Goal: Communication & Community: Answer question/provide support

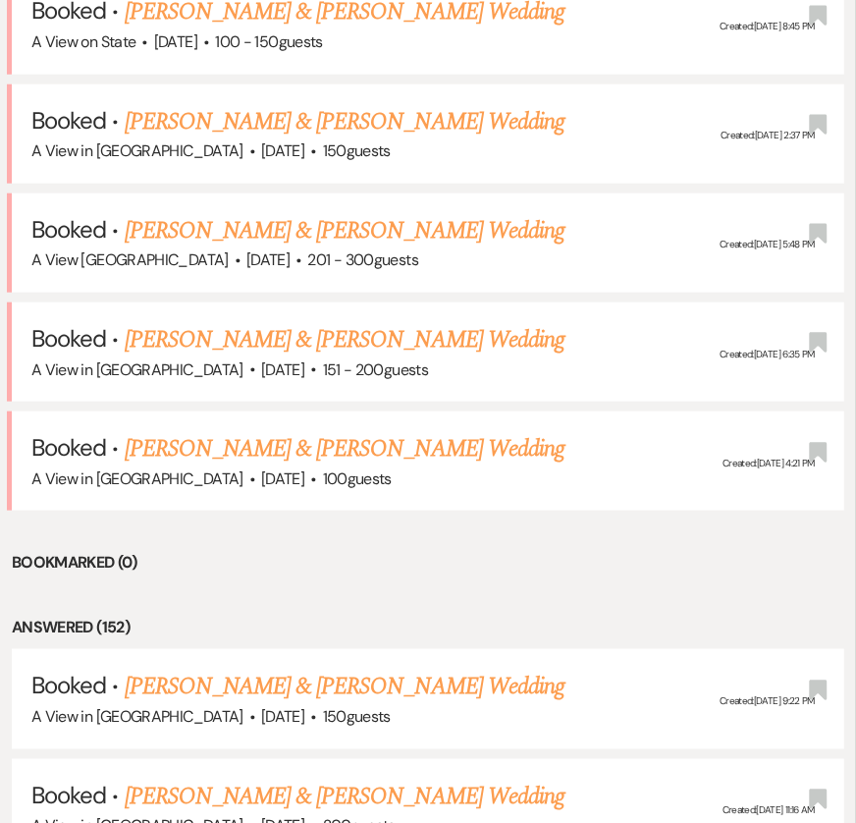
scroll to position [990, 0]
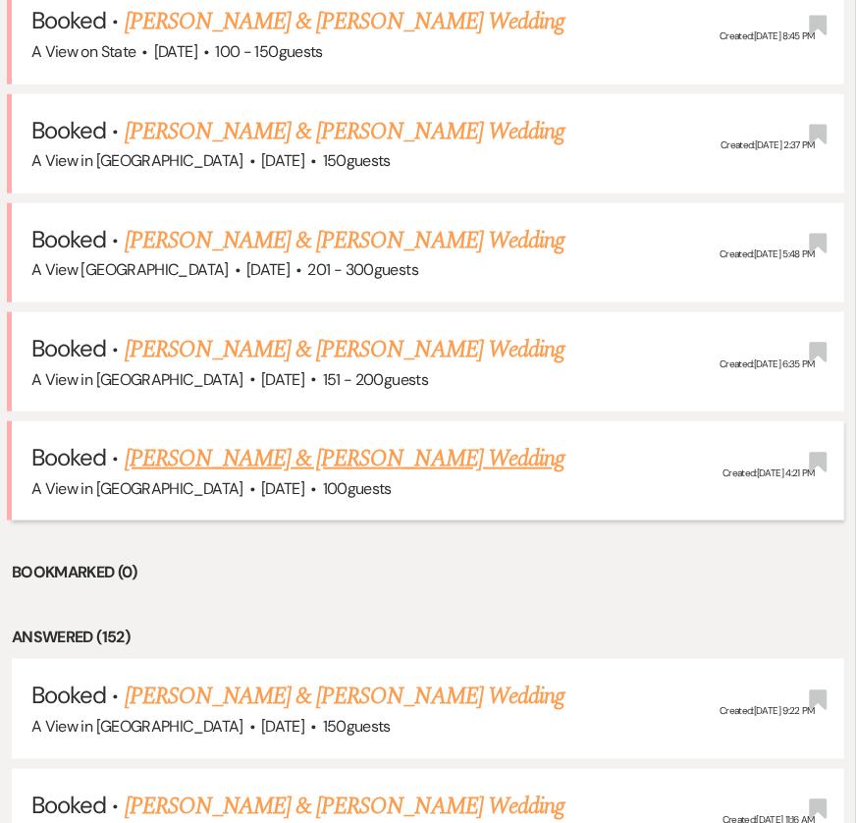
click at [268, 447] on link "[PERSON_NAME] & [PERSON_NAME] Wedding" at bounding box center [345, 458] width 440 height 35
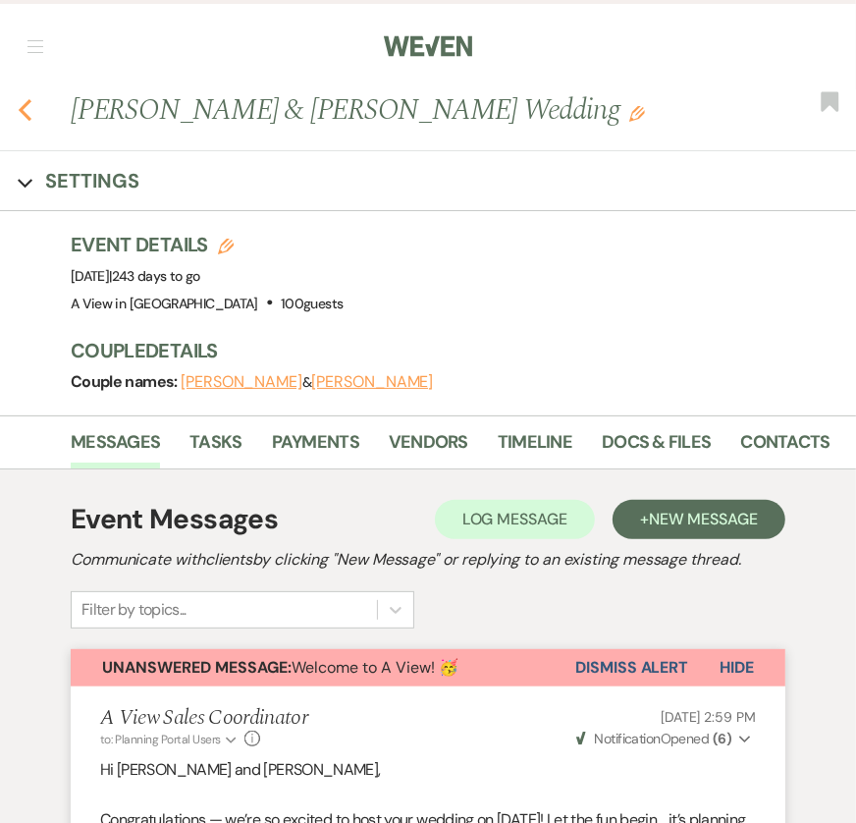
click at [27, 99] on icon "Previous" at bounding box center [25, 110] width 15 height 24
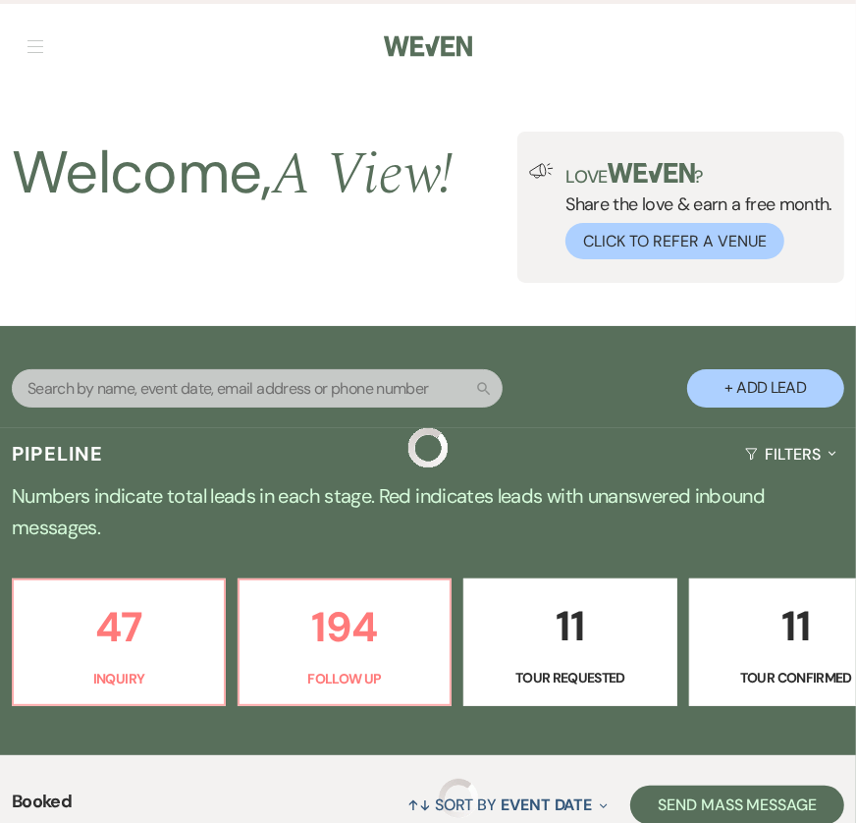
scroll to position [990, 0]
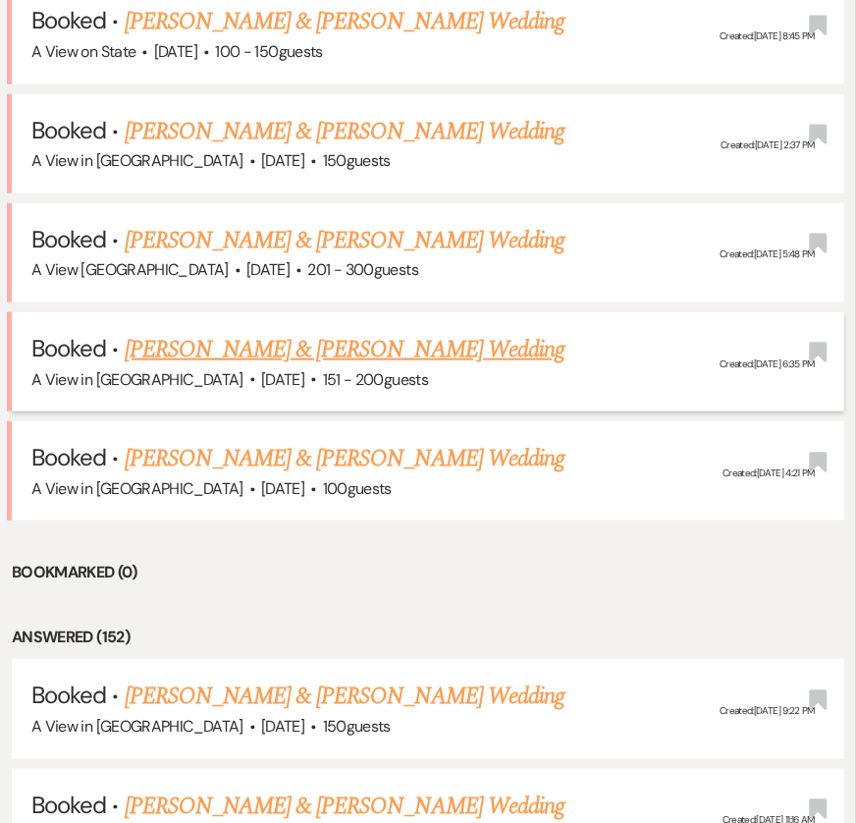
click at [260, 346] on link "[PERSON_NAME] & [PERSON_NAME] Wedding" at bounding box center [345, 349] width 440 height 35
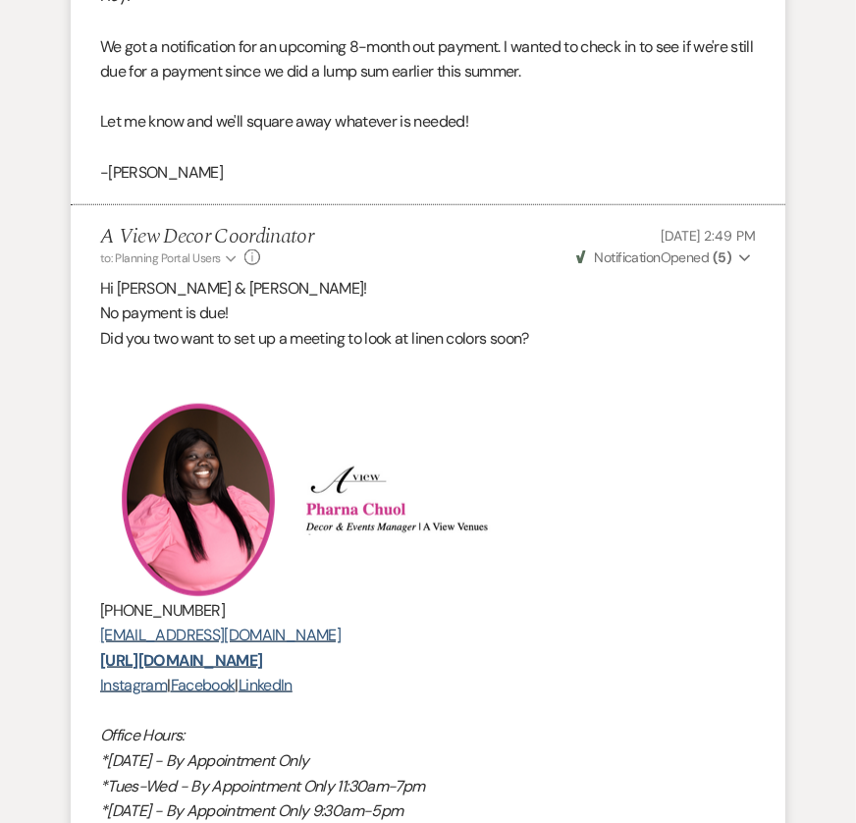
scroll to position [113, 0]
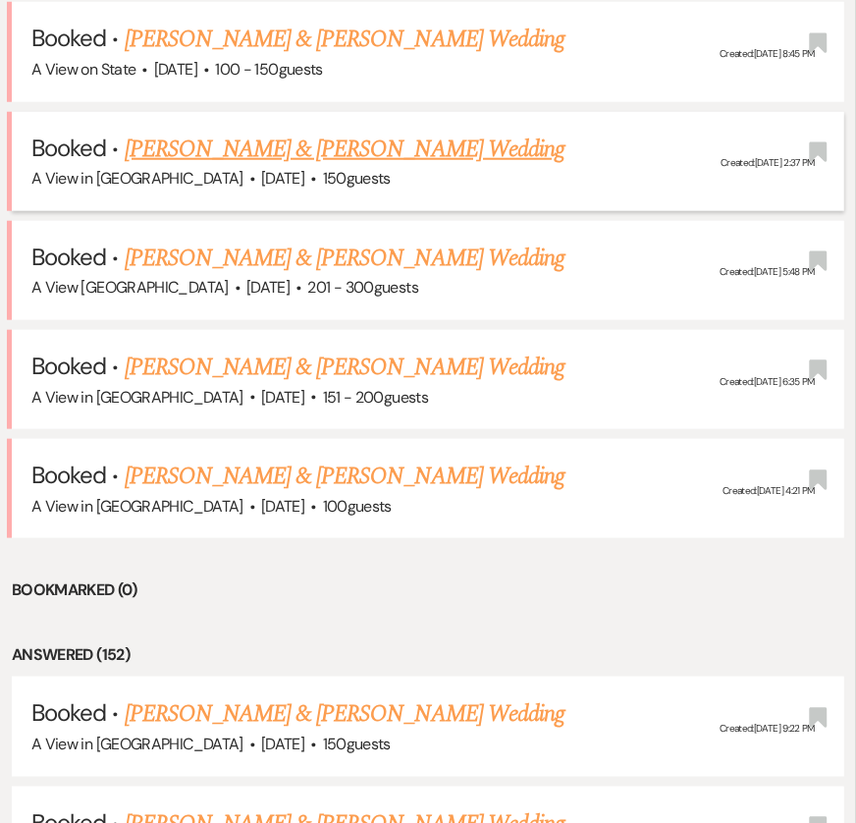
scroll to position [967, 0]
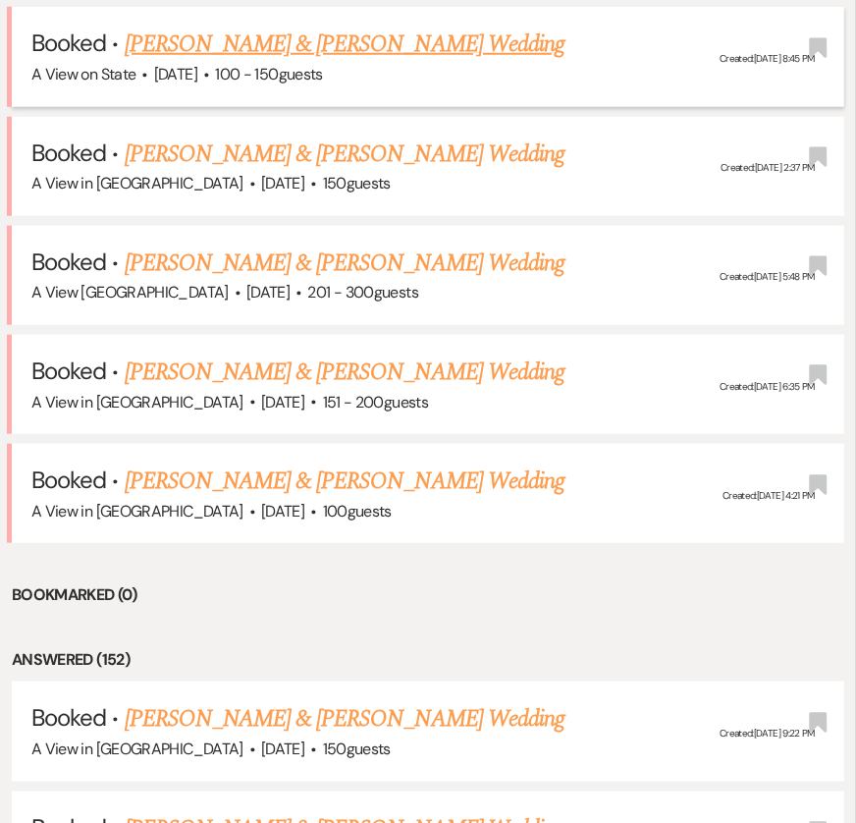
click at [239, 45] on link "[PERSON_NAME] & [PERSON_NAME] Wedding" at bounding box center [345, 44] width 440 height 35
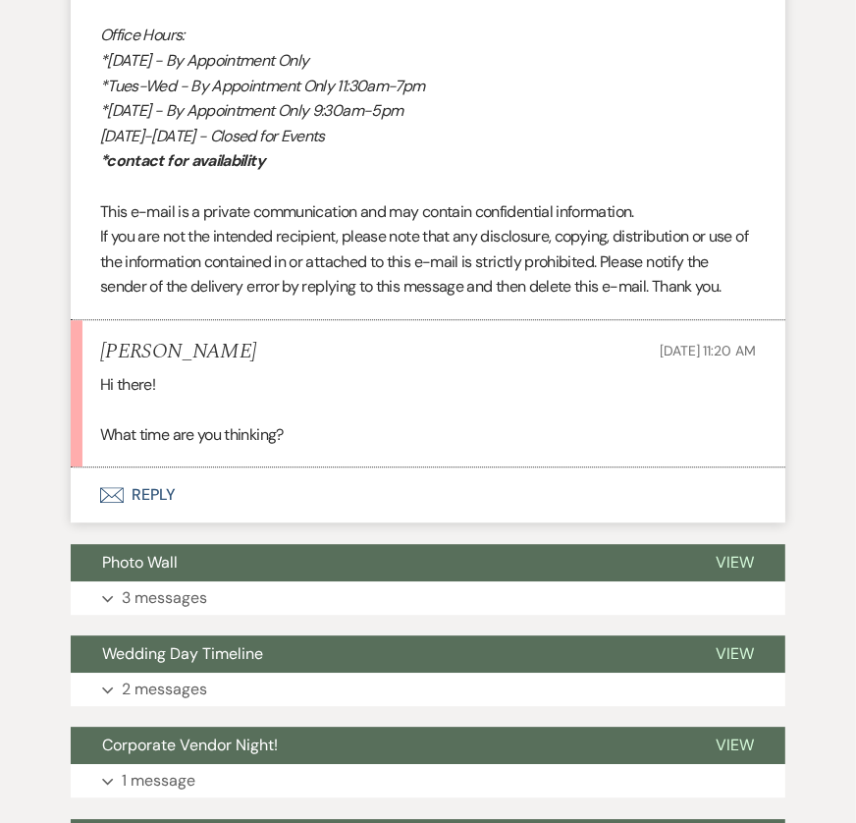
scroll to position [10290, 0]
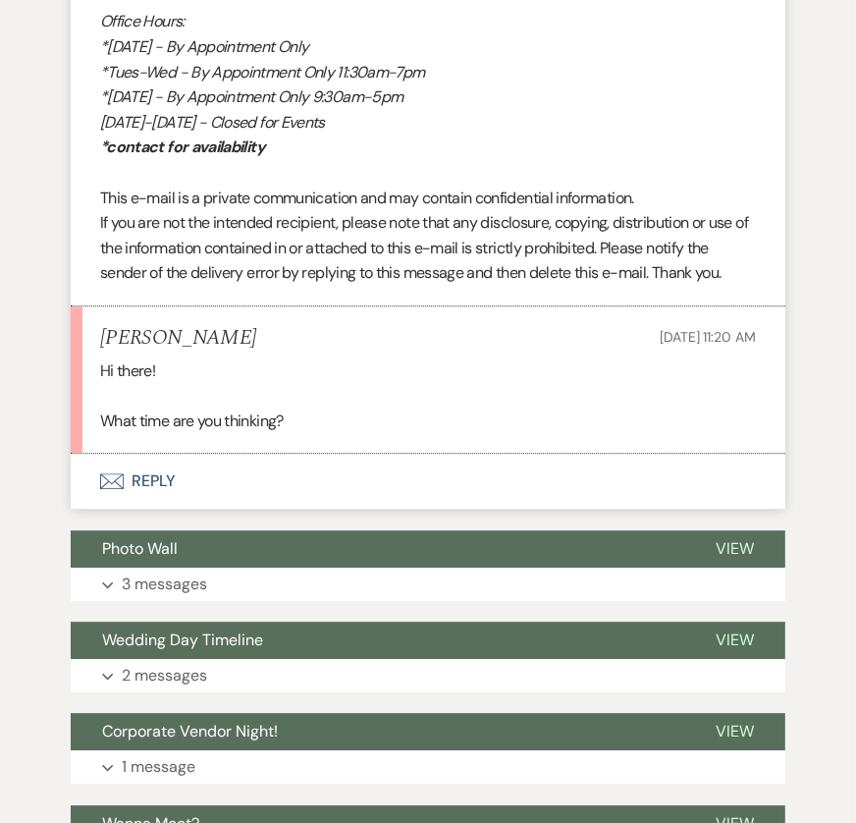
click at [139, 509] on button "Envelope Reply" at bounding box center [428, 481] width 715 height 55
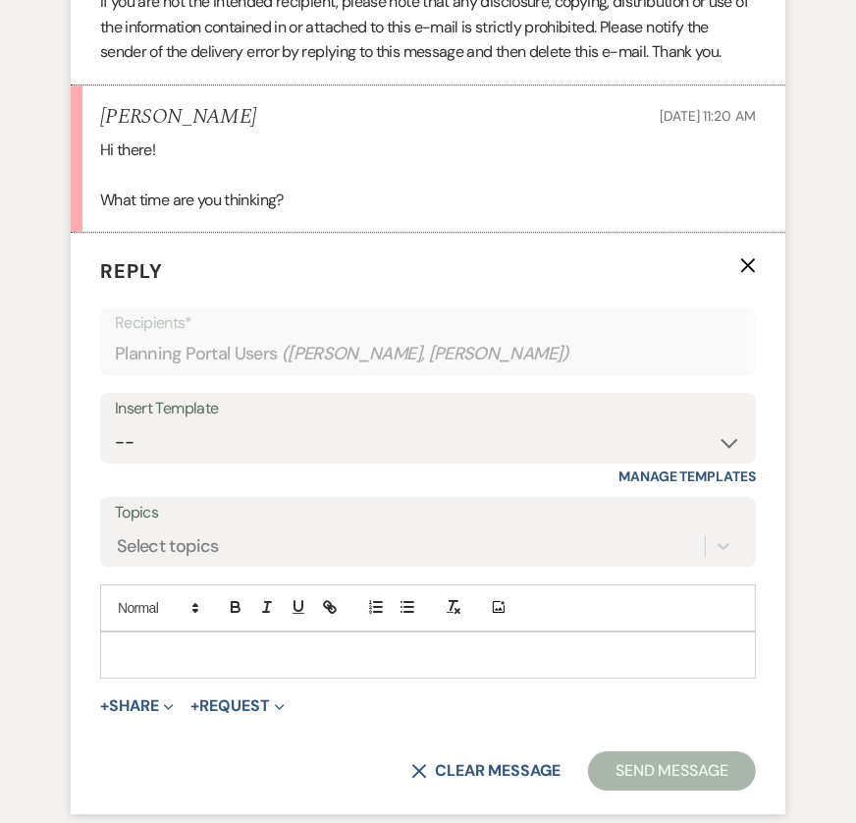
scroll to position [10550, 0]
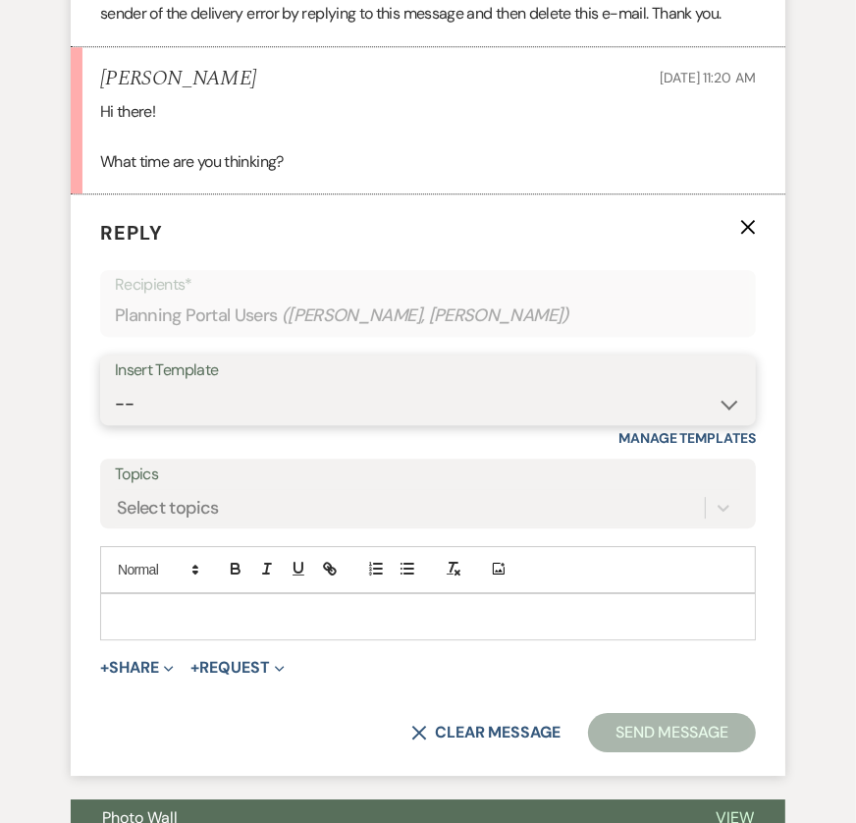
click at [225, 414] on select "-- Tour Confirmation Contract (Pre-Booked Leads) Out of office Inquiry Email Al…" at bounding box center [428, 404] width 627 height 38
select select "3704"
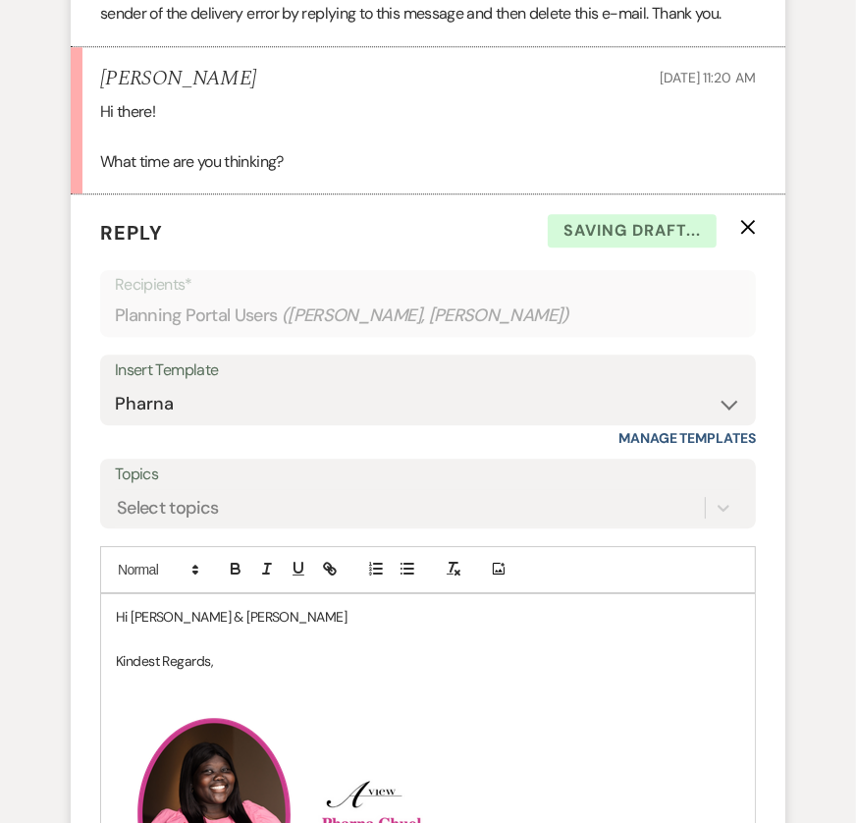
click at [182, 628] on p "Hi [PERSON_NAME] & [PERSON_NAME]" at bounding box center [428, 617] width 625 height 22
click at [282, 628] on p "Hi [PERSON_NAME] & [PERSON_NAME]" at bounding box center [428, 617] width 625 height 22
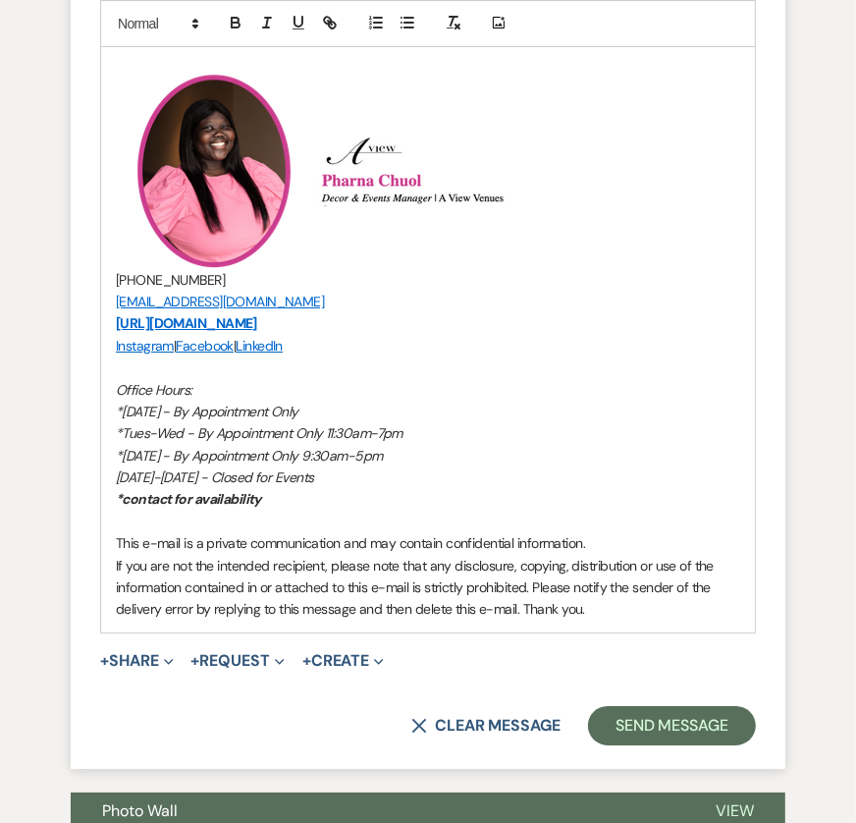
scroll to position [11247, 0]
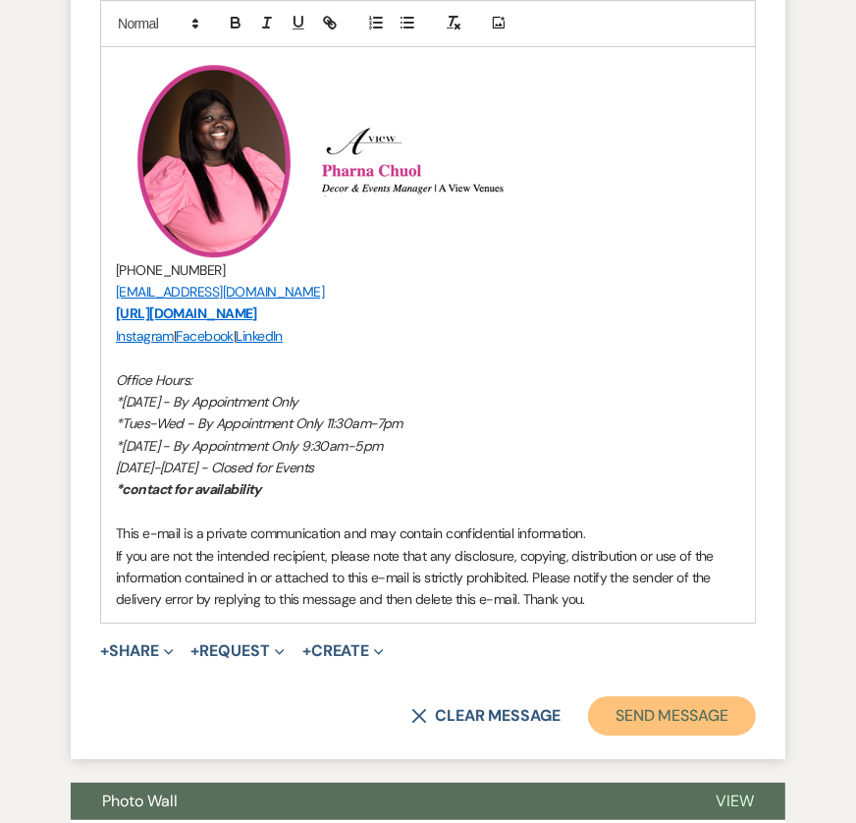
click at [644, 713] on button "Send Message" at bounding box center [672, 715] width 168 height 39
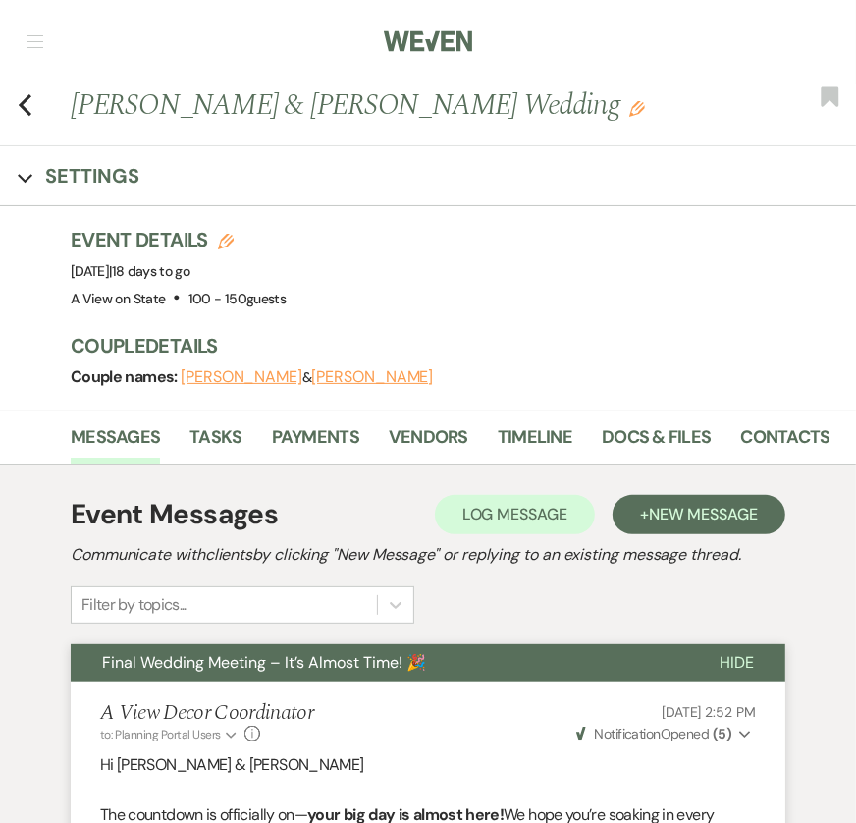
scroll to position [0, 0]
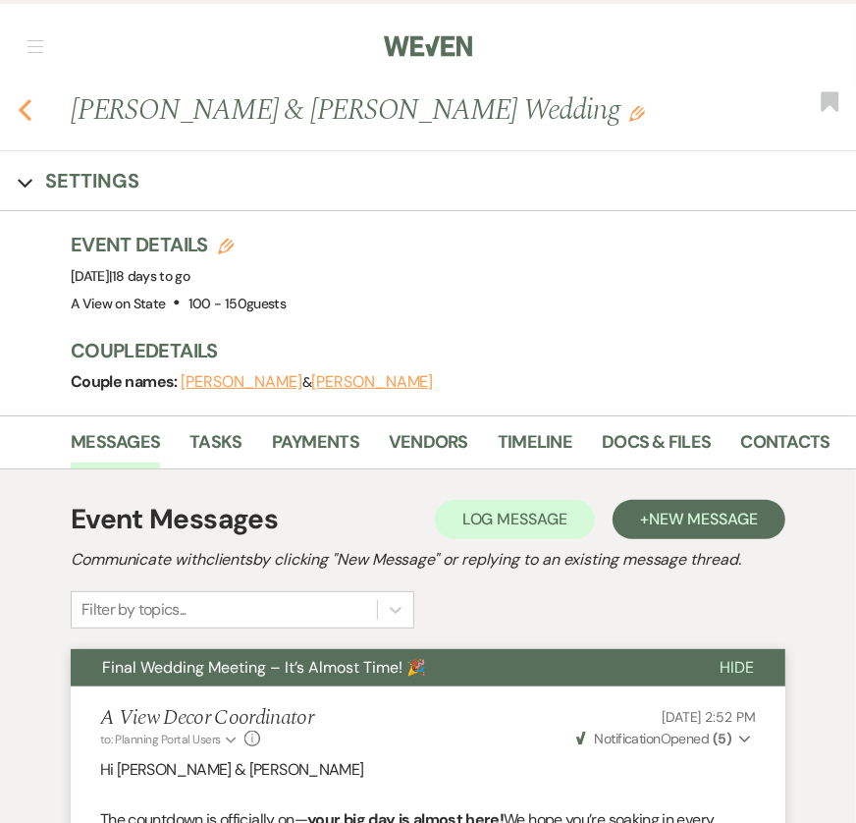
click at [20, 113] on icon "Previous" at bounding box center [25, 110] width 15 height 24
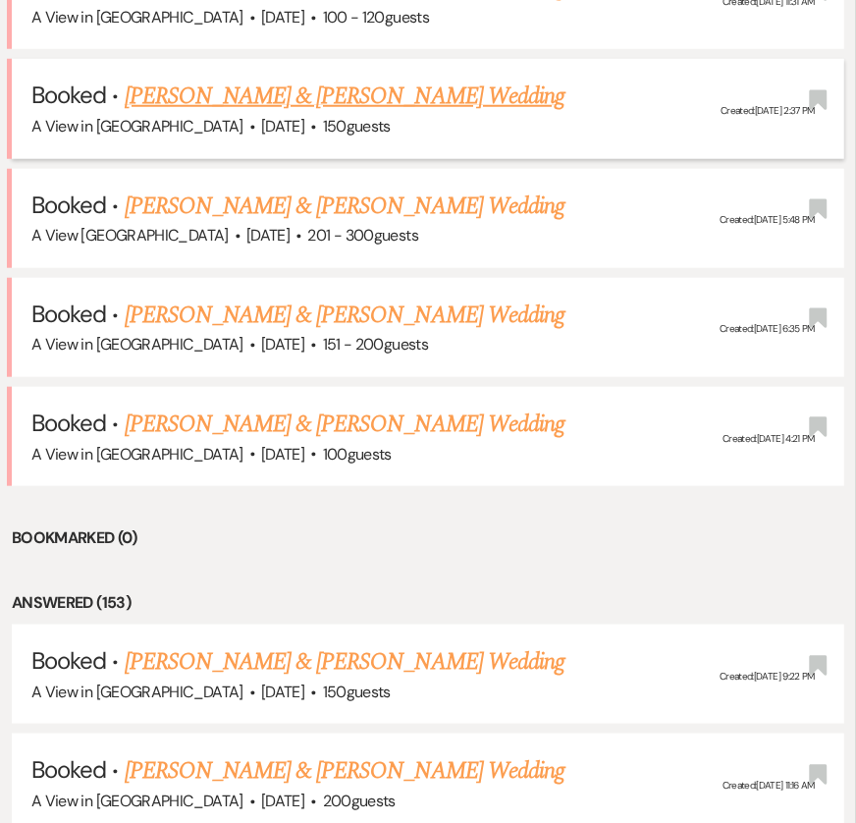
scroll to position [926, 0]
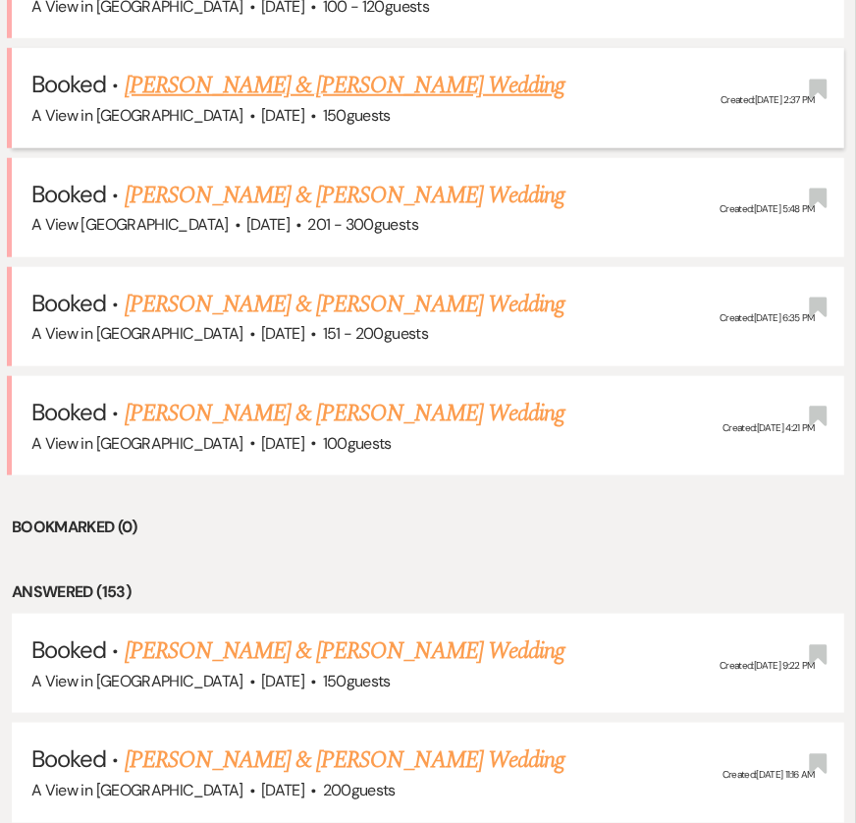
click at [306, 77] on link "[PERSON_NAME] & [PERSON_NAME] Wedding" at bounding box center [345, 85] width 440 height 35
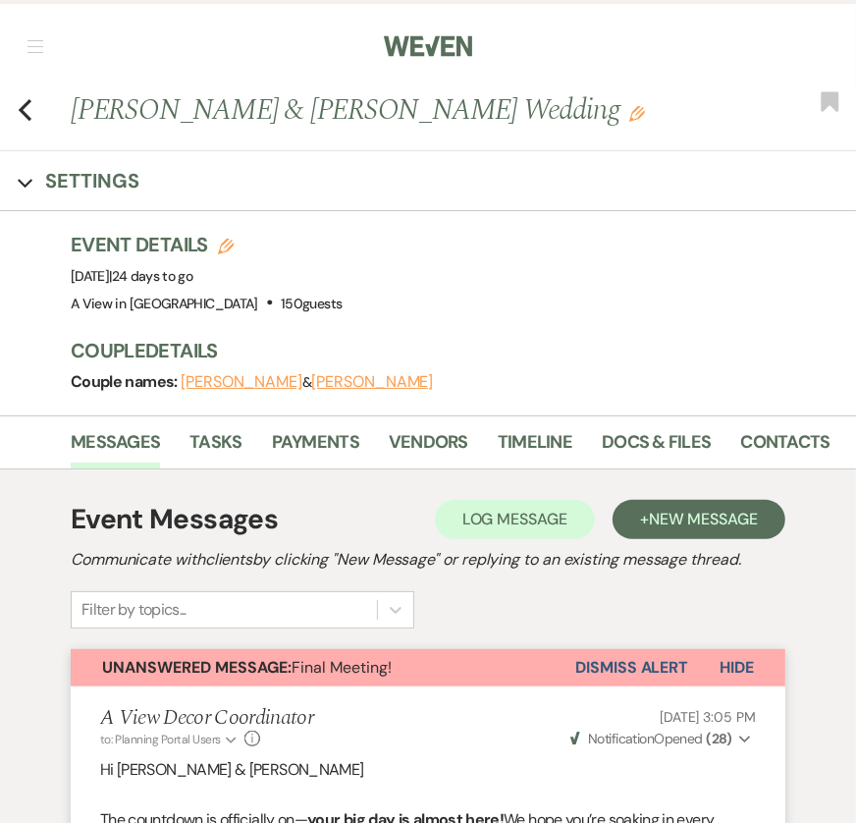
click at [642, 674] on button "Dismiss Alert" at bounding box center [631, 667] width 113 height 37
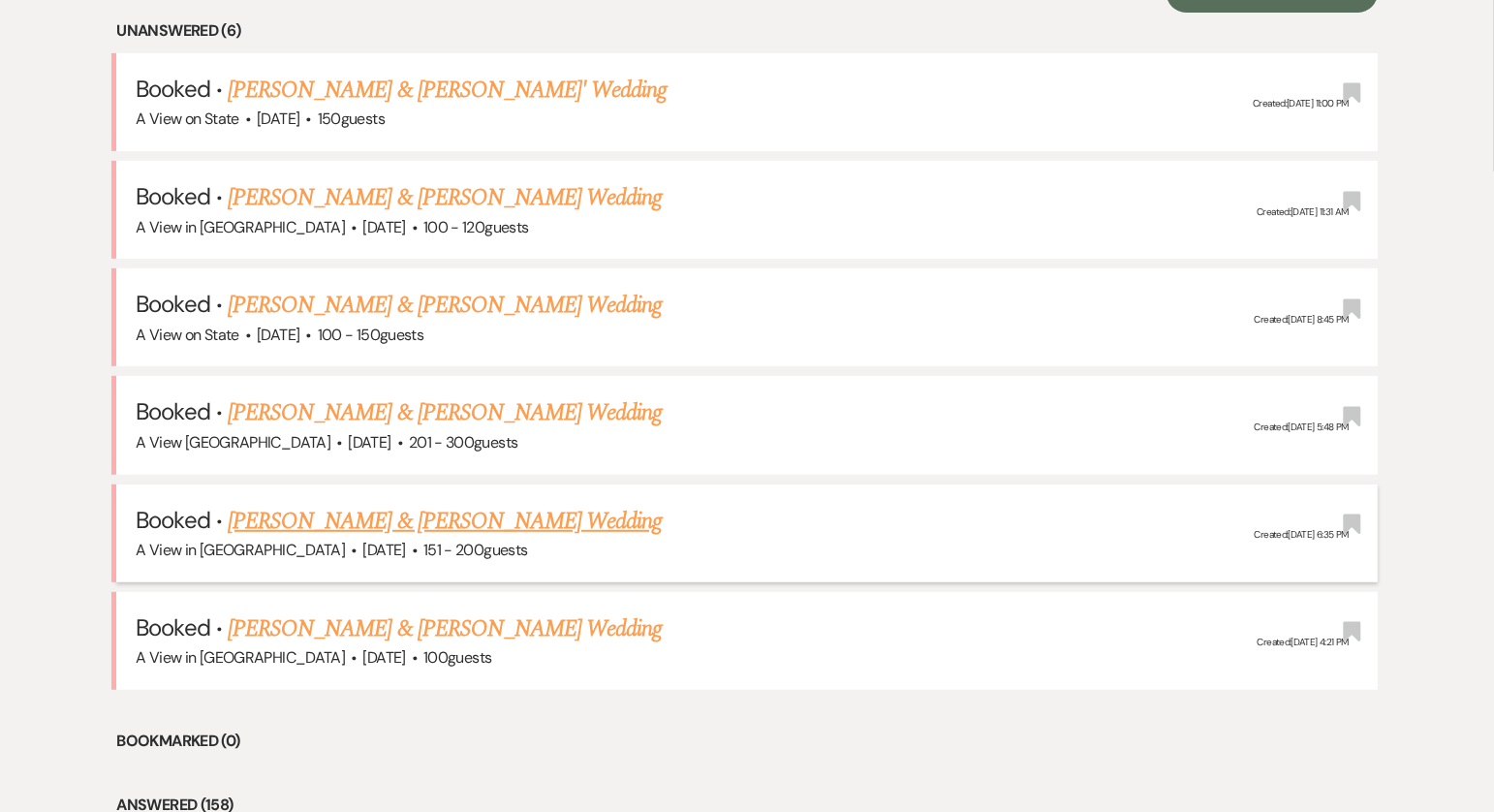
click at [354, 524] on link "[PERSON_NAME] & [PERSON_NAME] Wedding" at bounding box center [445, 521] width 434 height 35
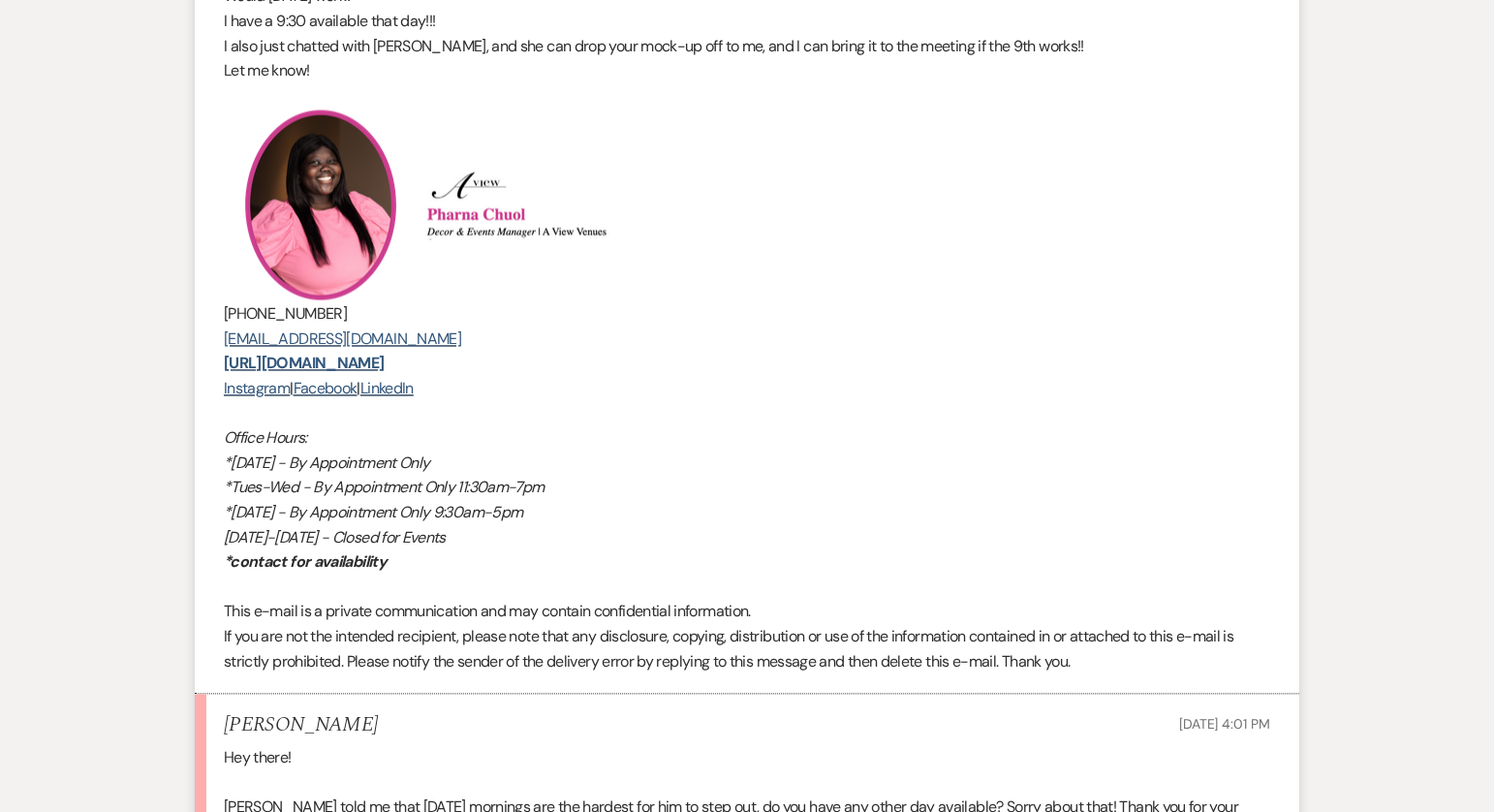
scroll to position [3657, 0]
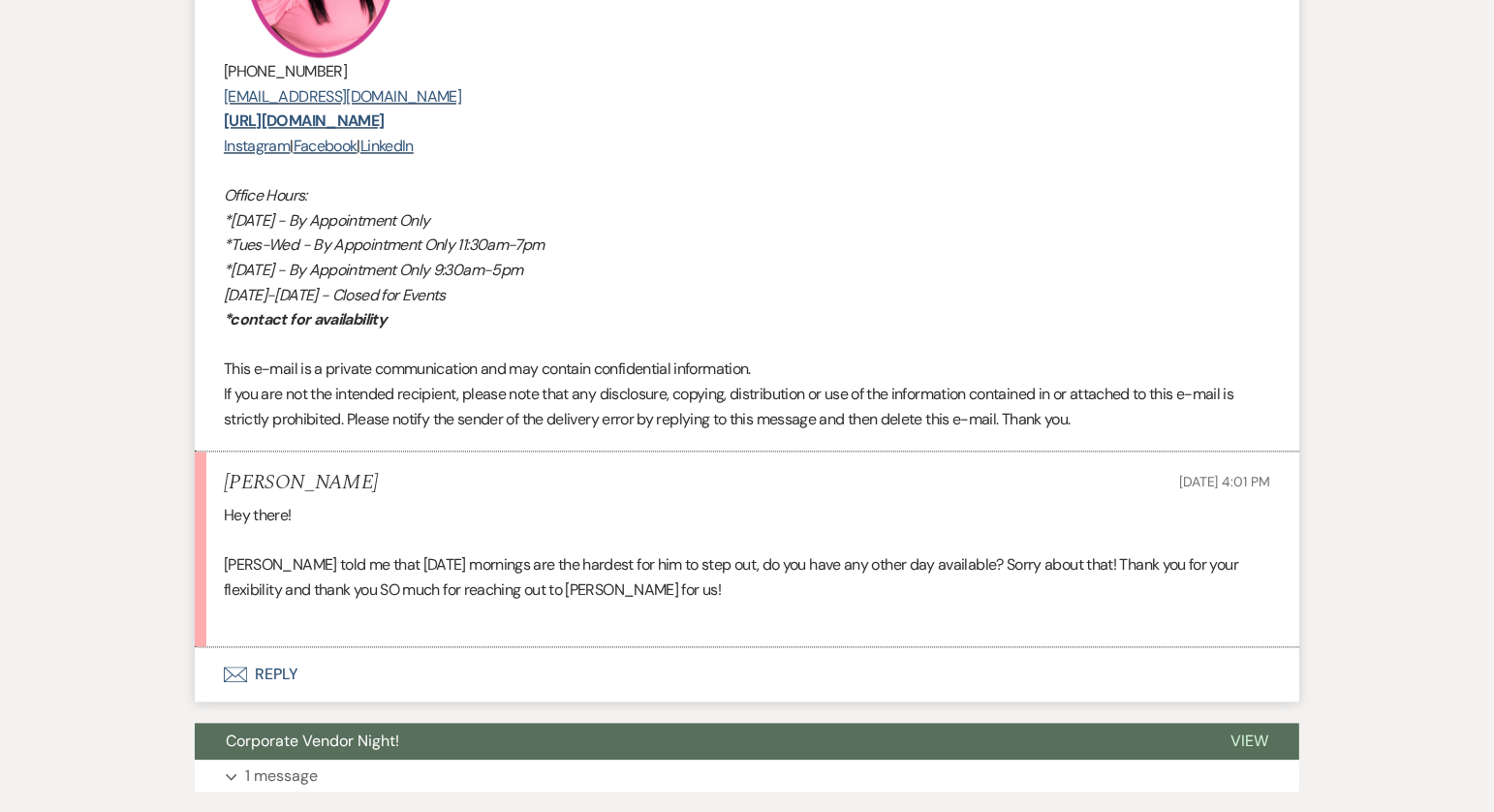
click at [242, 678] on button "Envelope Reply" at bounding box center [747, 674] width 1105 height 54
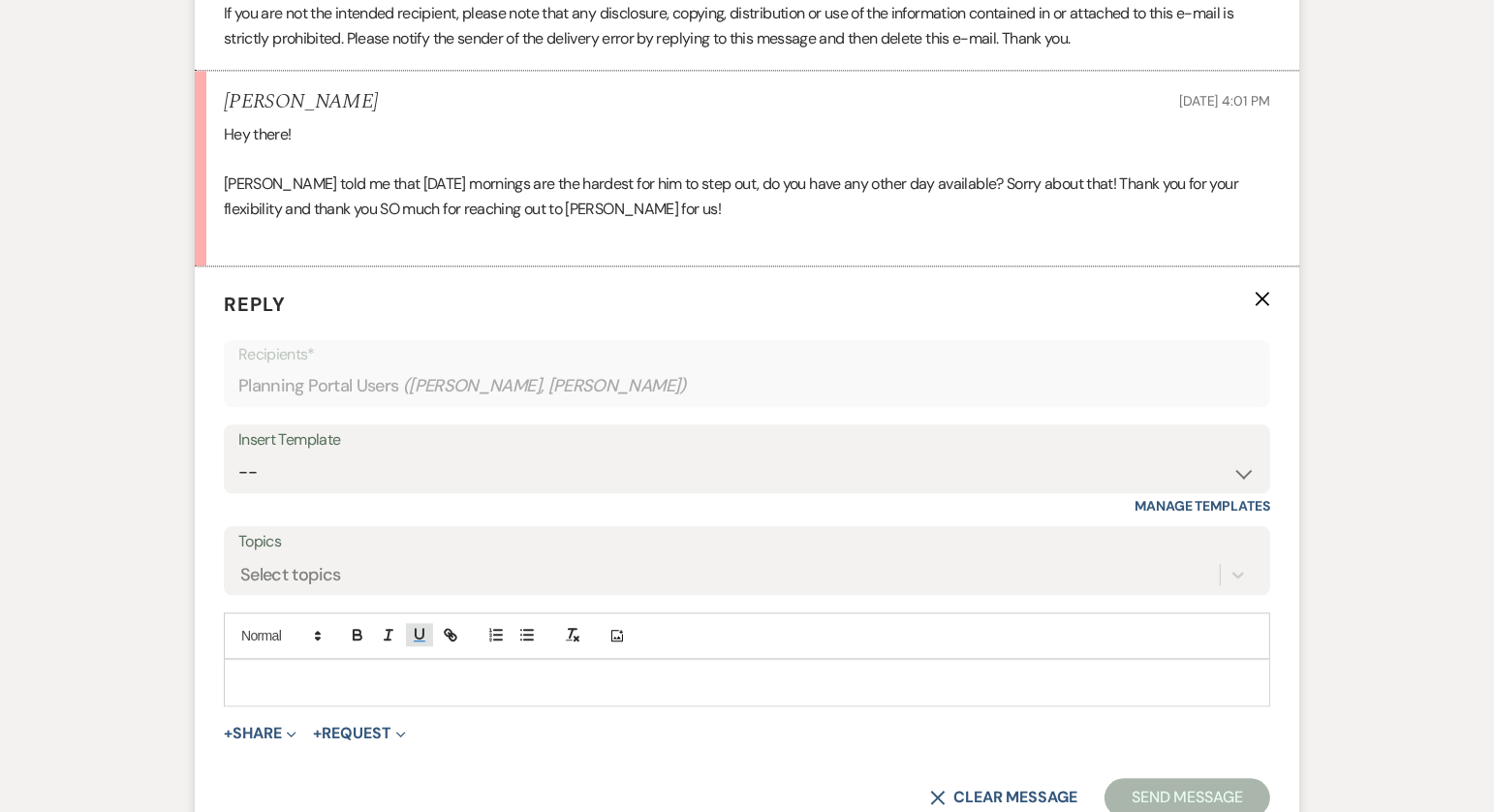
scroll to position [4179, 0]
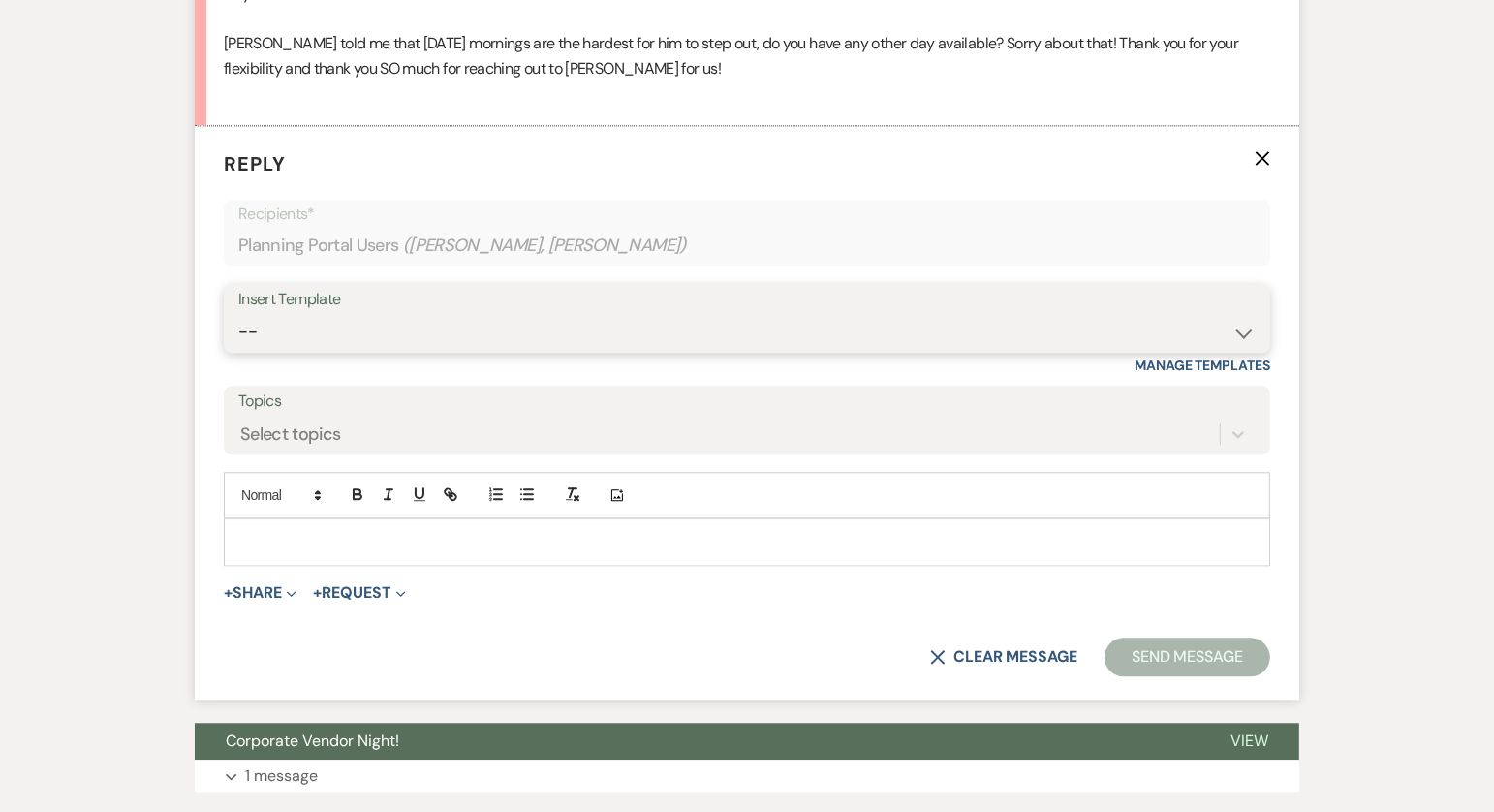
click at [375, 325] on select "-- Tour Confirmation Contract (Pre-Booked Leads) Out of office Inquiry Email Al…" at bounding box center [747, 332] width 1017 height 37
select select "3703"
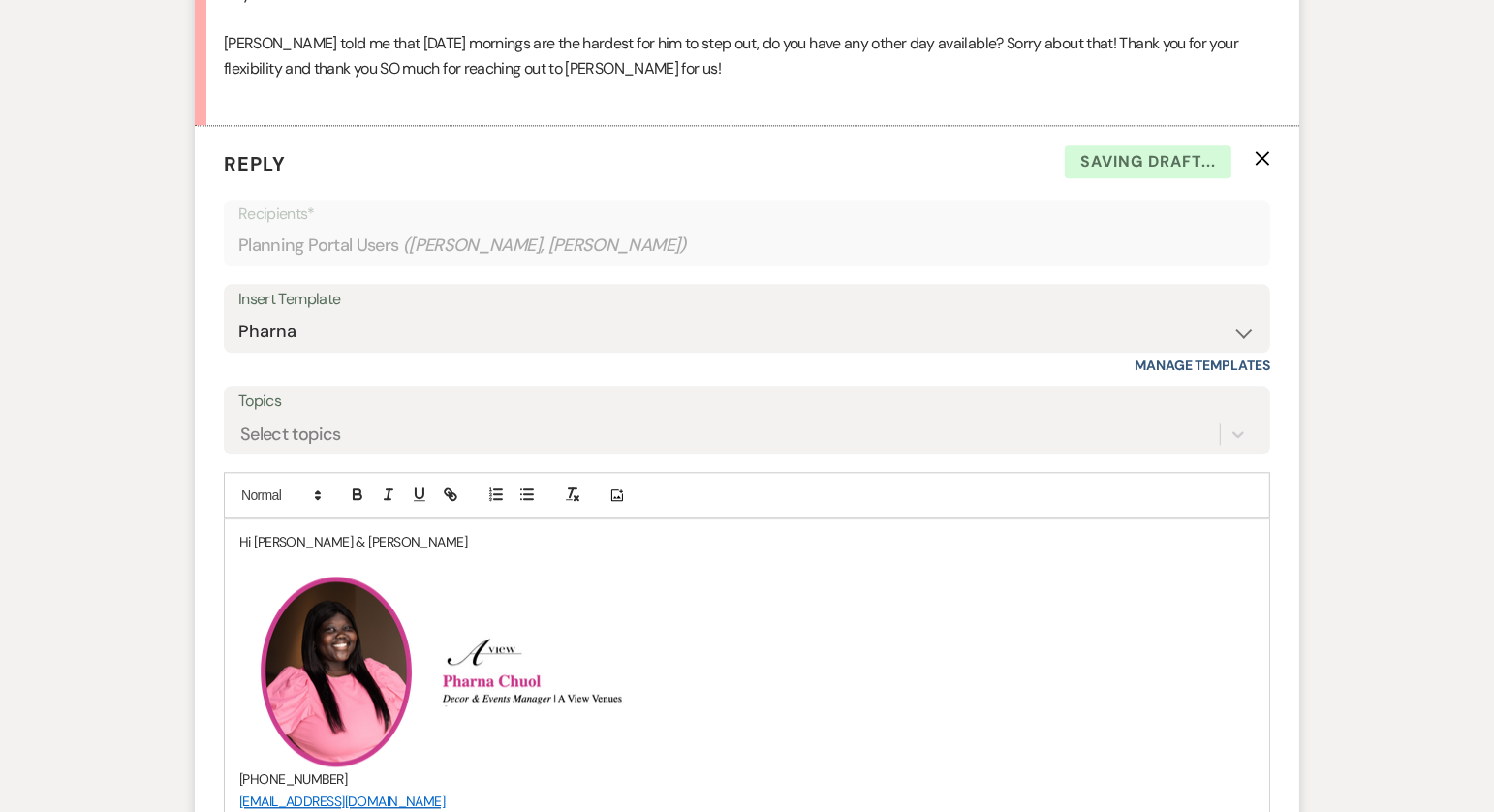
click at [395, 543] on p "Hi Ashley & Adam" at bounding box center [747, 542] width 1015 height 22
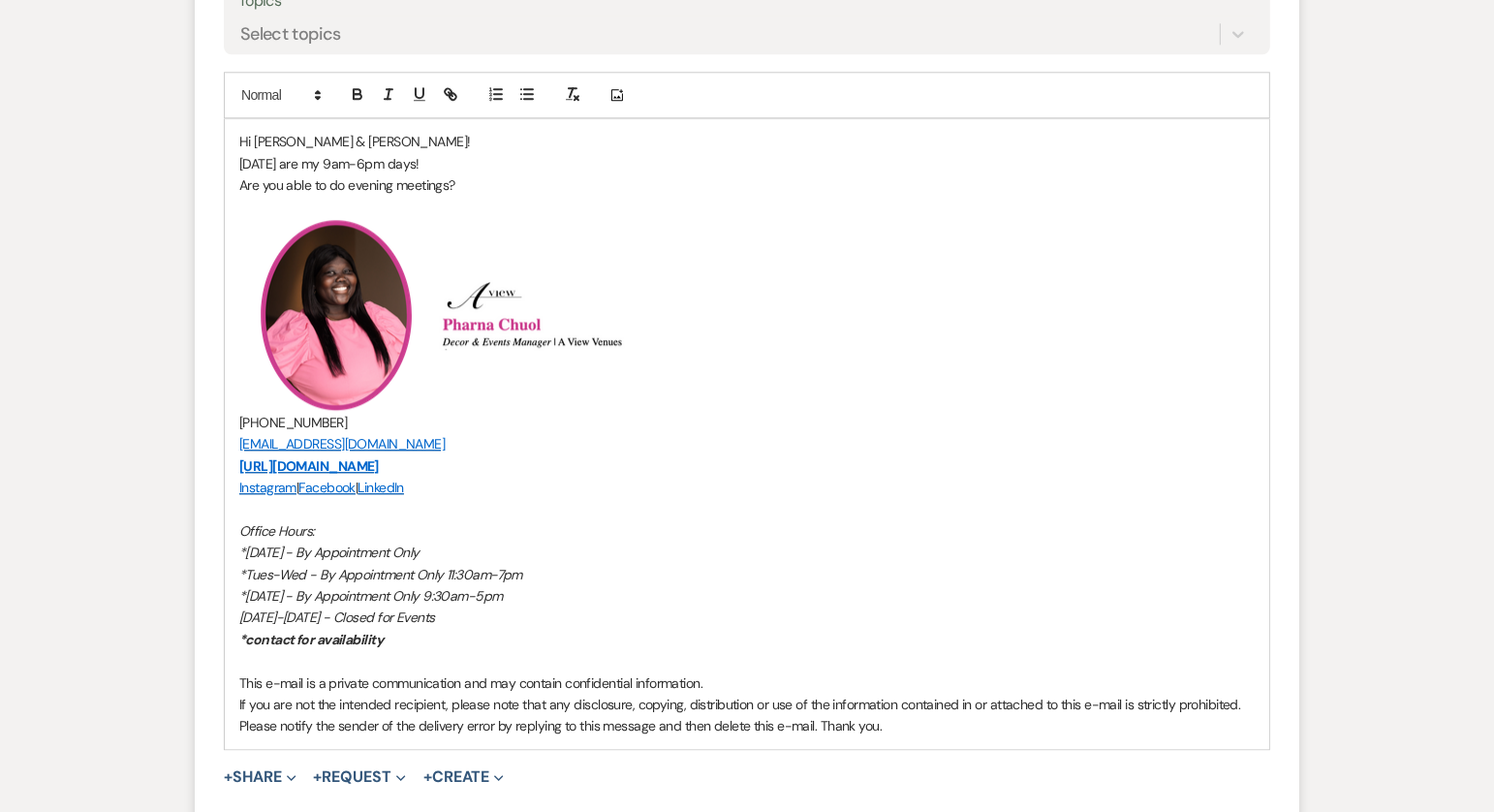
scroll to position [4702, 0]
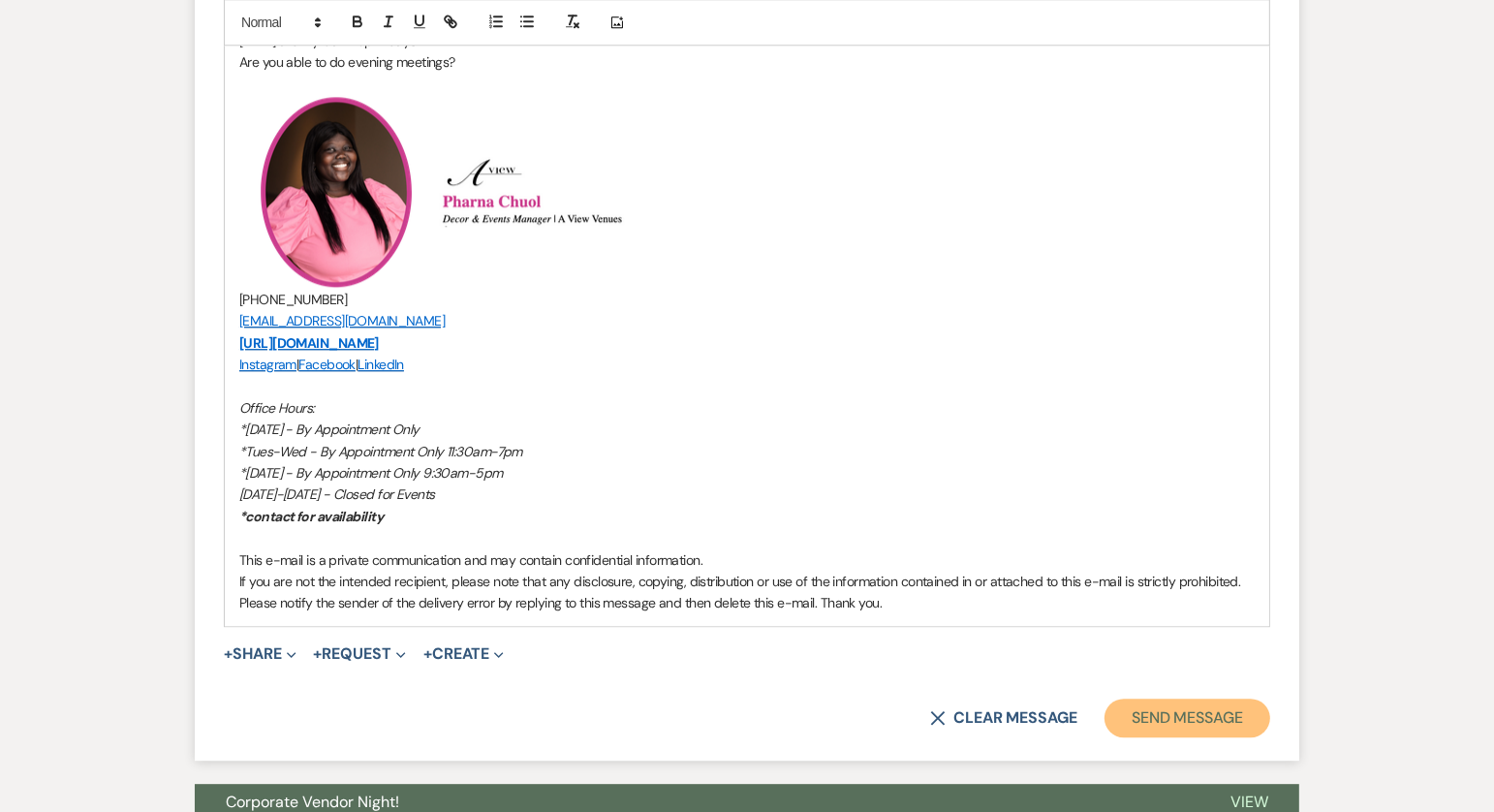
click at [1195, 708] on button "Send Message" at bounding box center [1188, 717] width 166 height 38
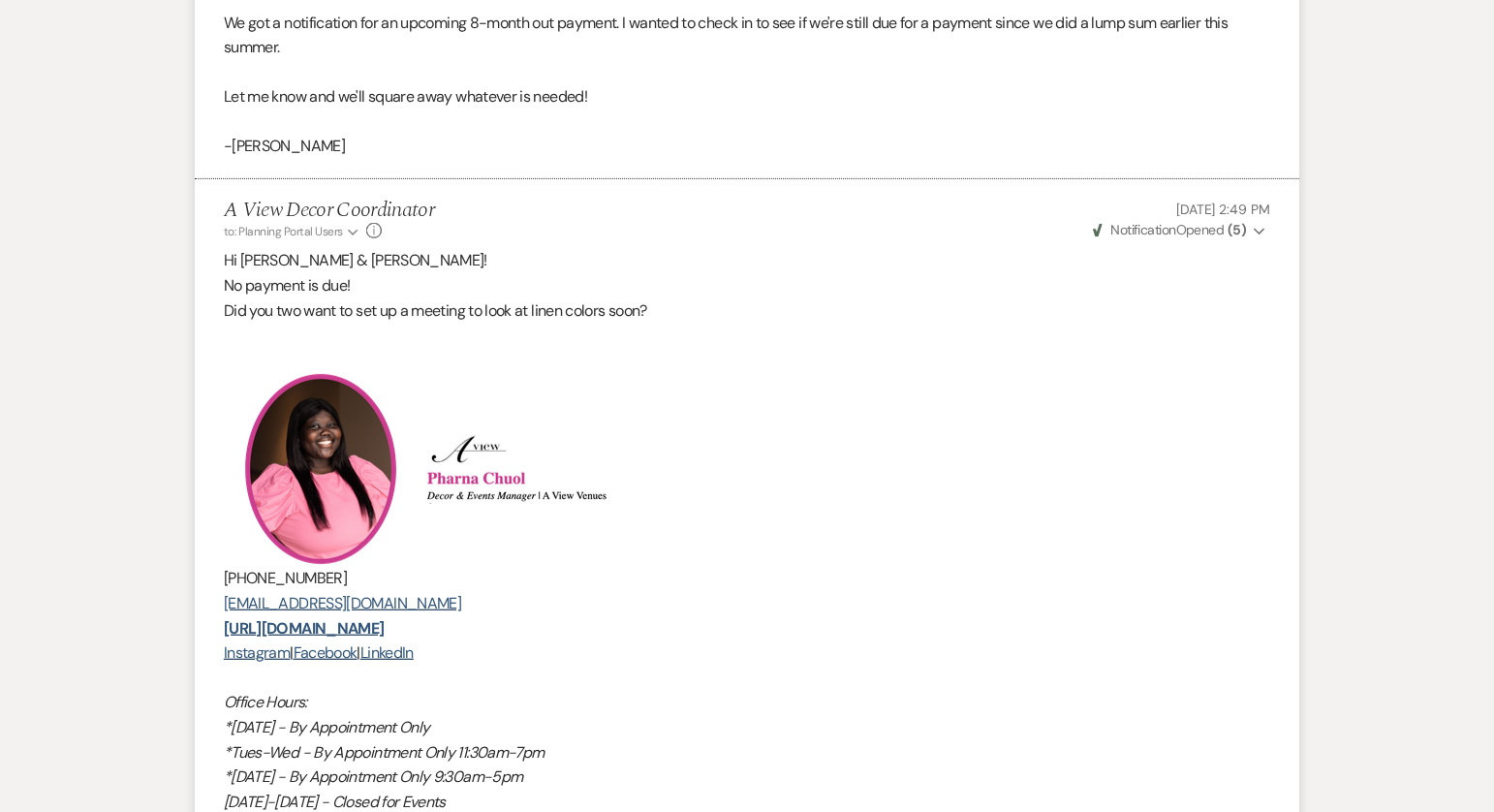
scroll to position [0, 0]
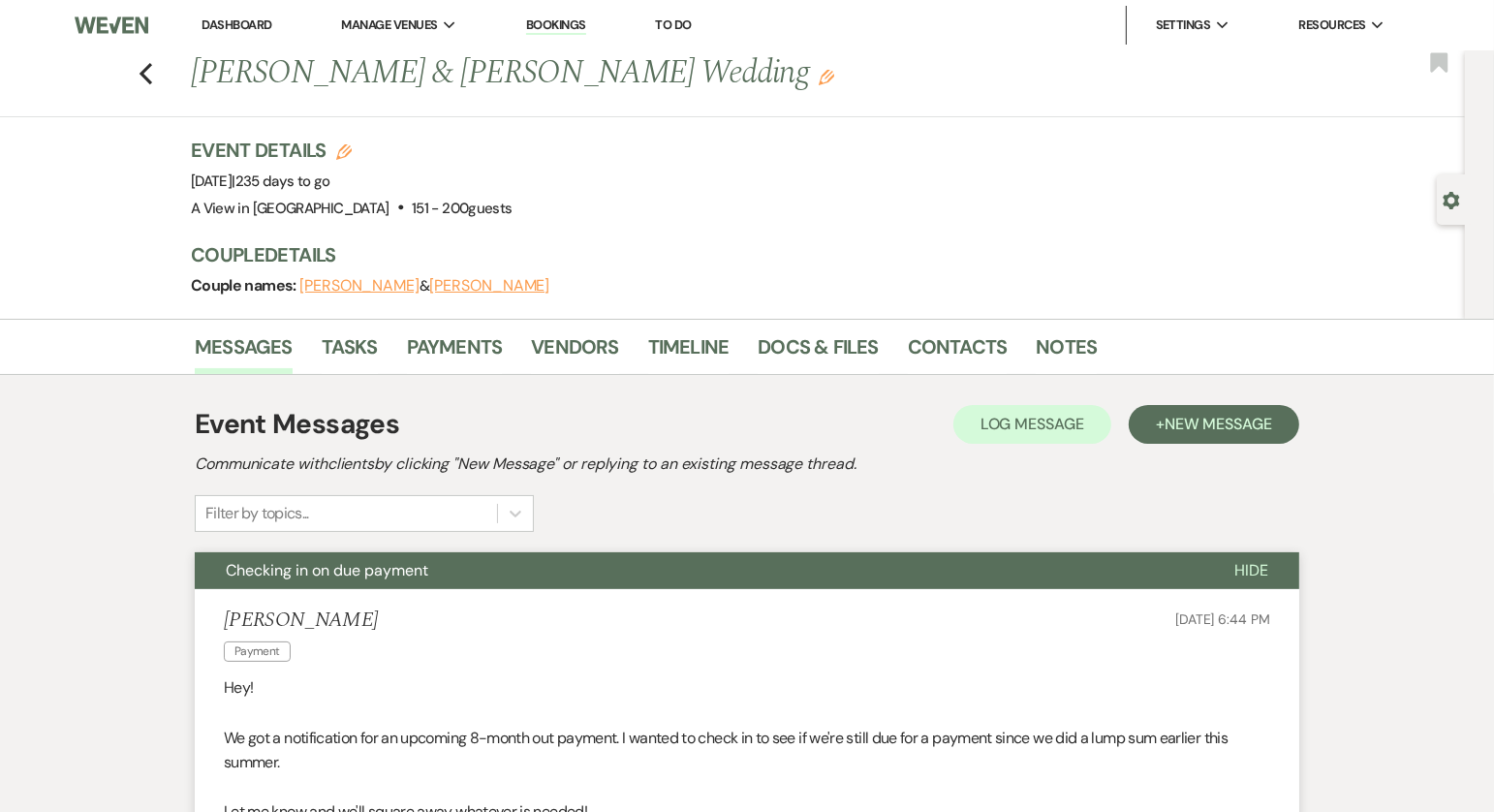
click at [217, 29] on link "Dashboard" at bounding box center [236, 25] width 70 height 17
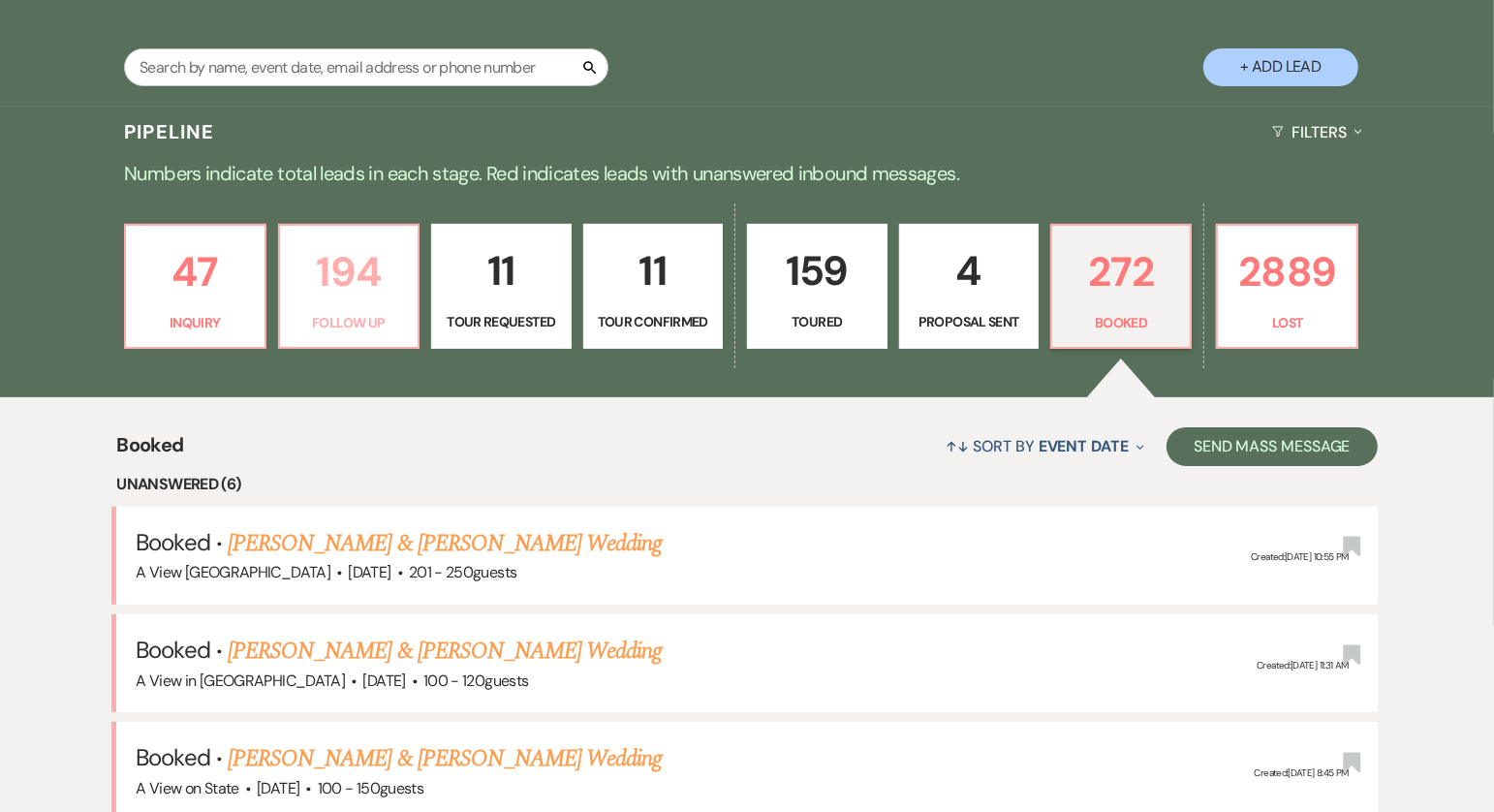
scroll to position [359, 0]
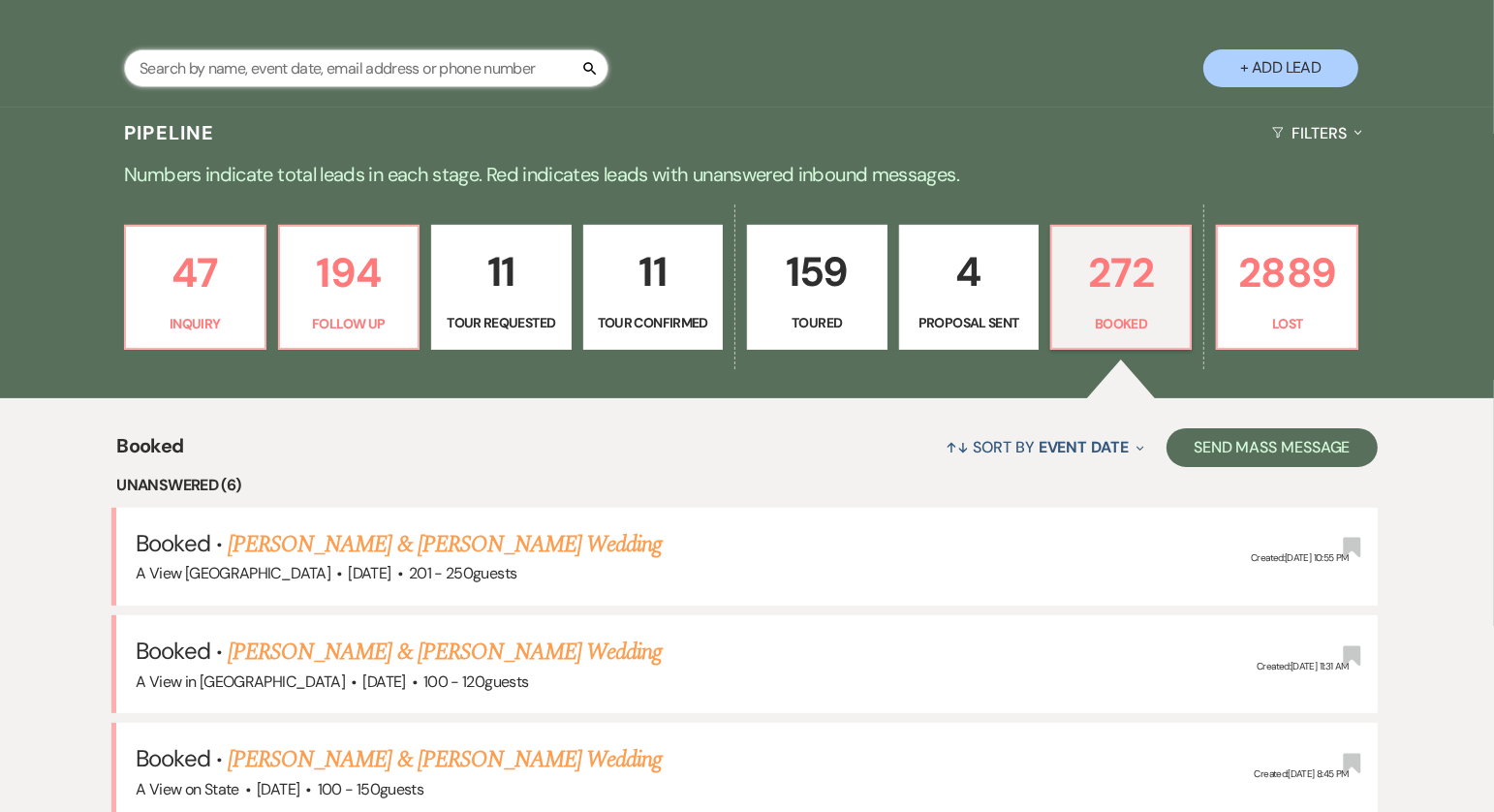
click at [315, 82] on input "text" at bounding box center [366, 68] width 485 height 37
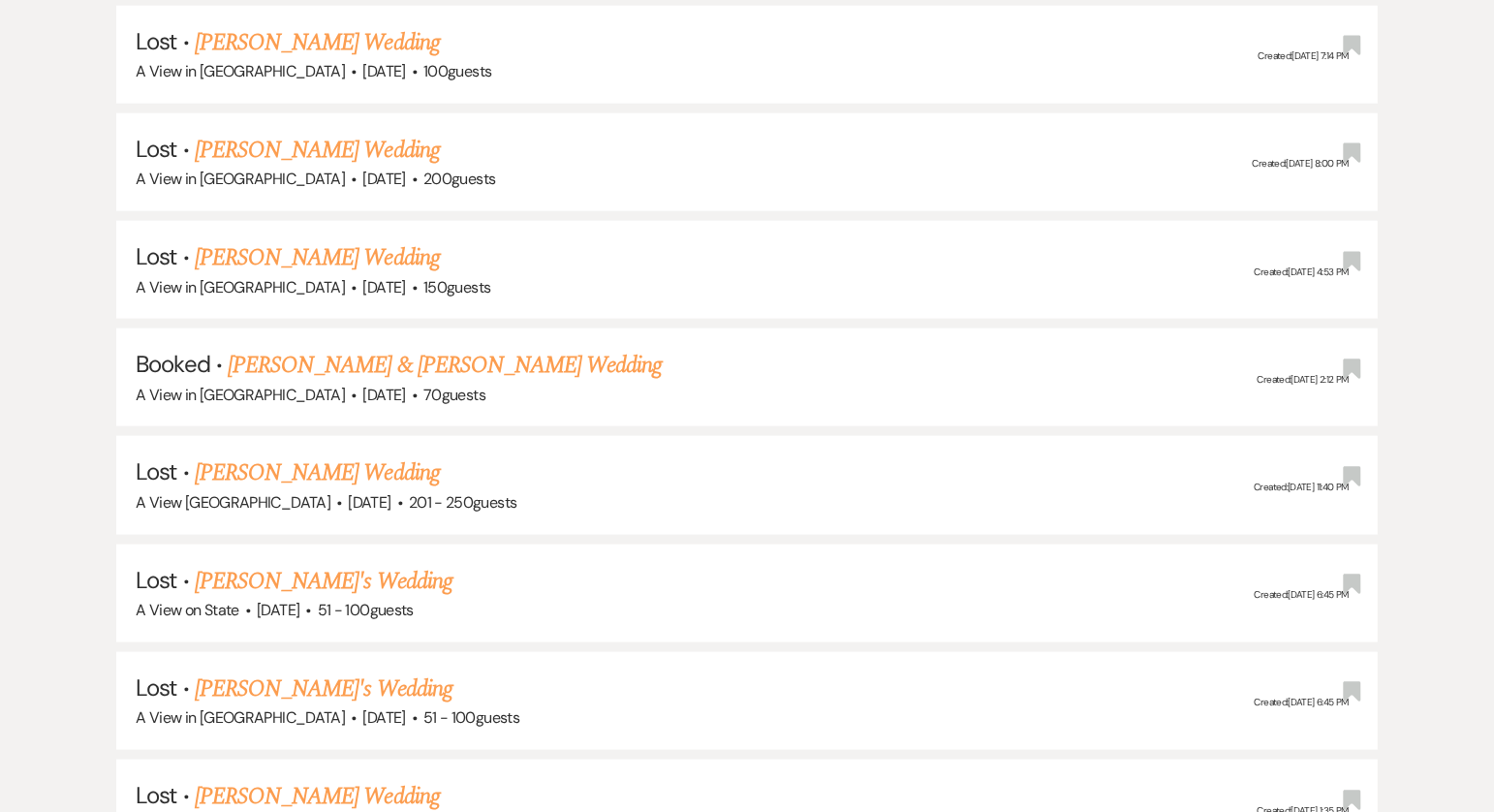
scroll to position [8620, 0]
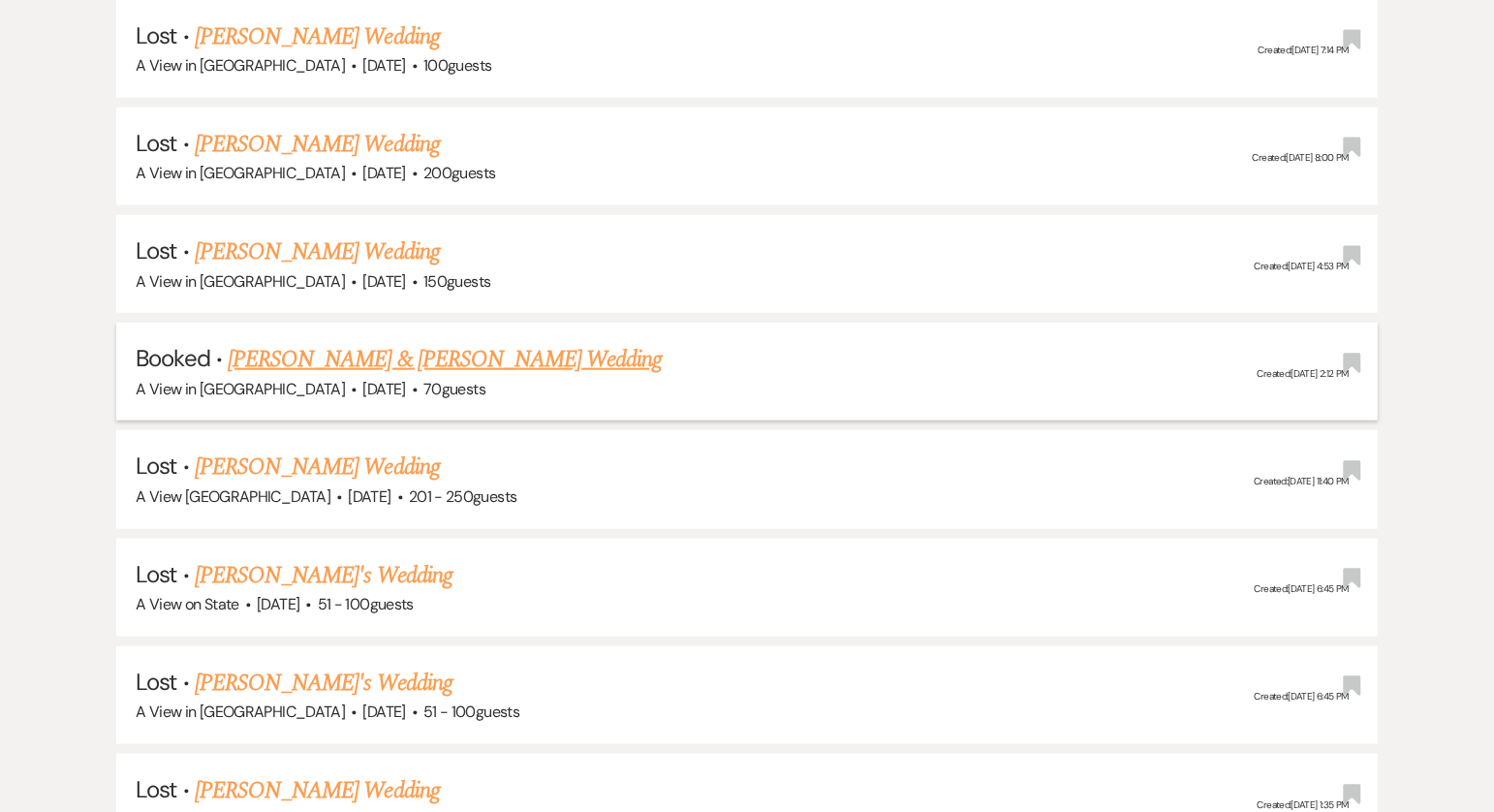
type input "Kat Clyde Sp"
click at [451, 342] on link "[PERSON_NAME] & [PERSON_NAME] Wedding" at bounding box center [445, 359] width 434 height 35
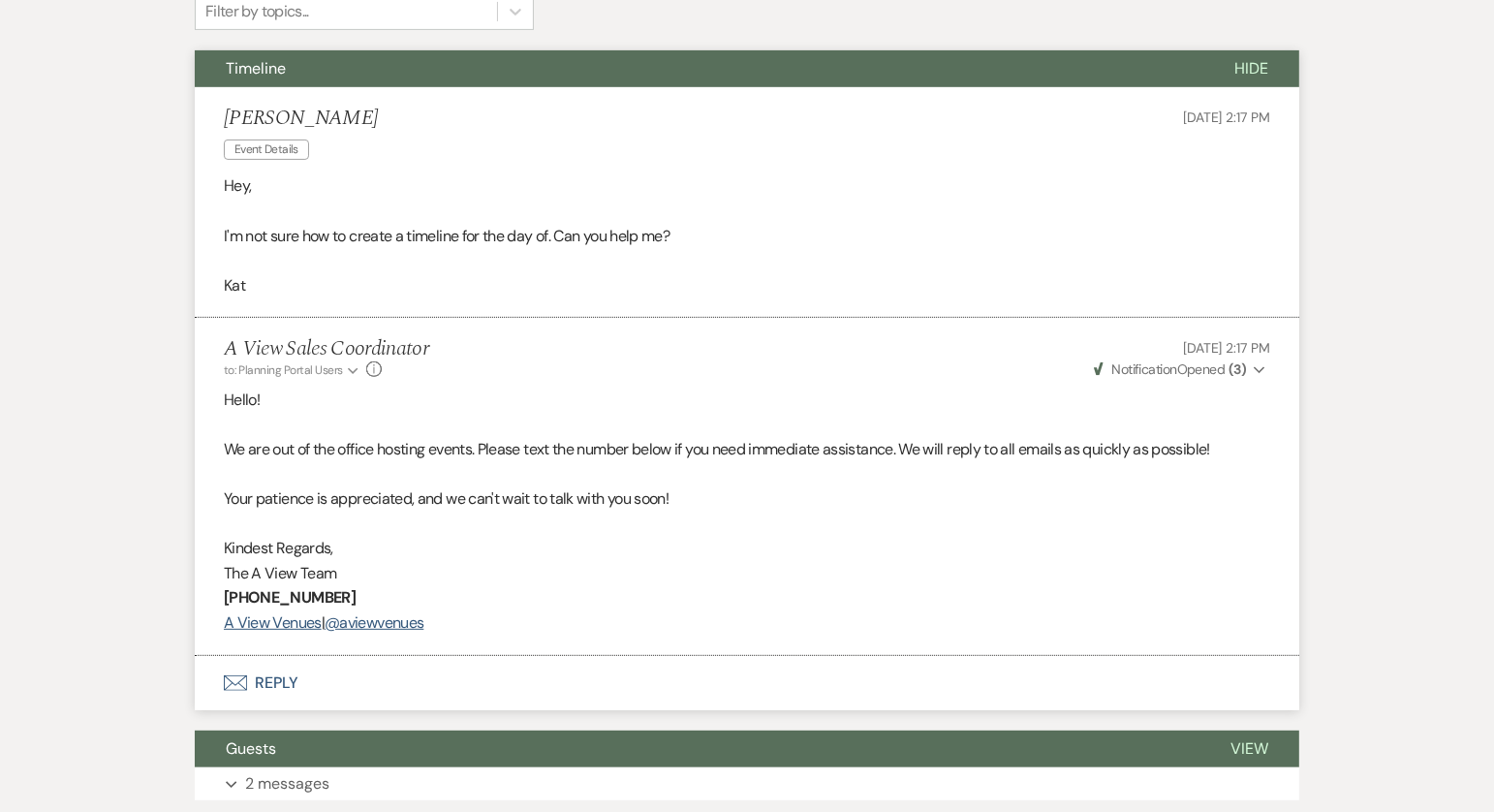
scroll to position [563, 0]
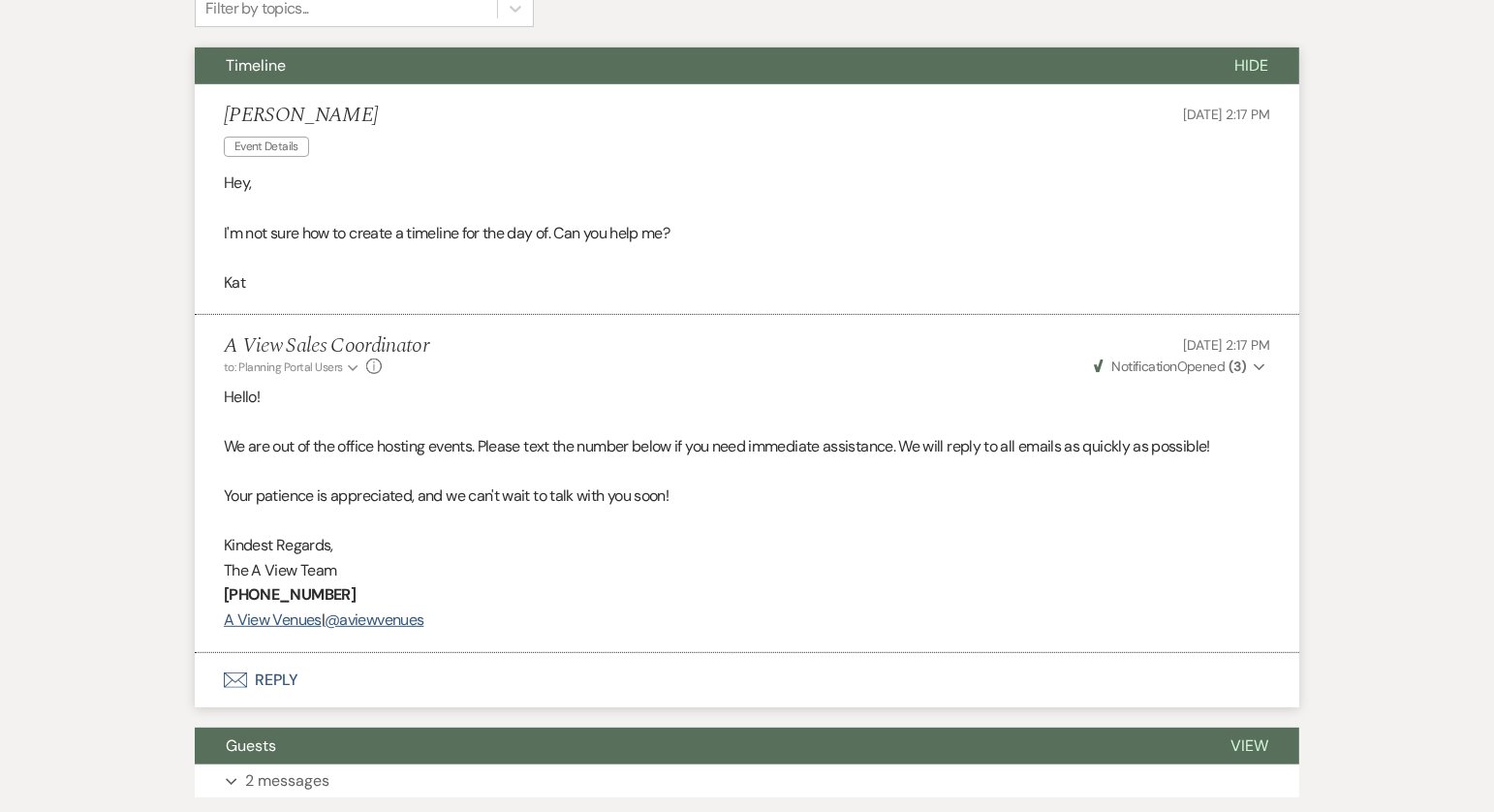
click at [271, 680] on button "Envelope Reply" at bounding box center [747, 680] width 1105 height 54
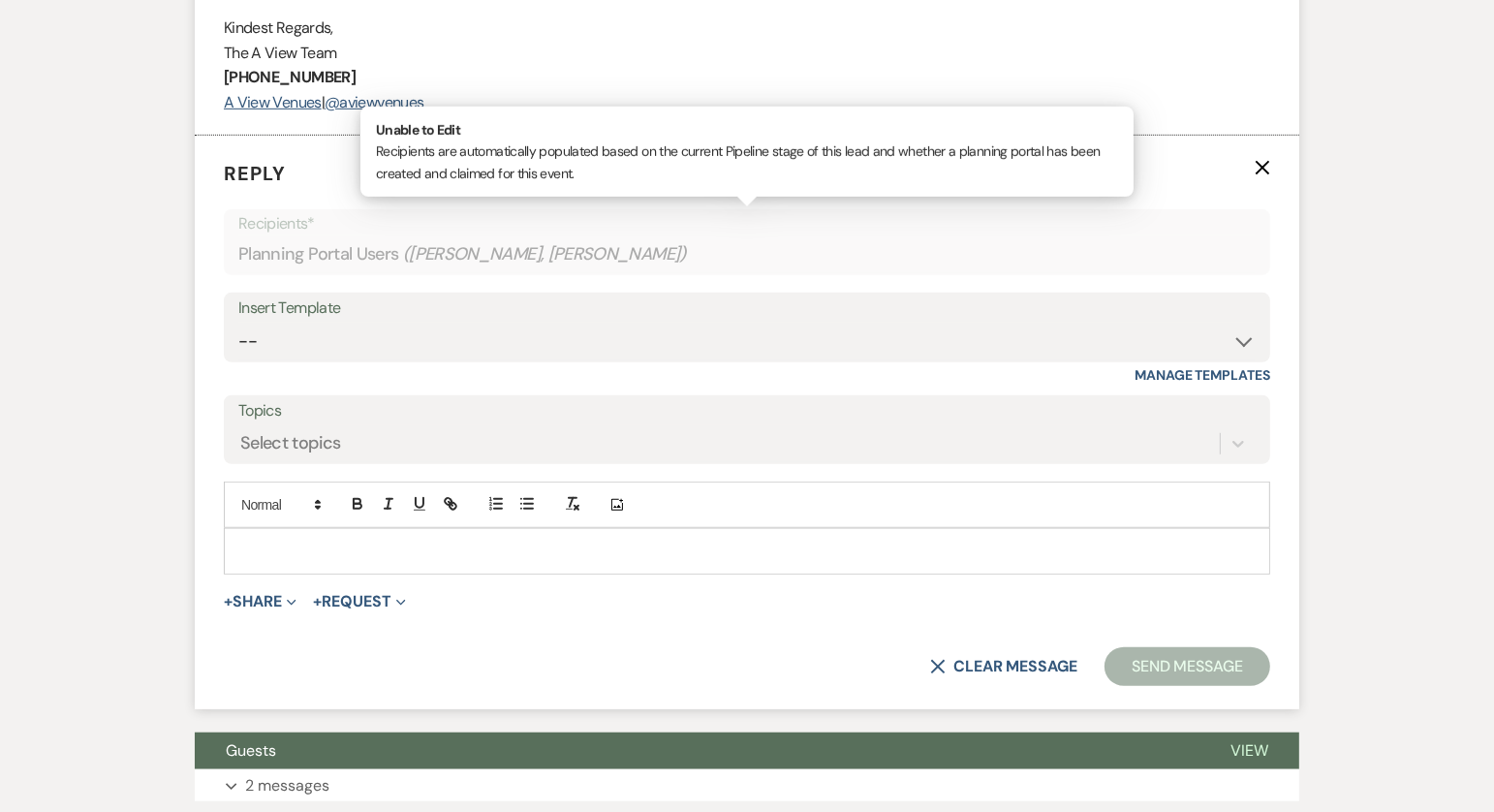
scroll to position [1093, 0]
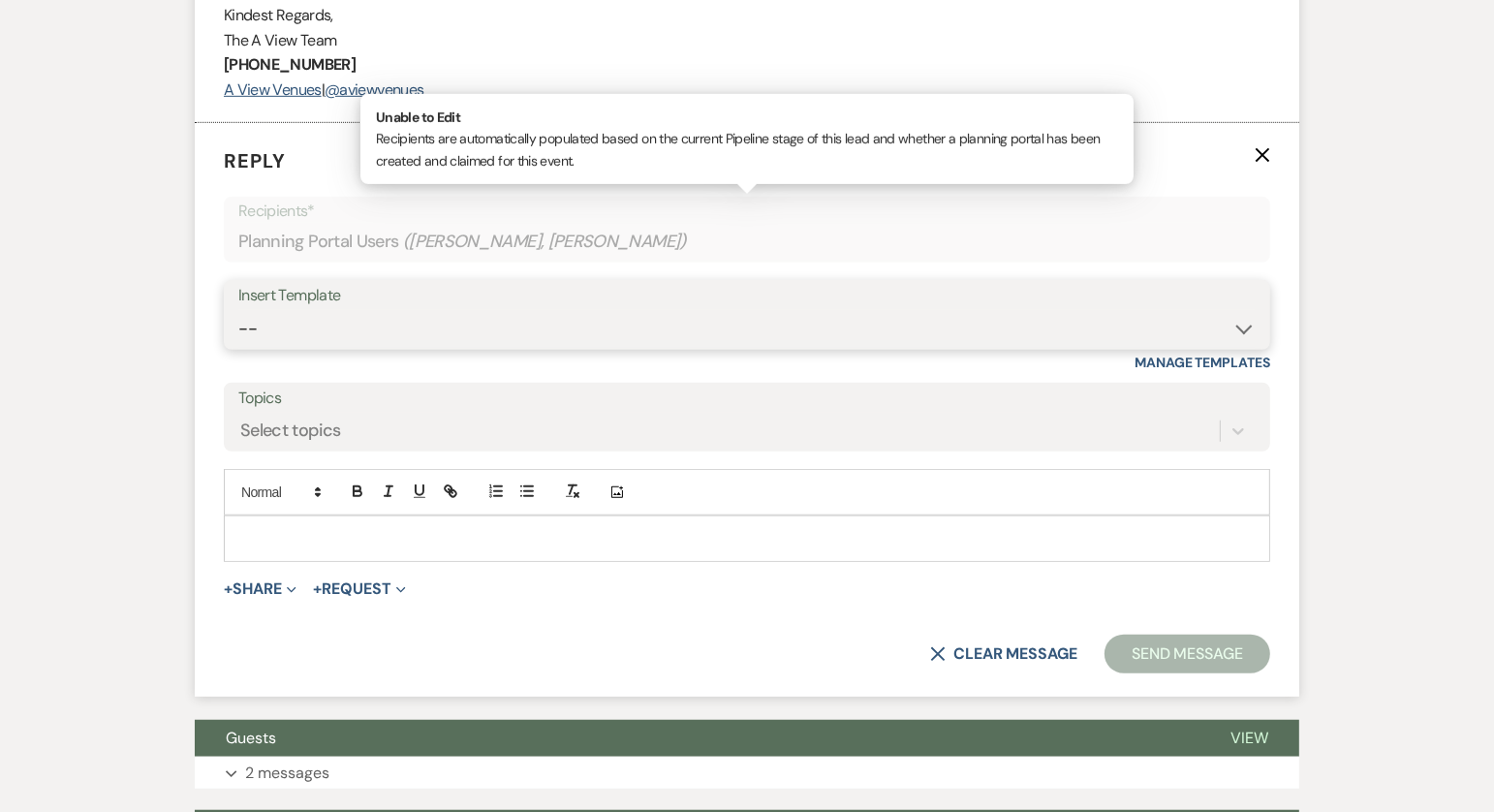
click at [377, 322] on select "-- Tour Confirmation Contract (Pre-Booked Leads) Out of office Inquiry Email Al…" at bounding box center [747, 329] width 1017 height 37
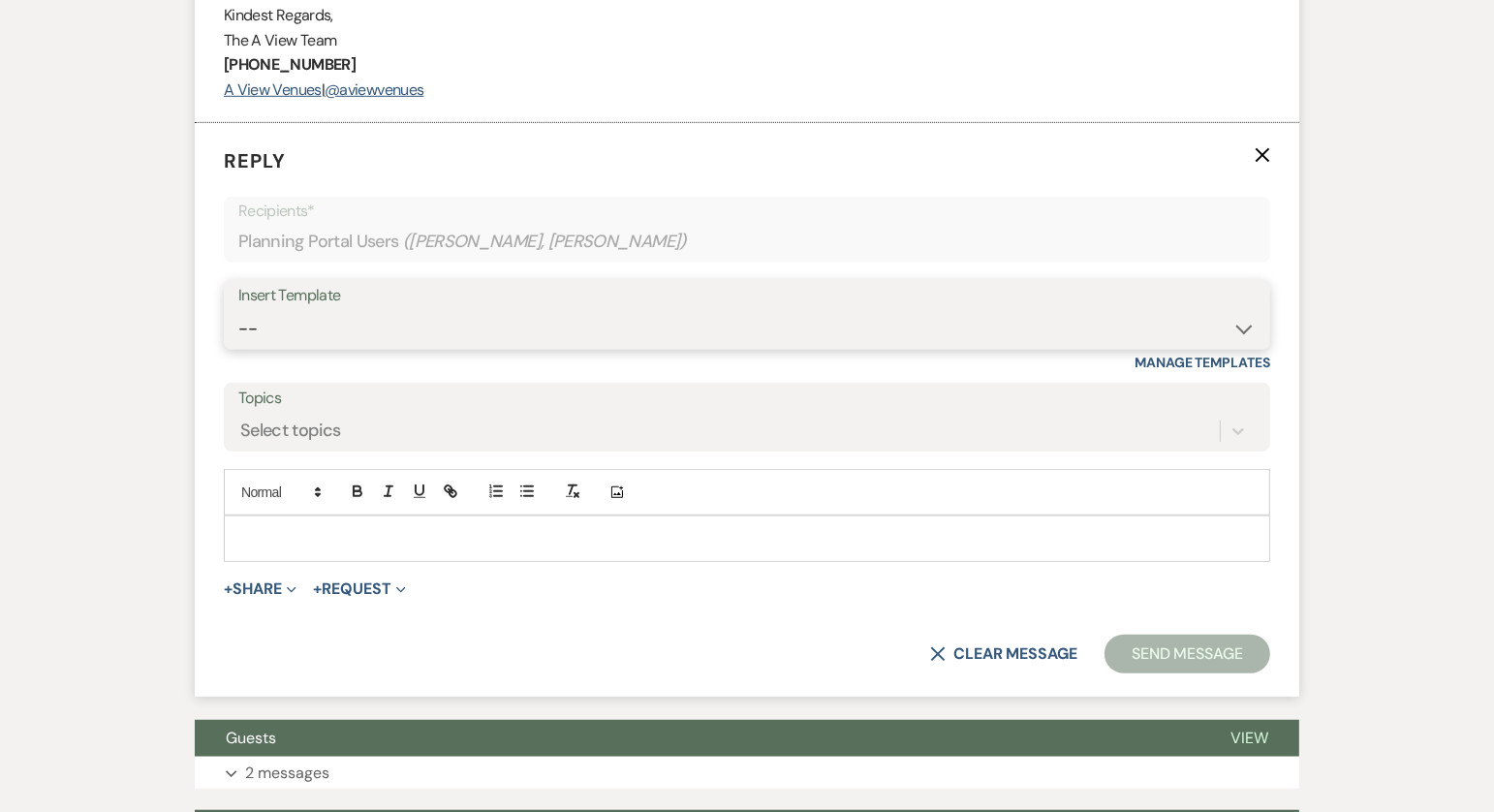
select select "3703"
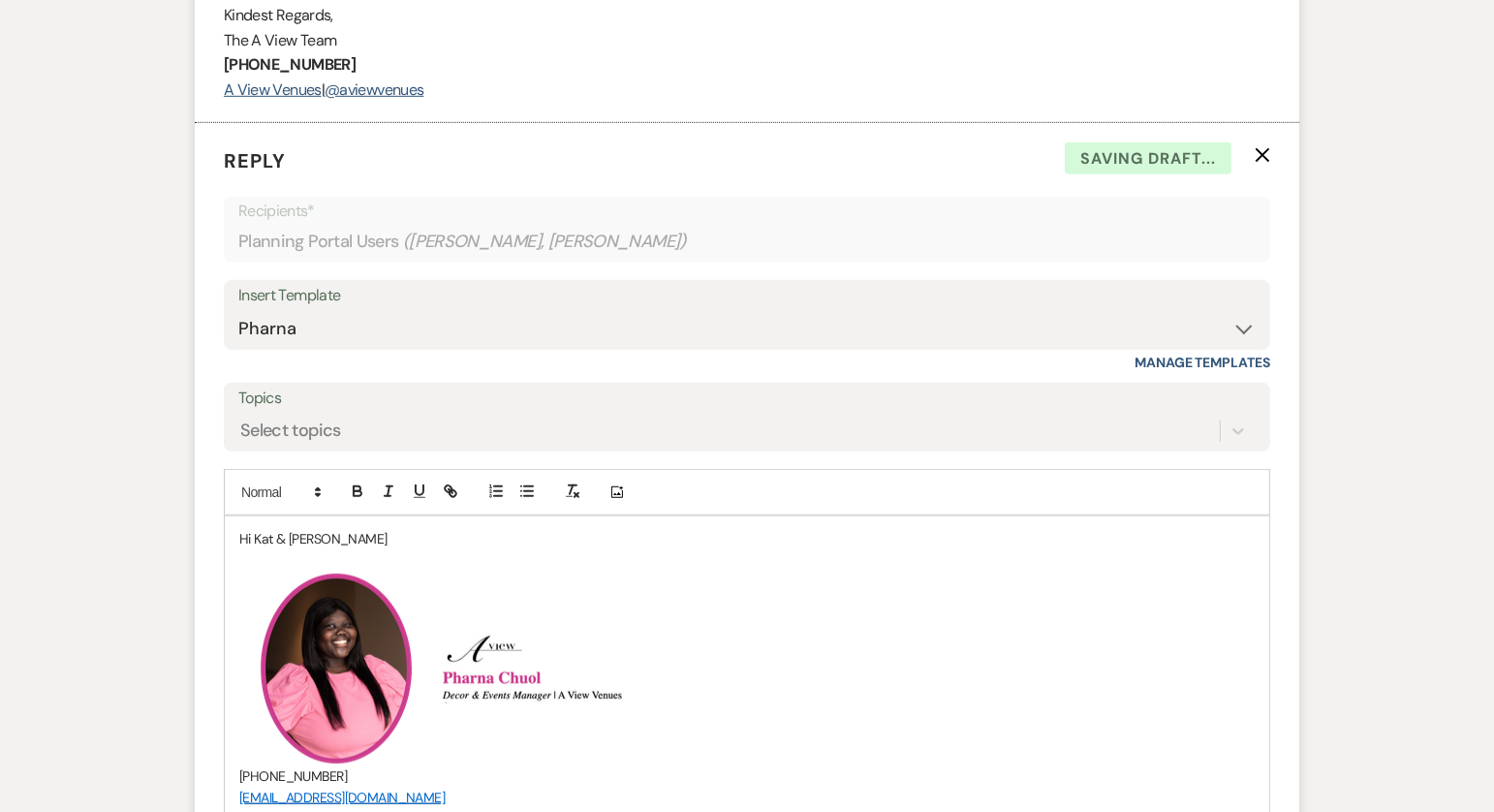
click at [371, 535] on p "Hi Kat & Spencer" at bounding box center [747, 539] width 1015 height 22
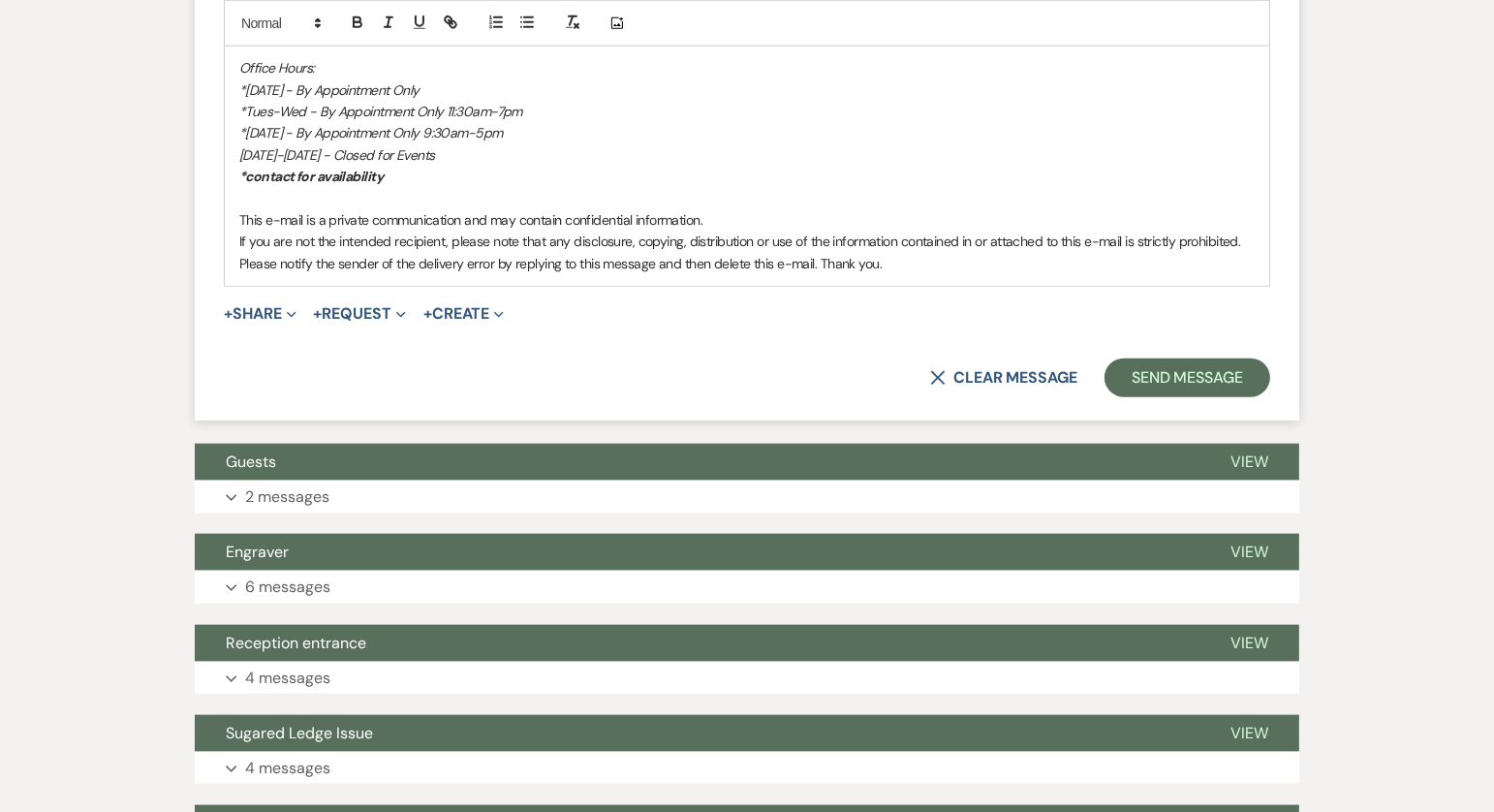
scroll to position [1945, 0]
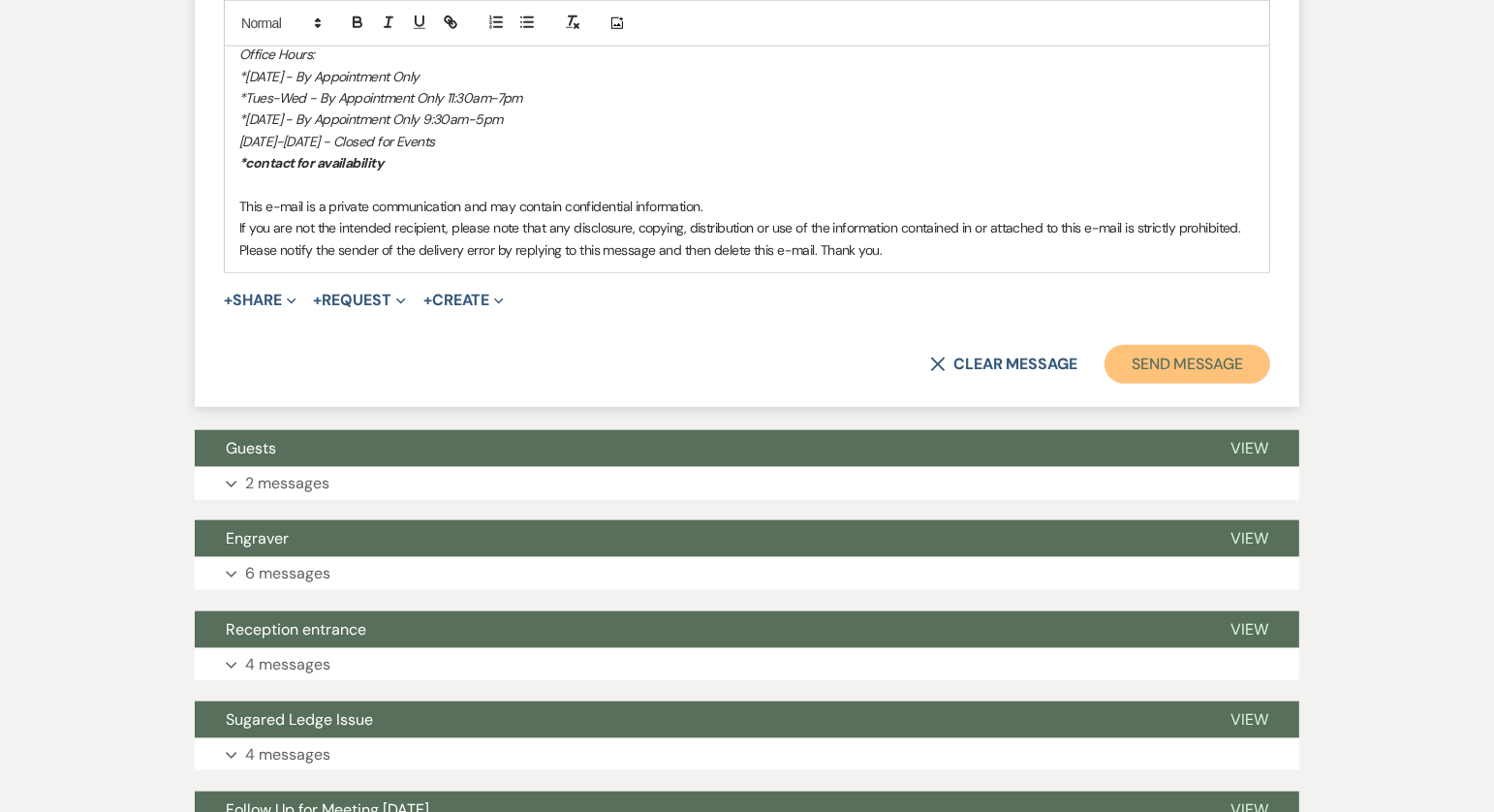
click at [1177, 360] on button "Send Message" at bounding box center [1188, 364] width 166 height 38
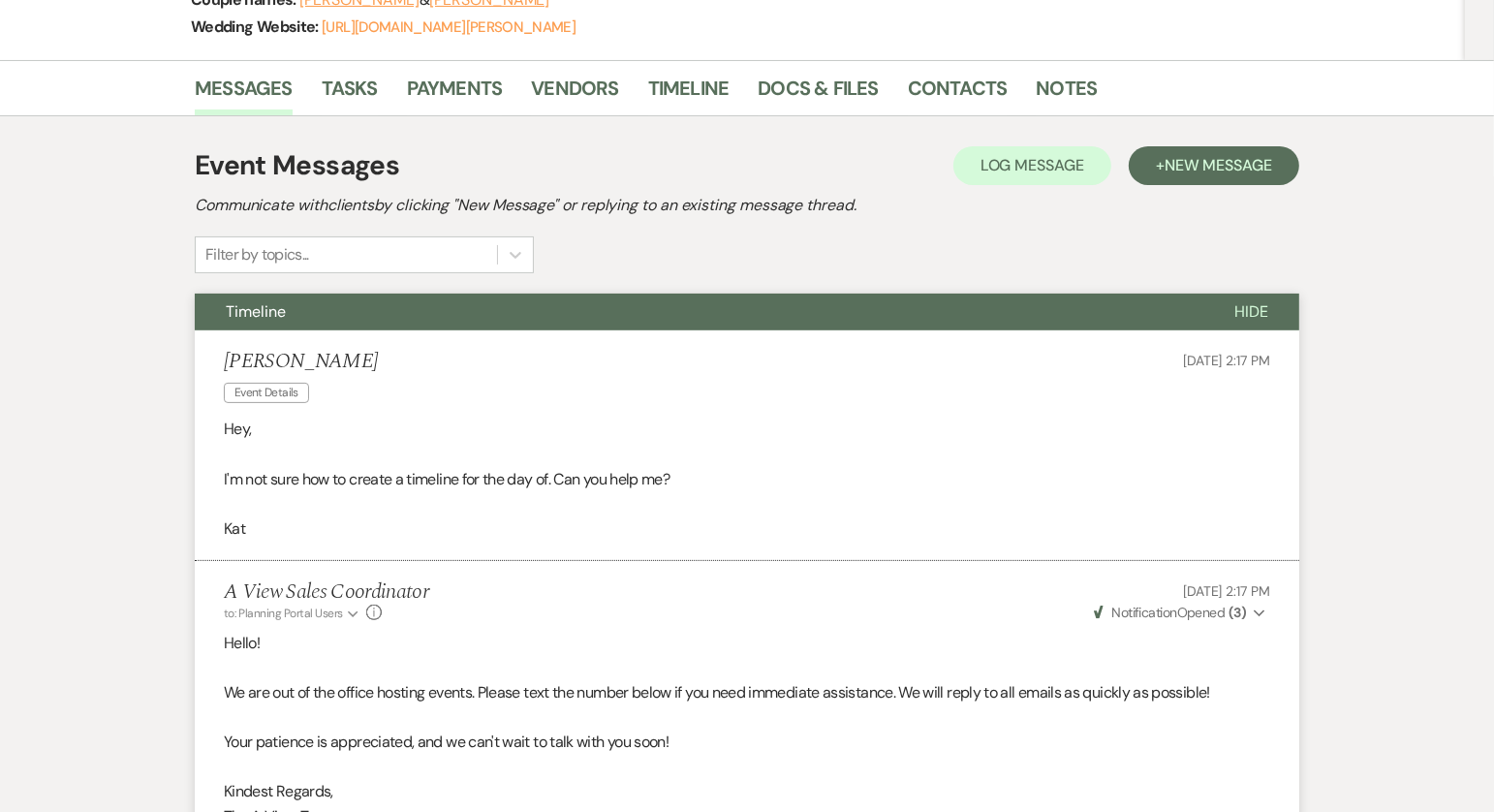
scroll to position [0, 0]
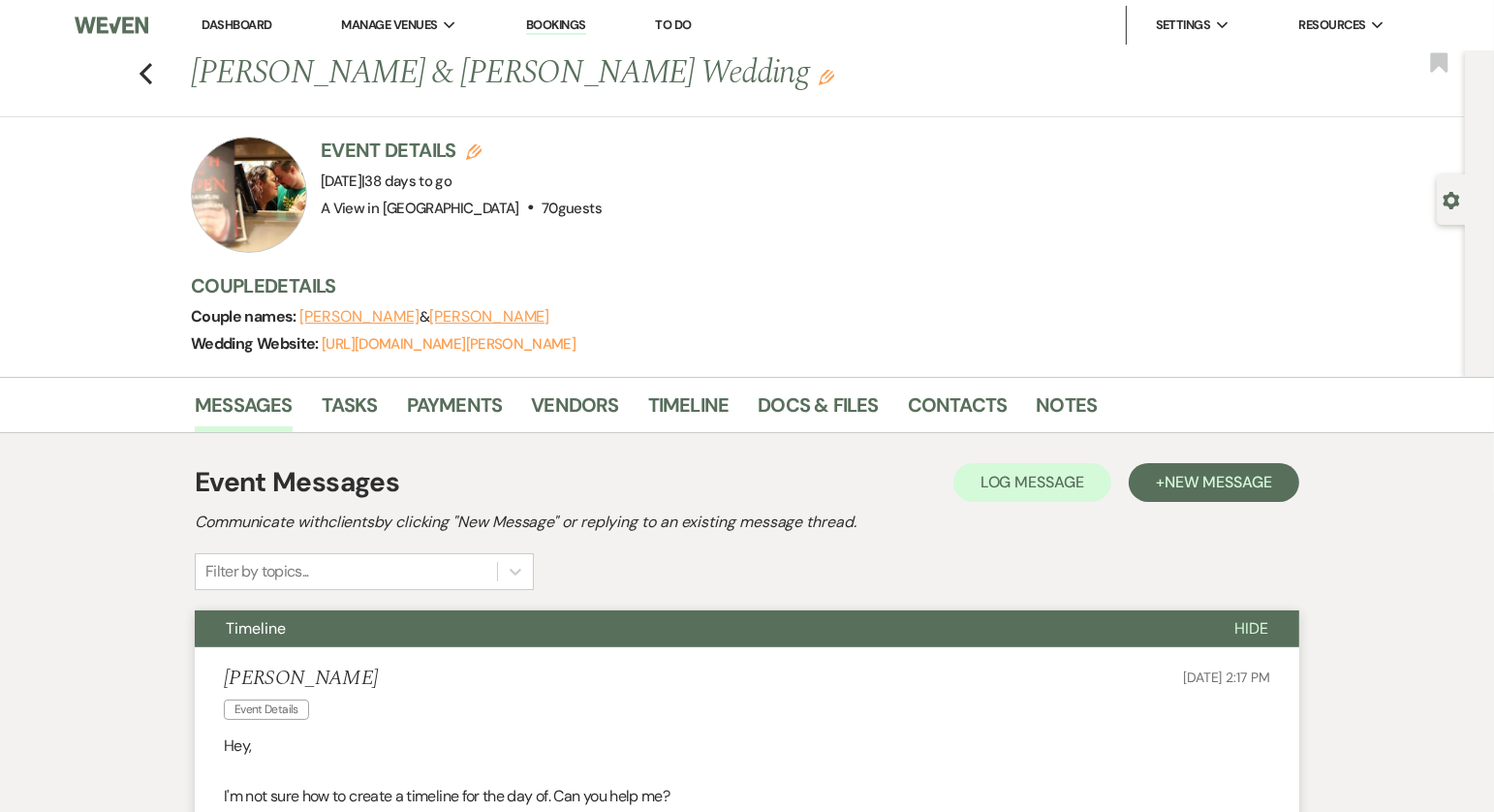
click at [251, 30] on link "Dashboard" at bounding box center [236, 25] width 70 height 17
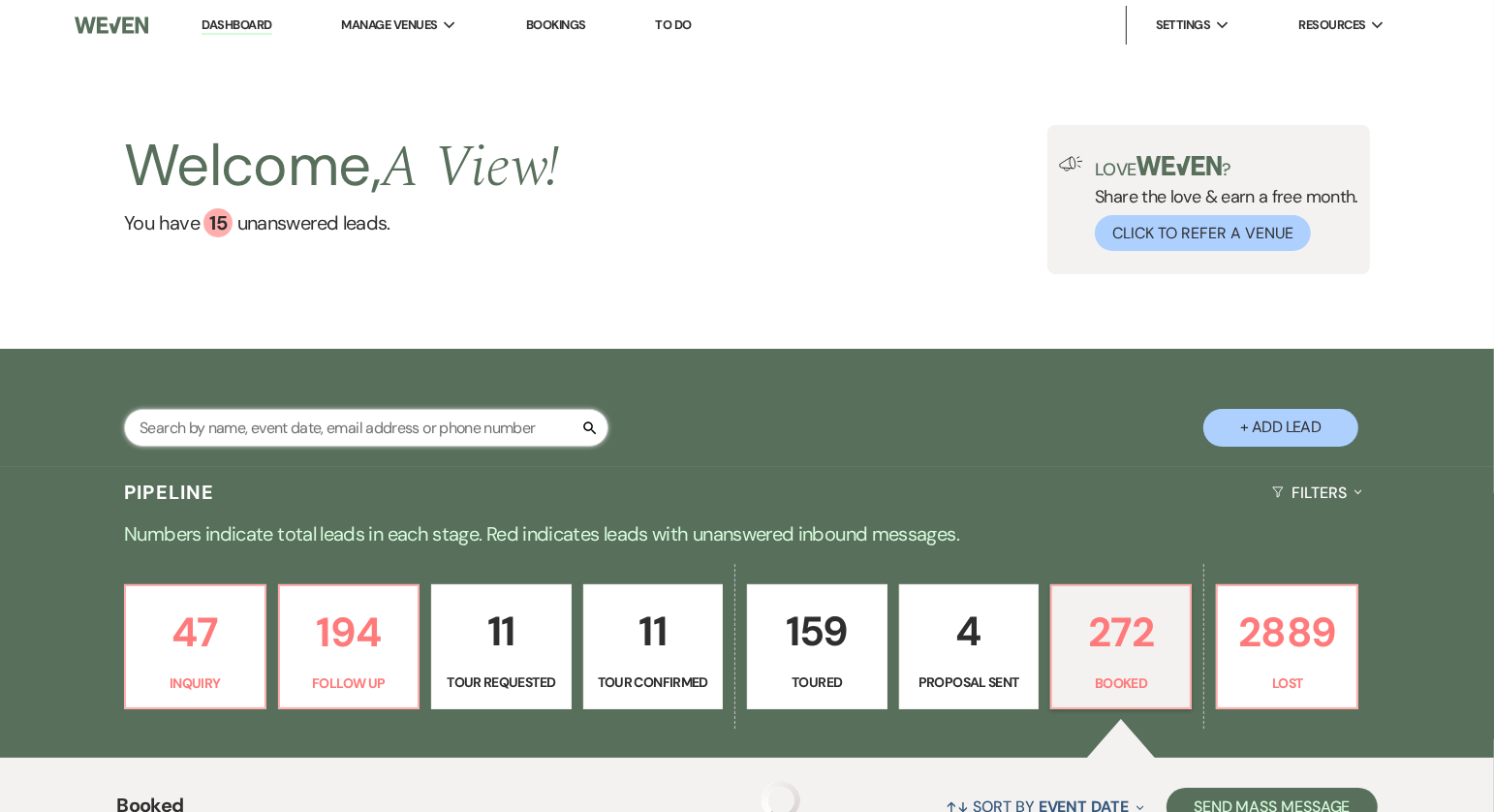
click at [292, 424] on input "text" at bounding box center [366, 427] width 485 height 37
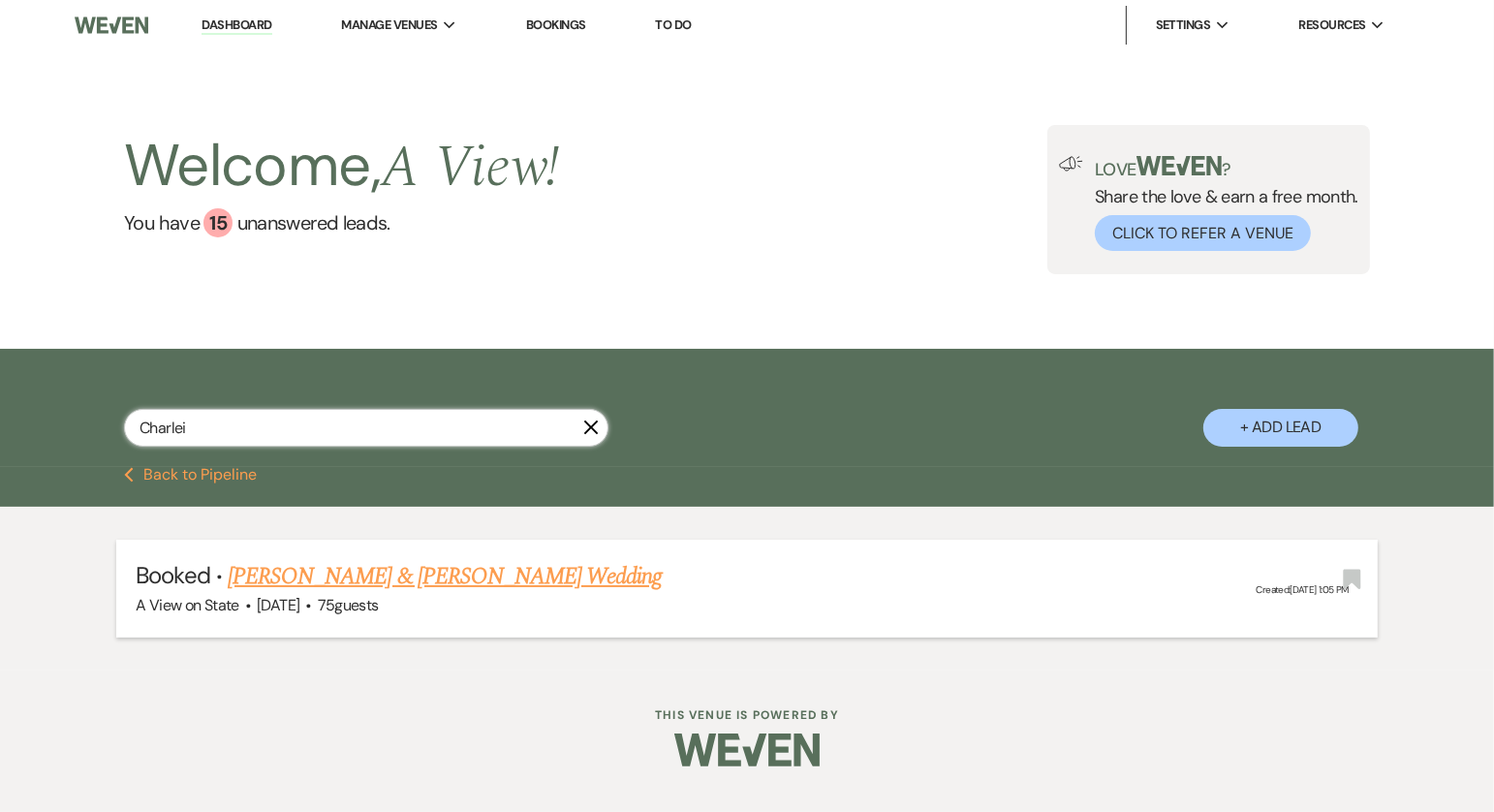
type input "Charlei"
click at [407, 577] on link "[PERSON_NAME] & [PERSON_NAME] Wedding" at bounding box center [445, 576] width 434 height 35
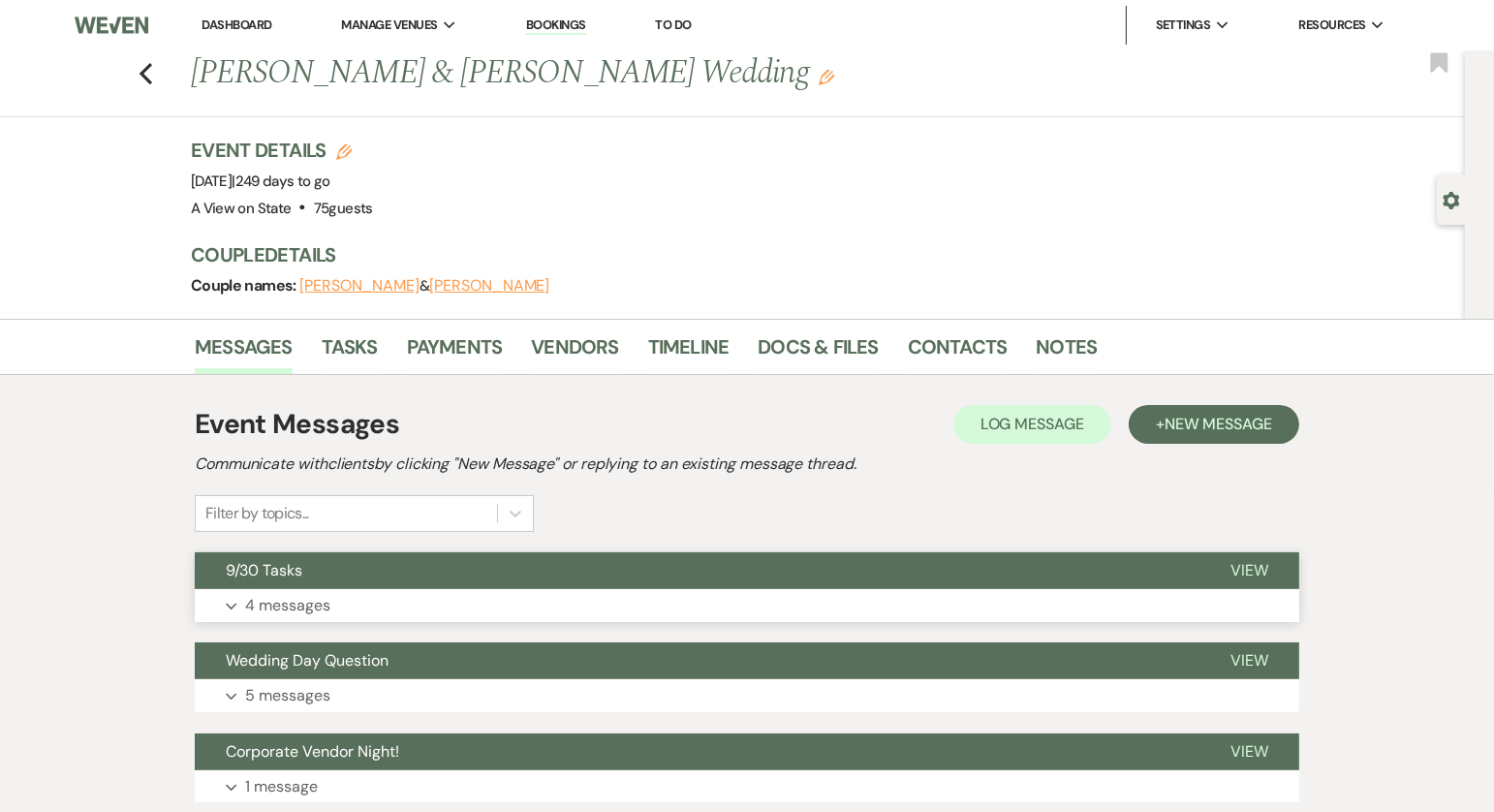
click at [488, 591] on button "Expand 4 messages" at bounding box center [747, 605] width 1105 height 33
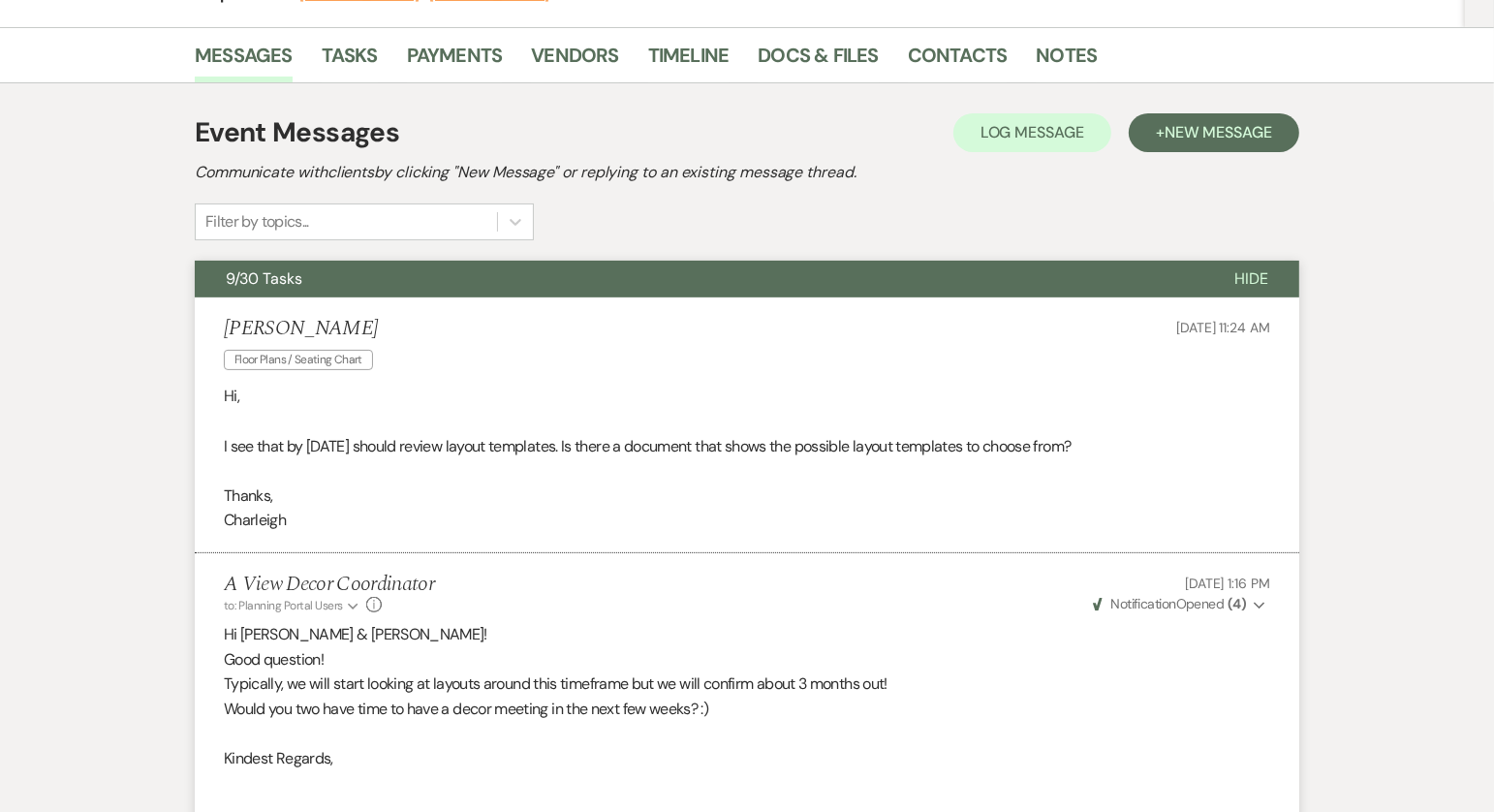
scroll to position [282, 0]
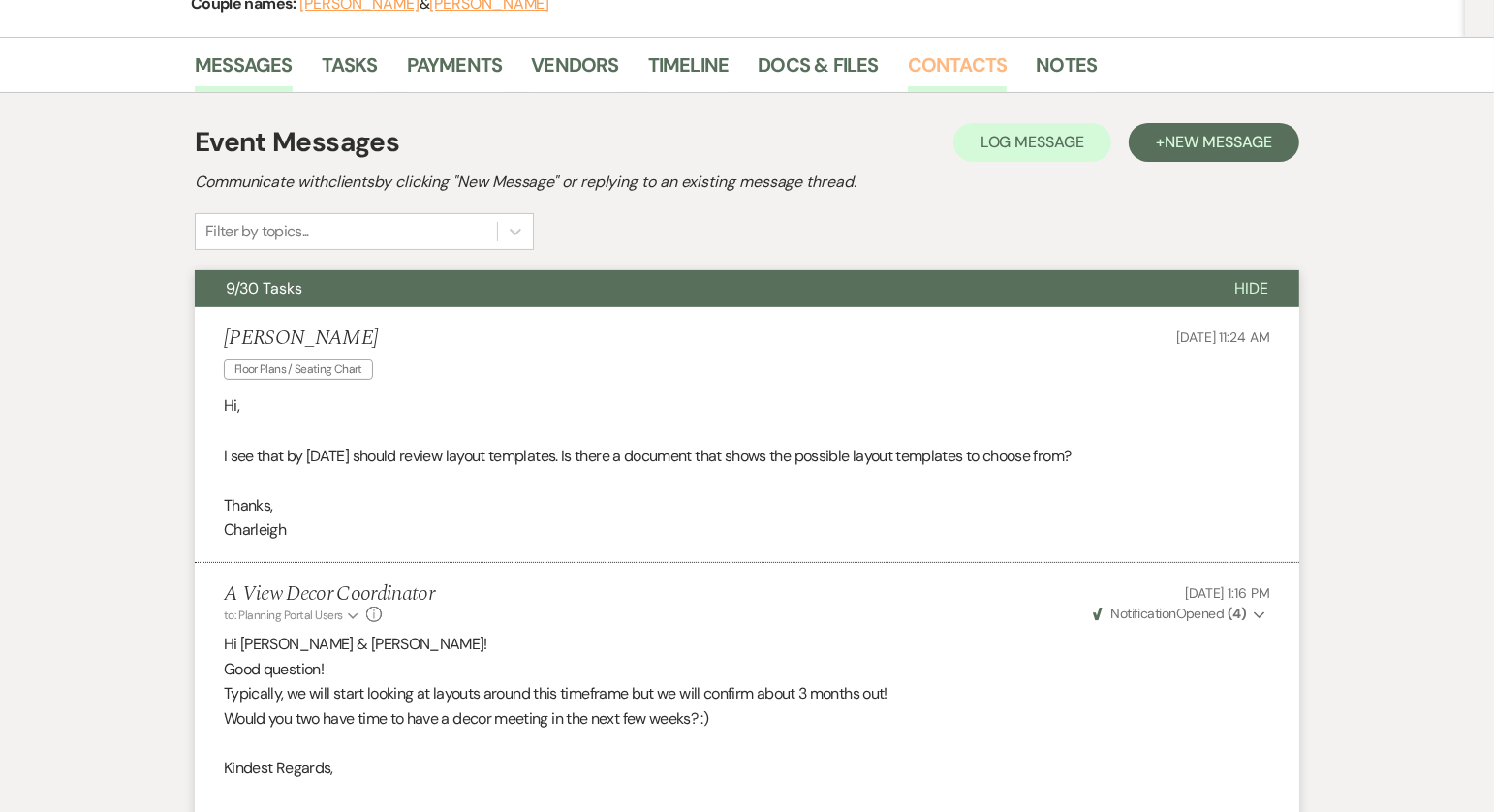
click at [954, 65] on link "Contacts" at bounding box center [957, 70] width 100 height 42
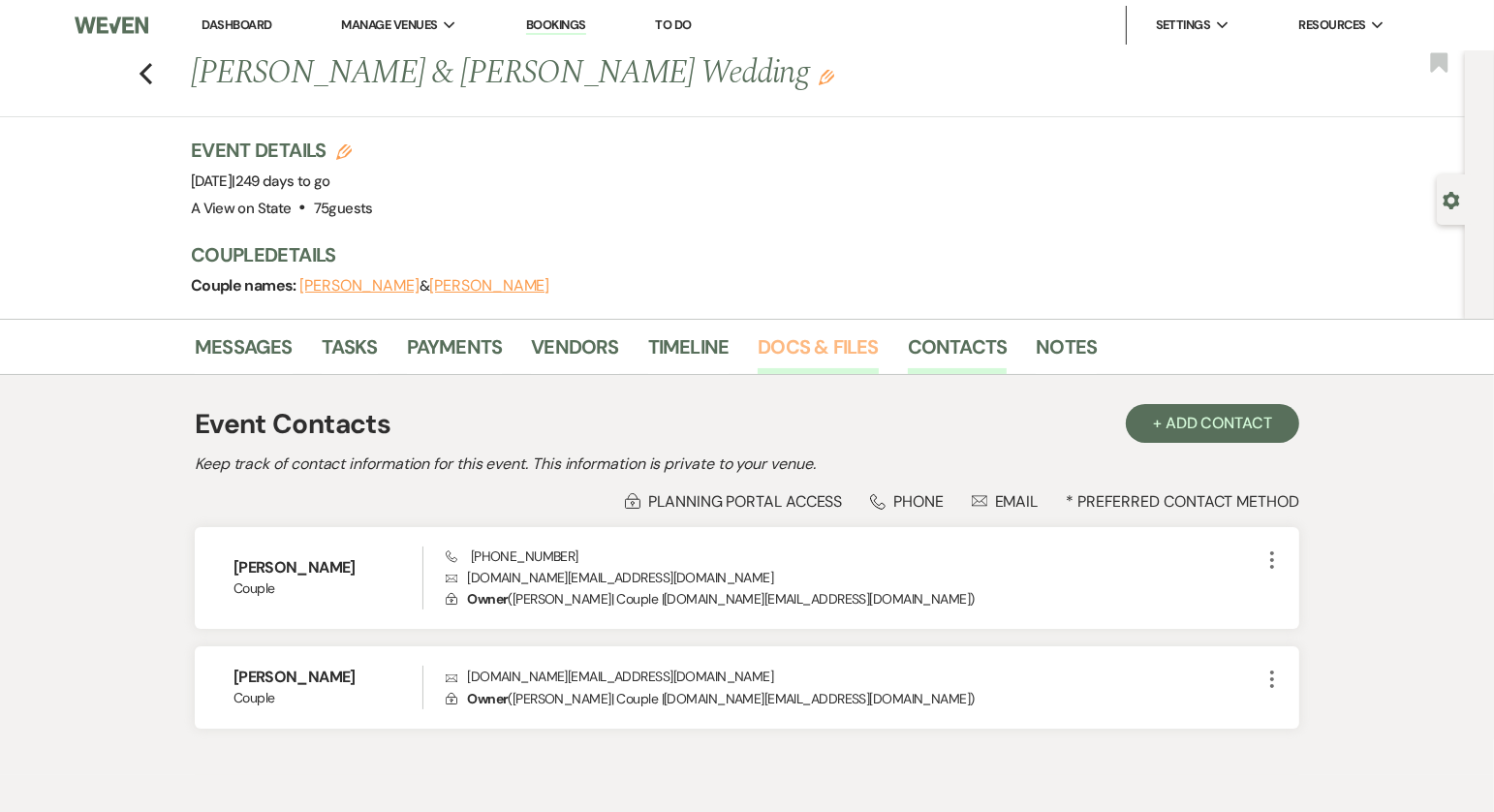
click at [792, 339] on link "Docs & Files" at bounding box center [818, 352] width 120 height 42
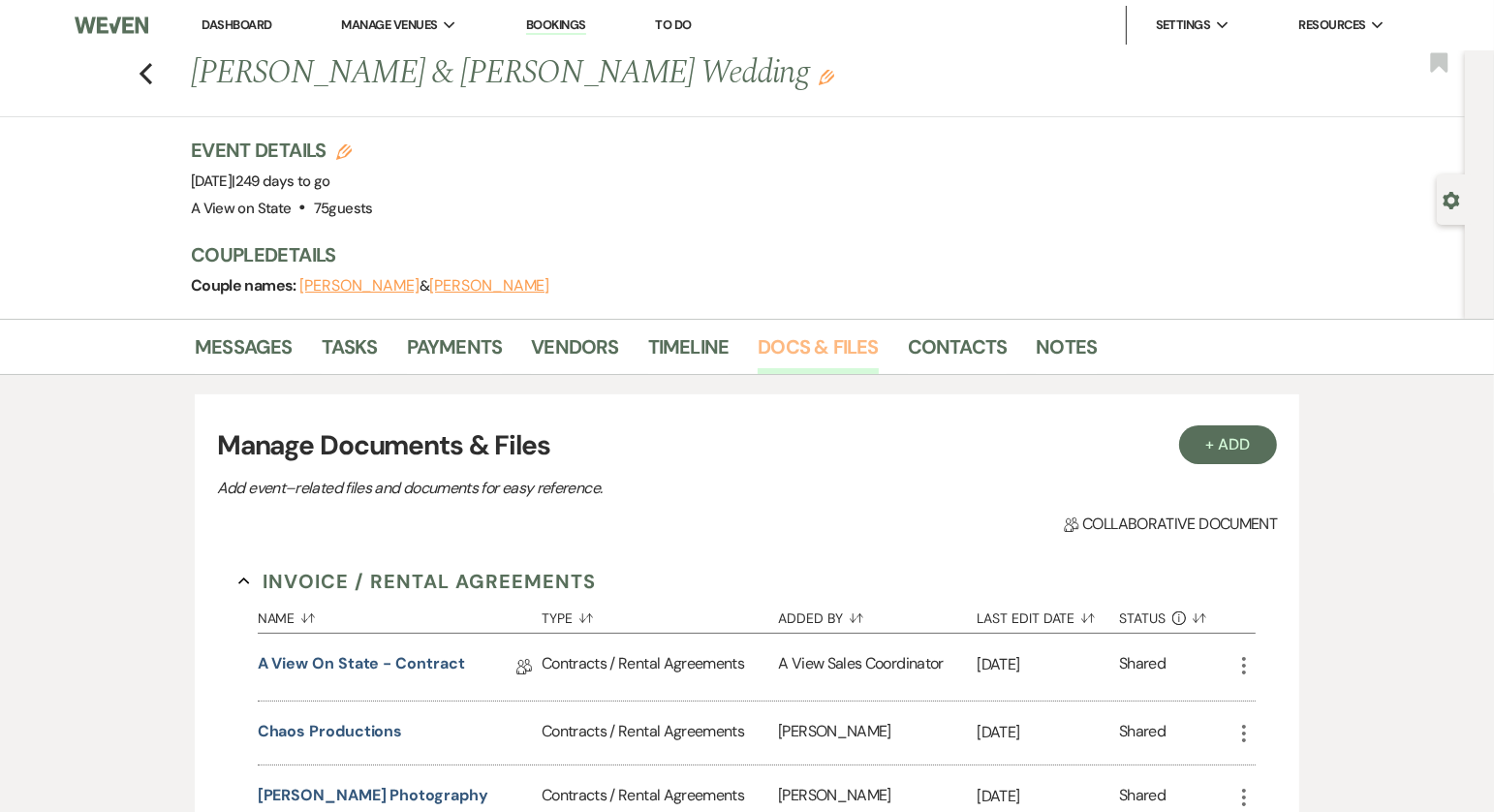
scroll to position [54, 0]
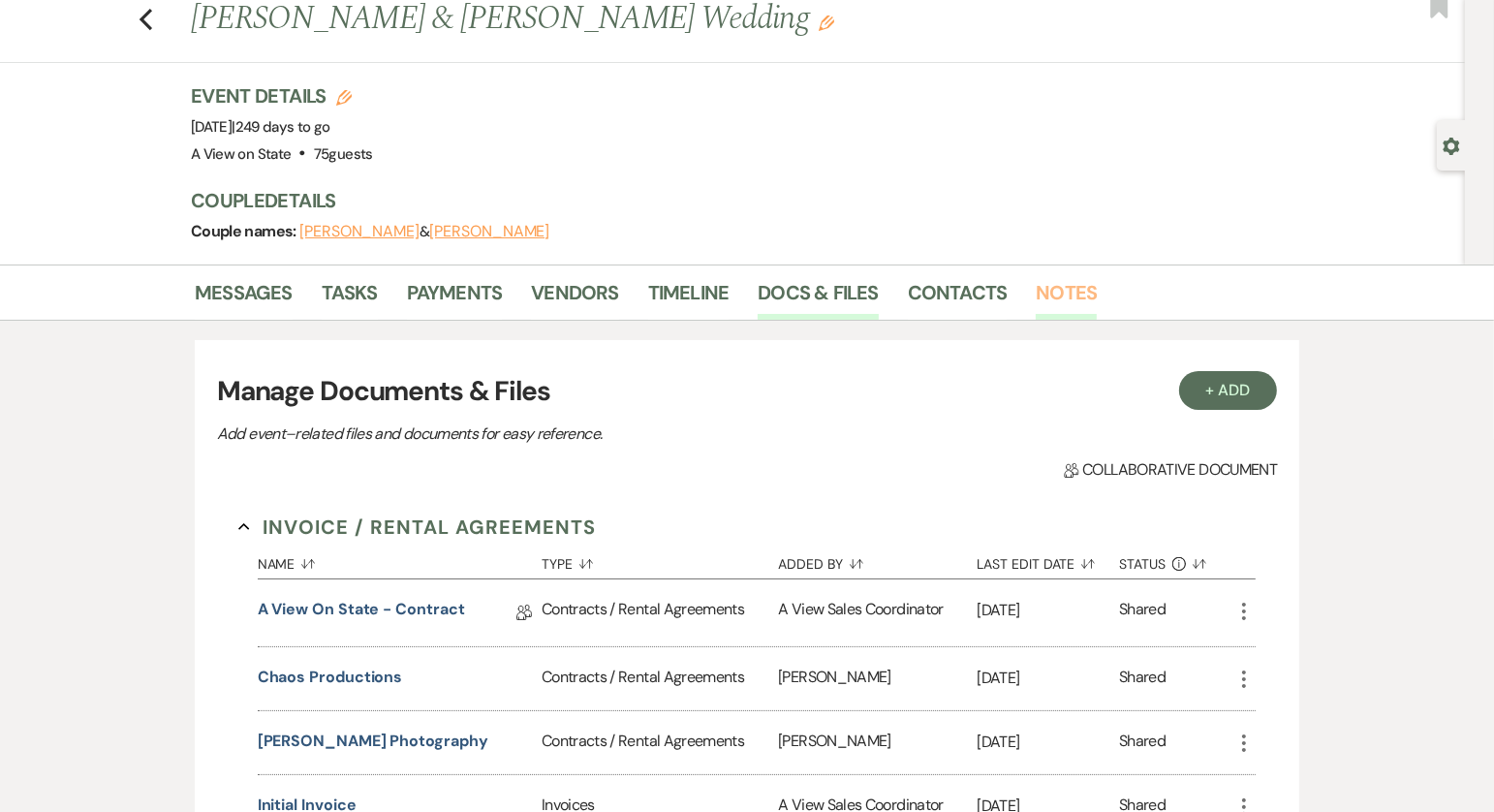
click at [1066, 289] on link "Notes" at bounding box center [1067, 298] width 61 height 42
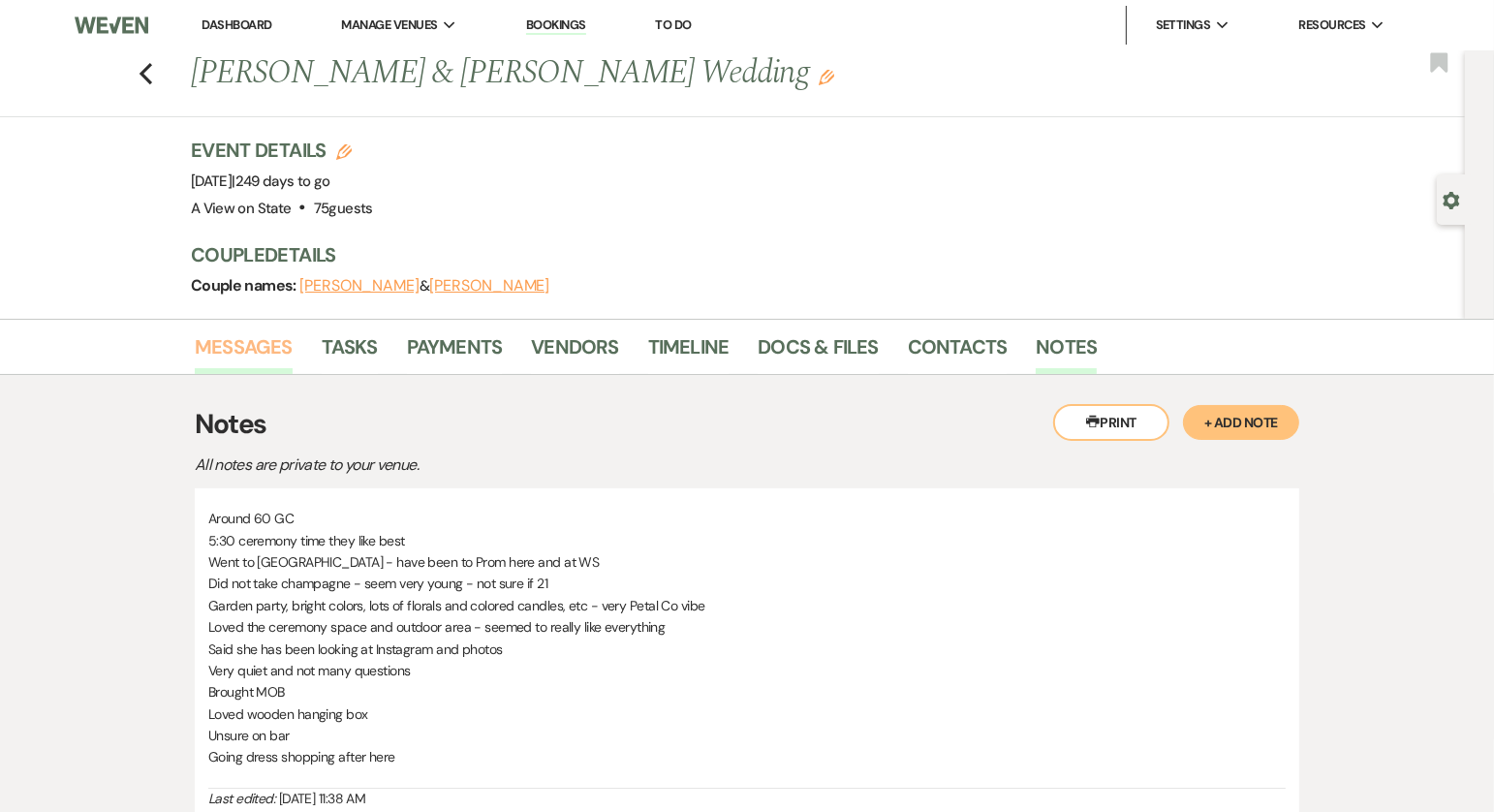
click at [213, 339] on link "Messages" at bounding box center [243, 352] width 98 height 42
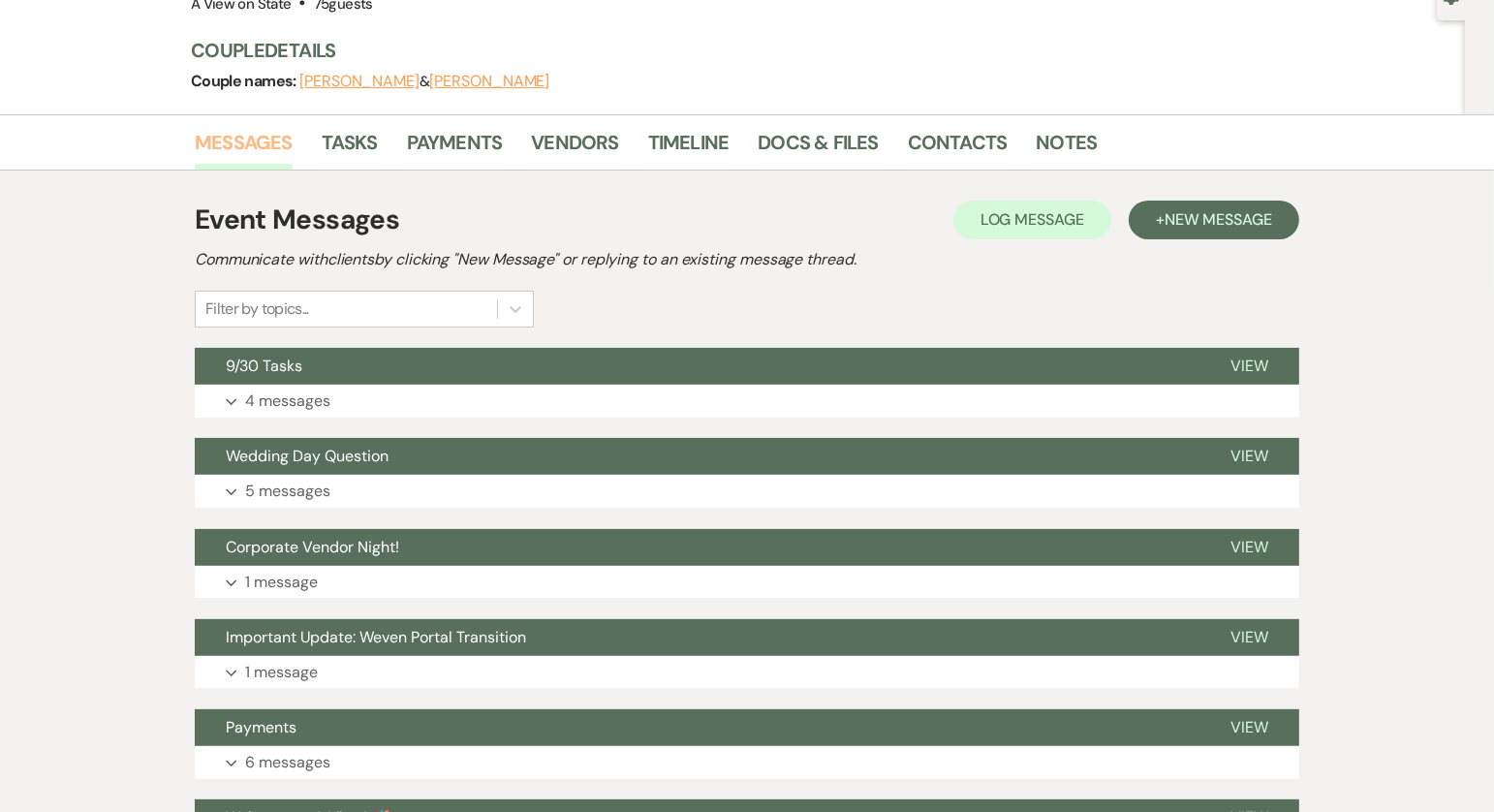
scroll to position [206, 0]
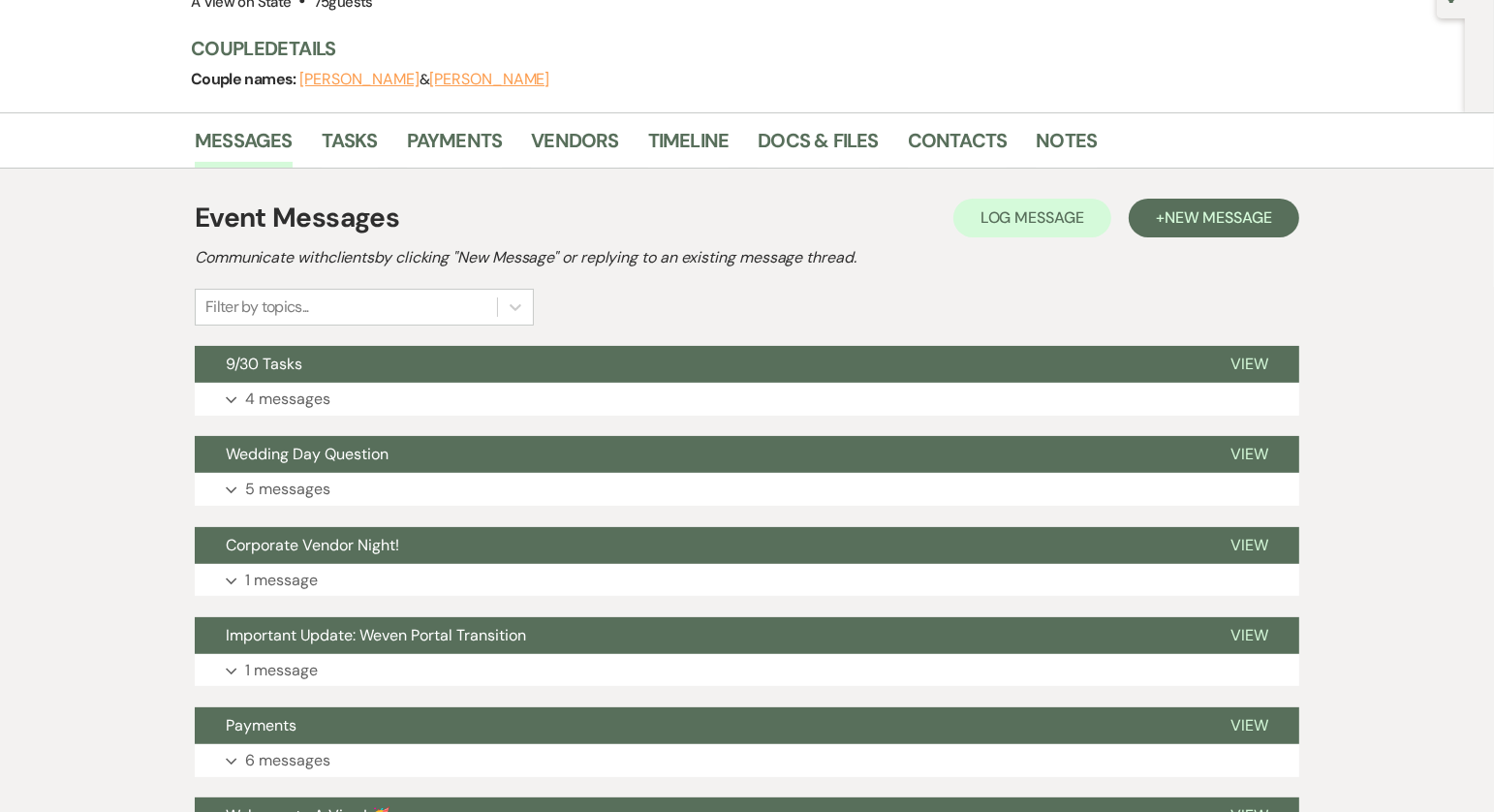
click at [464, 509] on div "Event Messages Log Log Message + New Message Communicate with clients by clicki…" at bounding box center [747, 713] width 1105 height 1051
click at [463, 484] on button "Expand 5 messages" at bounding box center [747, 488] width 1105 height 33
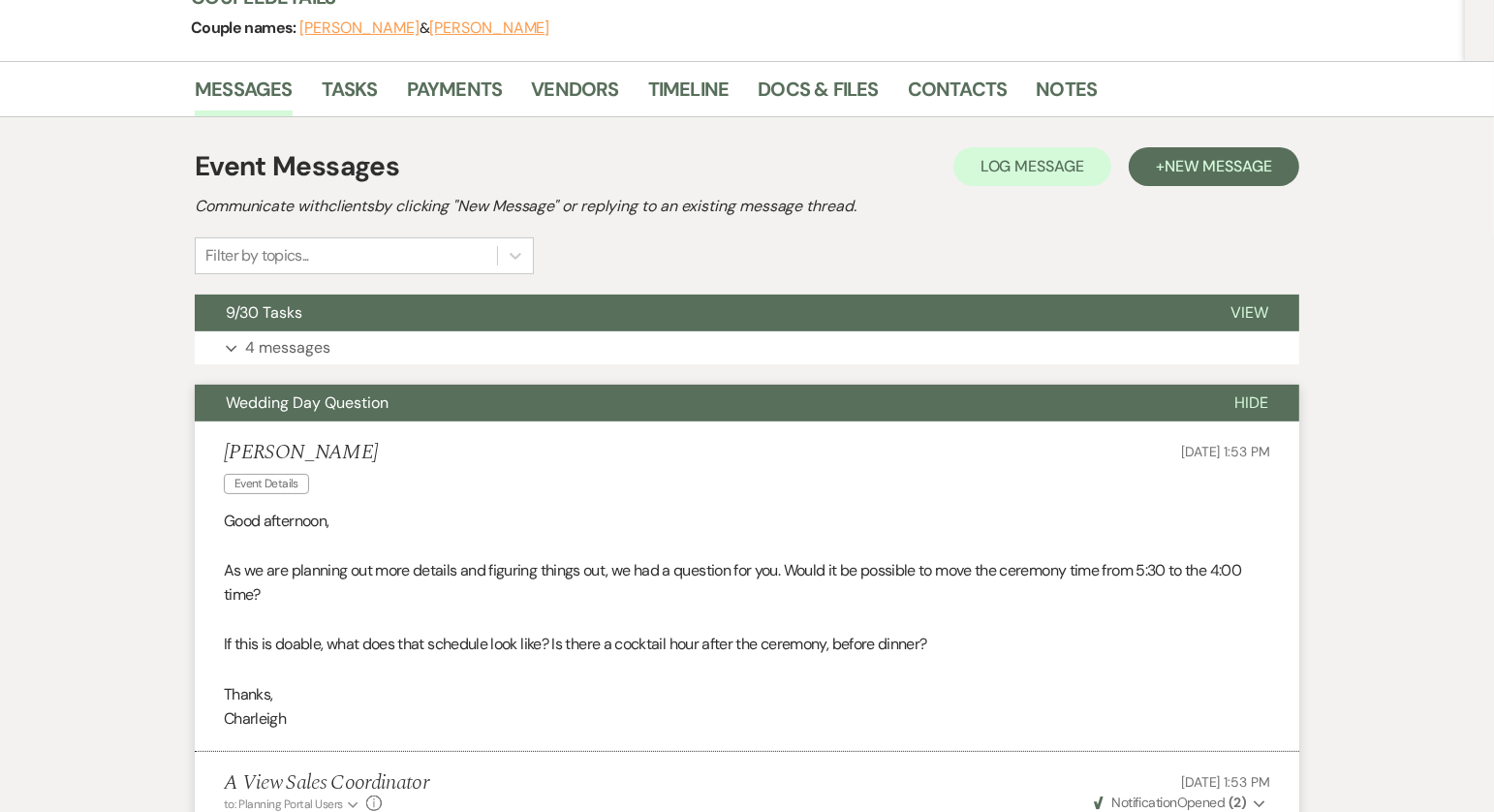
scroll to position [0, 0]
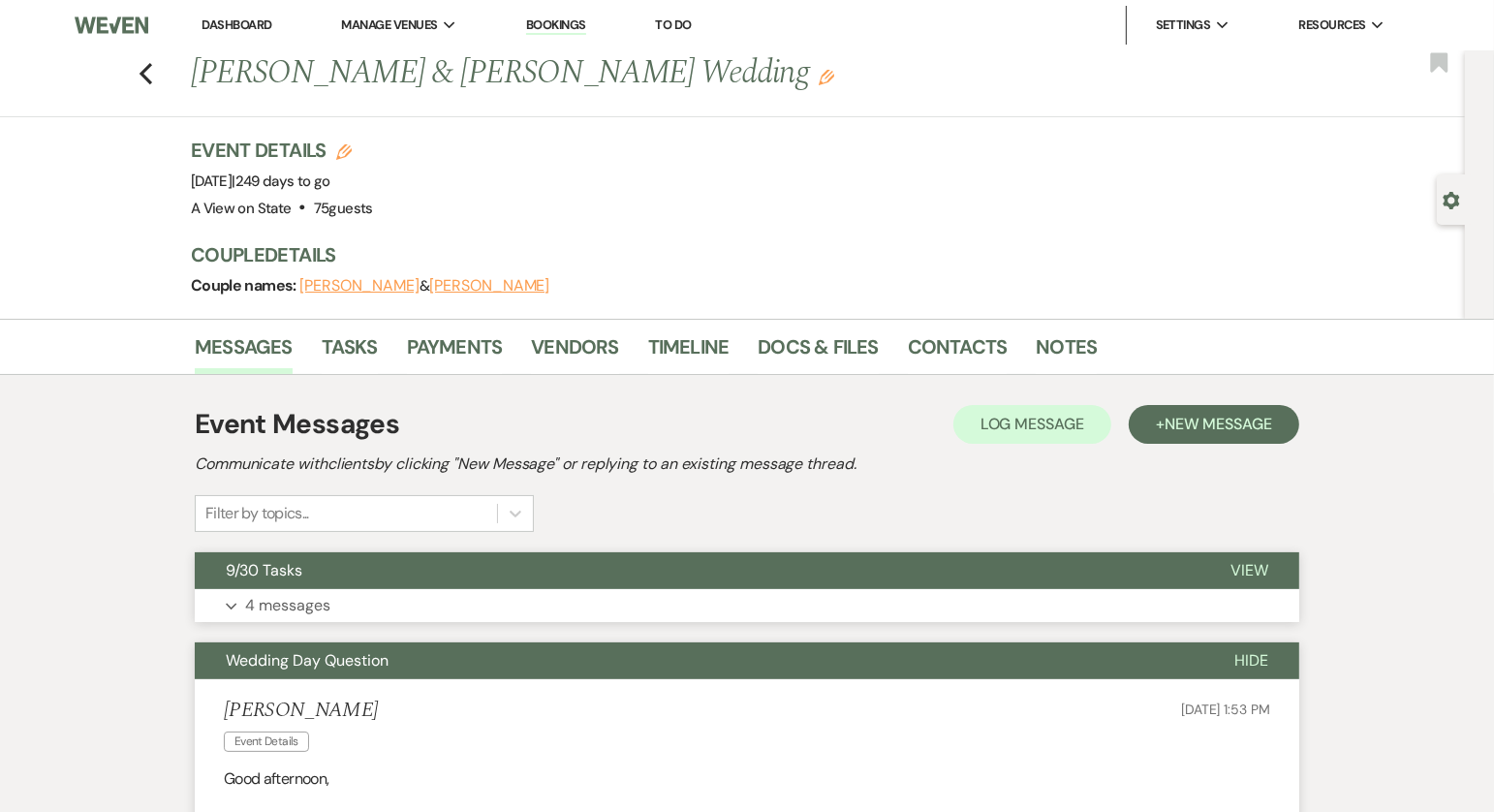
click at [505, 554] on button "9/30 Tasks" at bounding box center [697, 570] width 1005 height 37
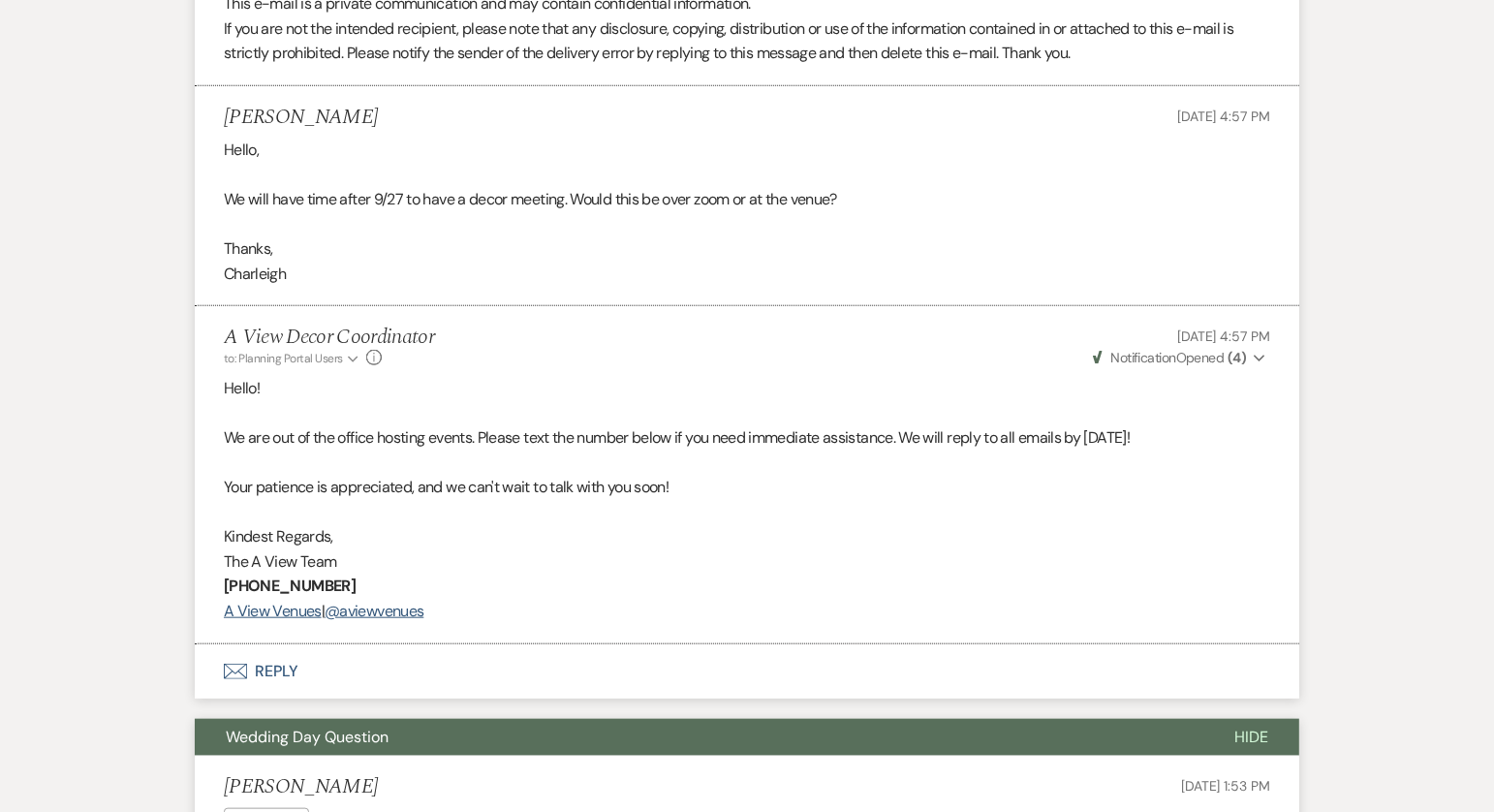
scroll to position [1696, 0]
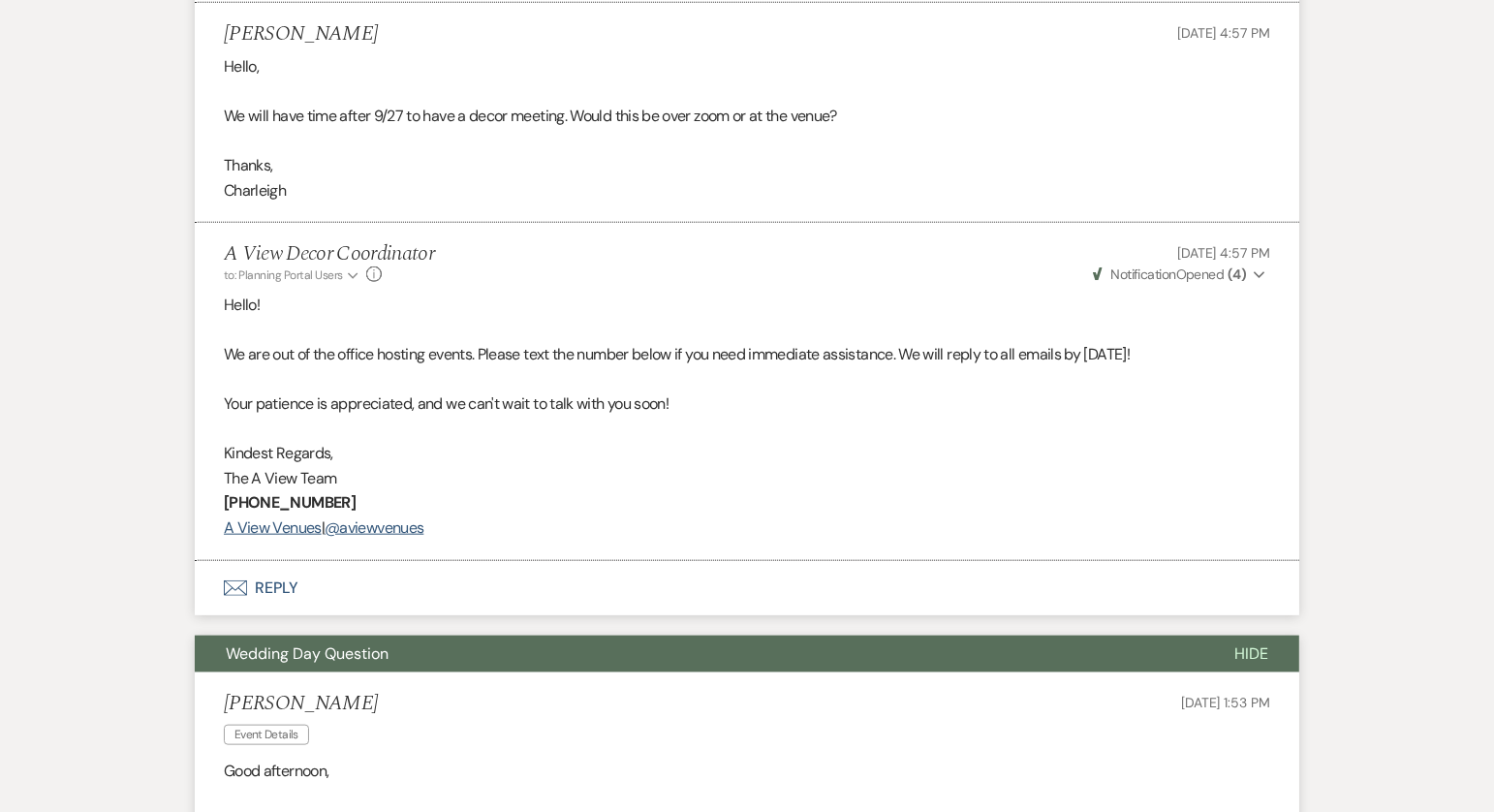
click at [345, 563] on button "Envelope Reply" at bounding box center [747, 588] width 1105 height 54
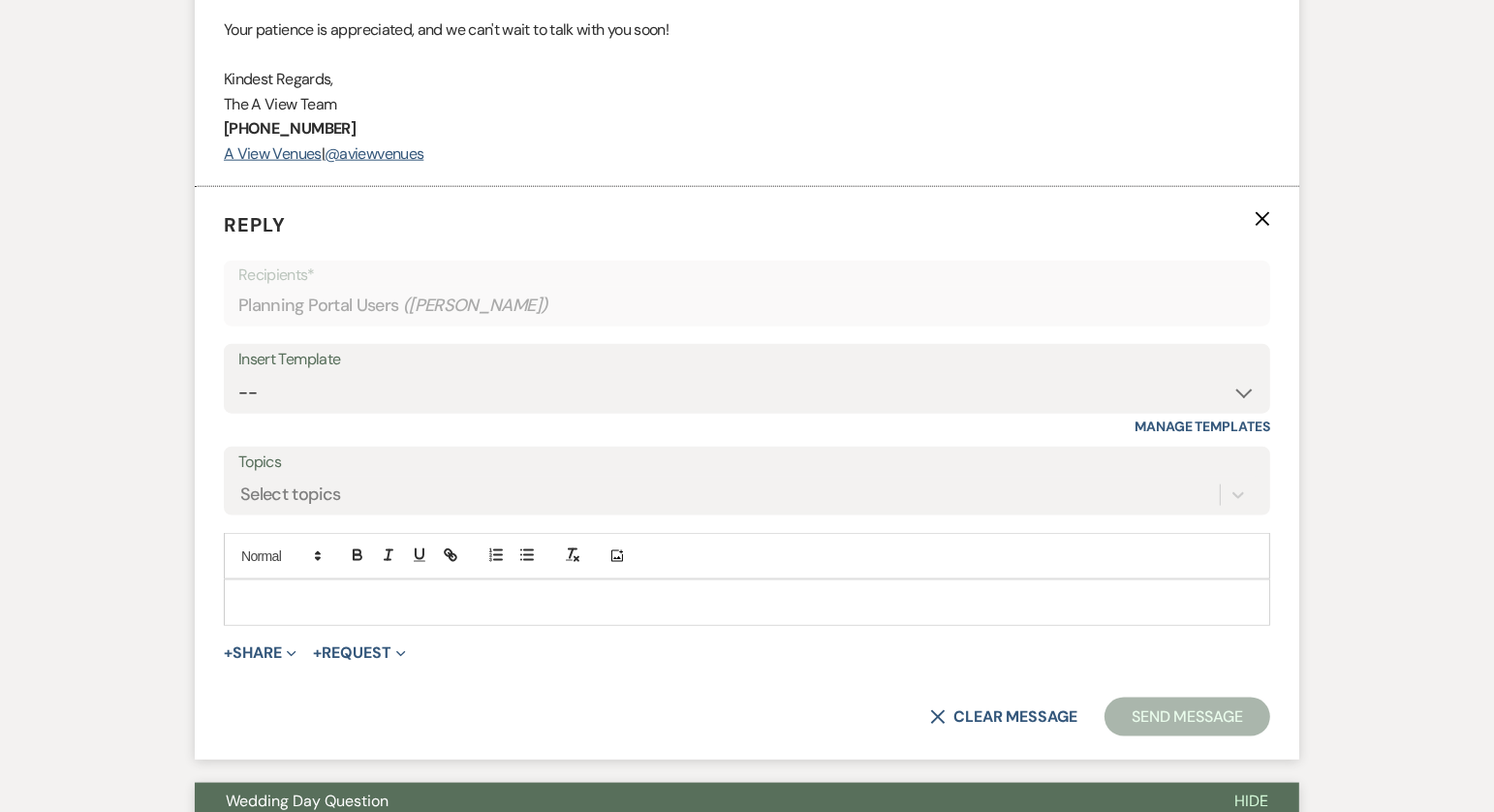
scroll to position [2133, 0]
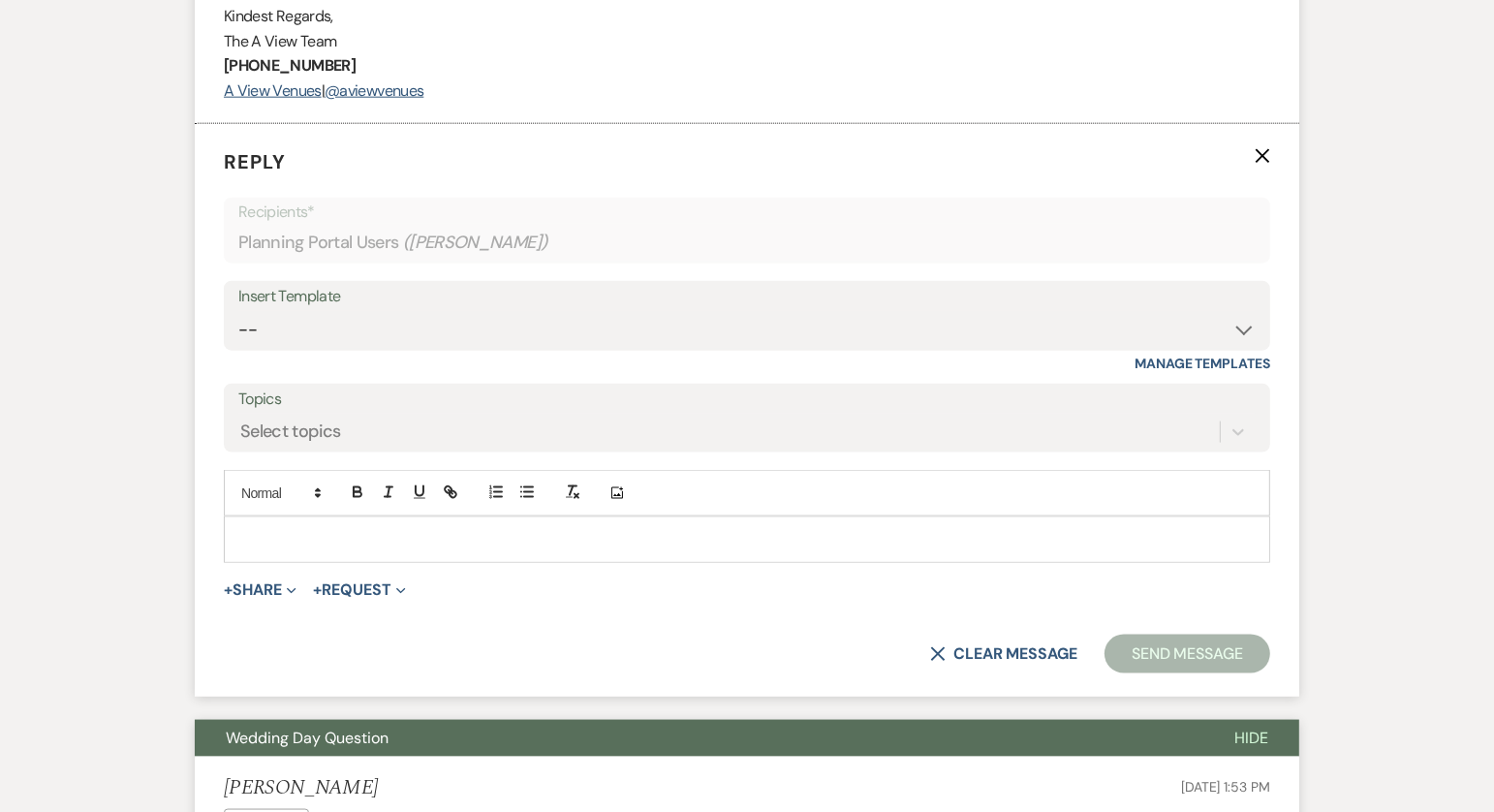
click at [486, 292] on div "Insert Template" at bounding box center [747, 297] width 1017 height 28
click at [464, 316] on select "-- Tour Confirmation Contract (Pre-Booked Leads) Out of office Inquiry Email Al…" at bounding box center [747, 330] width 1017 height 37
select select "3704"
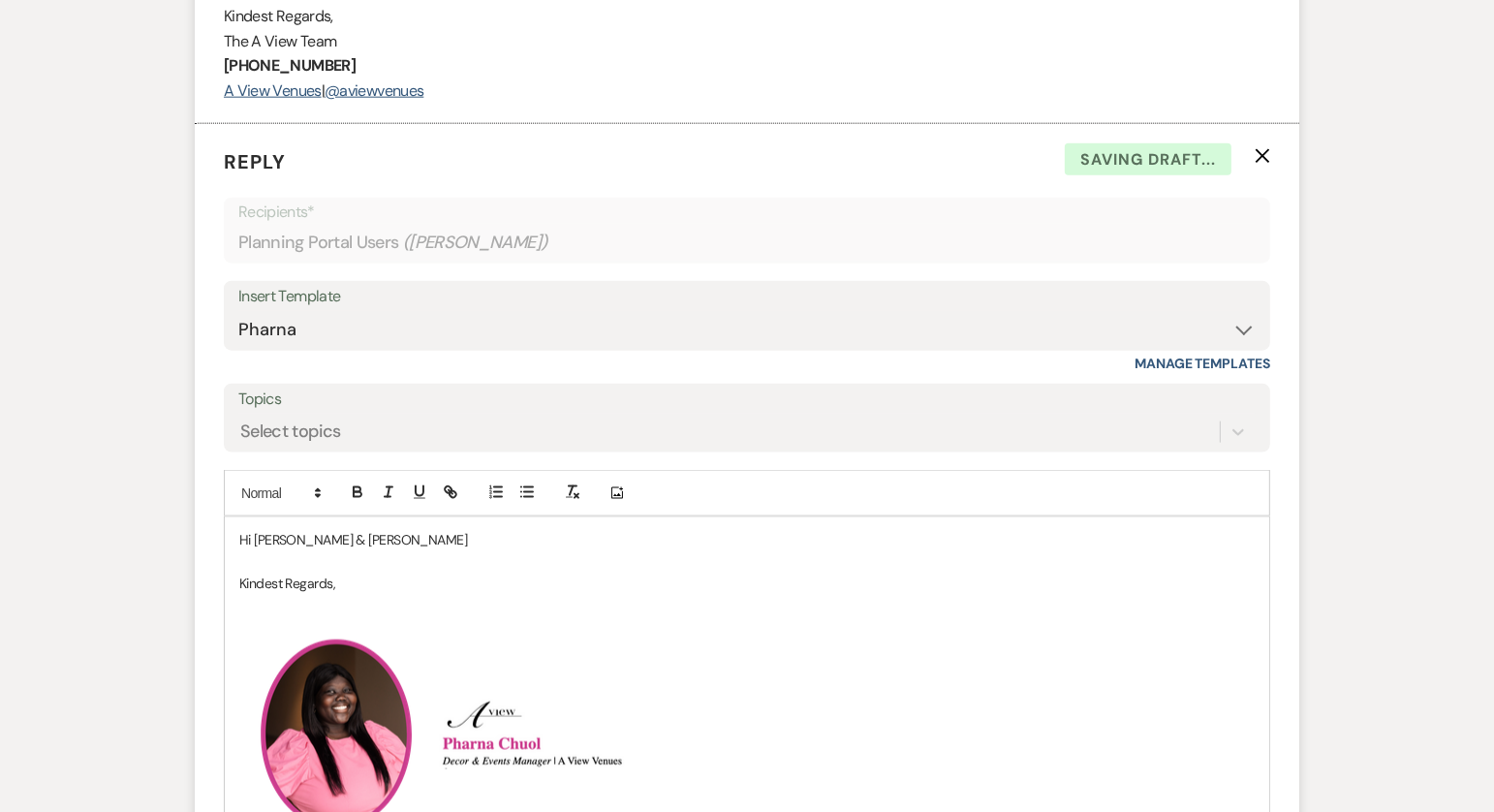
click at [387, 529] on p "Hi Charleigh & Michael" at bounding box center [747, 540] width 1015 height 22
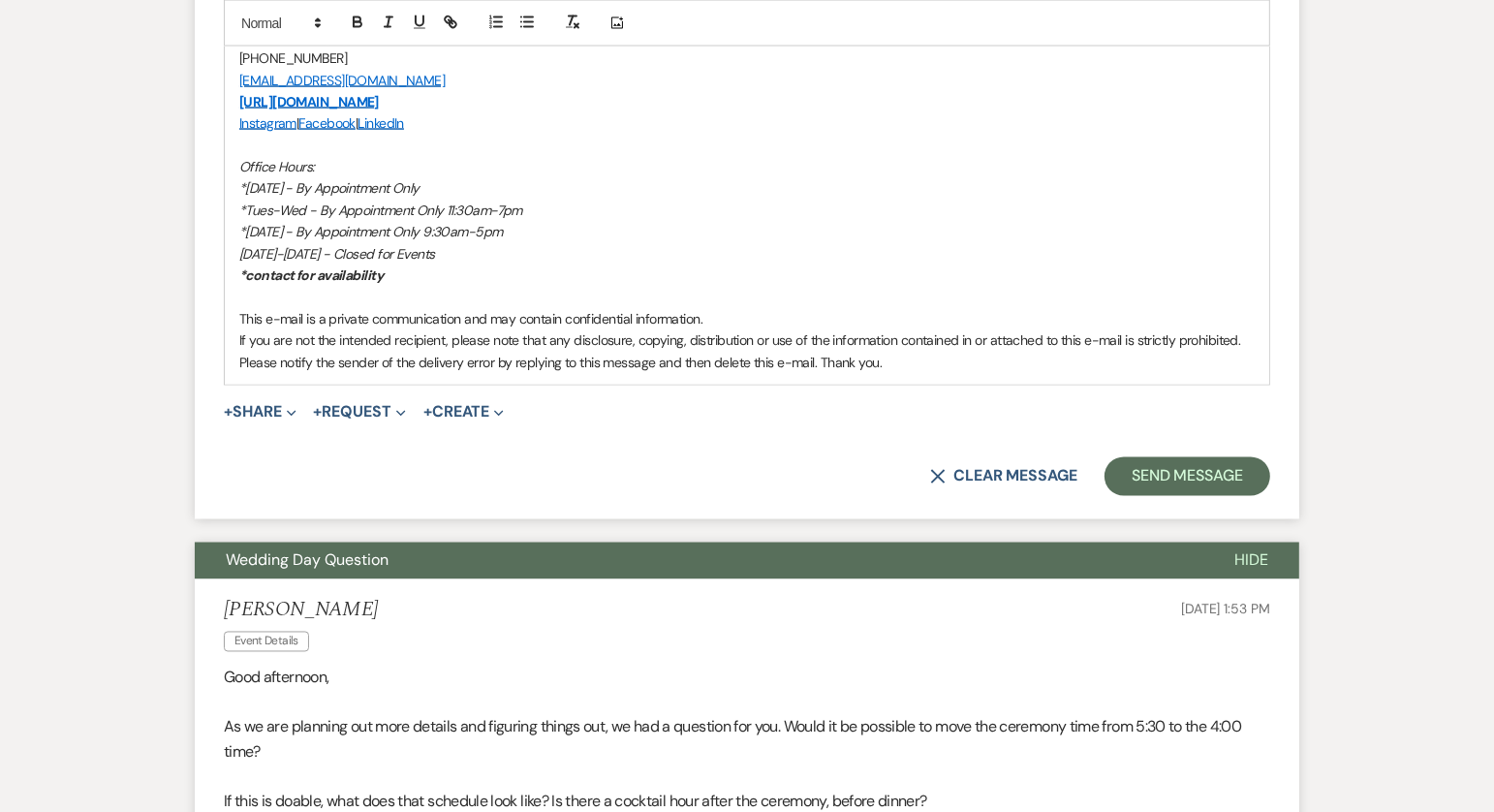
scroll to position [3006, 0]
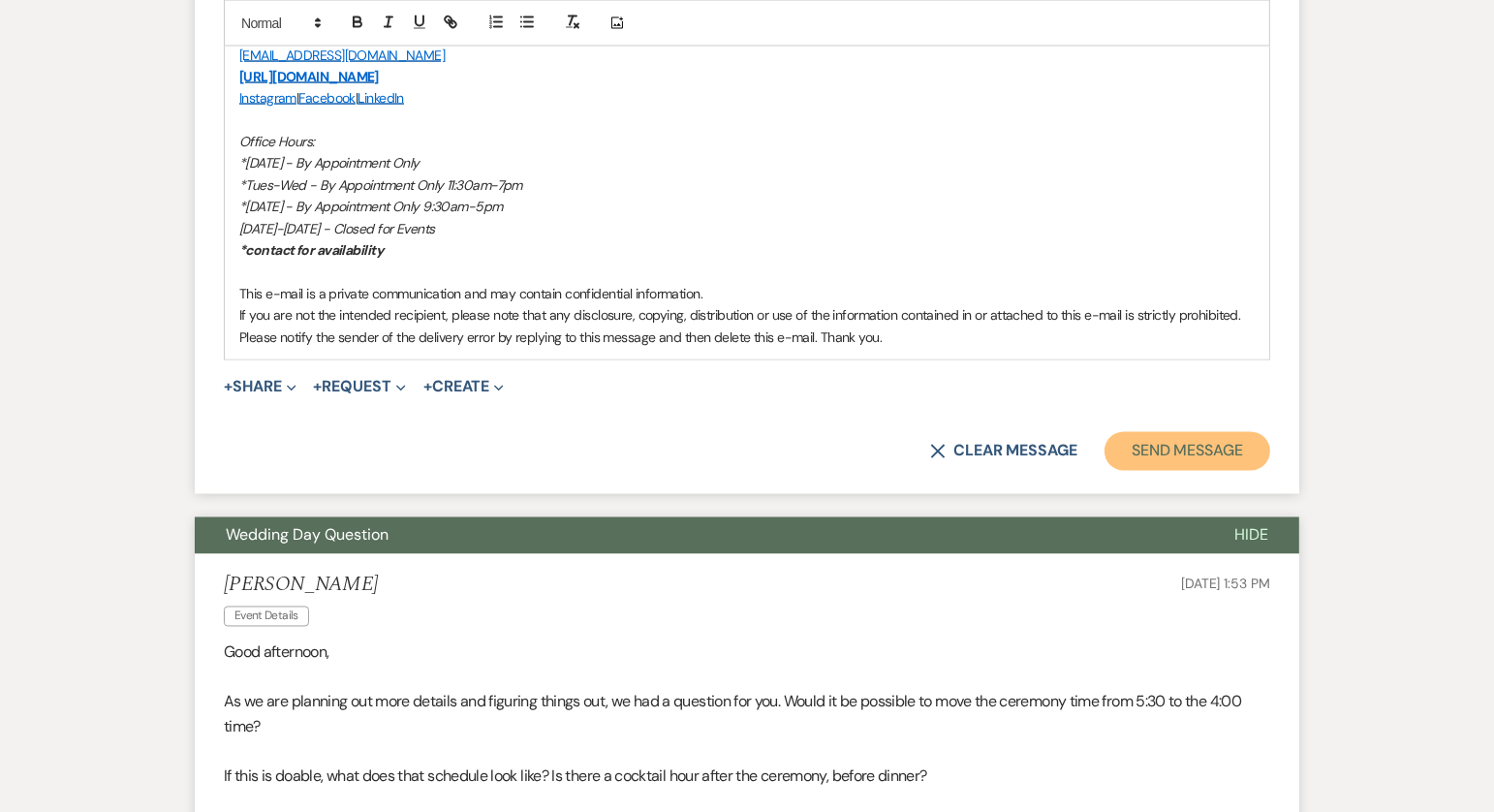
click at [1145, 456] on button "Send Message" at bounding box center [1188, 451] width 166 height 38
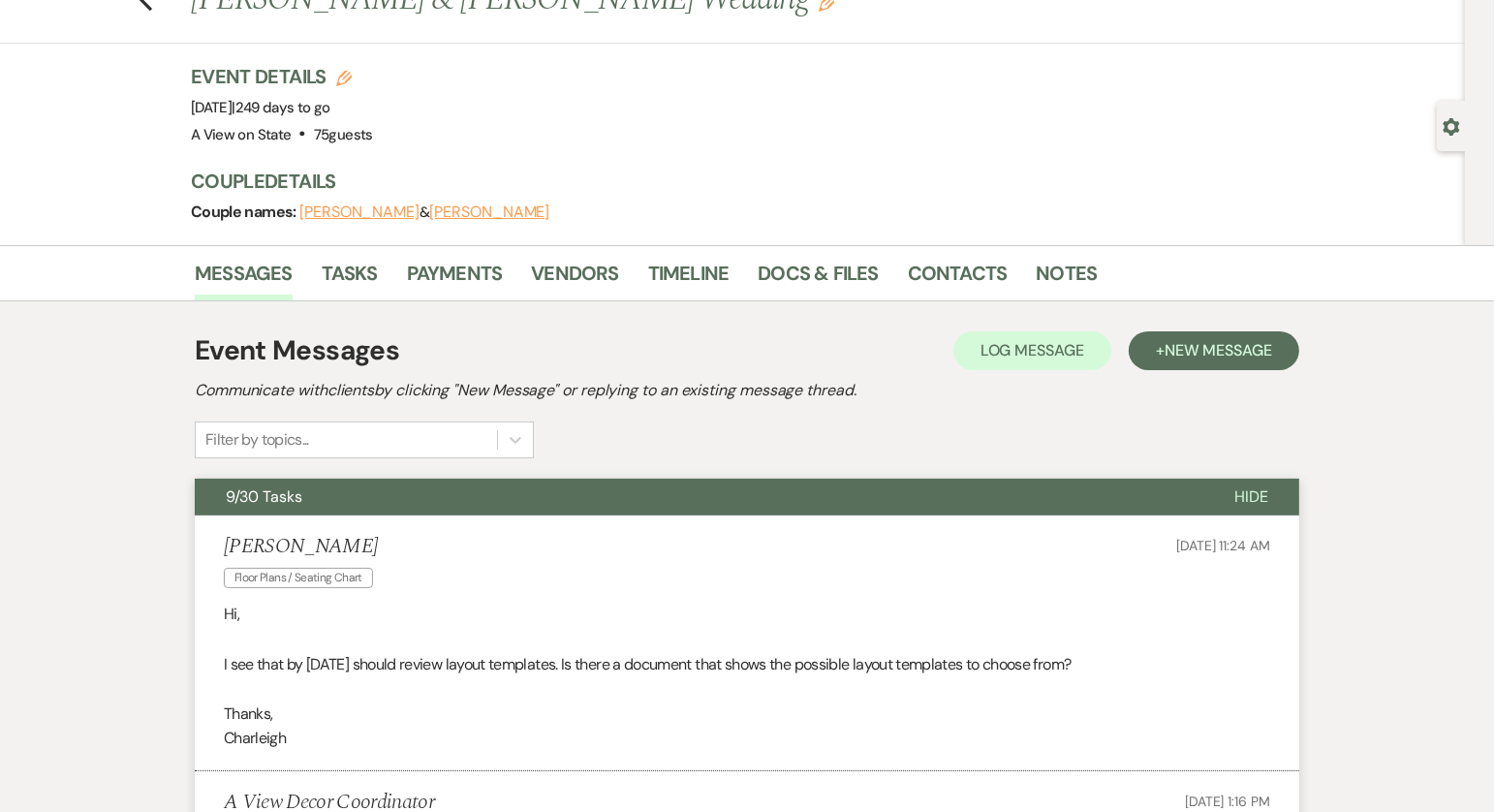
scroll to position [76, 0]
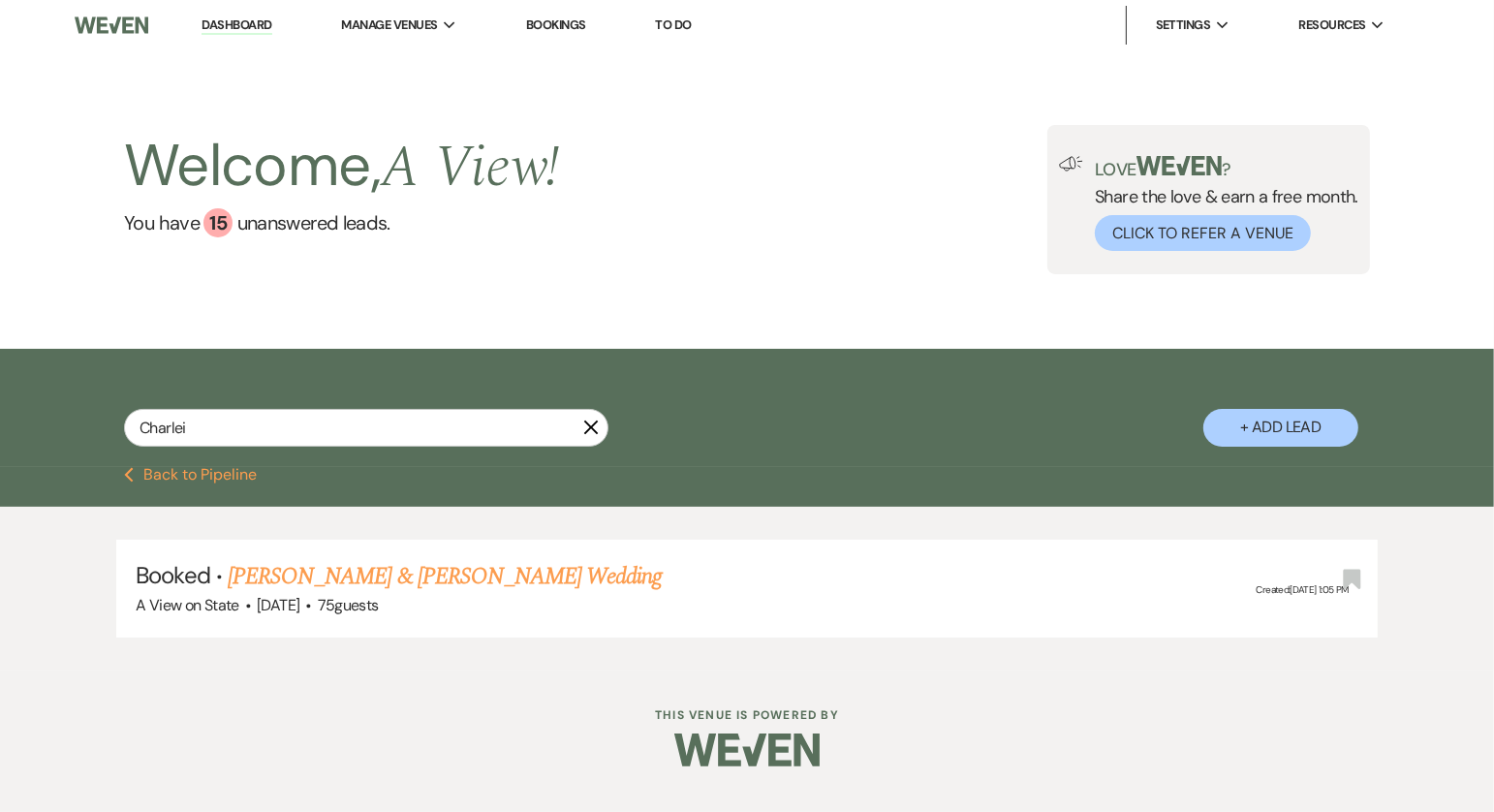
click at [588, 429] on use "button" at bounding box center [591, 426] width 15 height 15
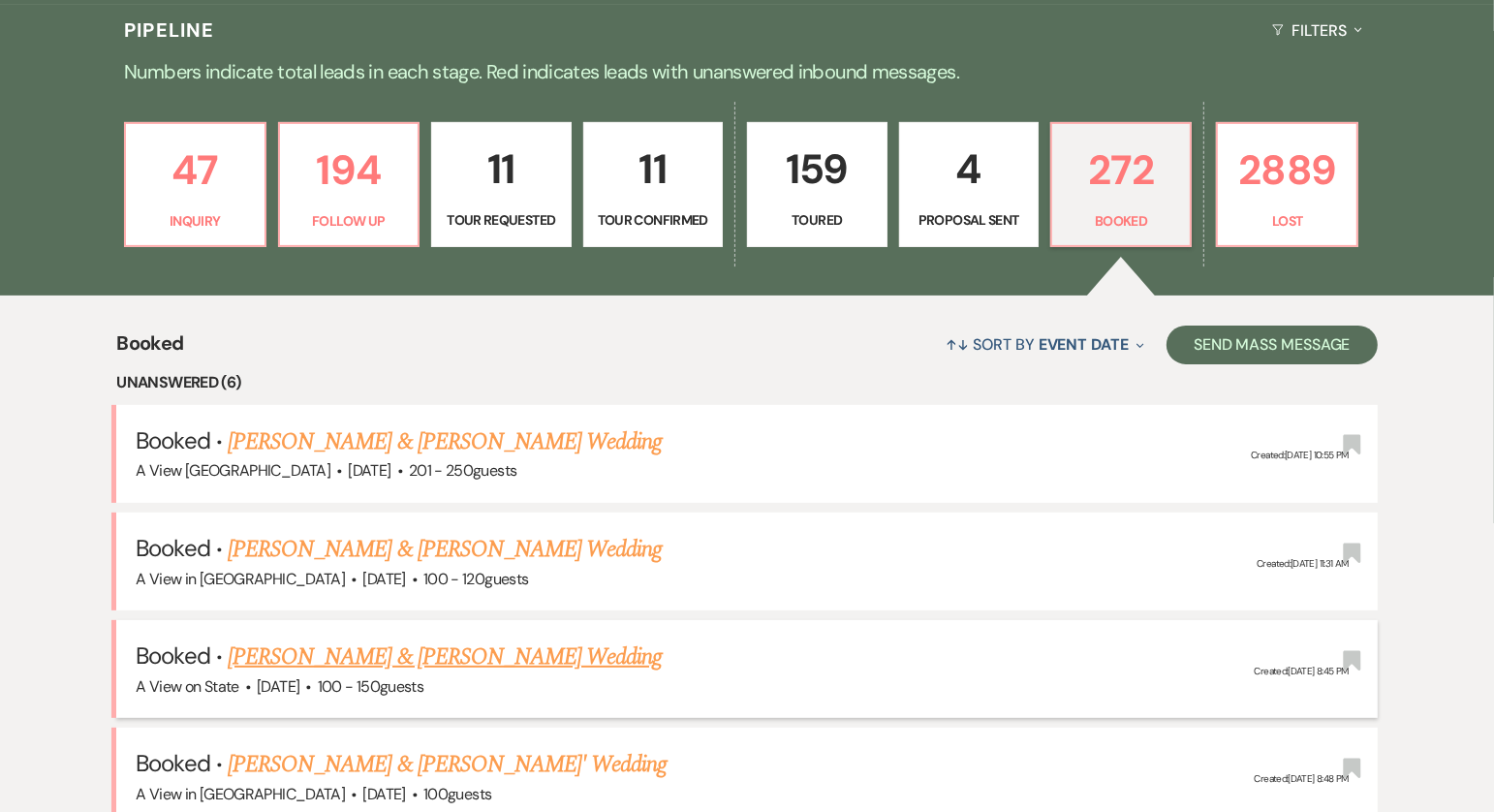
scroll to position [468, 0]
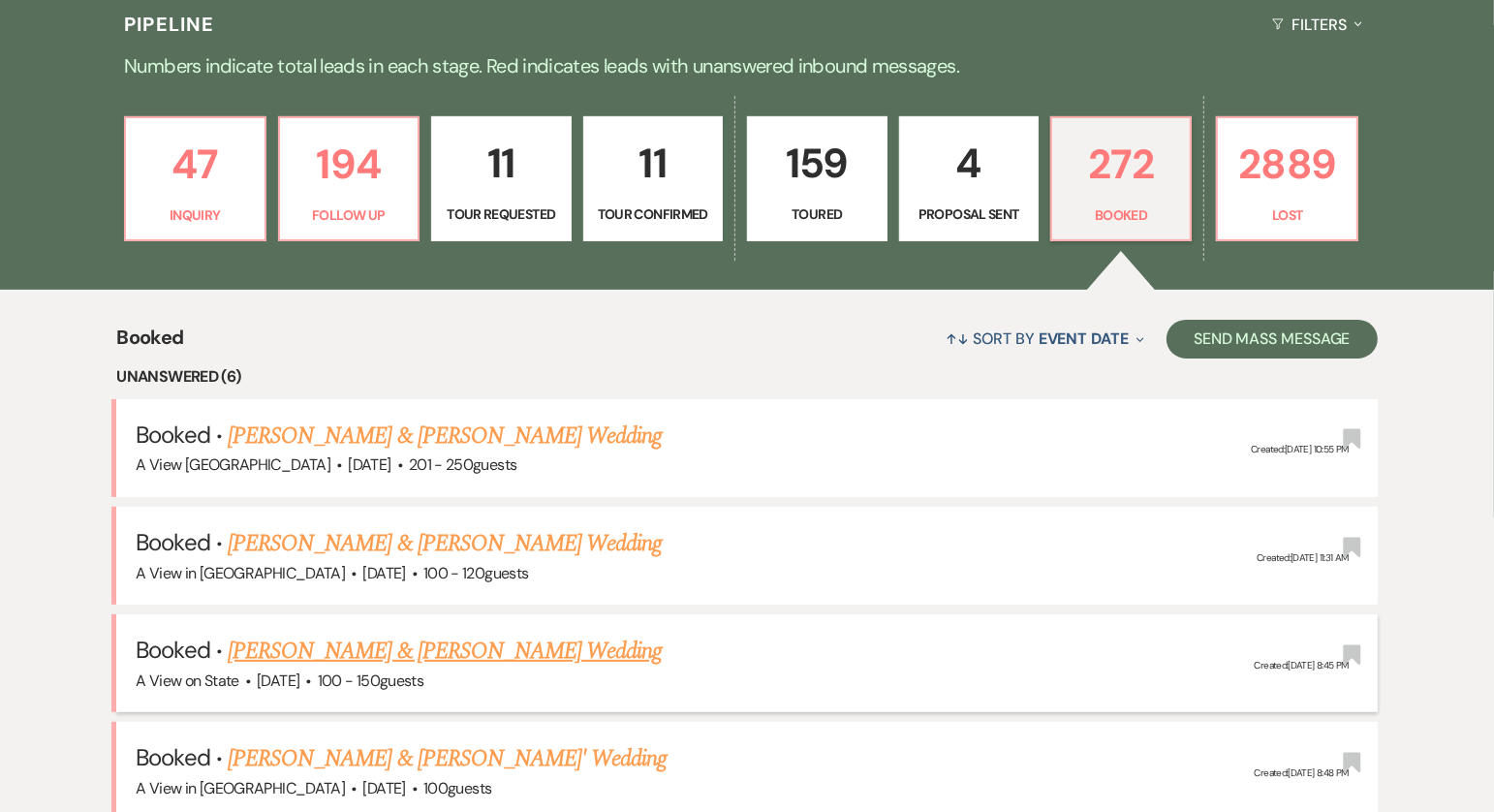
click at [427, 652] on link "[PERSON_NAME] & [PERSON_NAME] Wedding" at bounding box center [445, 650] width 434 height 35
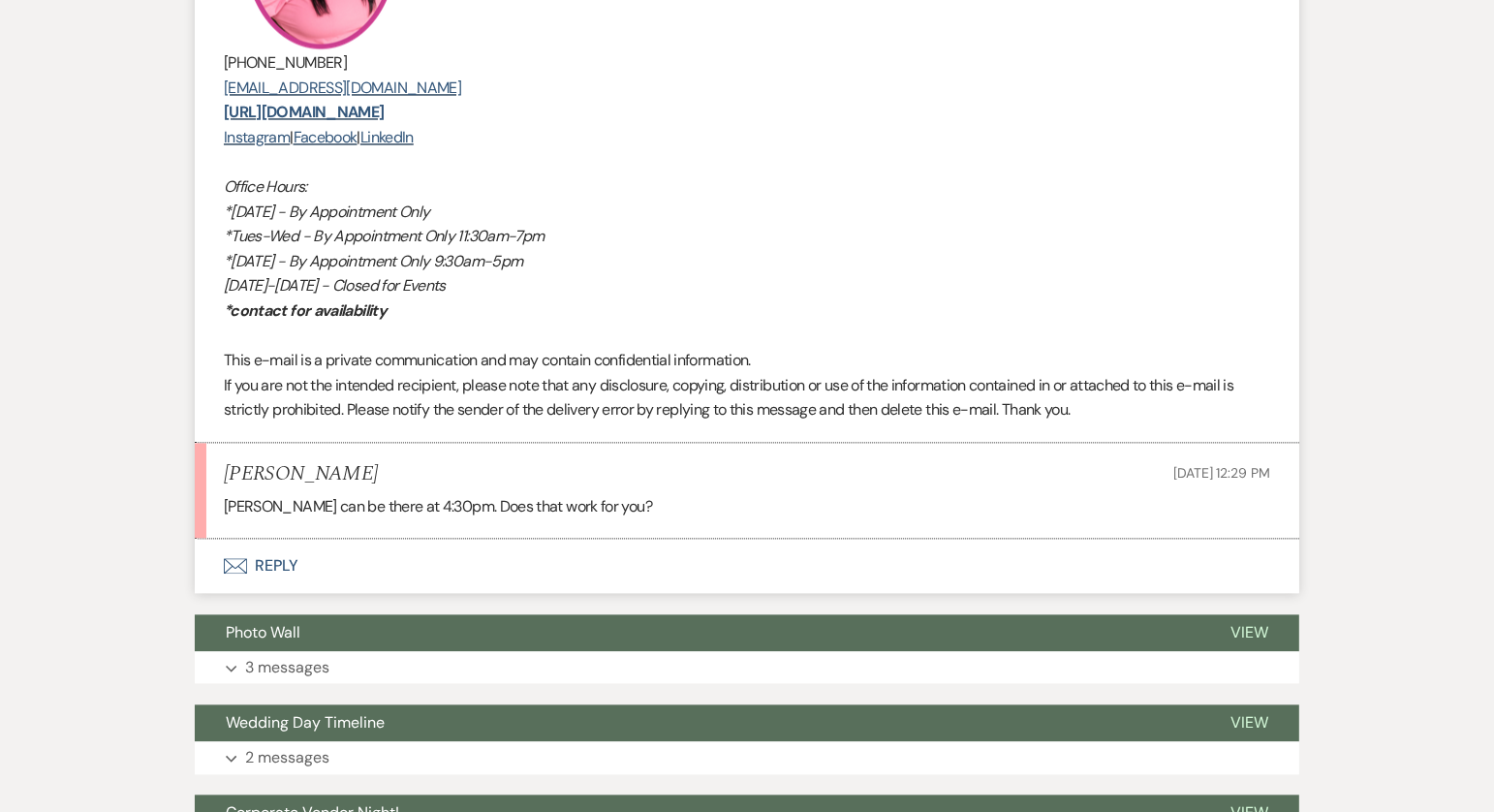
scroll to position [10406, 0]
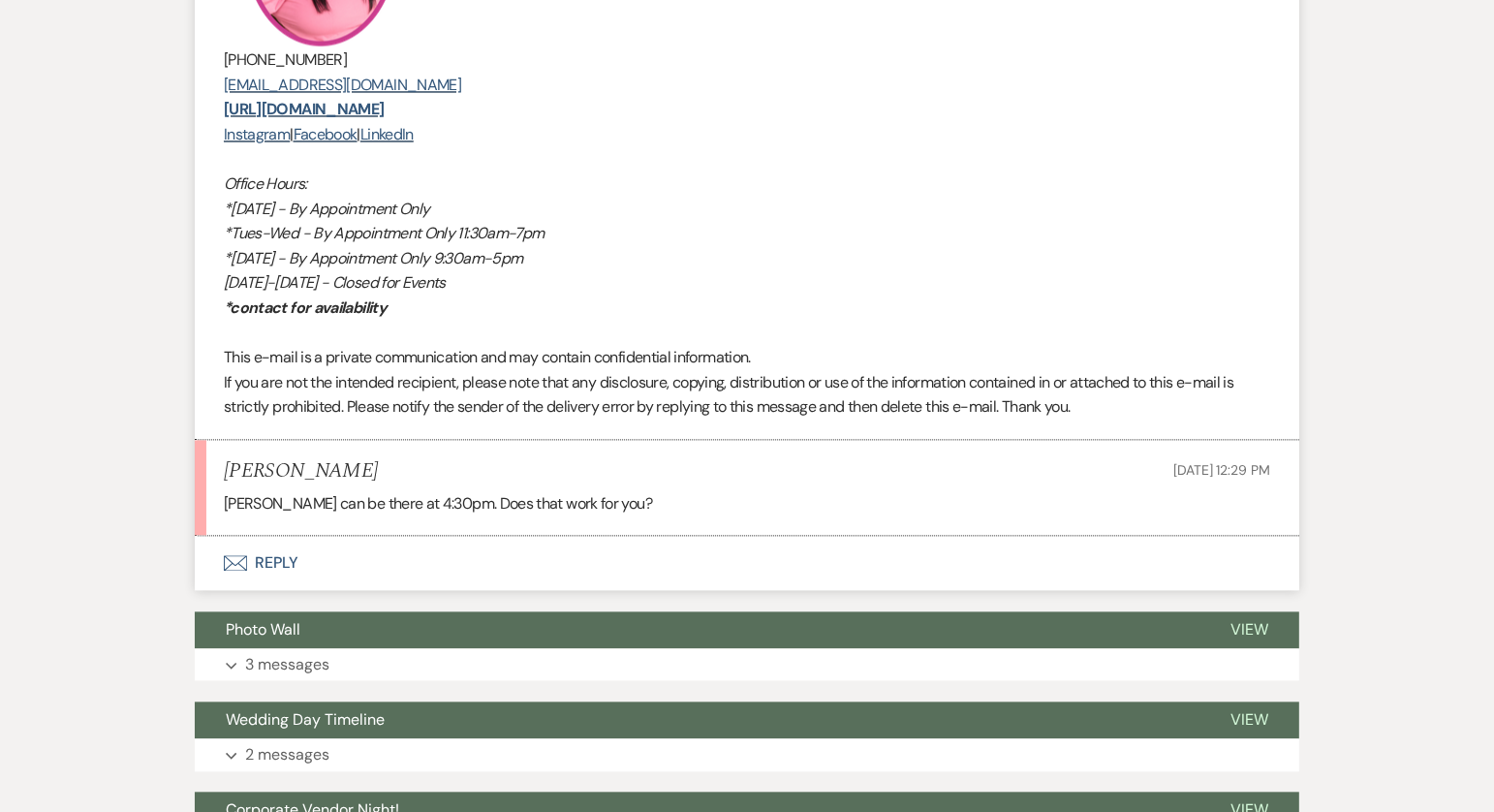
click at [266, 557] on button "Envelope Reply" at bounding box center [747, 562] width 1105 height 54
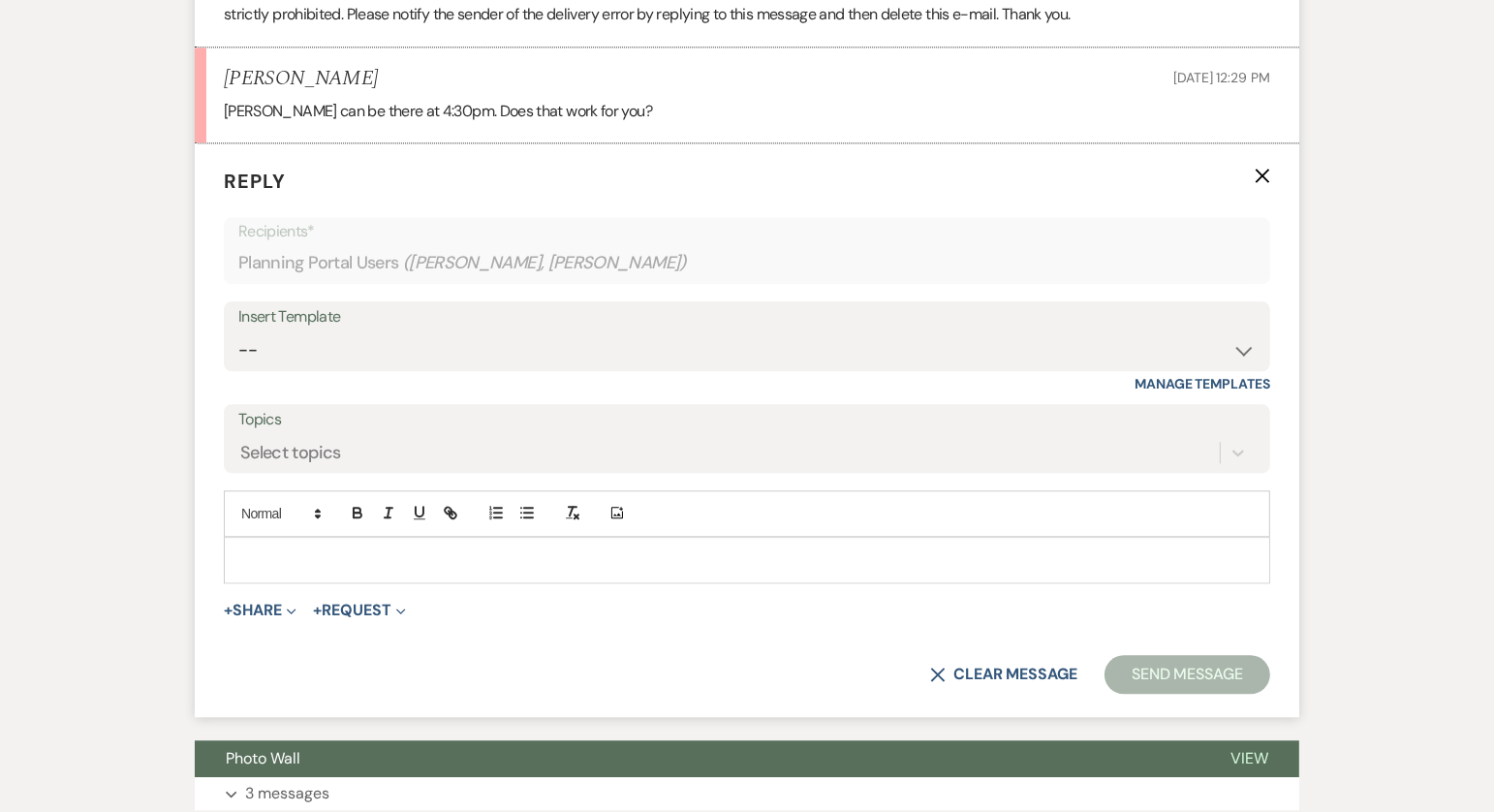
scroll to position [10811, 0]
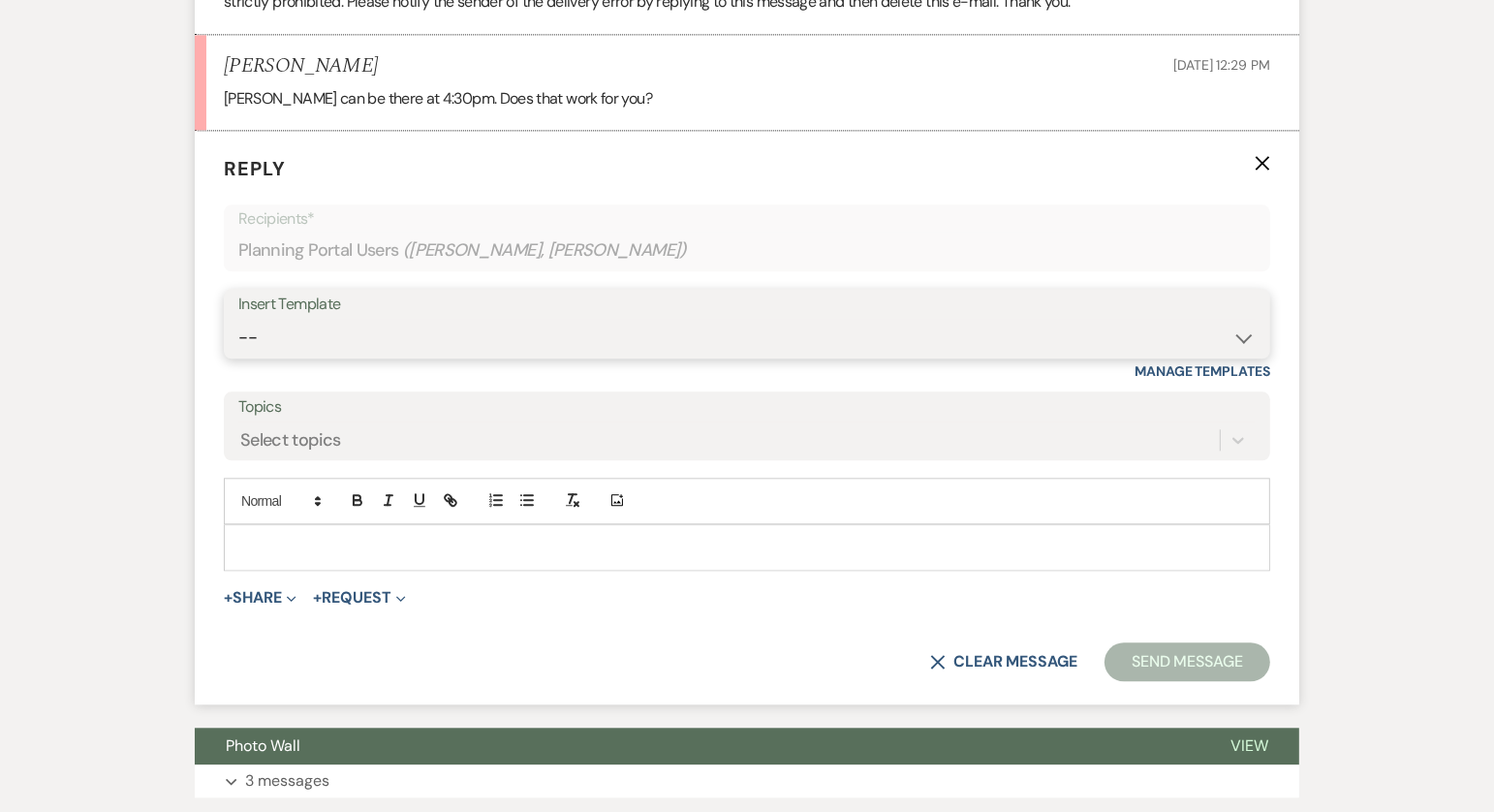
click at [453, 333] on select "-- Tour Confirmation Contract (Pre-Booked Leads) Out of office Inquiry Email Al…" at bounding box center [747, 337] width 1017 height 37
select select "3704"
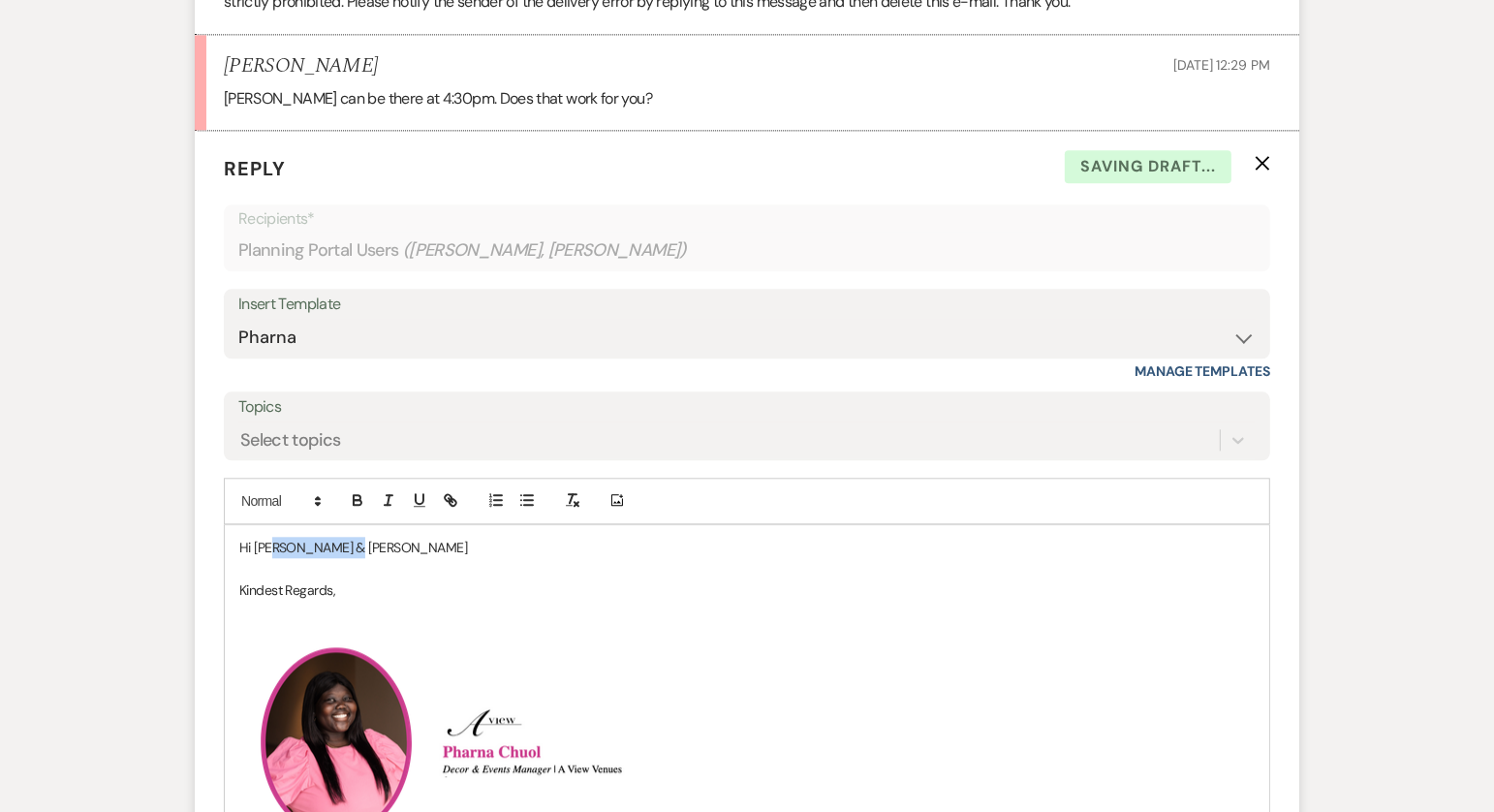
drag, startPoint x: 354, startPoint y: 532, endPoint x: 278, endPoint y: 530, distance: 76.0
click at [278, 537] on p "Hi [PERSON_NAME] & [PERSON_NAME]" at bounding box center [747, 548] width 1015 height 22
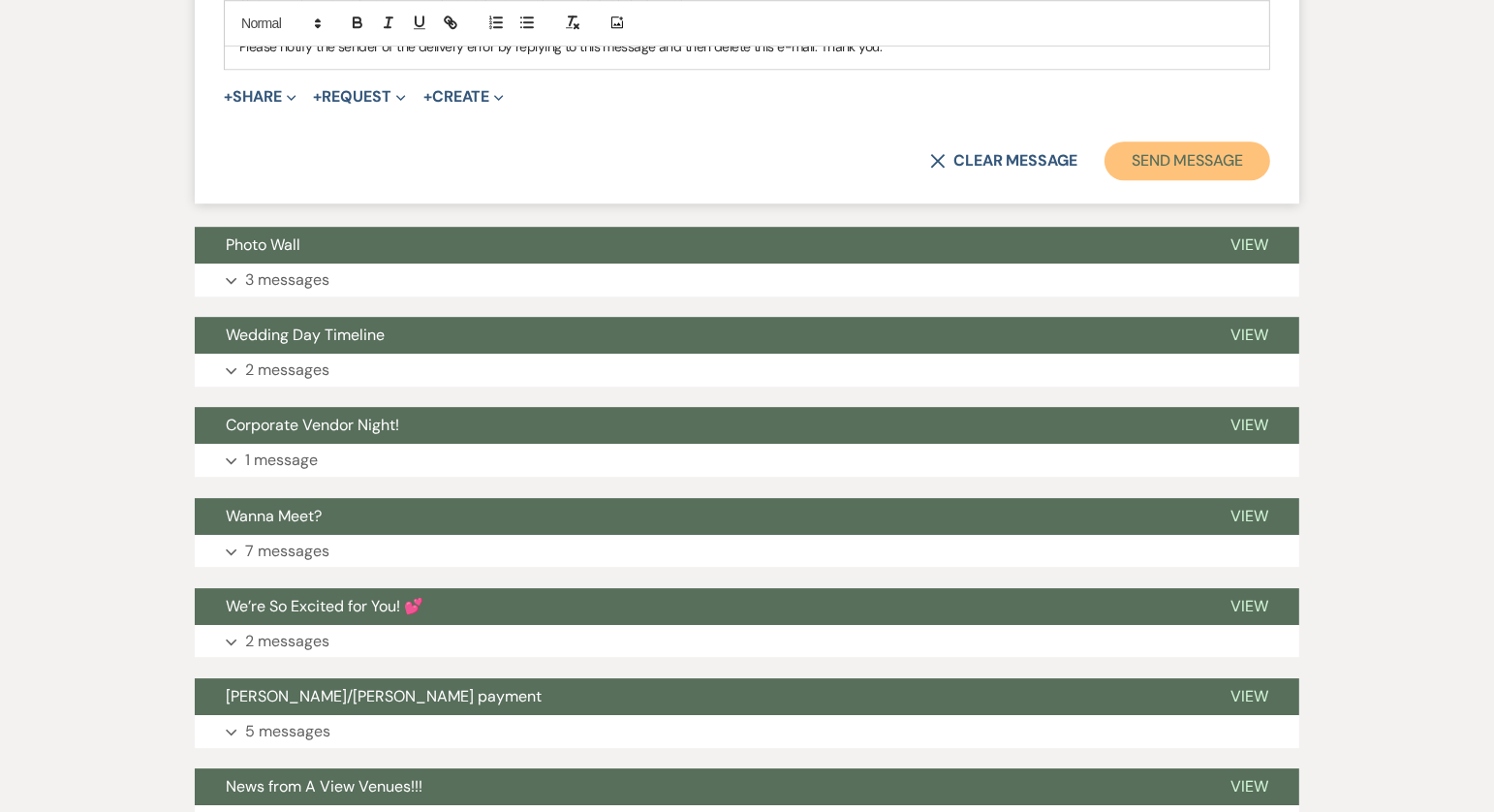
click at [1215, 156] on button "Send Message" at bounding box center [1188, 160] width 166 height 38
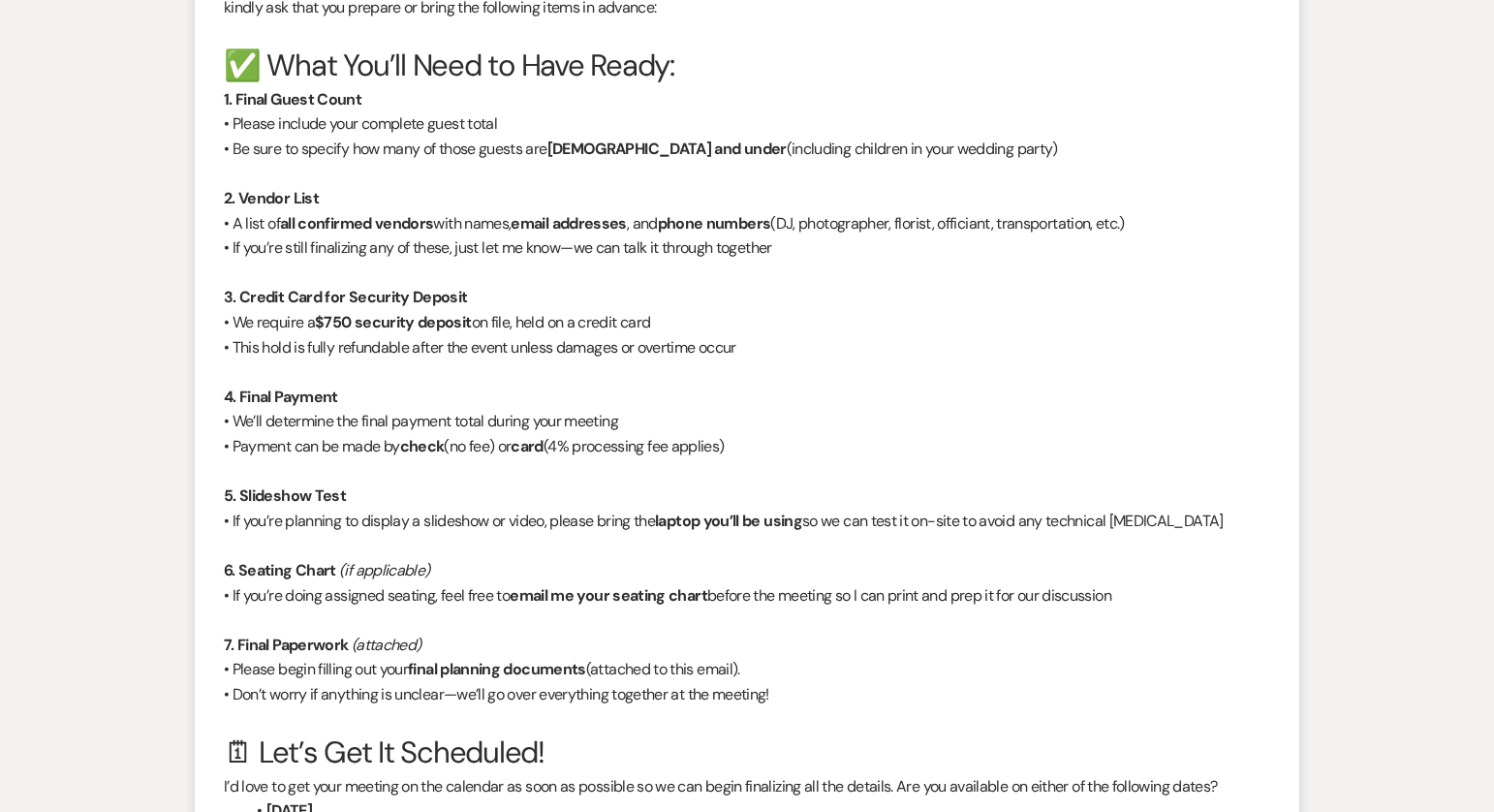
scroll to position [0, 0]
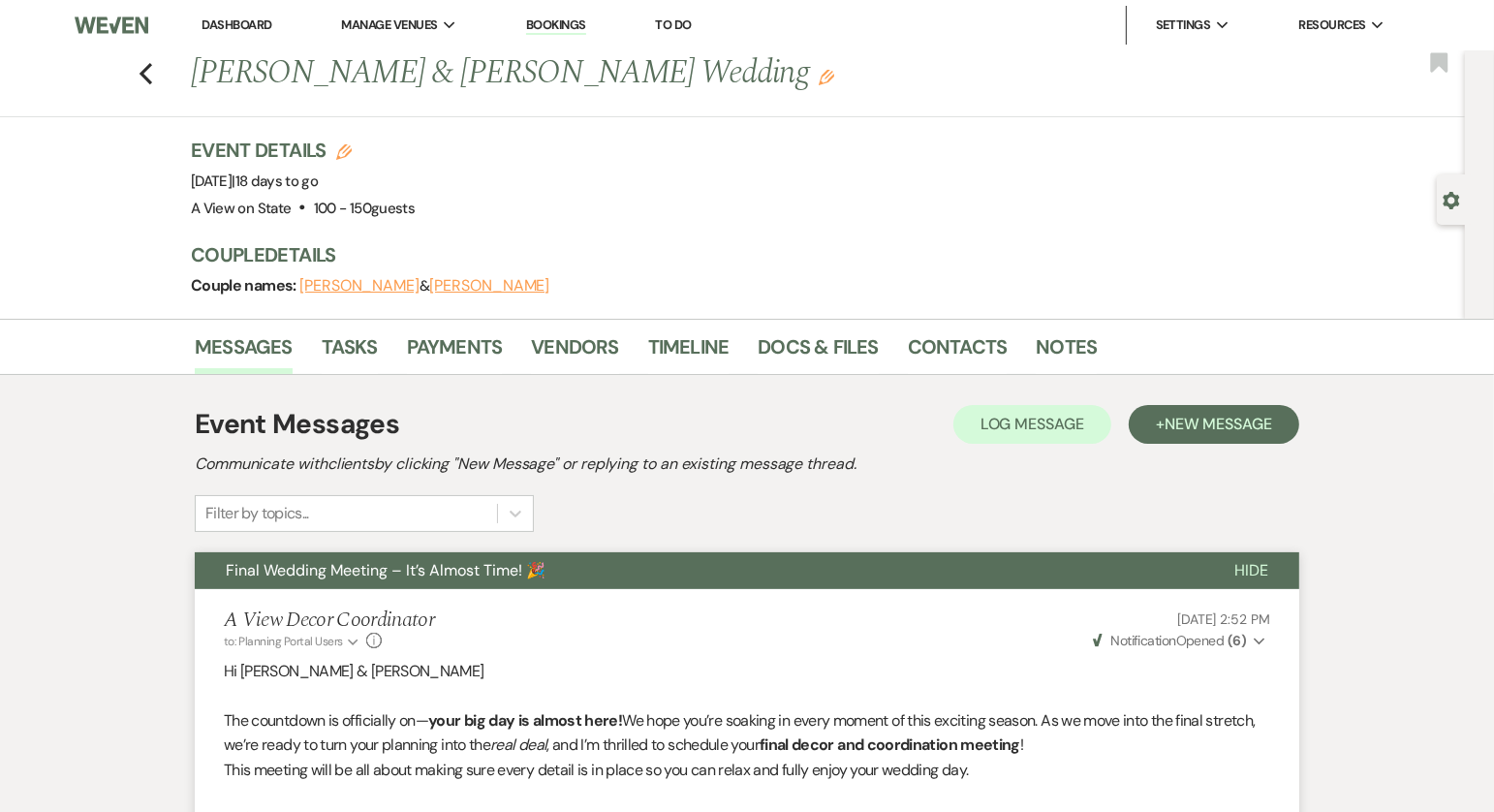
click at [224, 22] on link "Dashboard" at bounding box center [236, 25] width 70 height 17
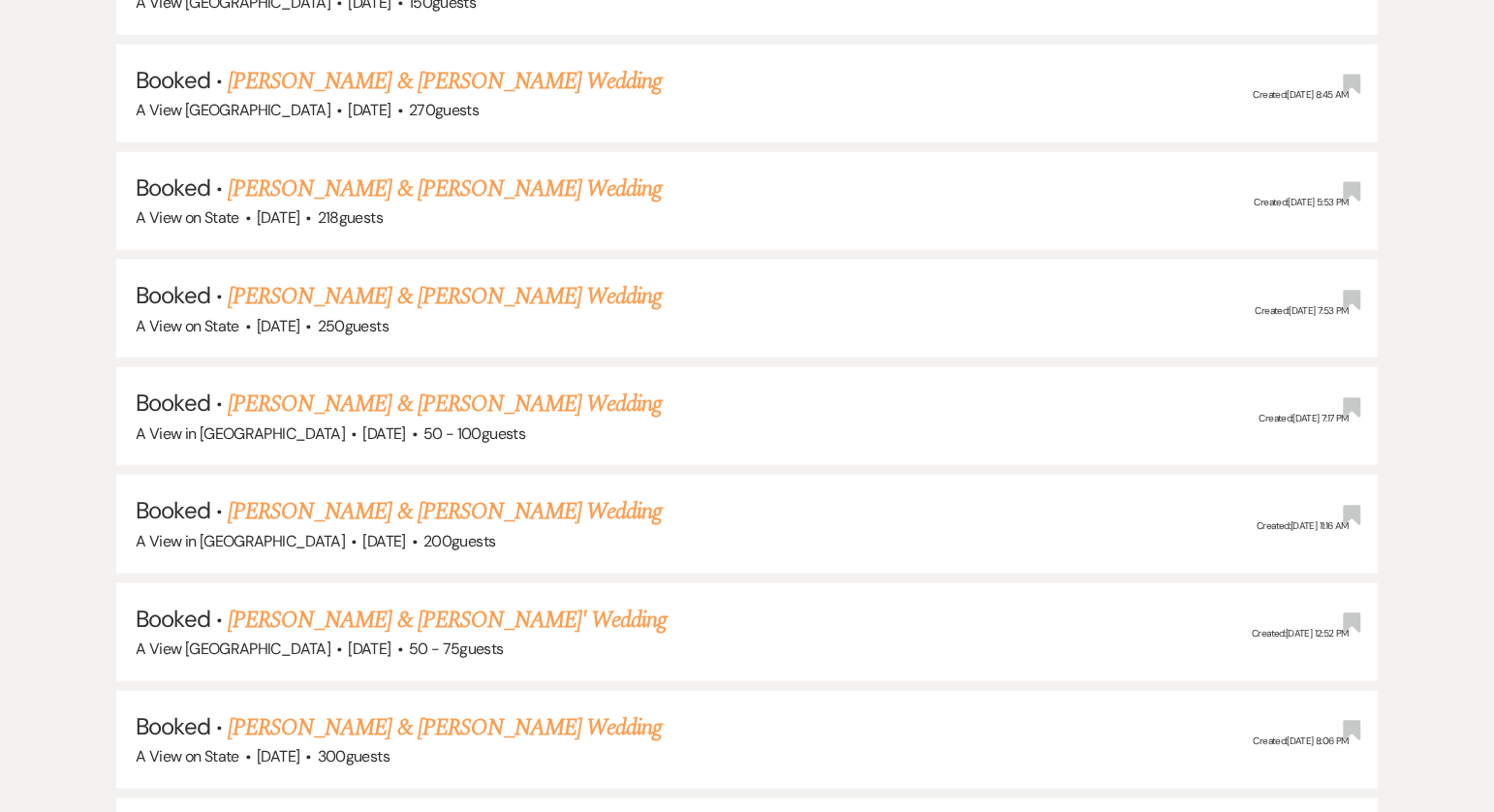
scroll to position [1956, 0]
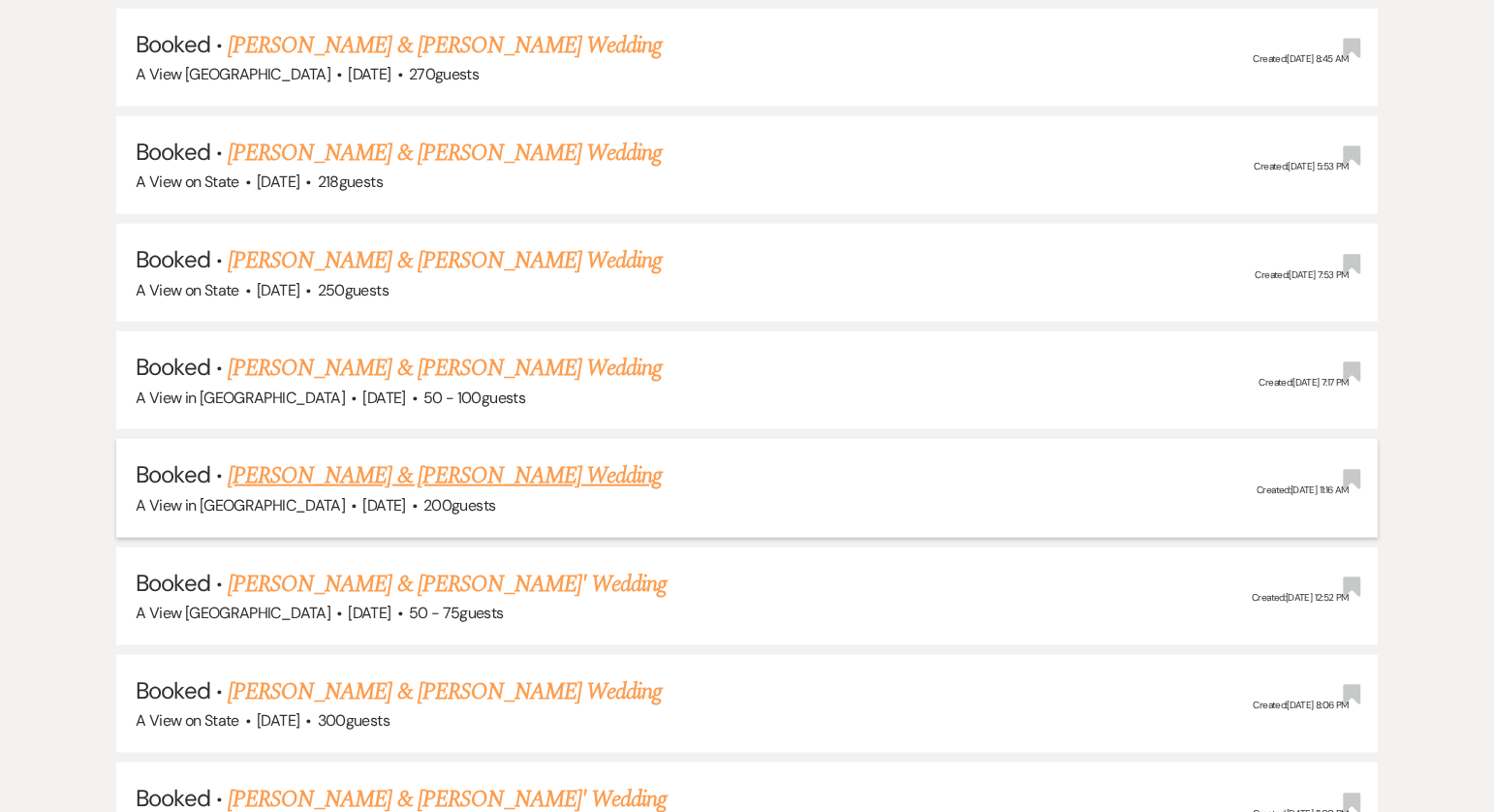
click at [388, 459] on link "[PERSON_NAME] & [PERSON_NAME] Wedding" at bounding box center [445, 476] width 434 height 35
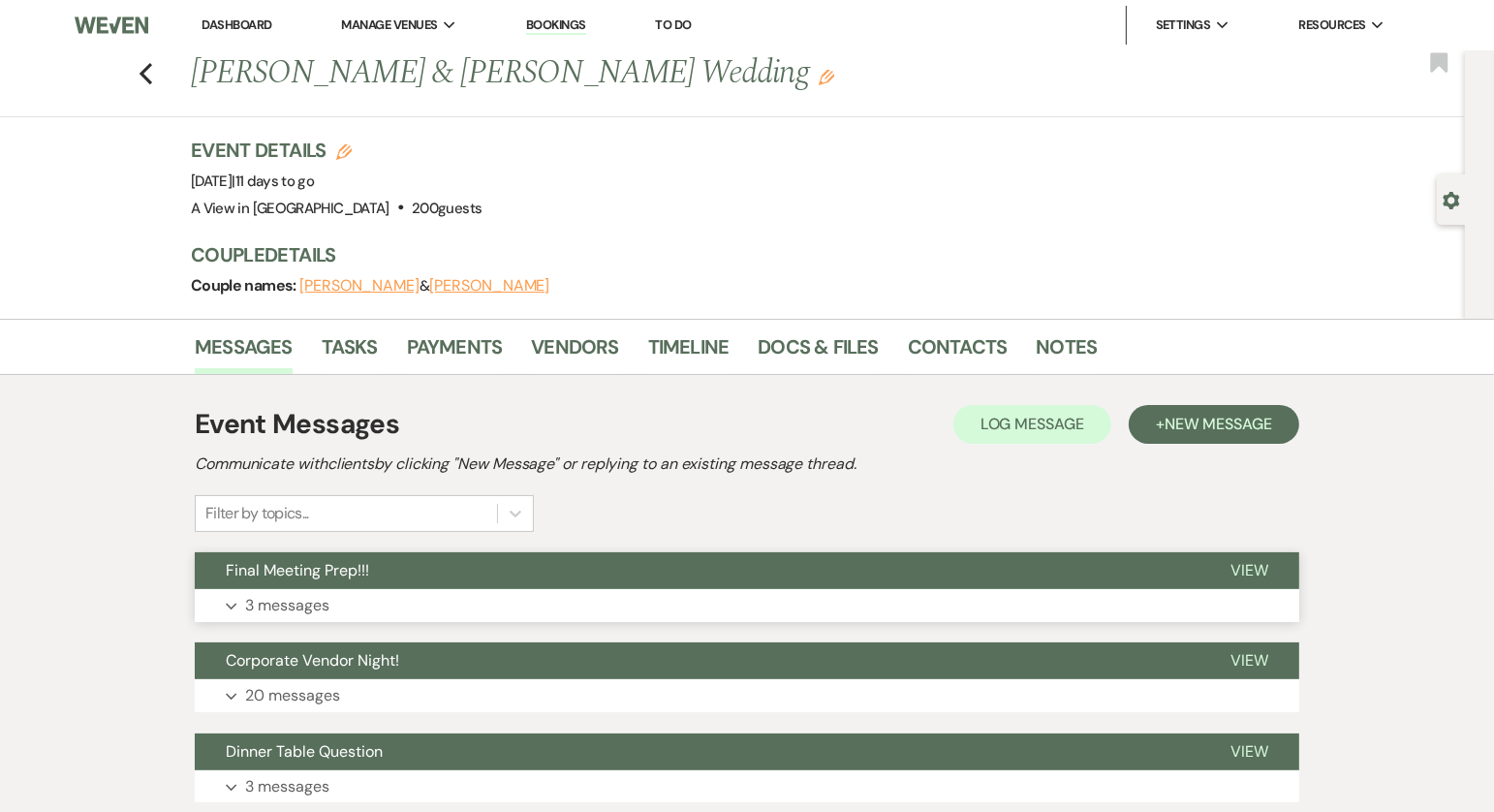
click at [565, 572] on button "Final Meeting Prep!!!" at bounding box center [697, 570] width 1005 height 37
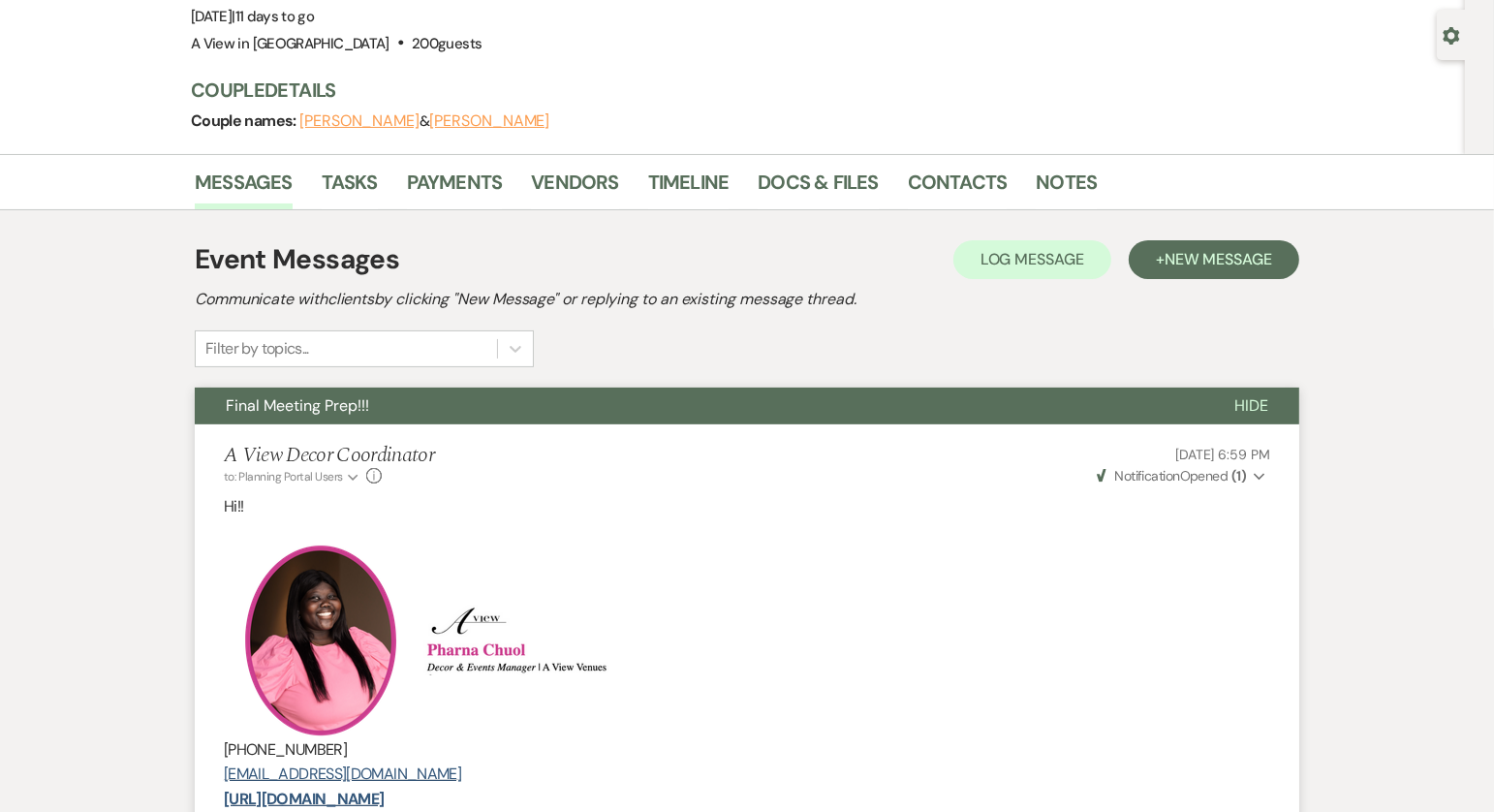
scroll to position [152, 0]
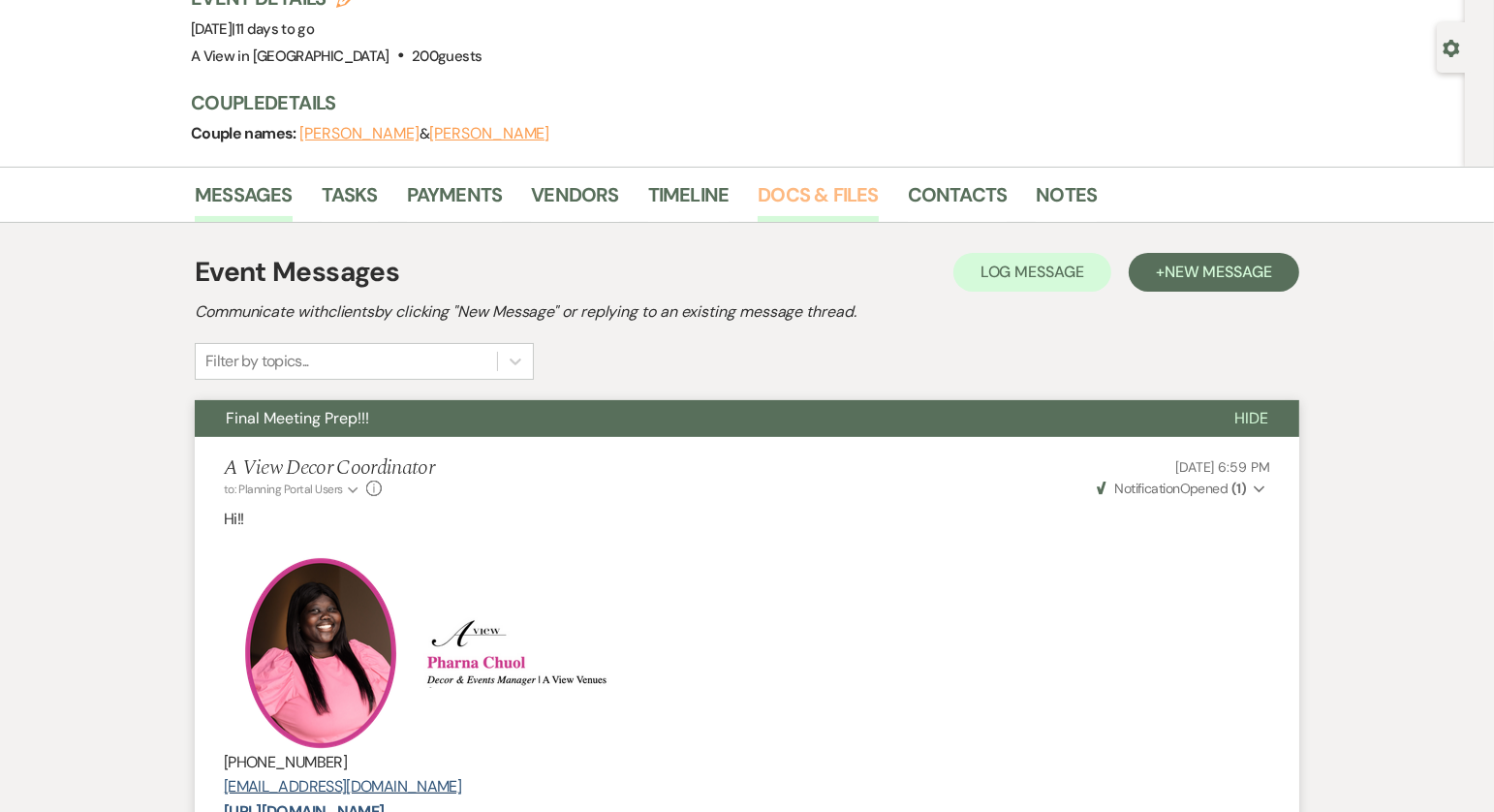
click at [817, 192] on link "Docs & Files" at bounding box center [818, 200] width 120 height 42
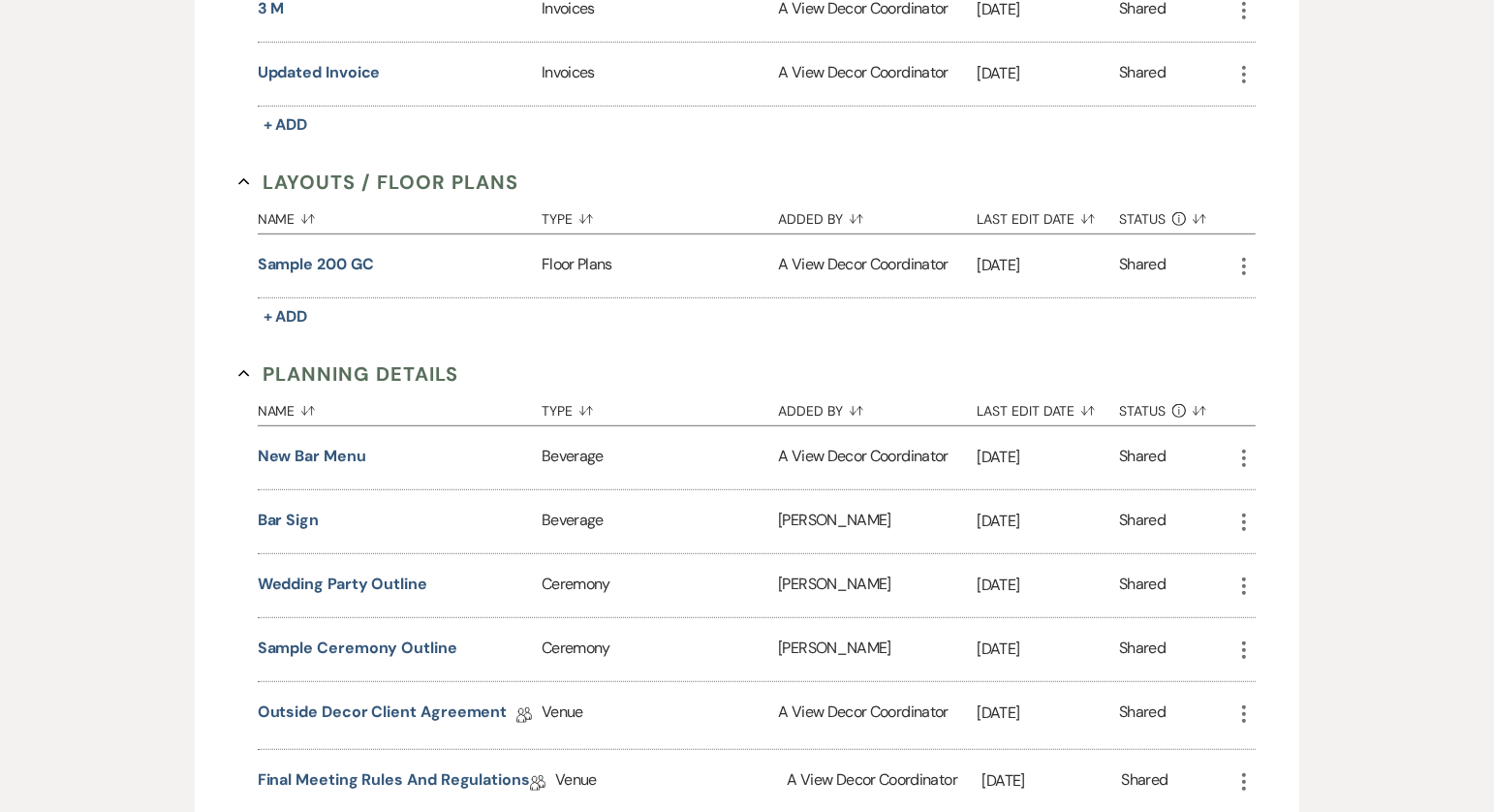
scroll to position [934, 0]
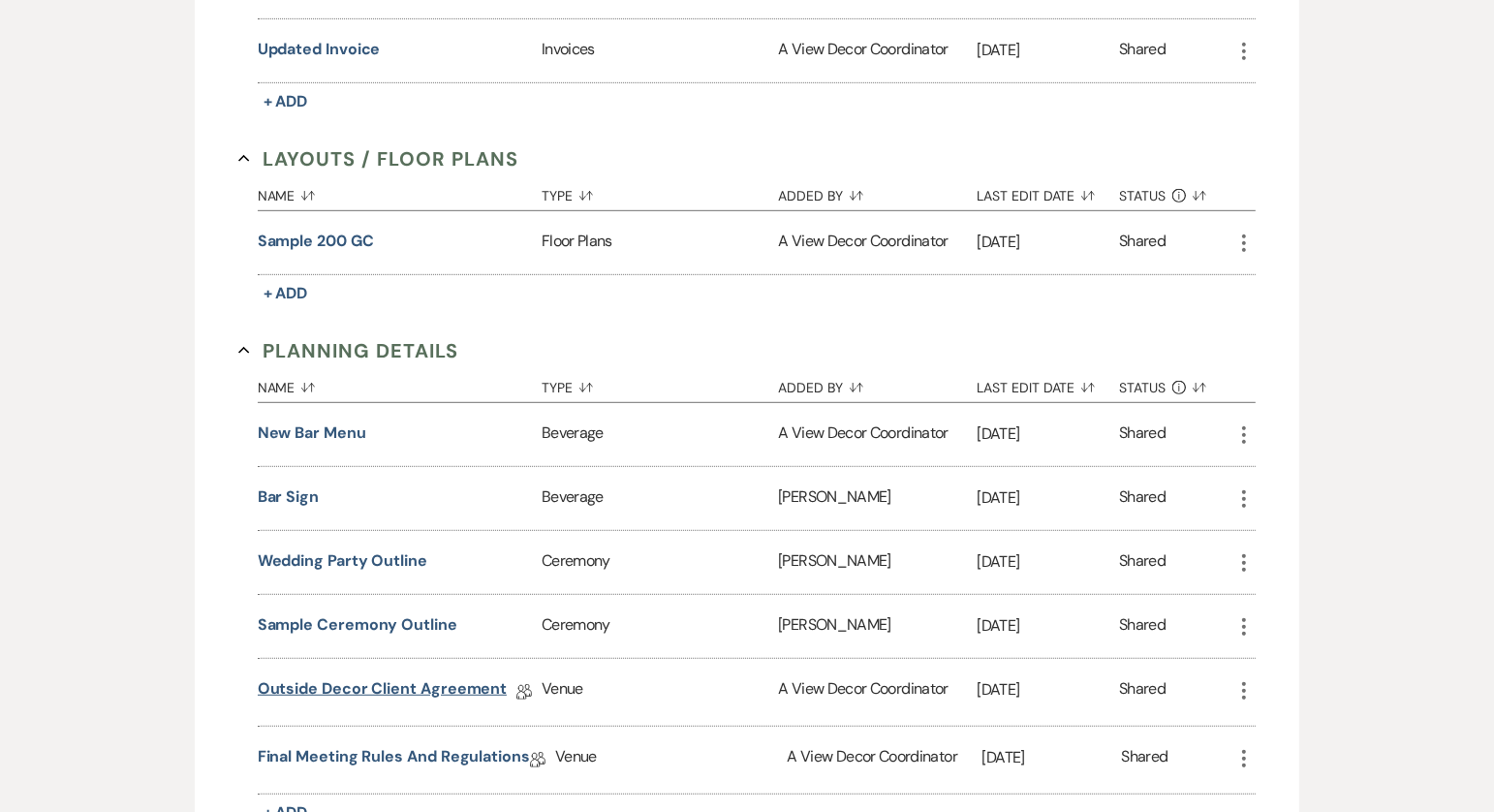
click at [376, 677] on link "Outside Decor Client Agreement" at bounding box center [382, 692] width 250 height 30
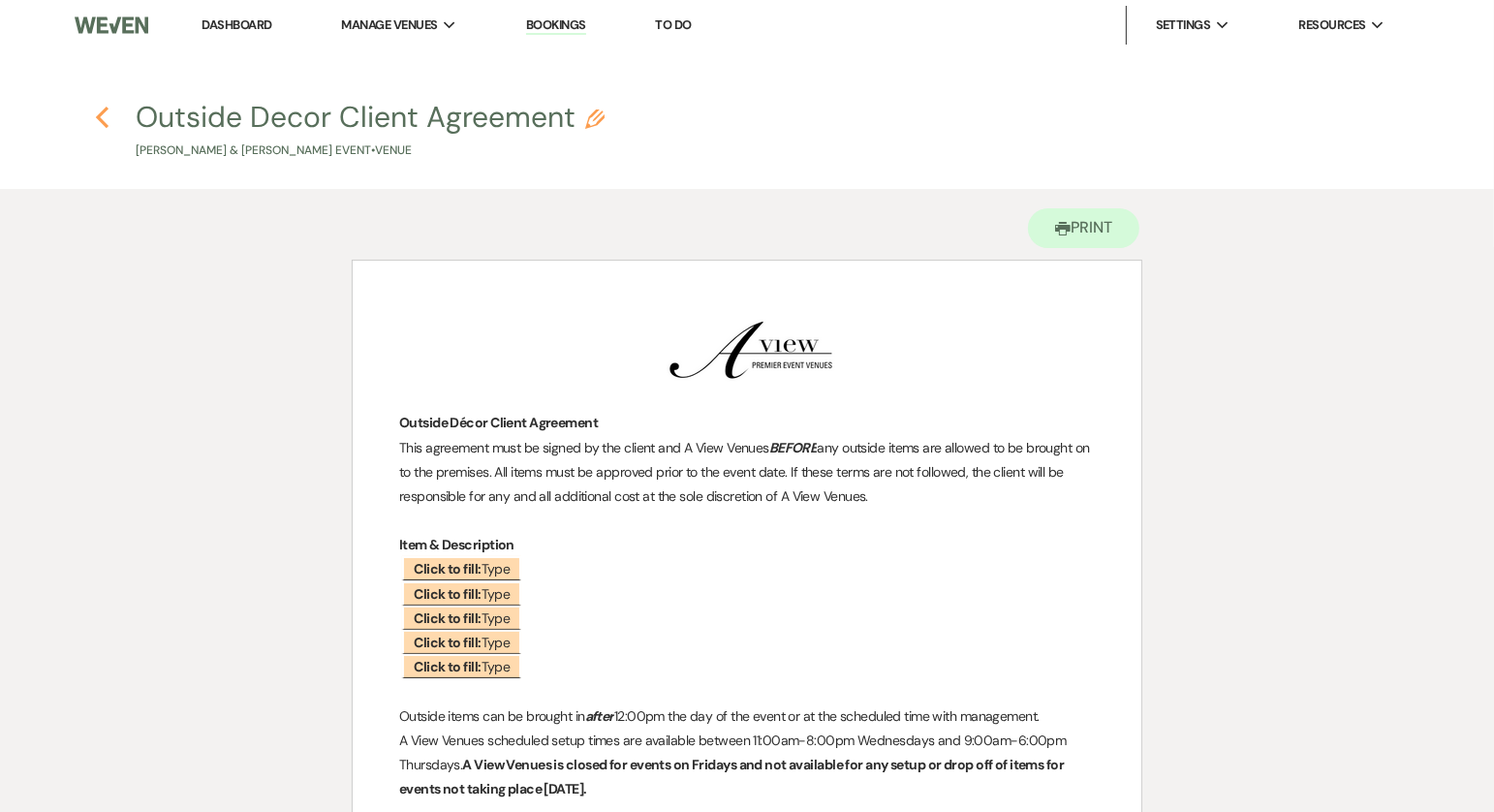
click at [98, 111] on icon "Previous" at bounding box center [102, 117] width 15 height 24
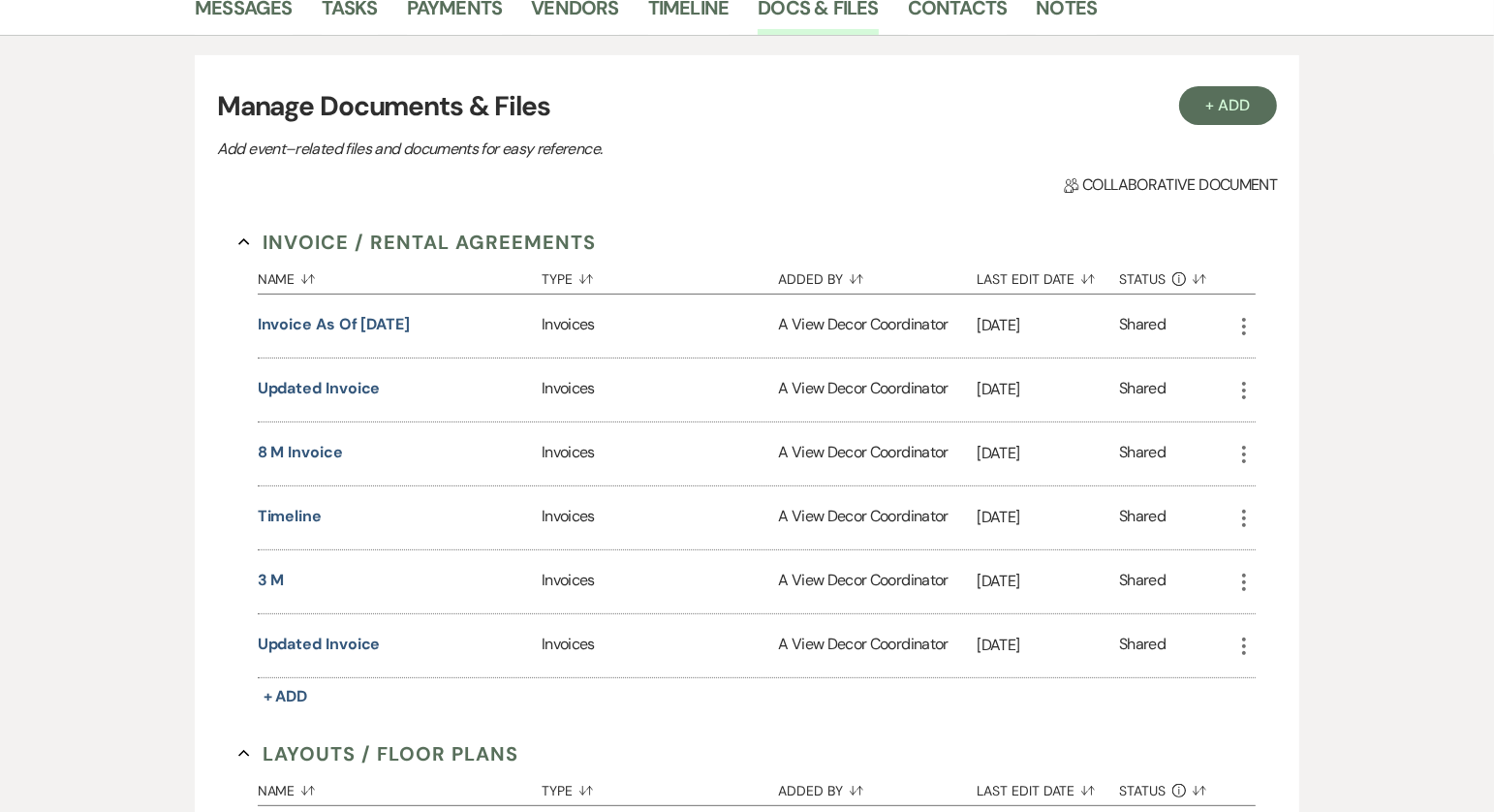
scroll to position [302, 0]
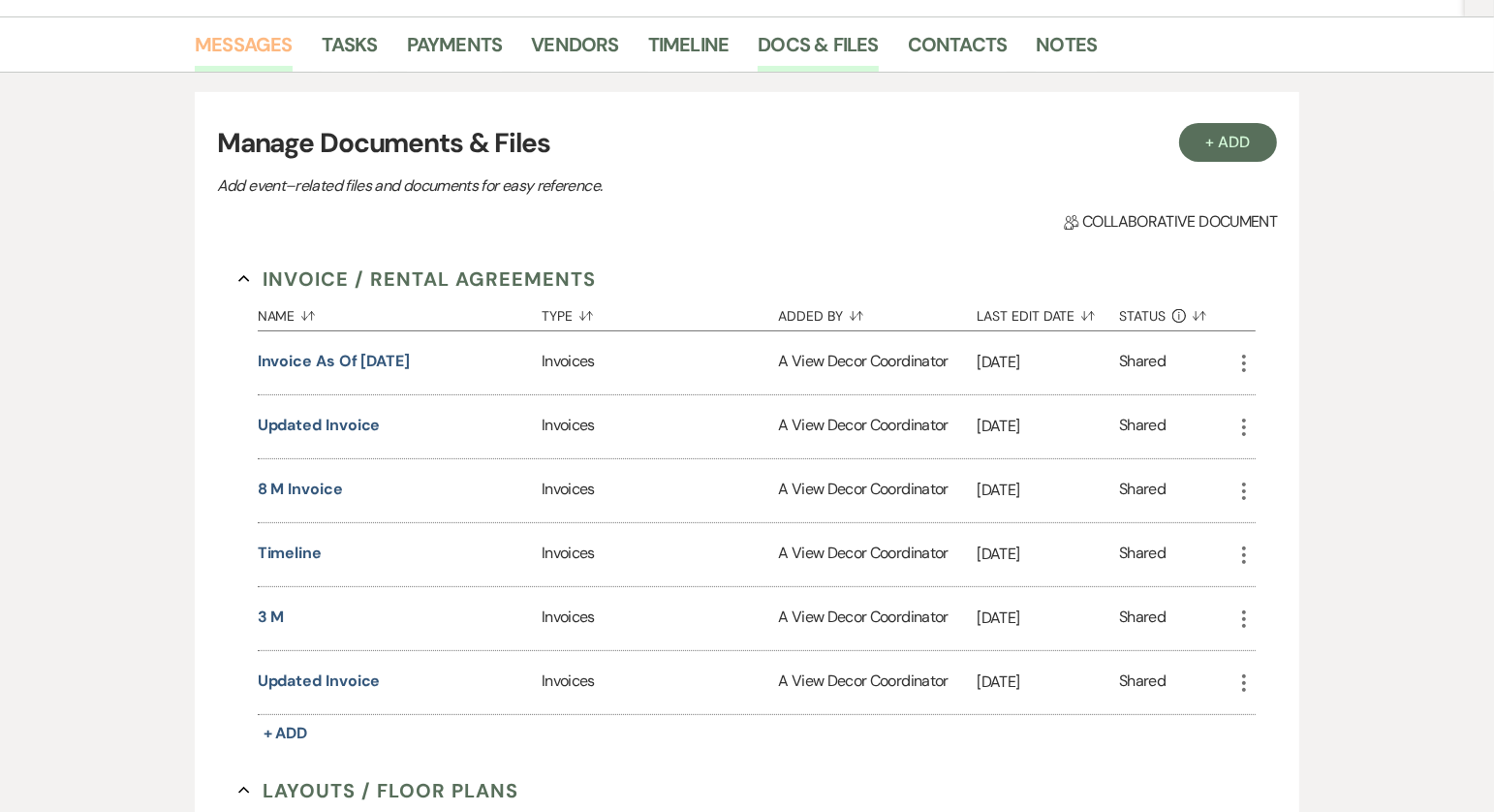
click at [244, 48] on link "Messages" at bounding box center [243, 49] width 98 height 42
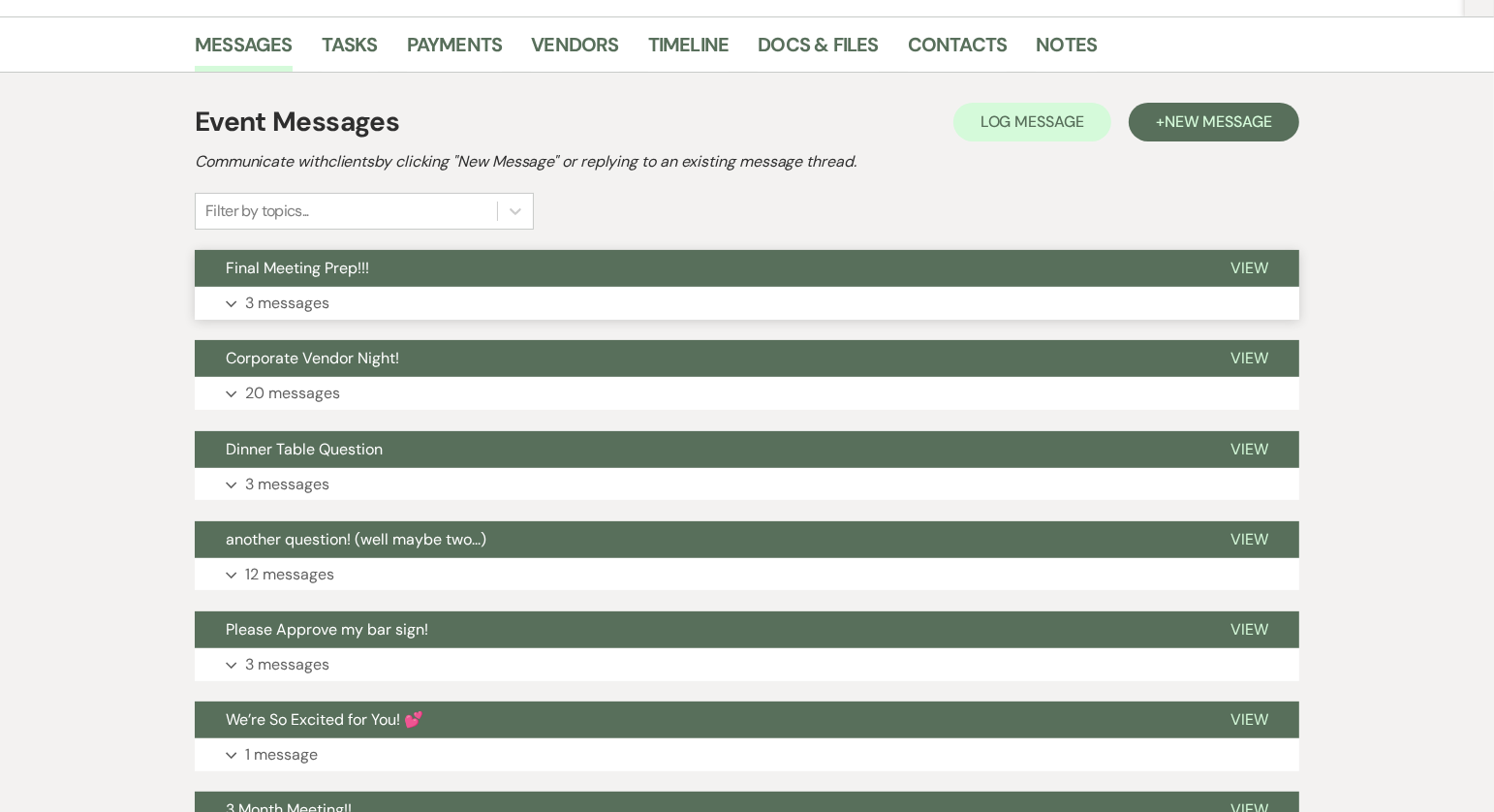
click at [461, 258] on button "Final Meeting Prep!!!" at bounding box center [697, 267] width 1005 height 37
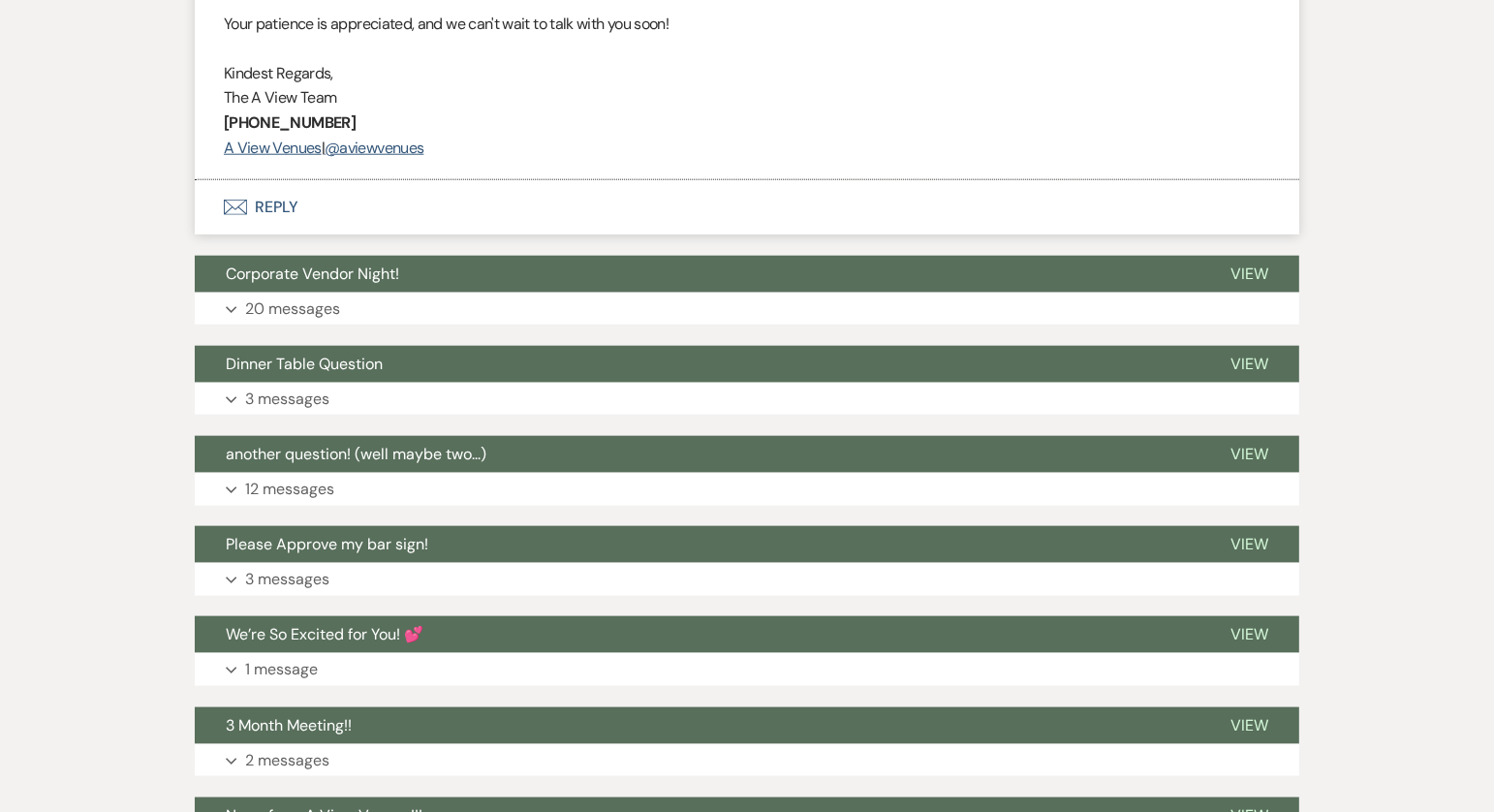
click at [368, 186] on button "Envelope Reply" at bounding box center [747, 207] width 1105 height 54
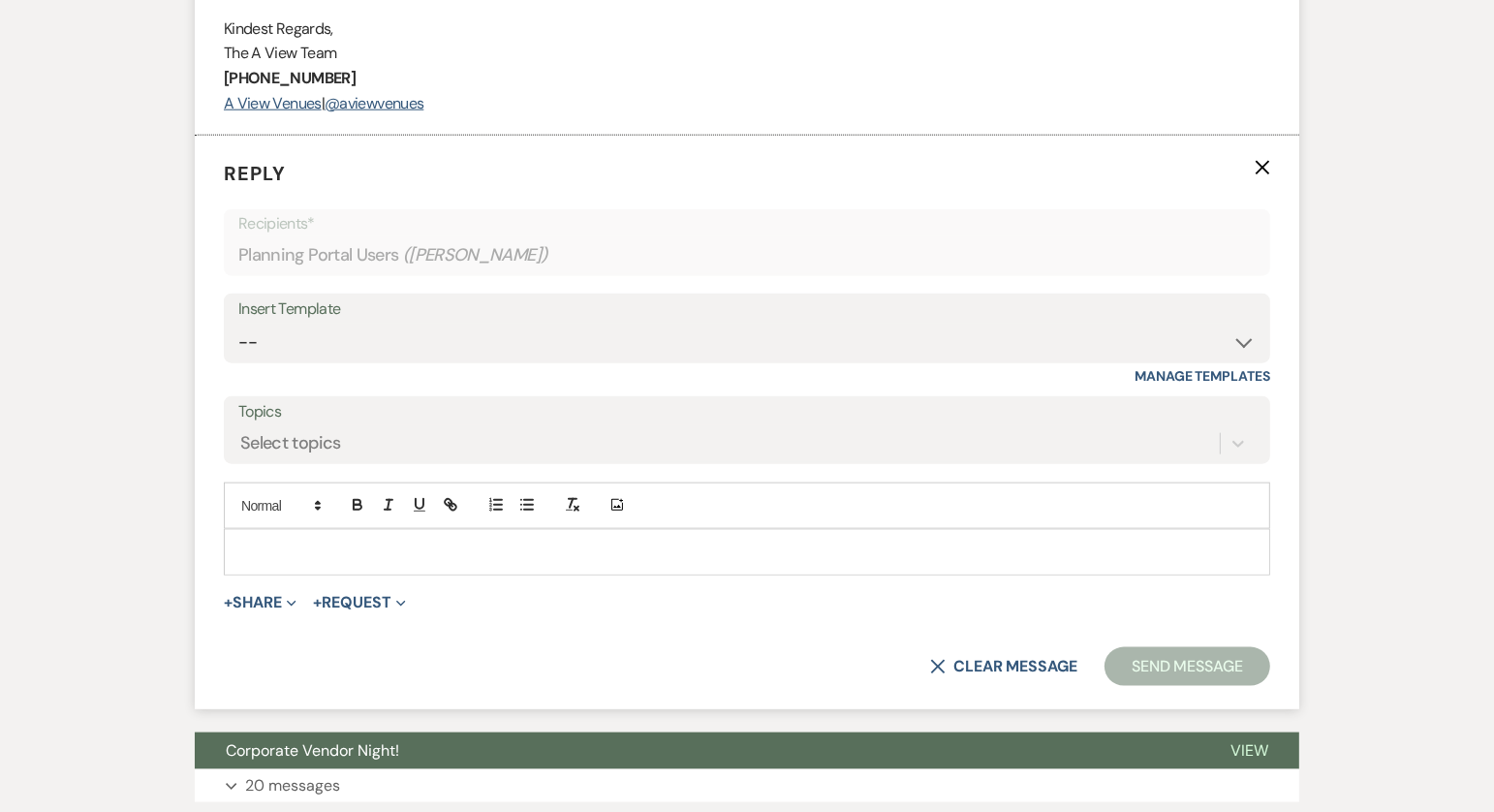
scroll to position [1989, 0]
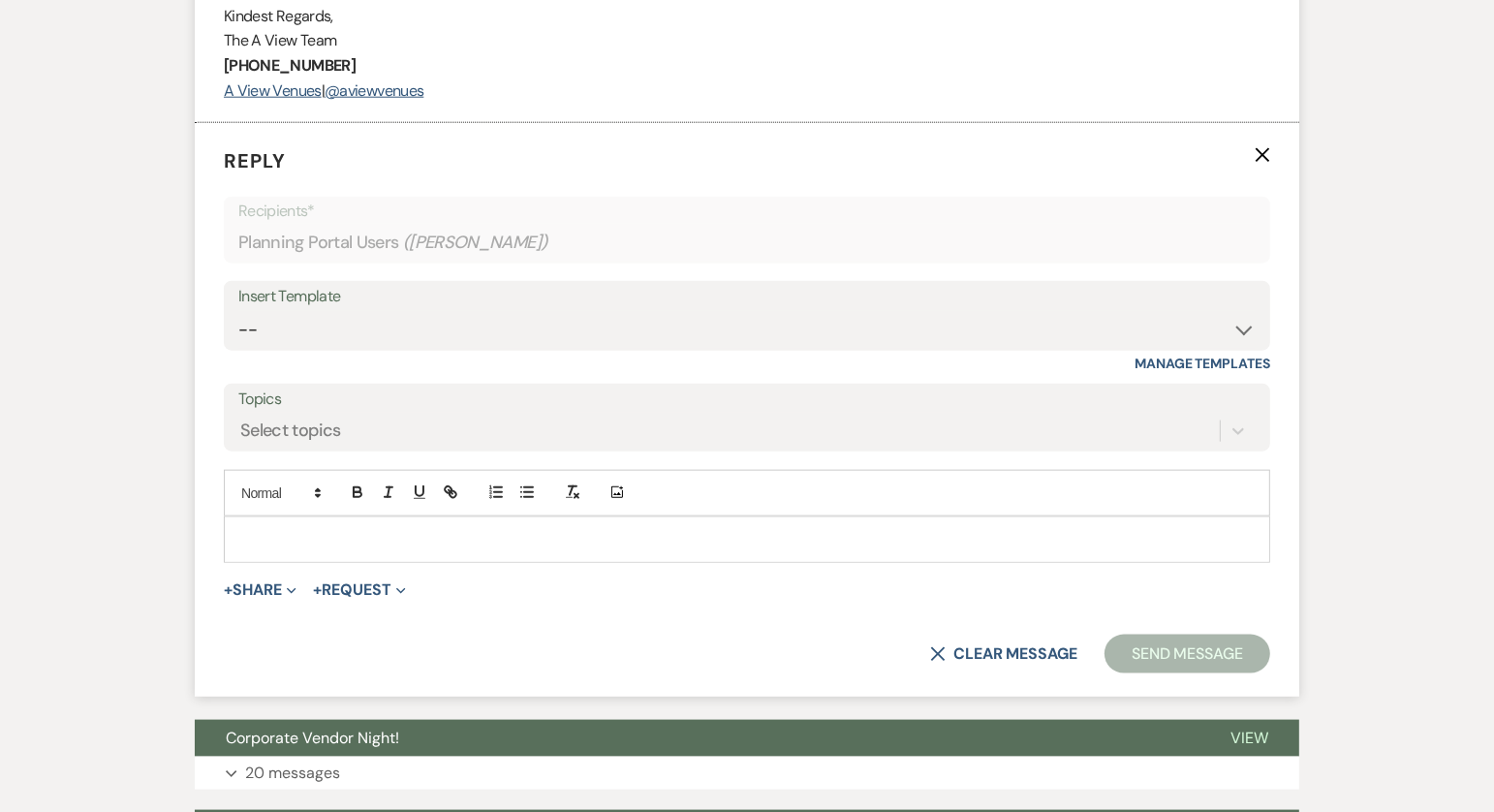
click at [411, 305] on div "Insert Template" at bounding box center [747, 297] width 1017 height 28
click at [410, 361] on div "Insert Template -- Tour Confirmation Contract (Pre-Booked Leads) Out of office …" at bounding box center [747, 327] width 1047 height 91
click at [394, 330] on select "-- Tour Confirmation Contract (Pre-Booked Leads) Out of office Inquiry Email Al…" at bounding box center [747, 330] width 1017 height 37
select select "3703"
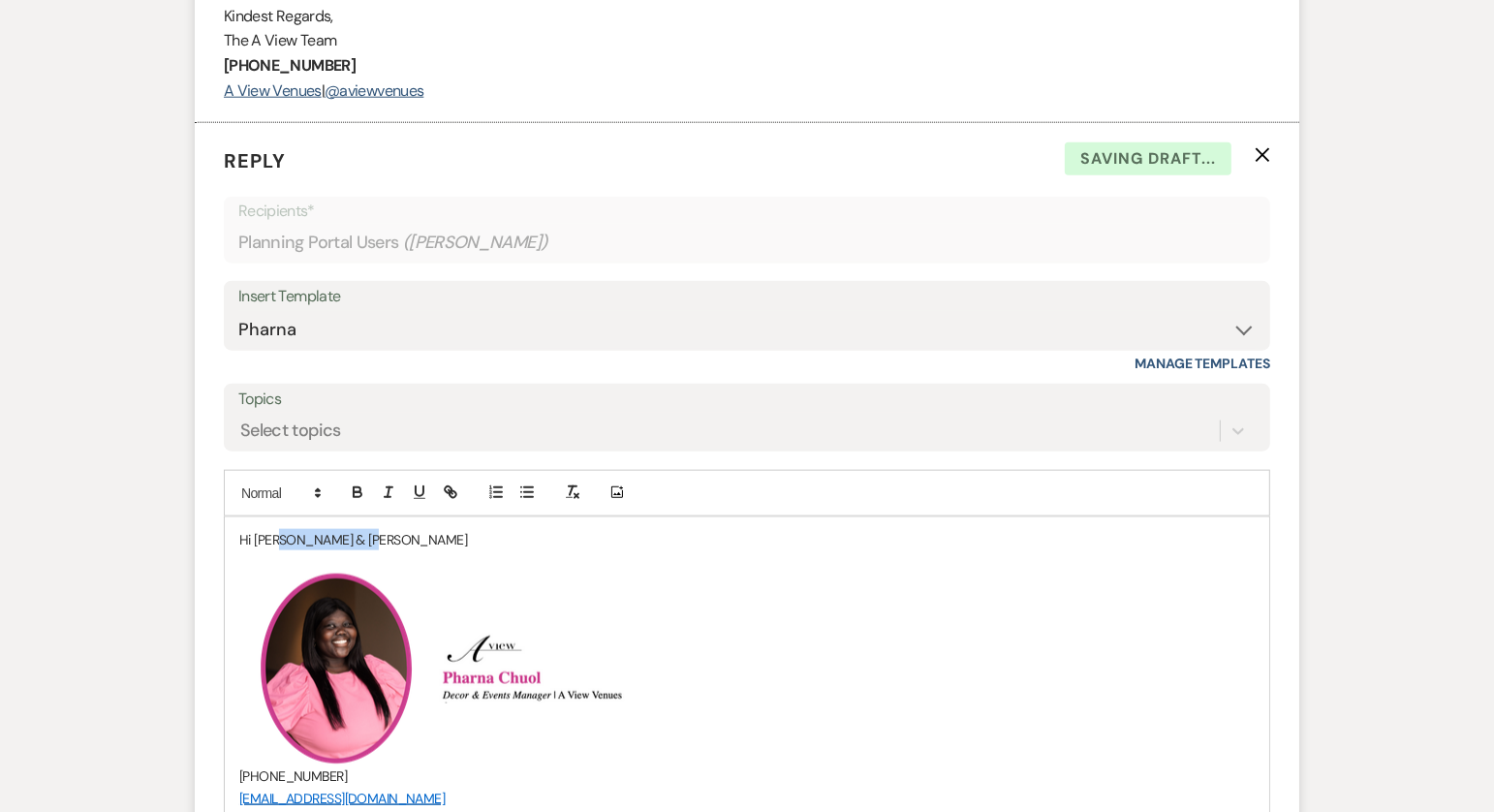
drag, startPoint x: 371, startPoint y: 533, endPoint x: 280, endPoint y: 529, distance: 91.1
click at [281, 530] on p "Hi Jennifer & Anthony" at bounding box center [747, 540] width 1015 height 22
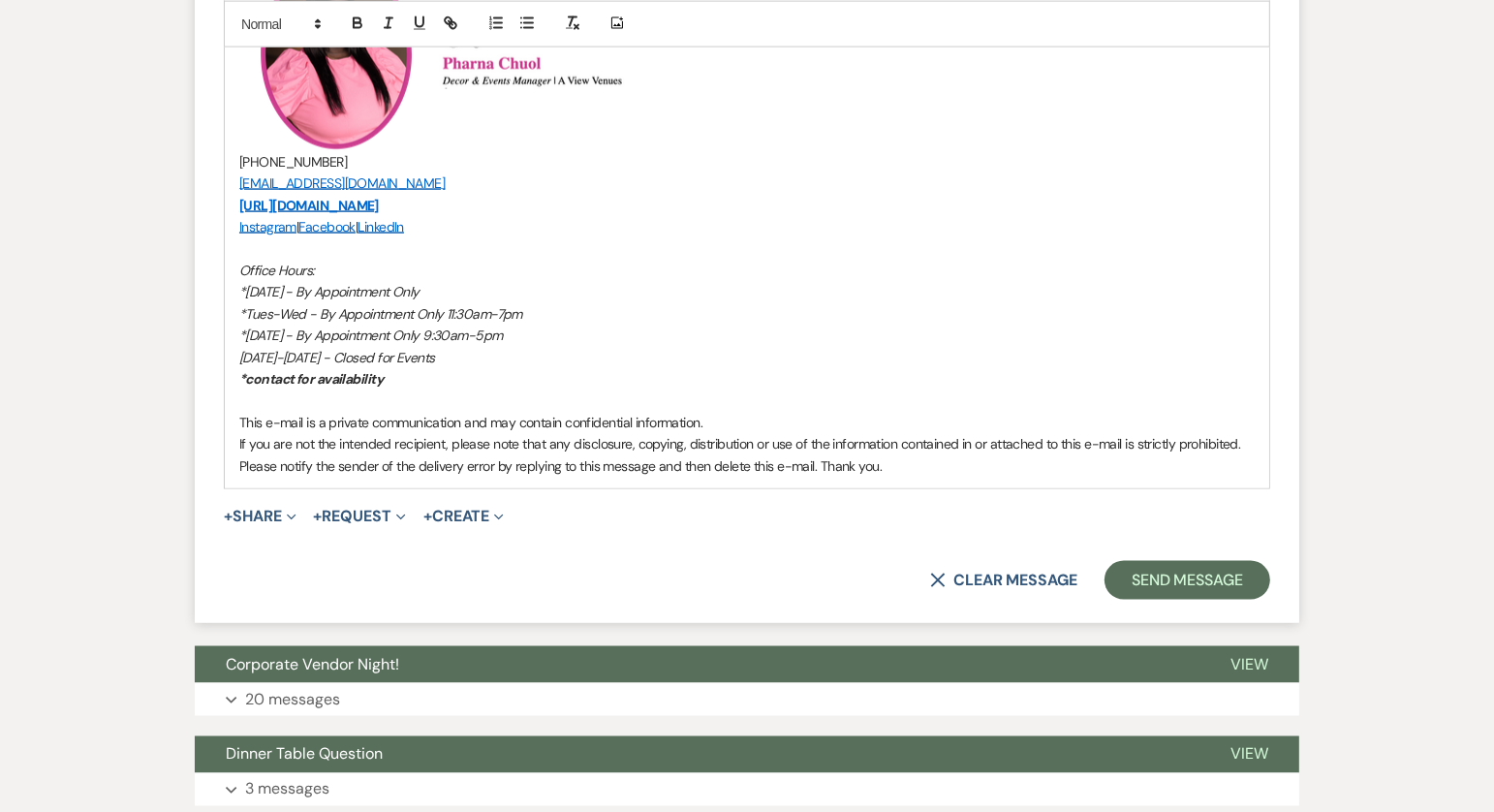
scroll to position [2670, 0]
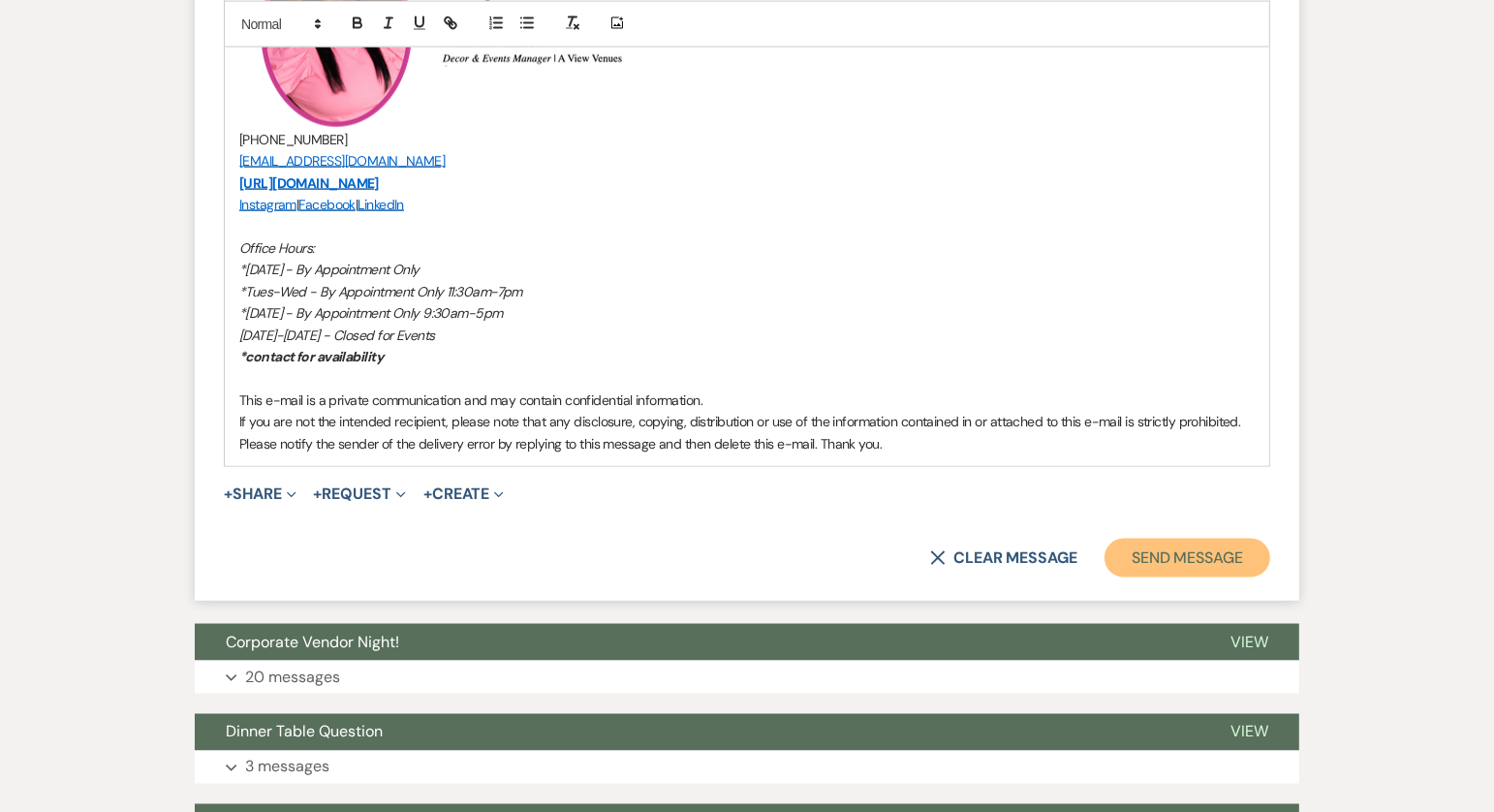
click at [1218, 545] on button "Send Message" at bounding box center [1188, 557] width 166 height 38
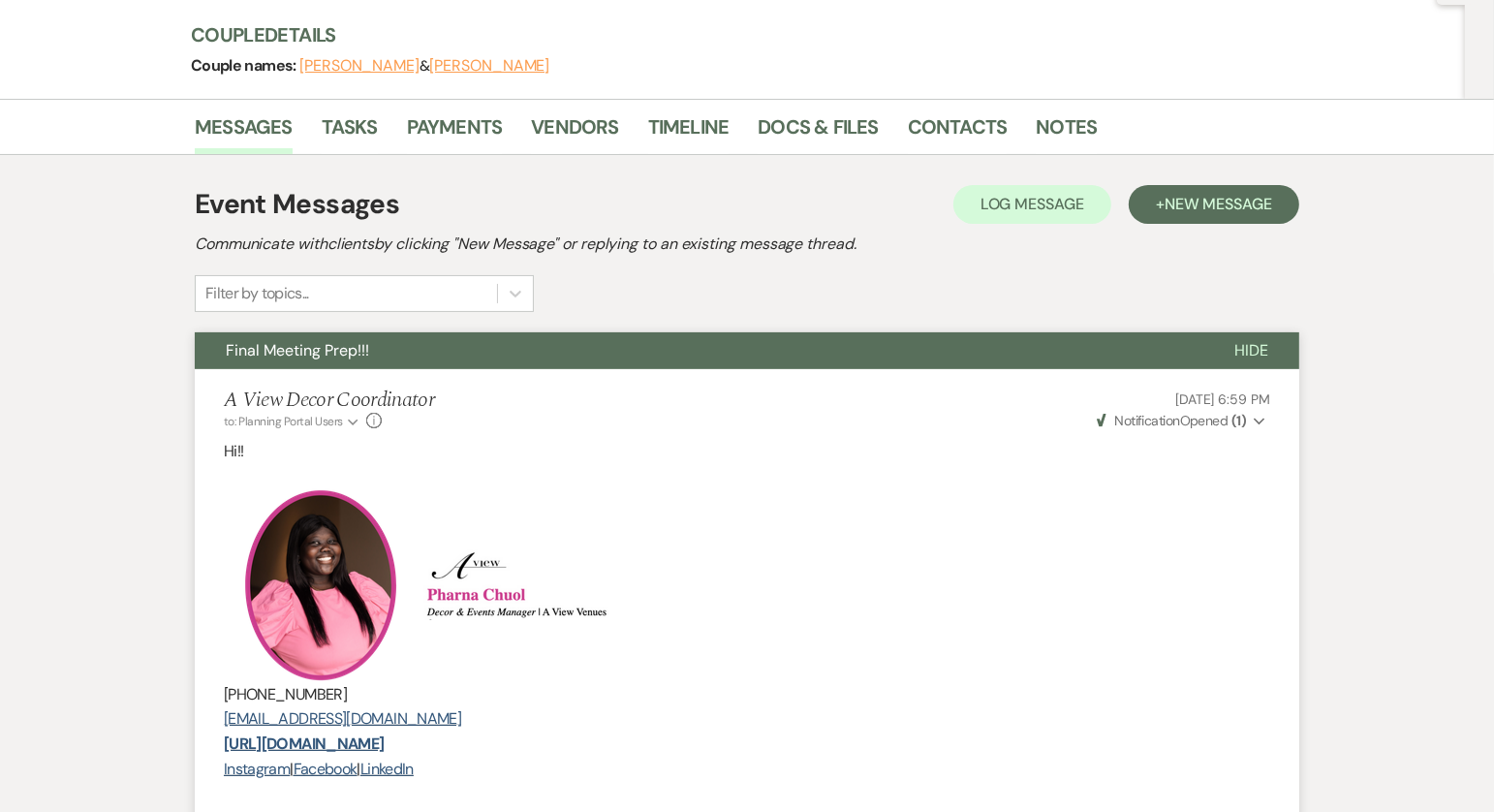
scroll to position [0, 0]
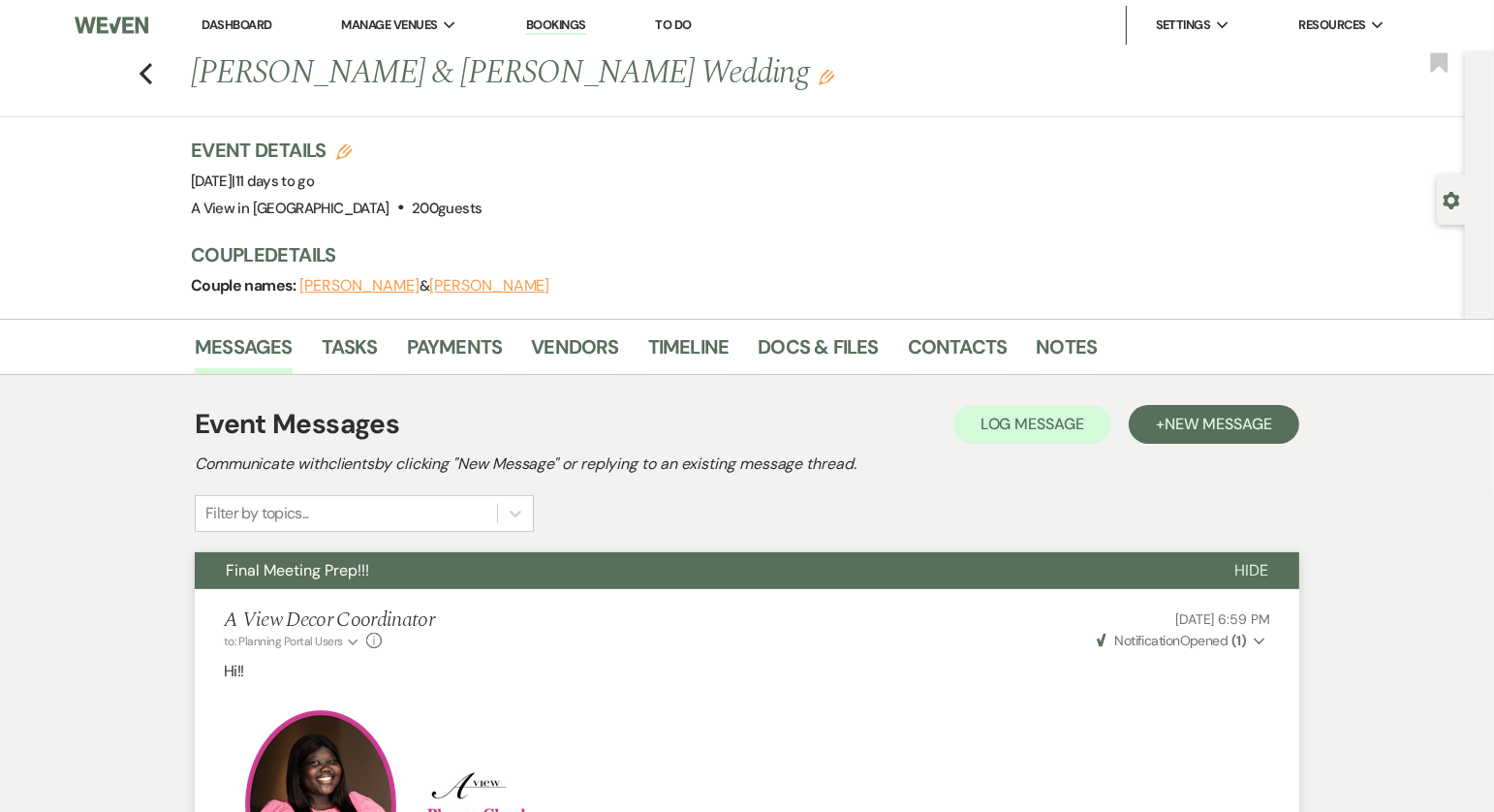
click at [217, 21] on link "Dashboard" at bounding box center [236, 25] width 70 height 17
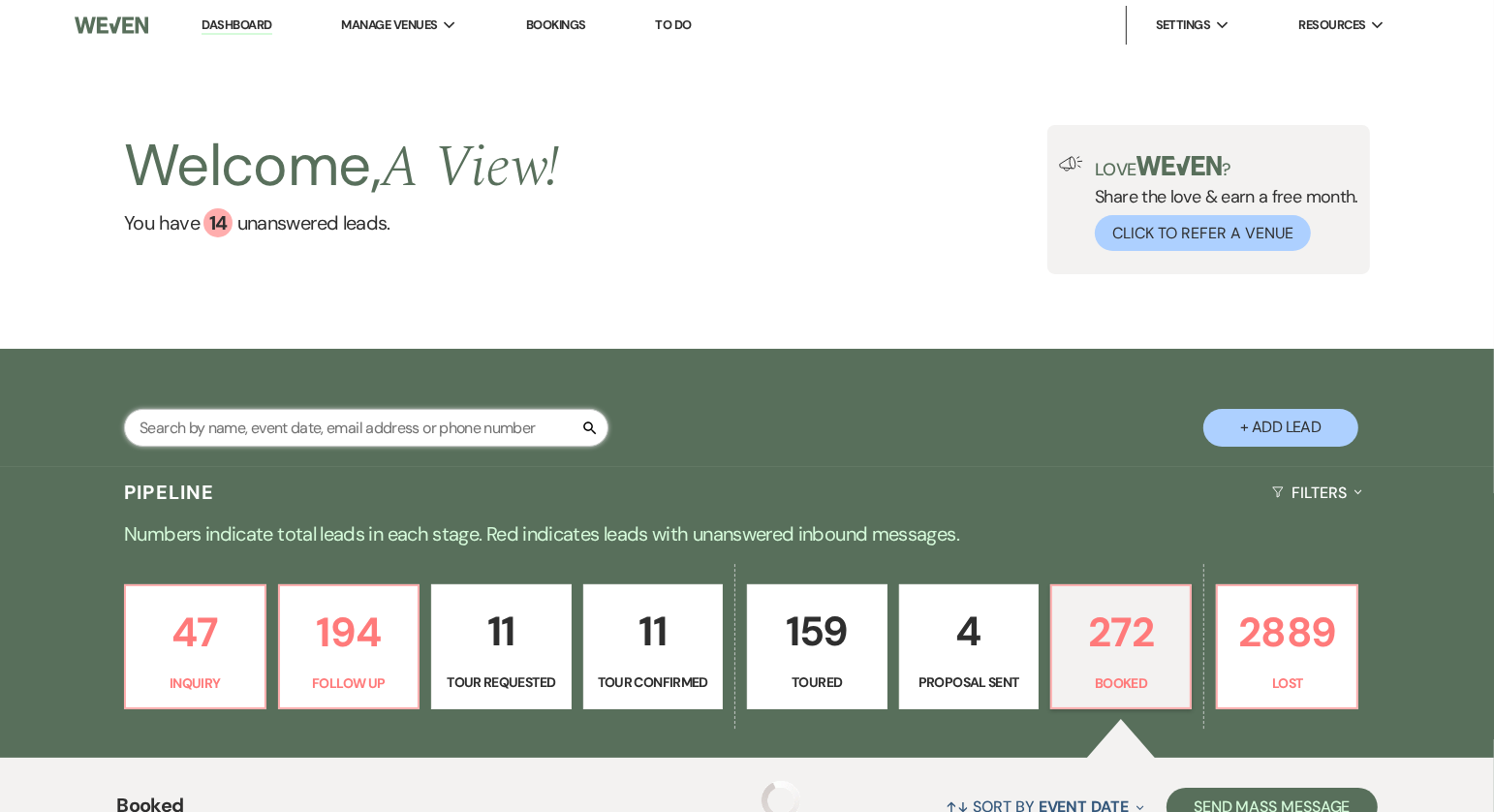
click at [304, 435] on input "text" at bounding box center [366, 427] width 485 height 37
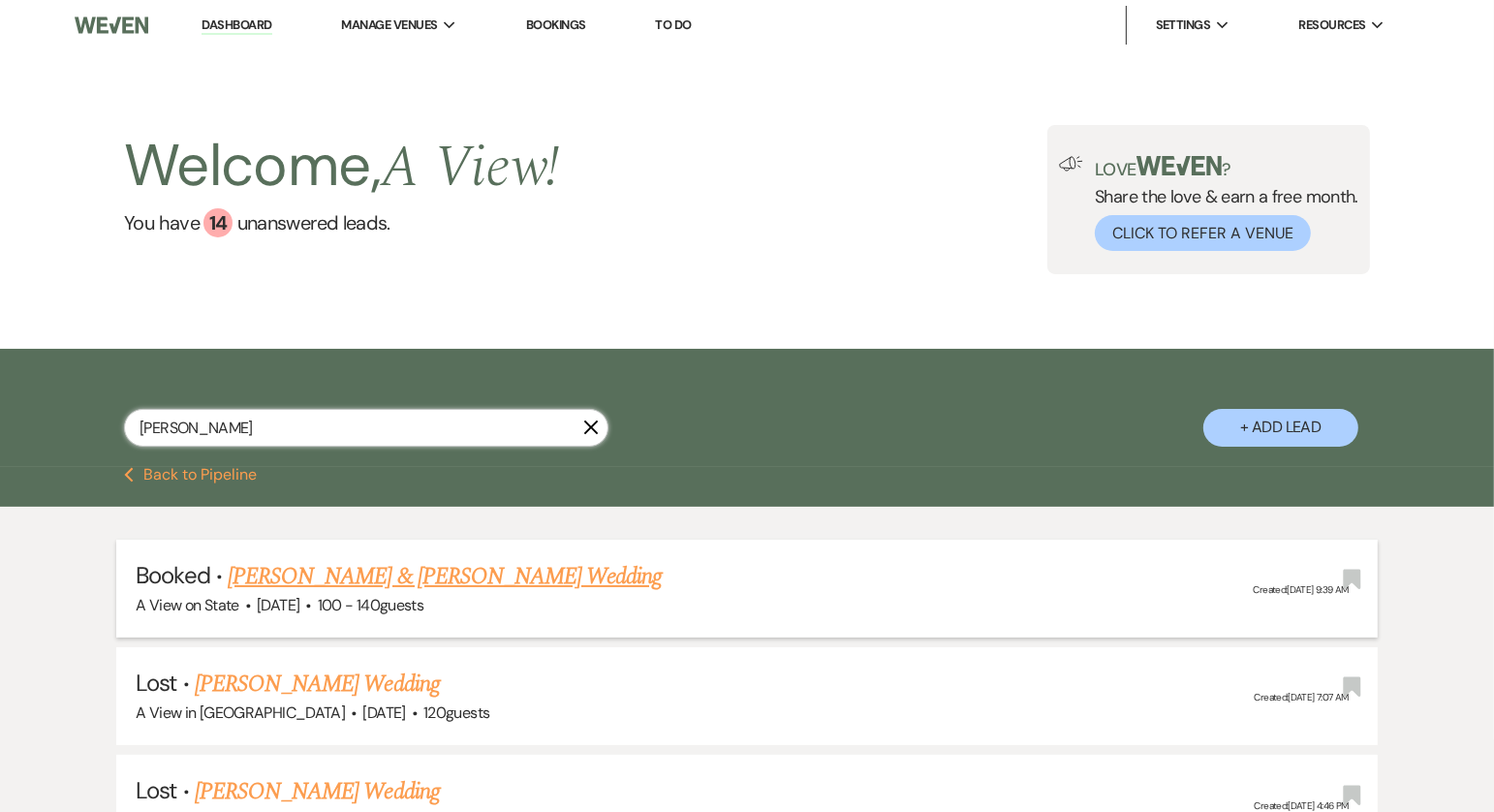
type input "Jenna Lukas"
click at [470, 565] on link "[PERSON_NAME] & [PERSON_NAME] Wedding" at bounding box center [445, 576] width 434 height 35
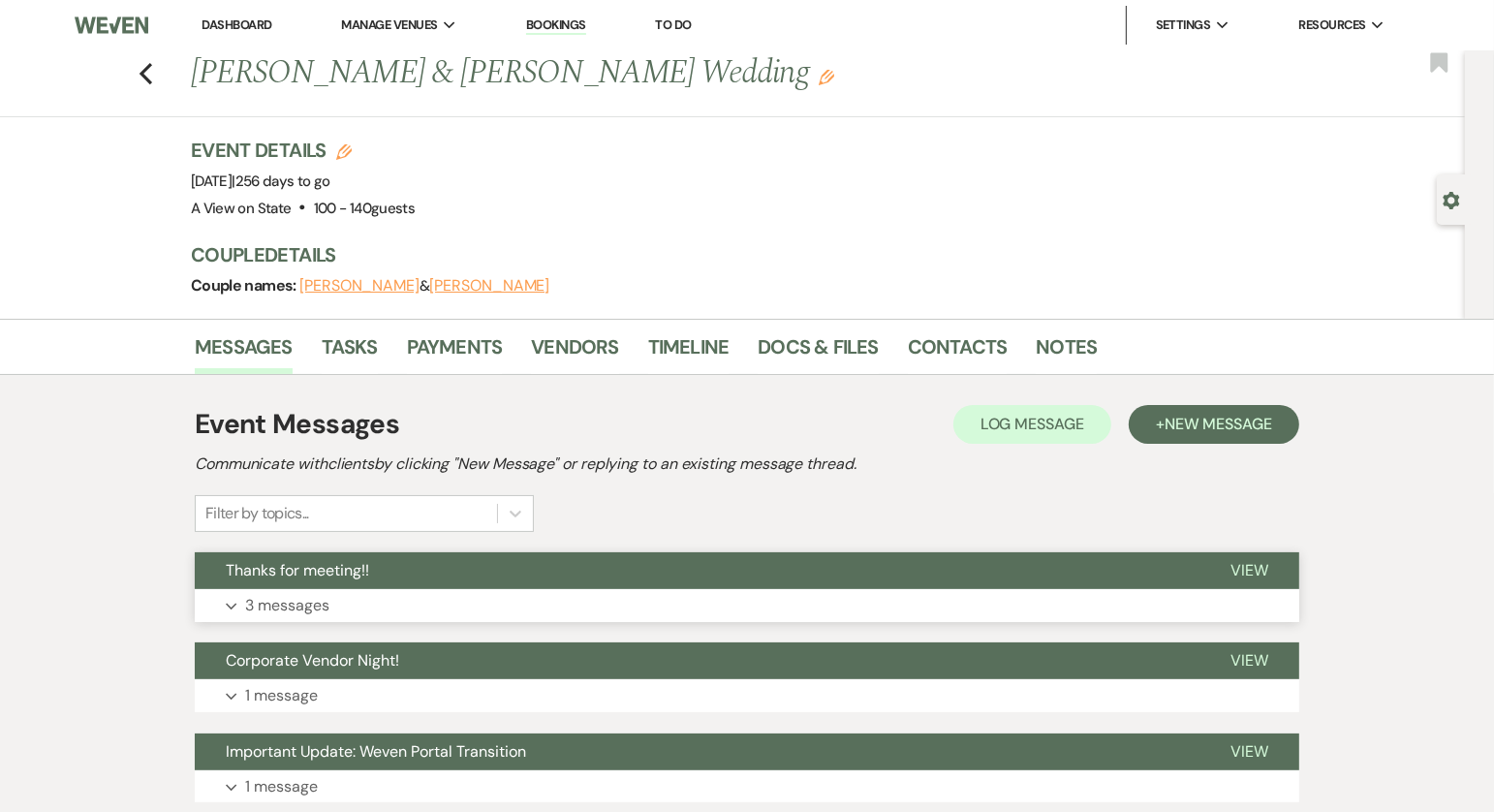
click at [448, 574] on button "Thanks for meeting!!" at bounding box center [697, 570] width 1005 height 37
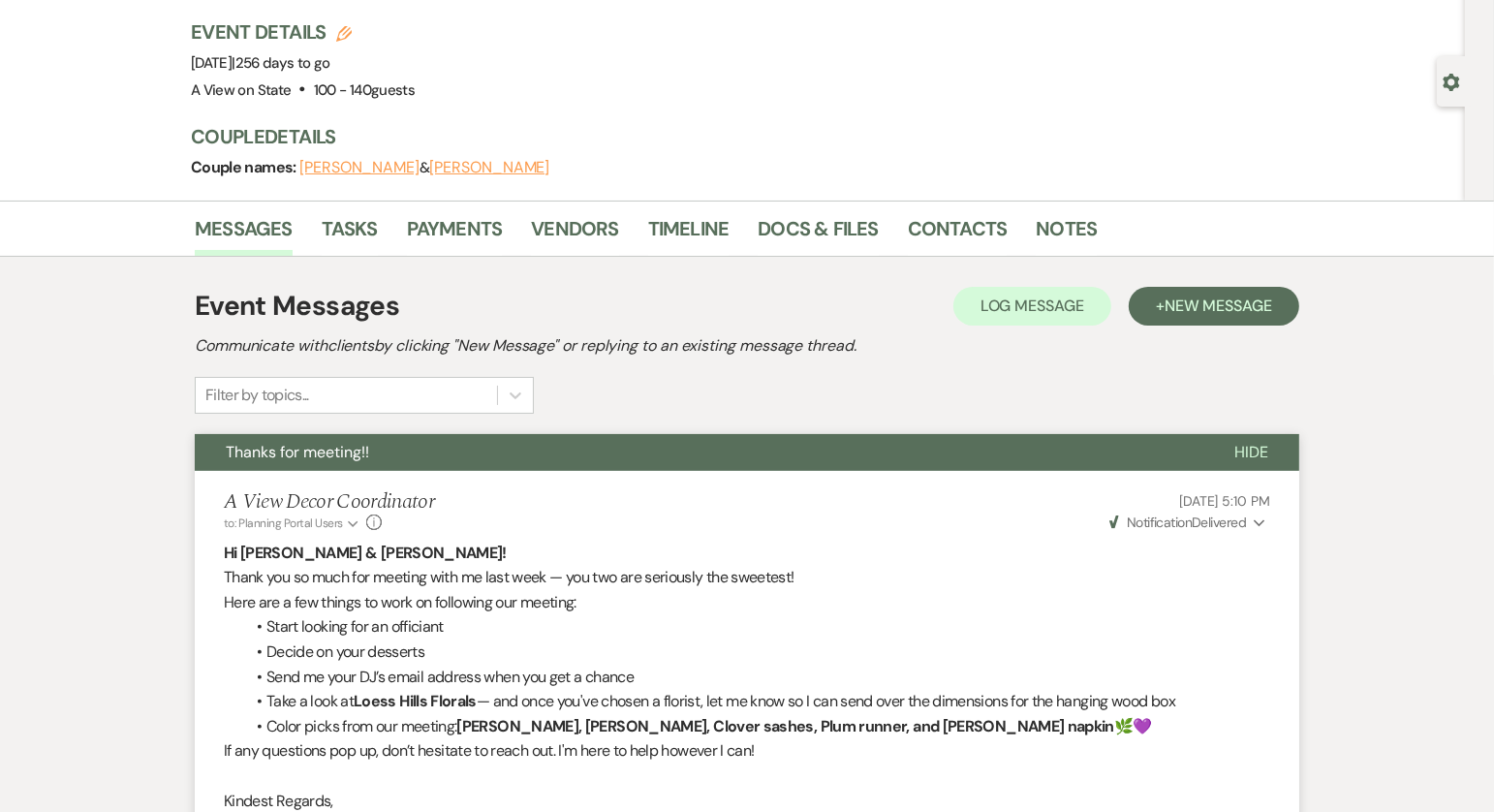
scroll to position [113, 0]
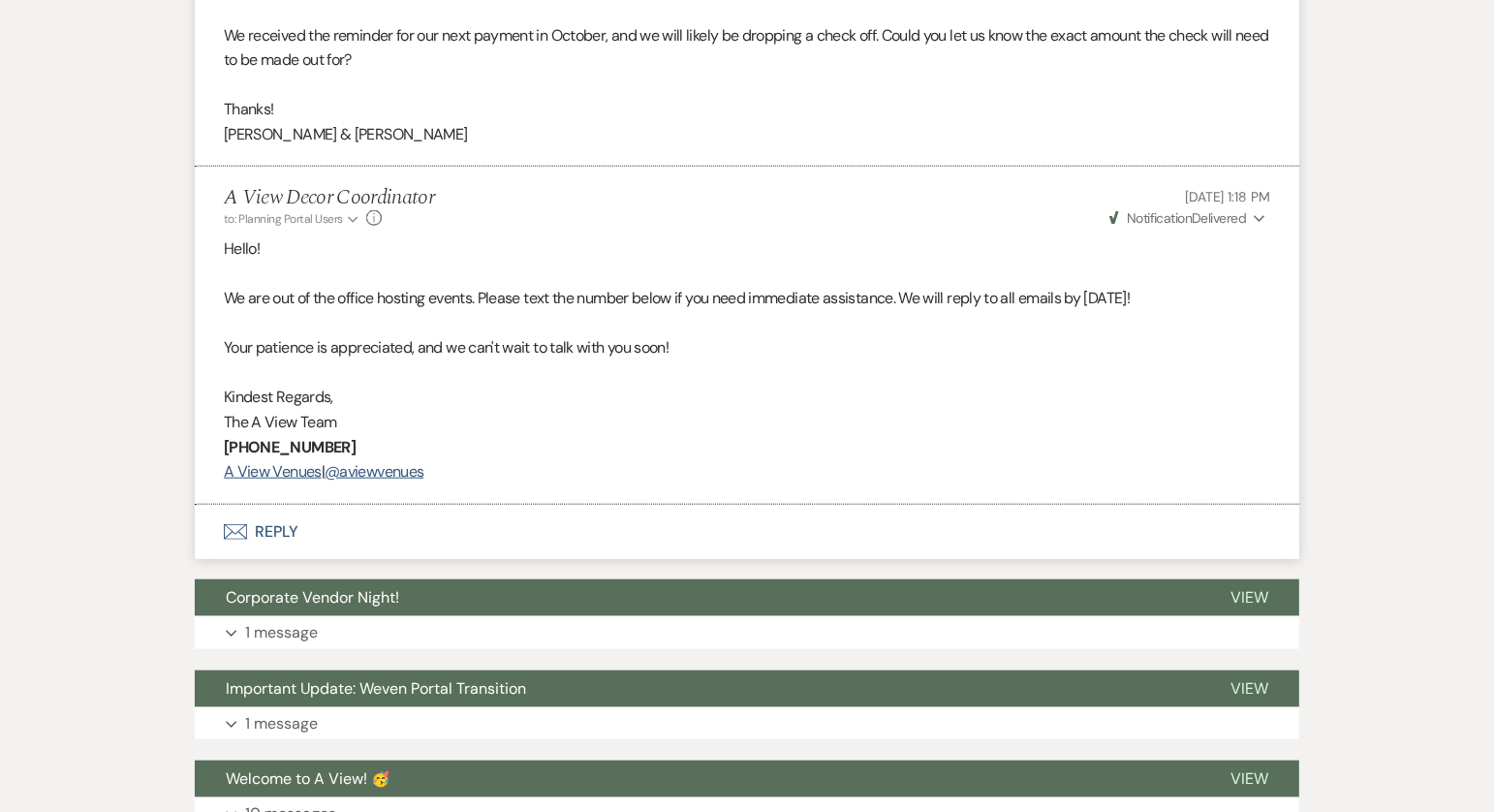
click at [307, 538] on button "Envelope Reply" at bounding box center [747, 532] width 1105 height 54
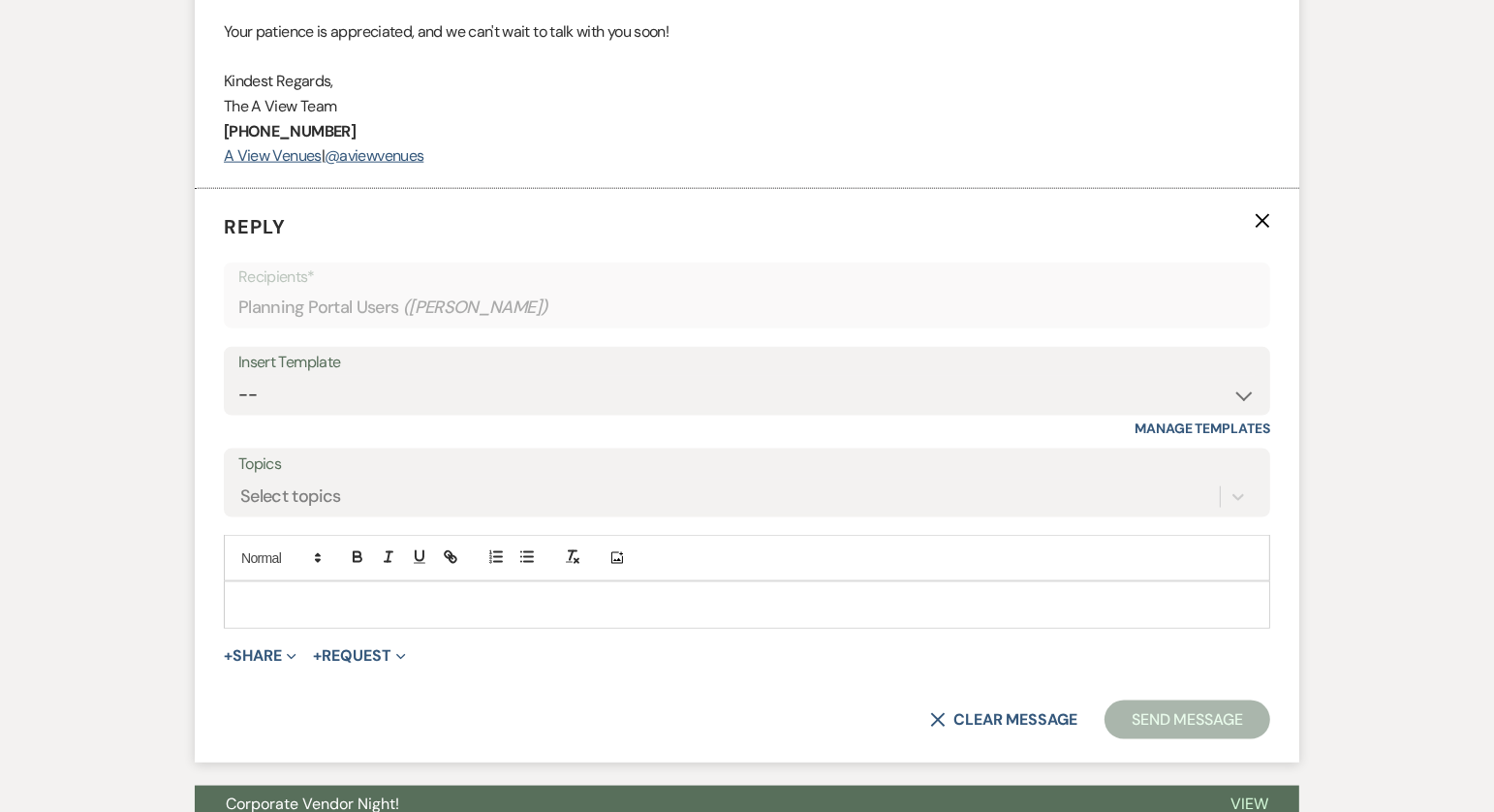
scroll to position [2185, 0]
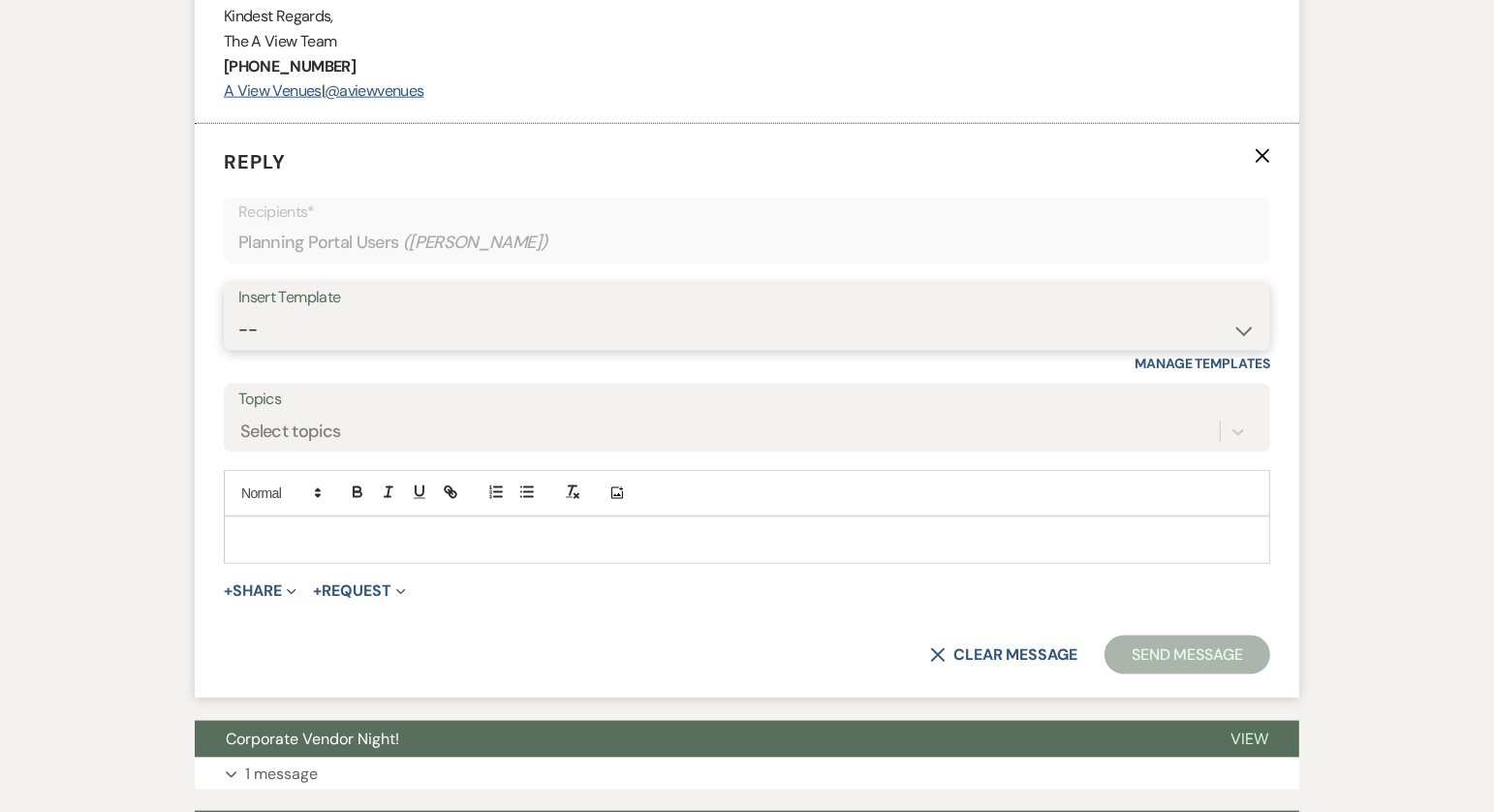
click at [414, 319] on select "-- Tour Confirmation Contract (Pre-Booked Leads) Out of office Inquiry Email Al…" at bounding box center [747, 330] width 1017 height 37
select select "3704"
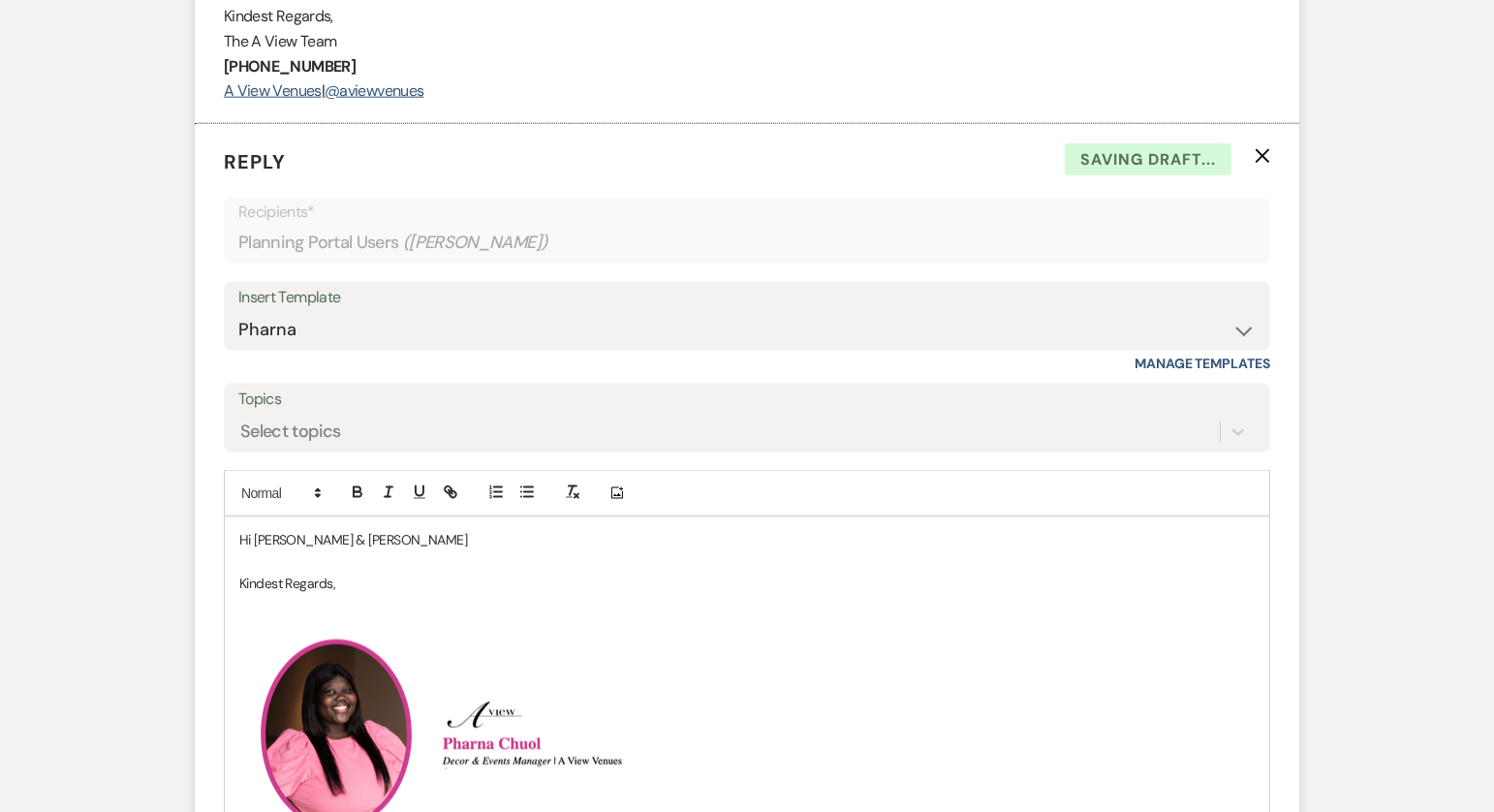
click at [353, 533] on p "Hi Reed & Jenna" at bounding box center [747, 540] width 1015 height 22
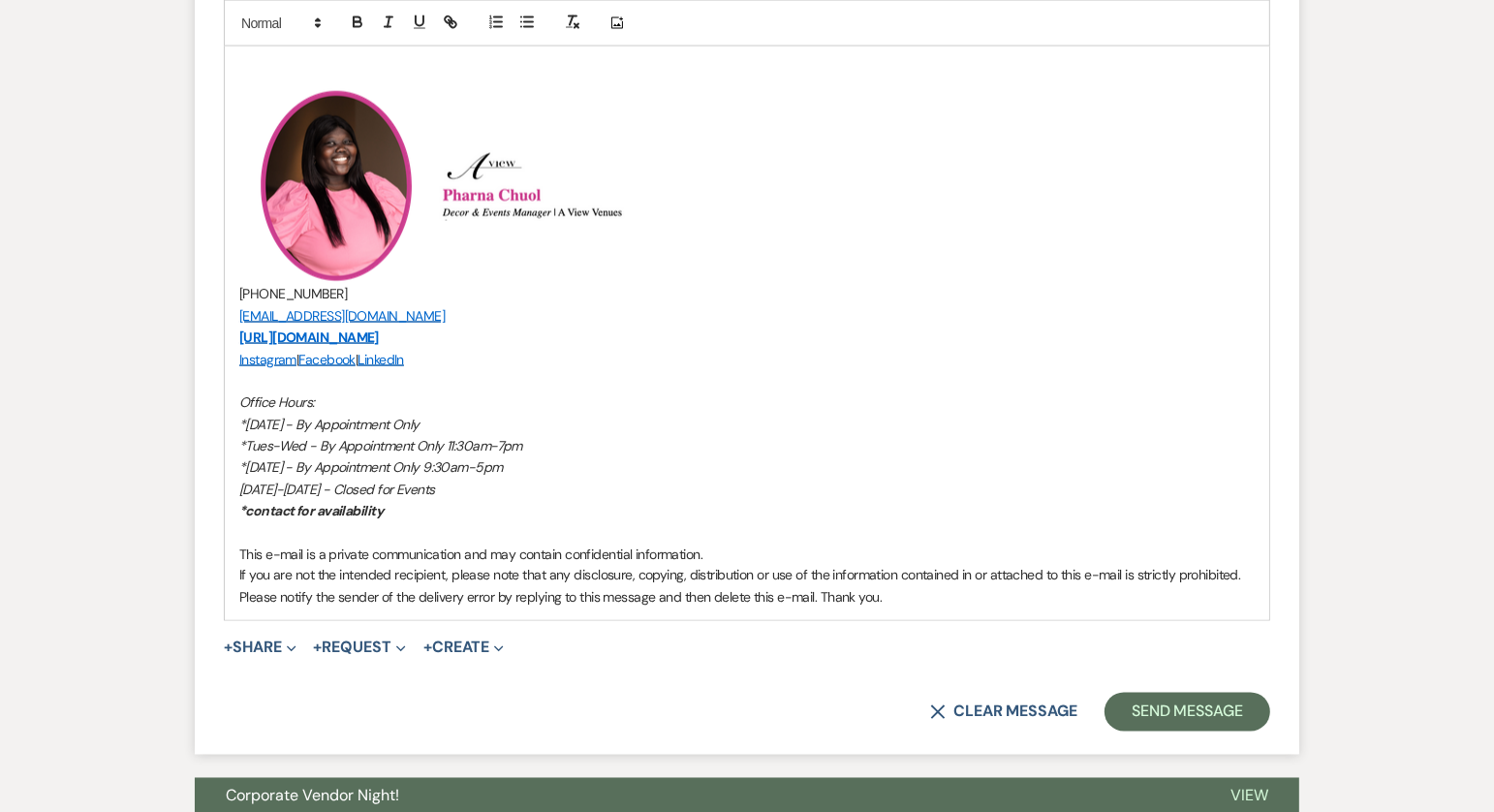
scroll to position [2824, 0]
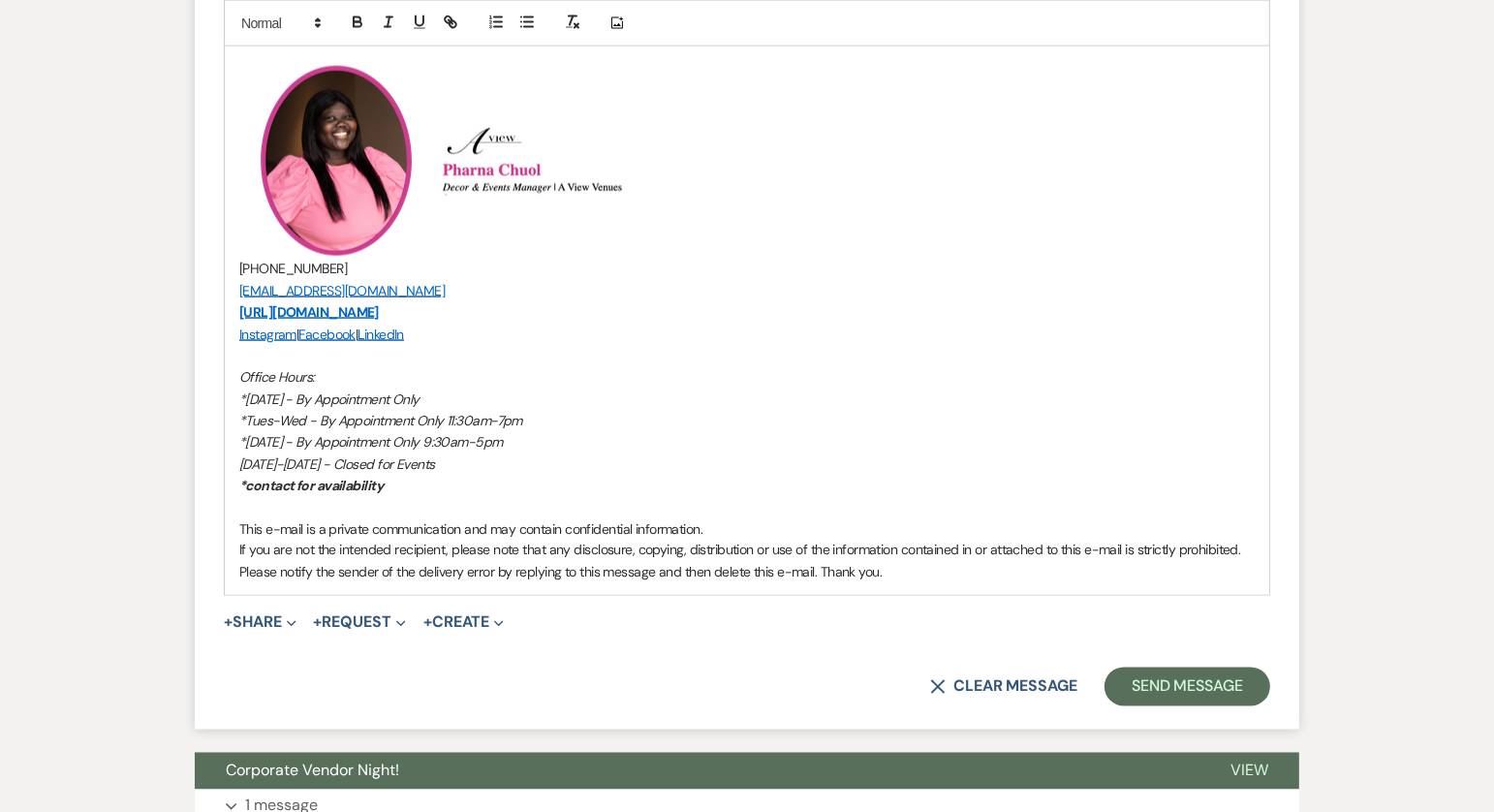
click at [262, 612] on span "+ Share Expand Doc Upload Documents Add Photo Images Pref Vendors Preferred ven…" at bounding box center [261, 624] width 73 height 24
click at [266, 616] on button "+ Share Expand" at bounding box center [261, 624] width 73 height 16
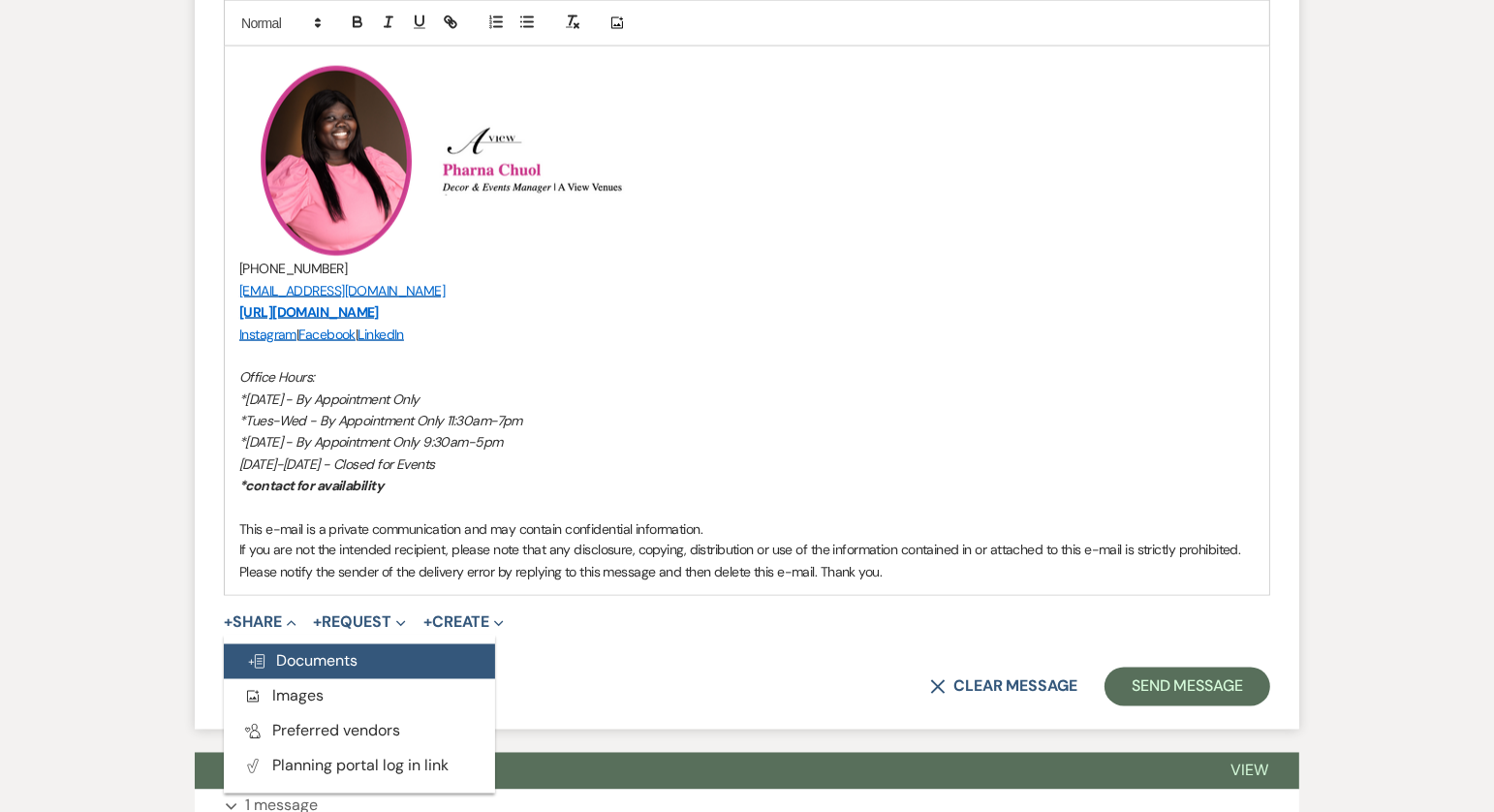
click at [297, 659] on span "Doc Upload Documents" at bounding box center [302, 661] width 111 height 21
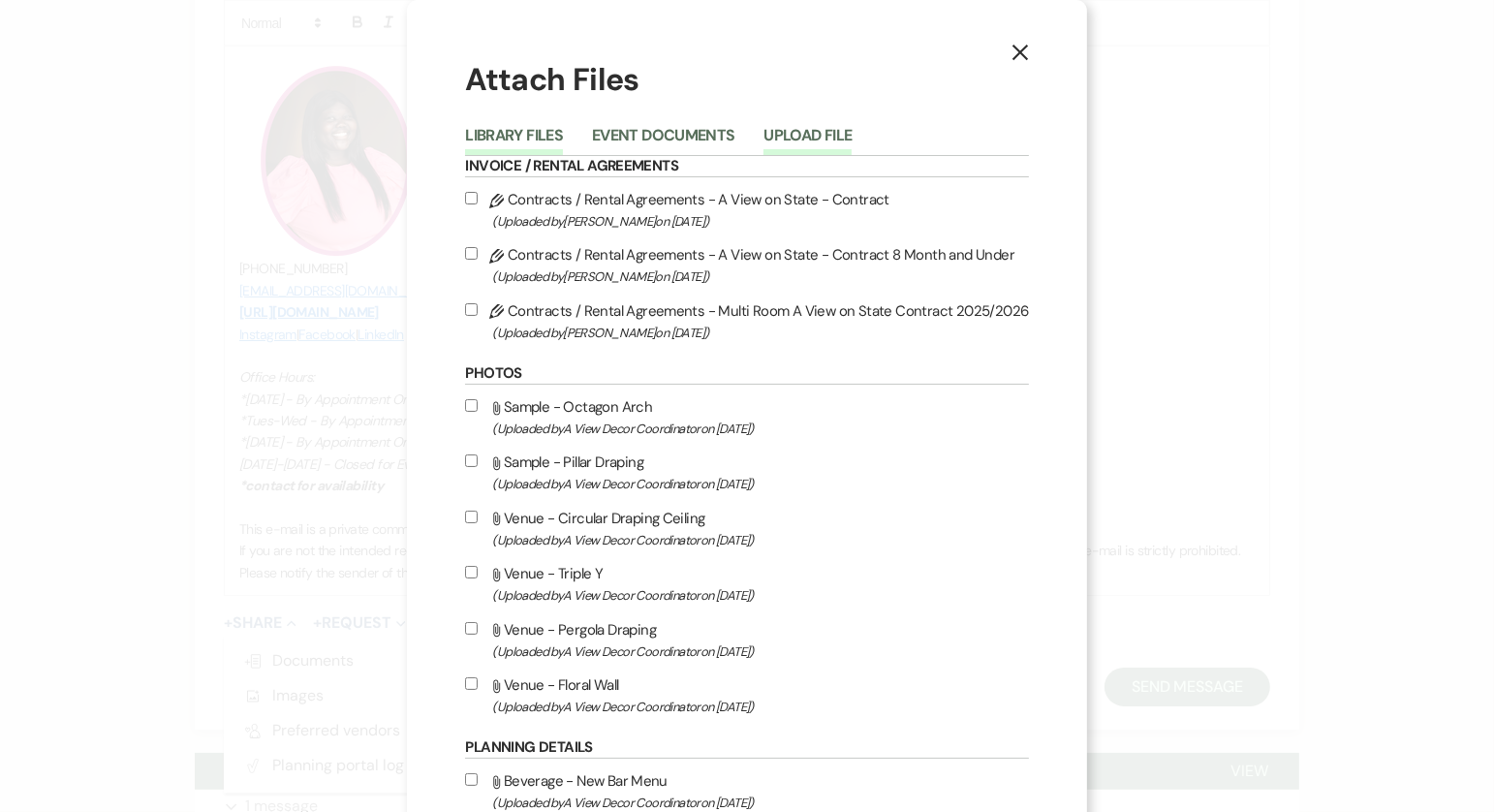
click at [806, 141] on button "Upload File" at bounding box center [807, 141] width 88 height 27
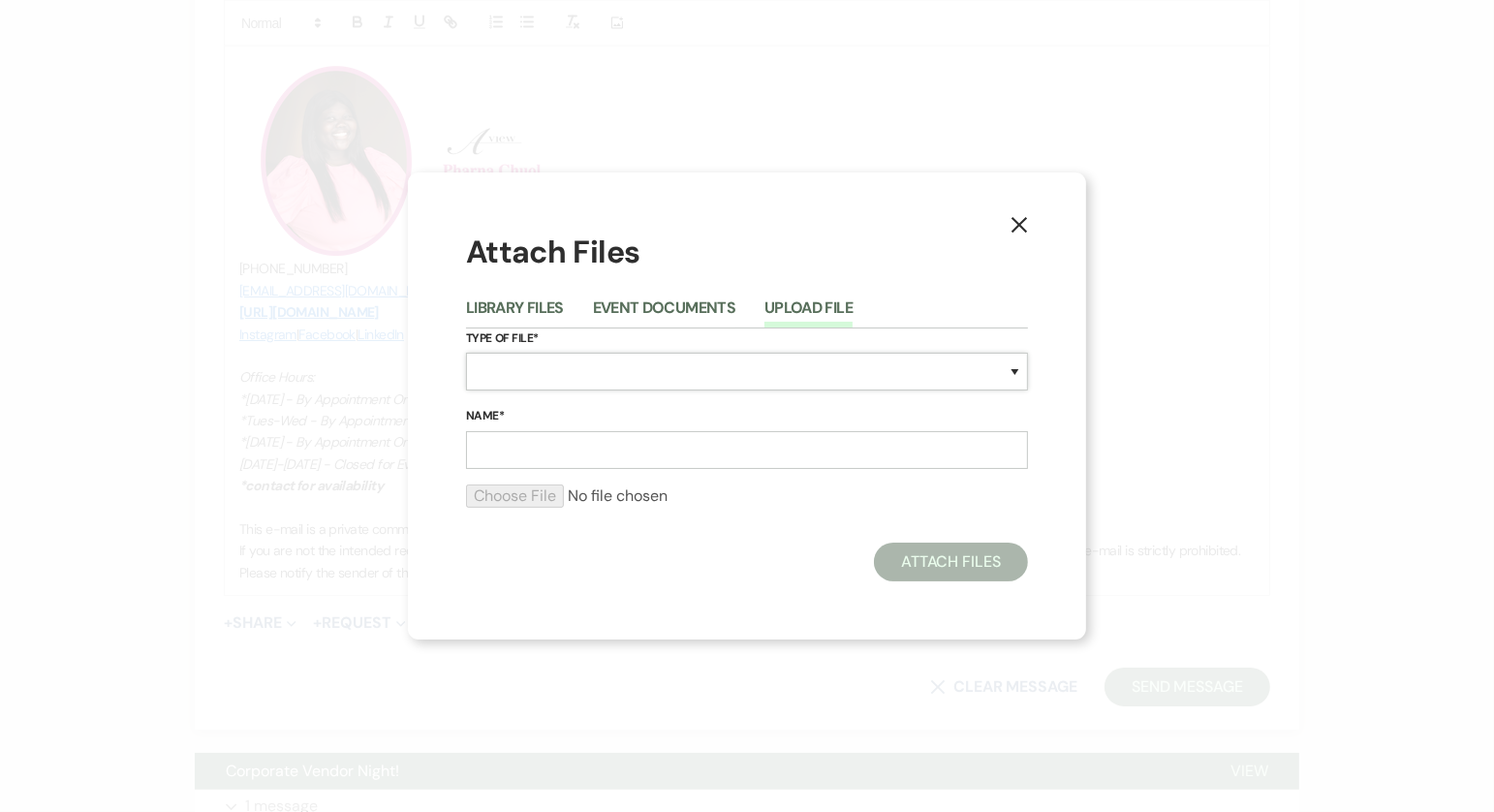
click at [619, 368] on select "Special Event Insurance Vendor Certificate of Insurance Contracts / Rental Agre…" at bounding box center [747, 371] width 562 height 37
select select "22"
click at [565, 450] on input "Name*" at bounding box center [747, 450] width 562 height 37
type input "8 M Invoice"
click at [549, 501] on input "file" at bounding box center [747, 496] width 562 height 24
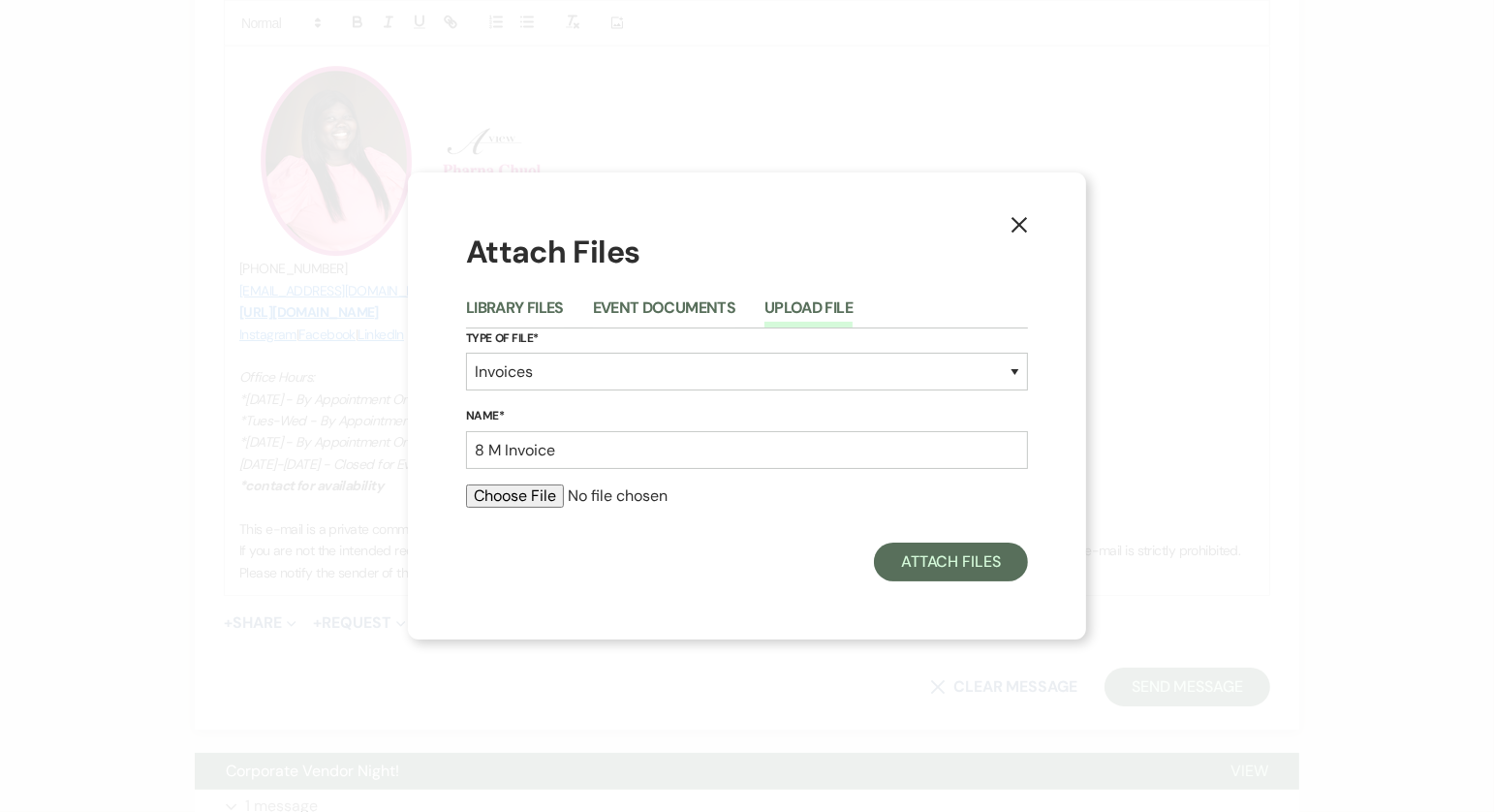
type input "C:\fakepath\Jenna Lukas.pdf"
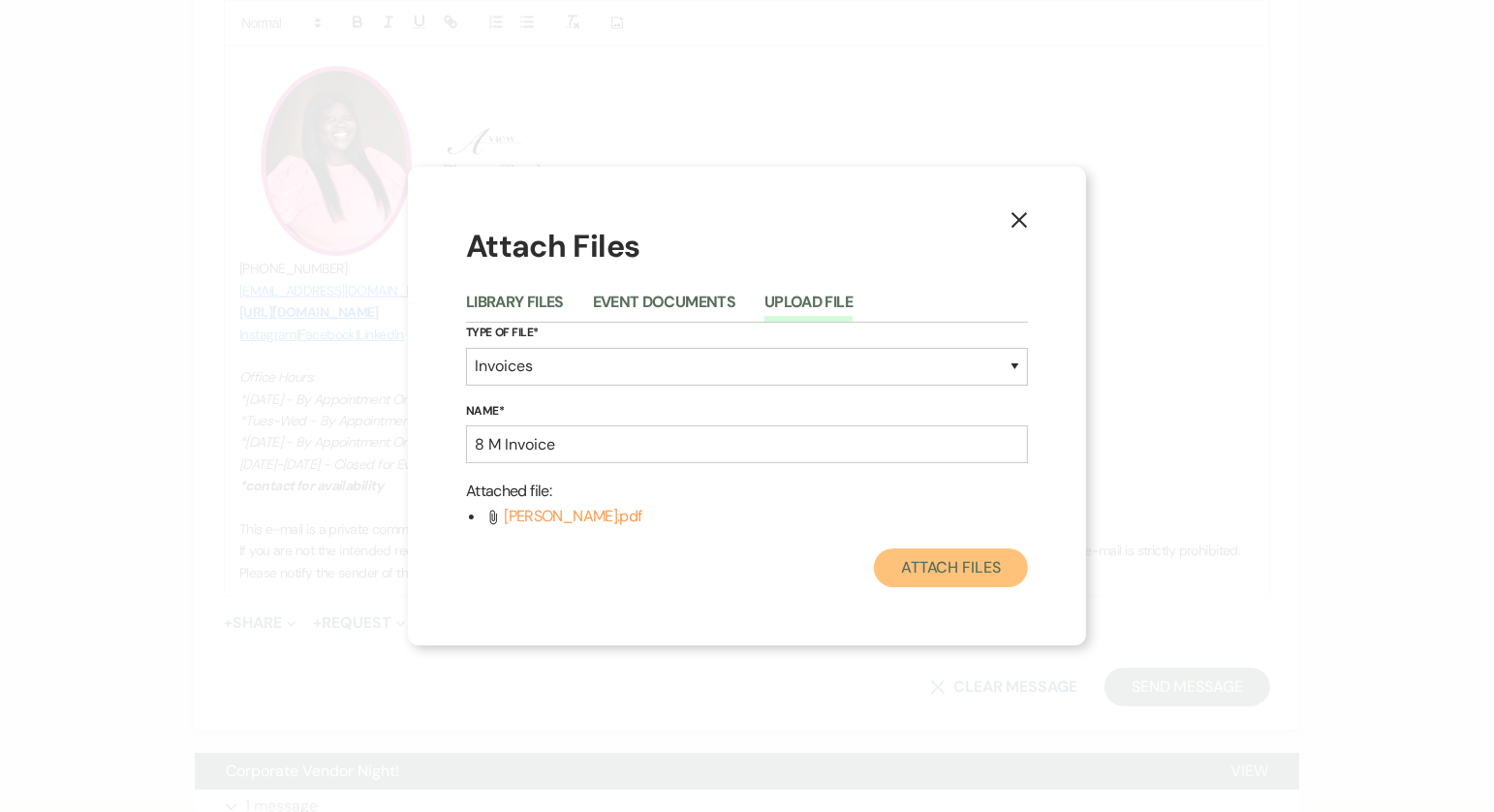
click at [967, 567] on button "Attach Files" at bounding box center [951, 567] width 154 height 38
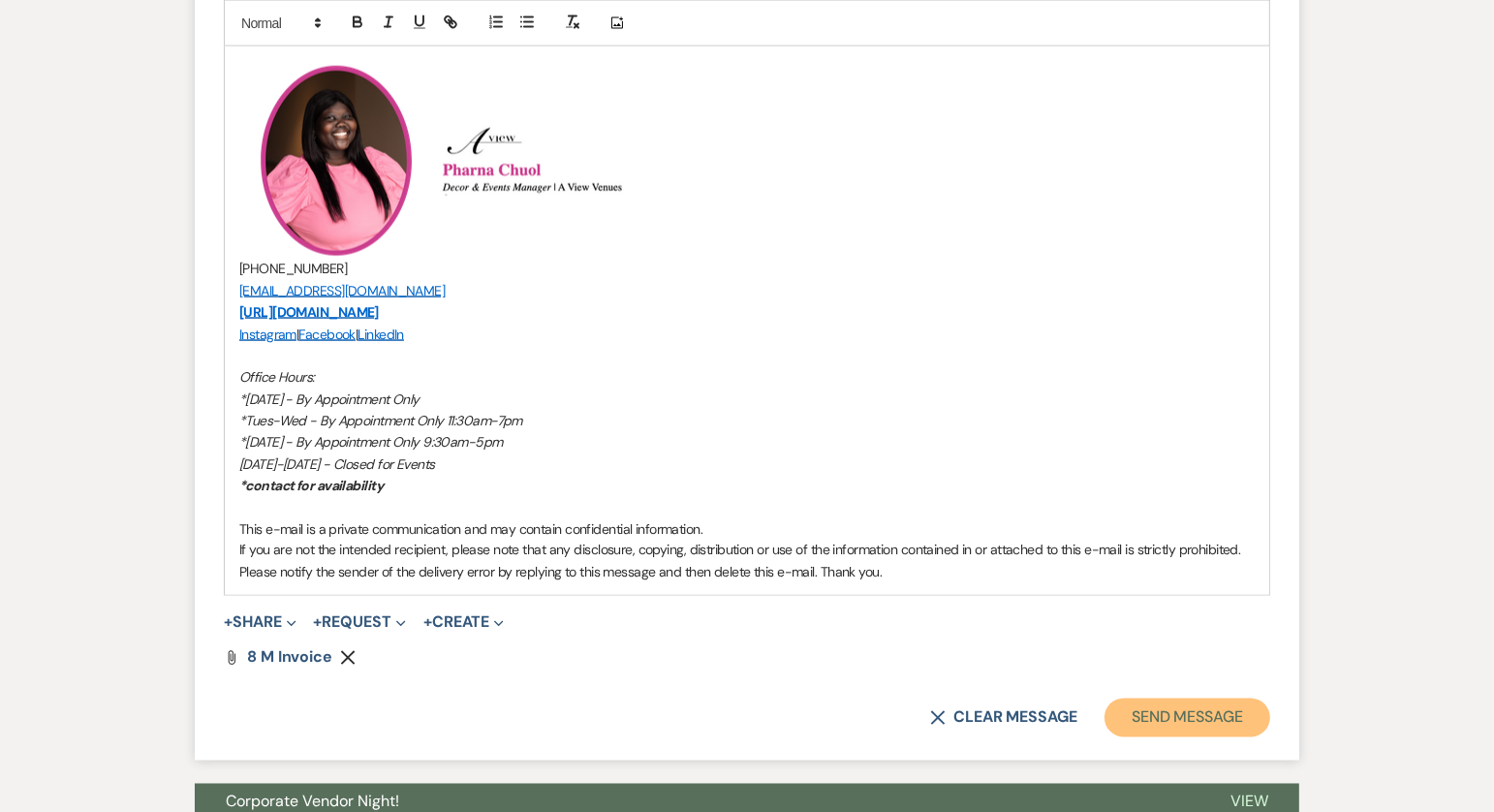
click at [1191, 708] on button "Send Message" at bounding box center [1188, 717] width 166 height 38
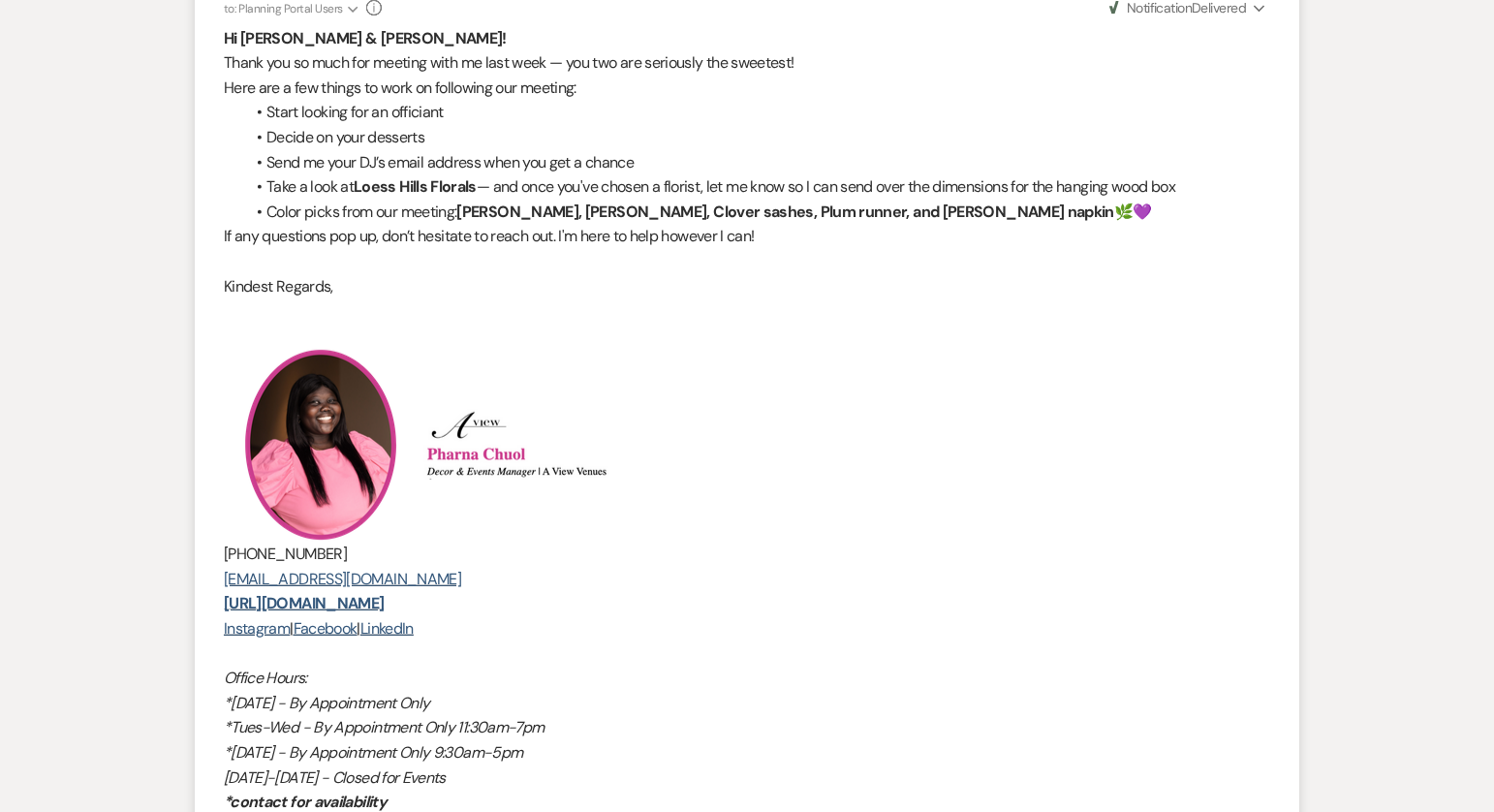
scroll to position [0, 0]
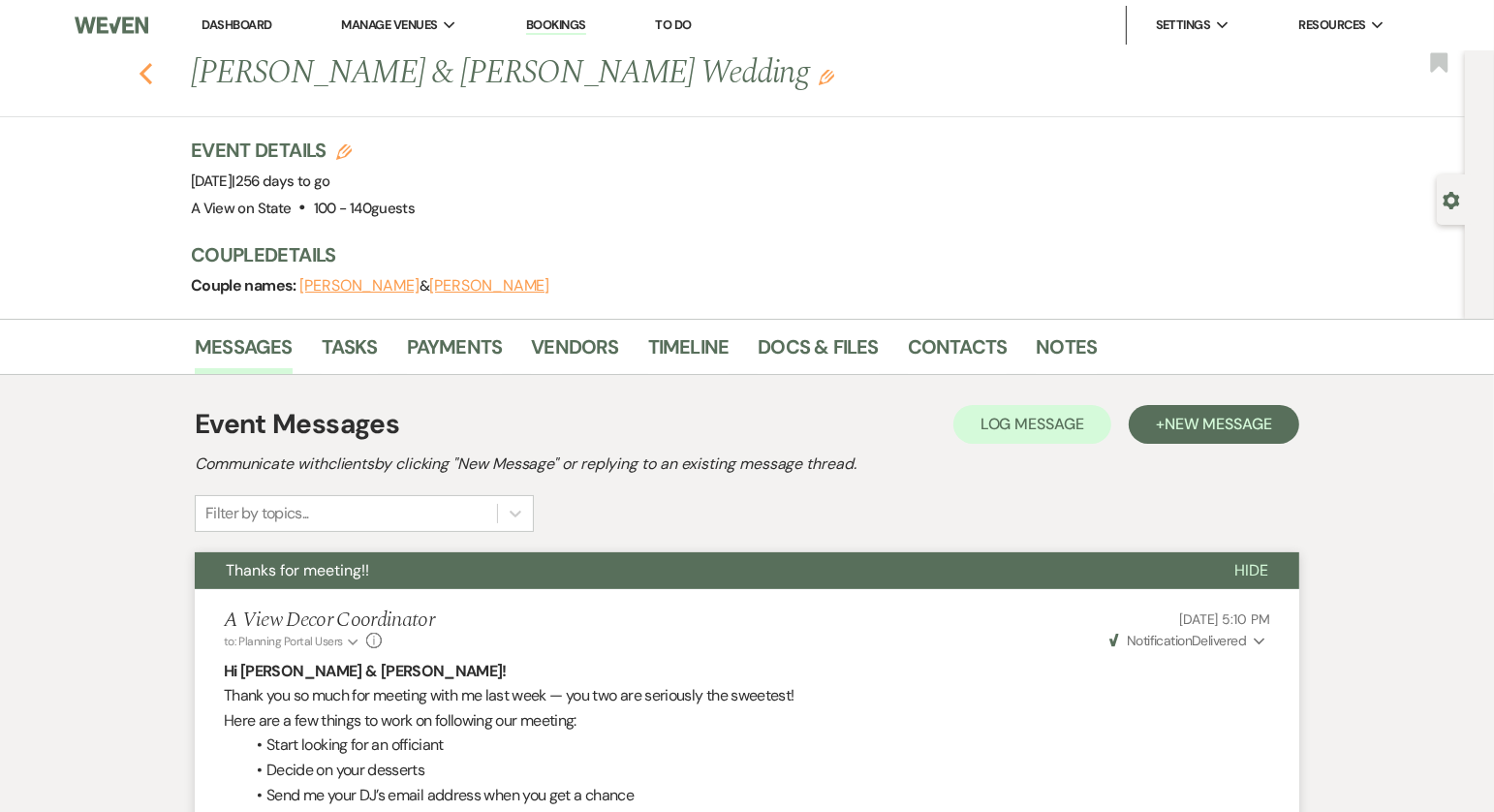
click at [148, 70] on icon "Previous" at bounding box center [145, 74] width 15 height 24
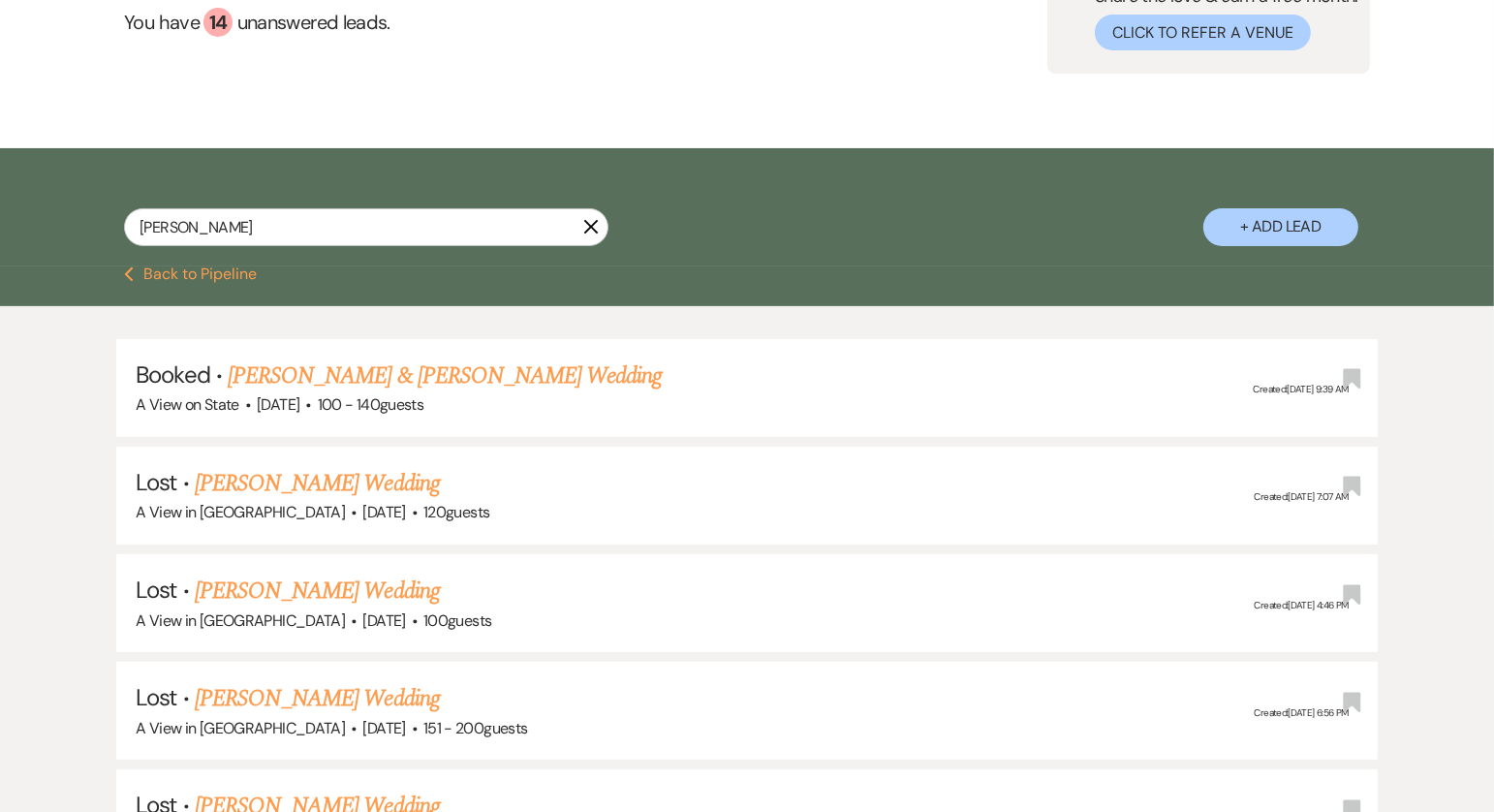
scroll to position [206, 0]
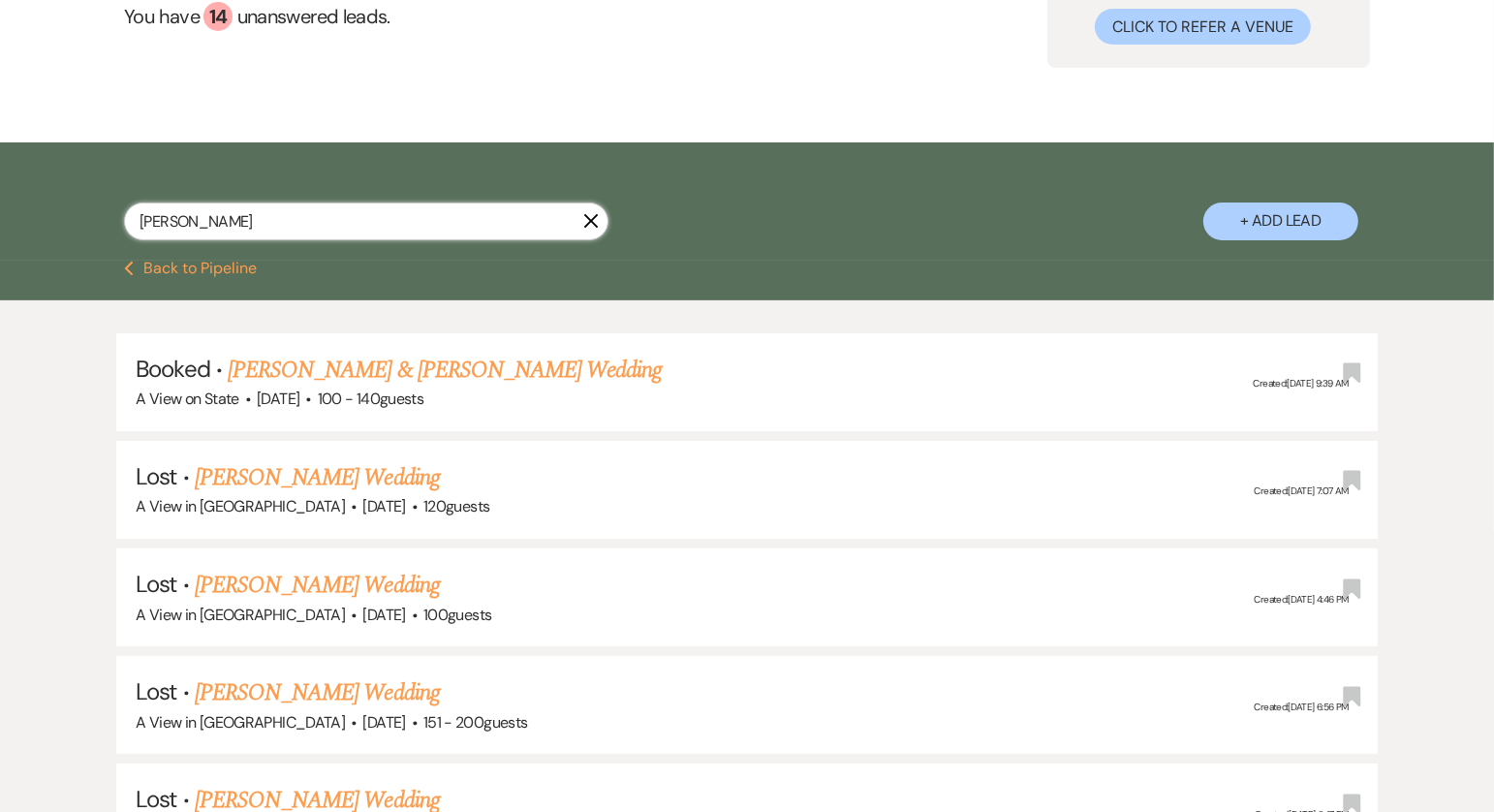
click at [599, 216] on input "Jenna Lukas" at bounding box center [366, 221] width 485 height 37
click at [596, 220] on icon "X" at bounding box center [591, 221] width 16 height 16
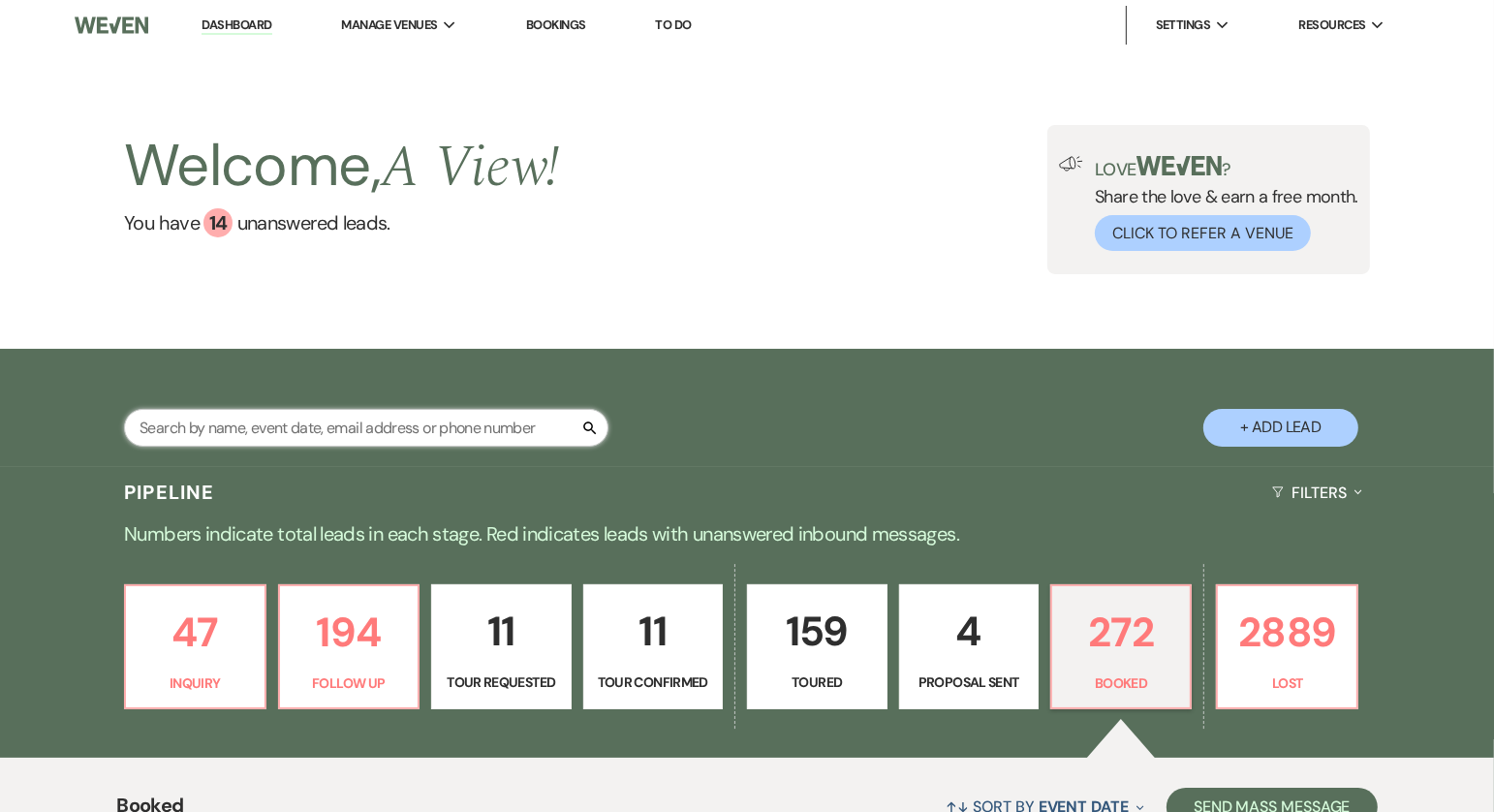
click at [238, 439] on input "text" at bounding box center [366, 427] width 485 height 37
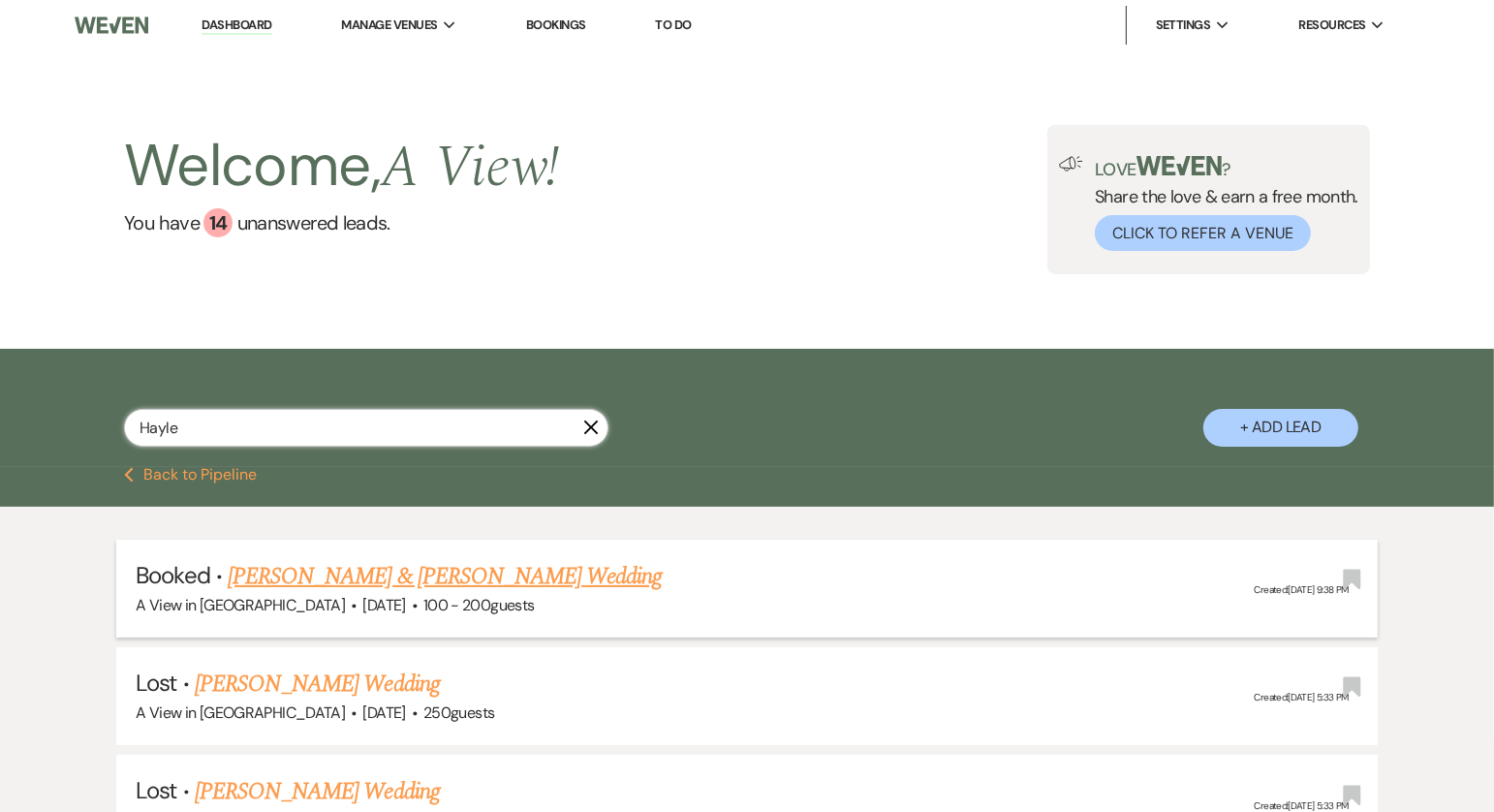
type input "Hayle"
click at [300, 568] on link "[PERSON_NAME] & [PERSON_NAME] Wedding" at bounding box center [445, 576] width 434 height 35
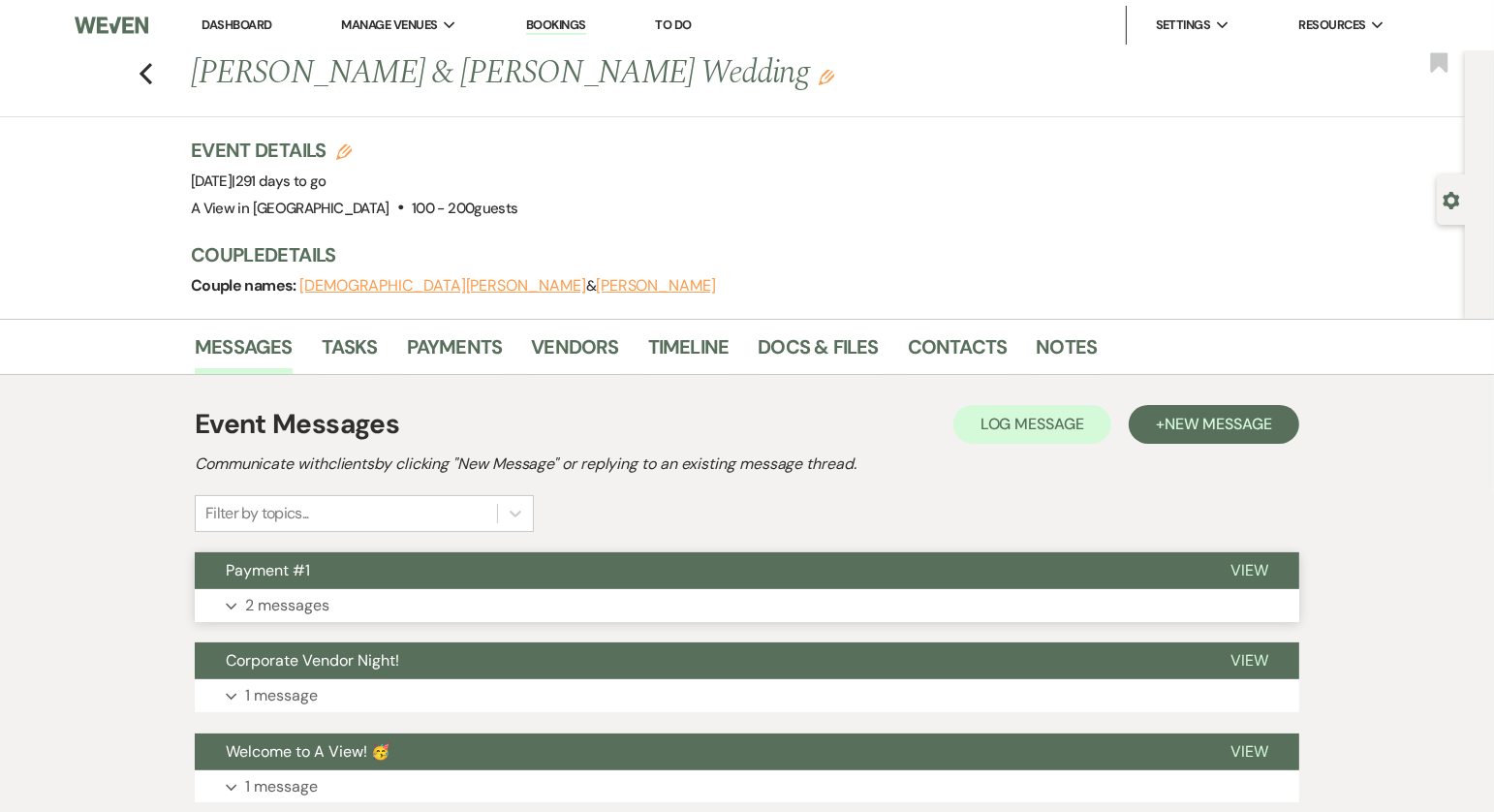
click at [493, 603] on button "Expand 2 messages" at bounding box center [747, 605] width 1105 height 33
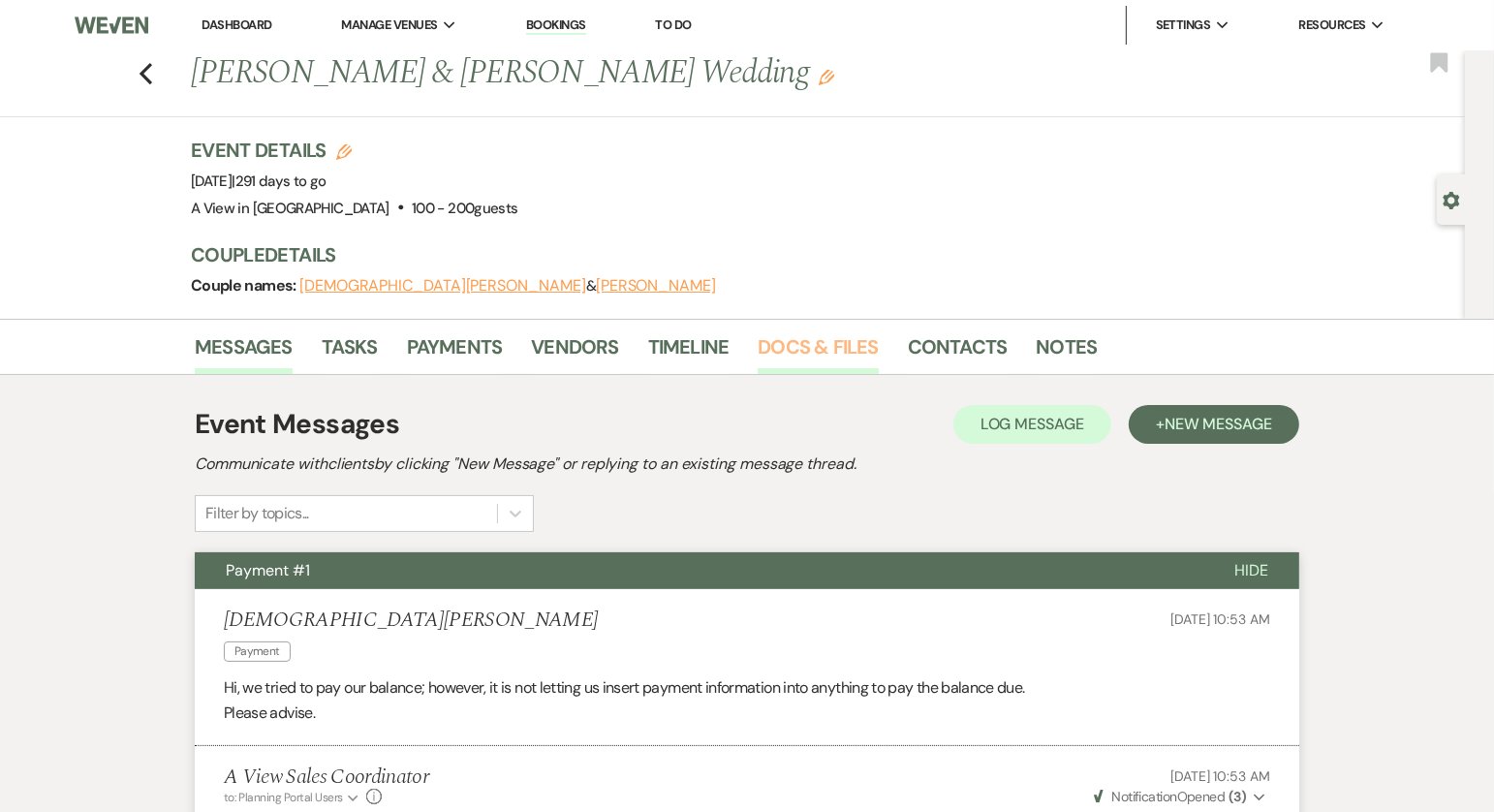
click at [859, 340] on link "Docs & Files" at bounding box center [818, 352] width 120 height 42
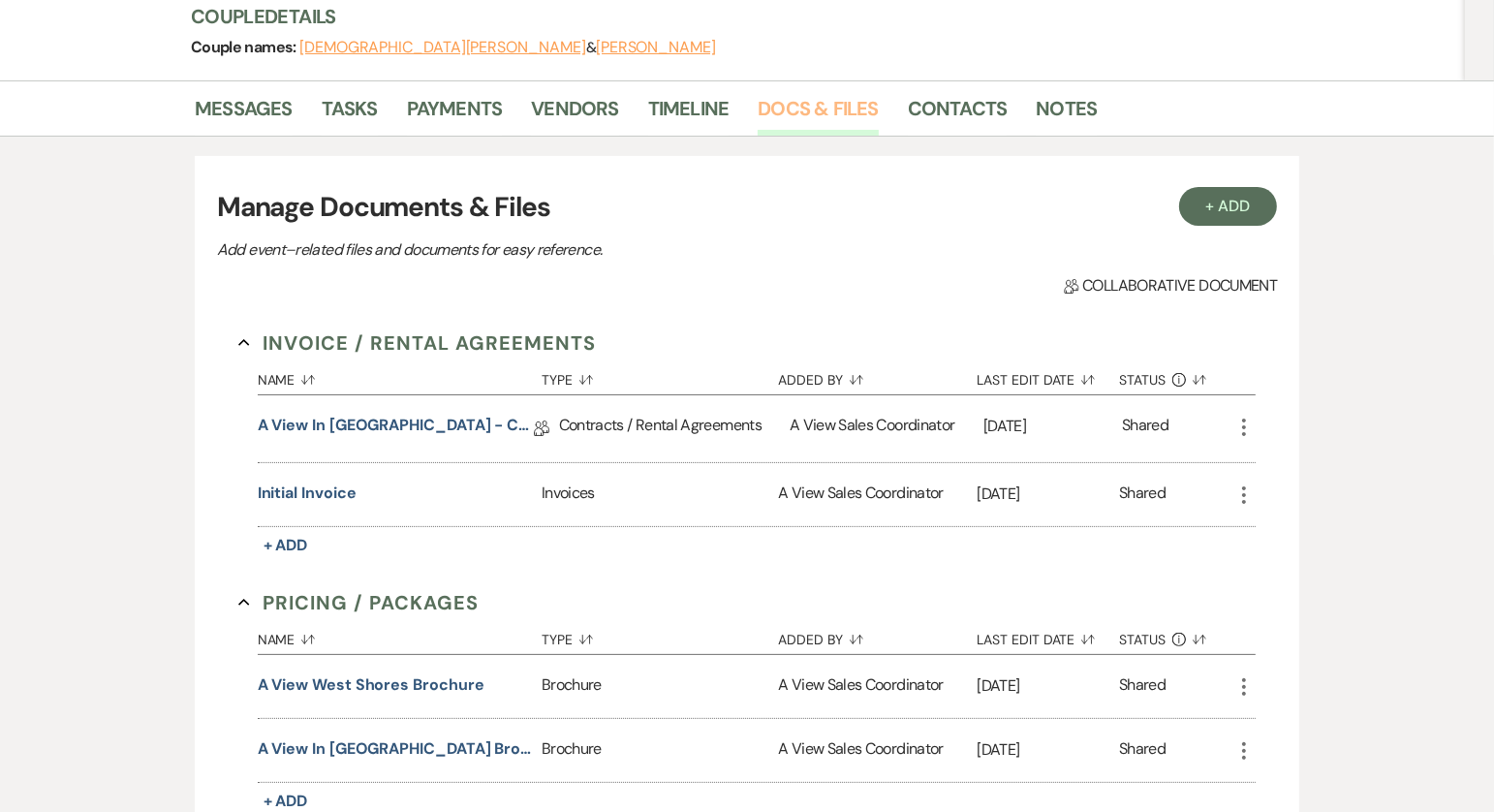
scroll to position [240, 0]
click at [446, 421] on link "A View in Fontenelle Hills - Contract" at bounding box center [396, 427] width 276 height 30
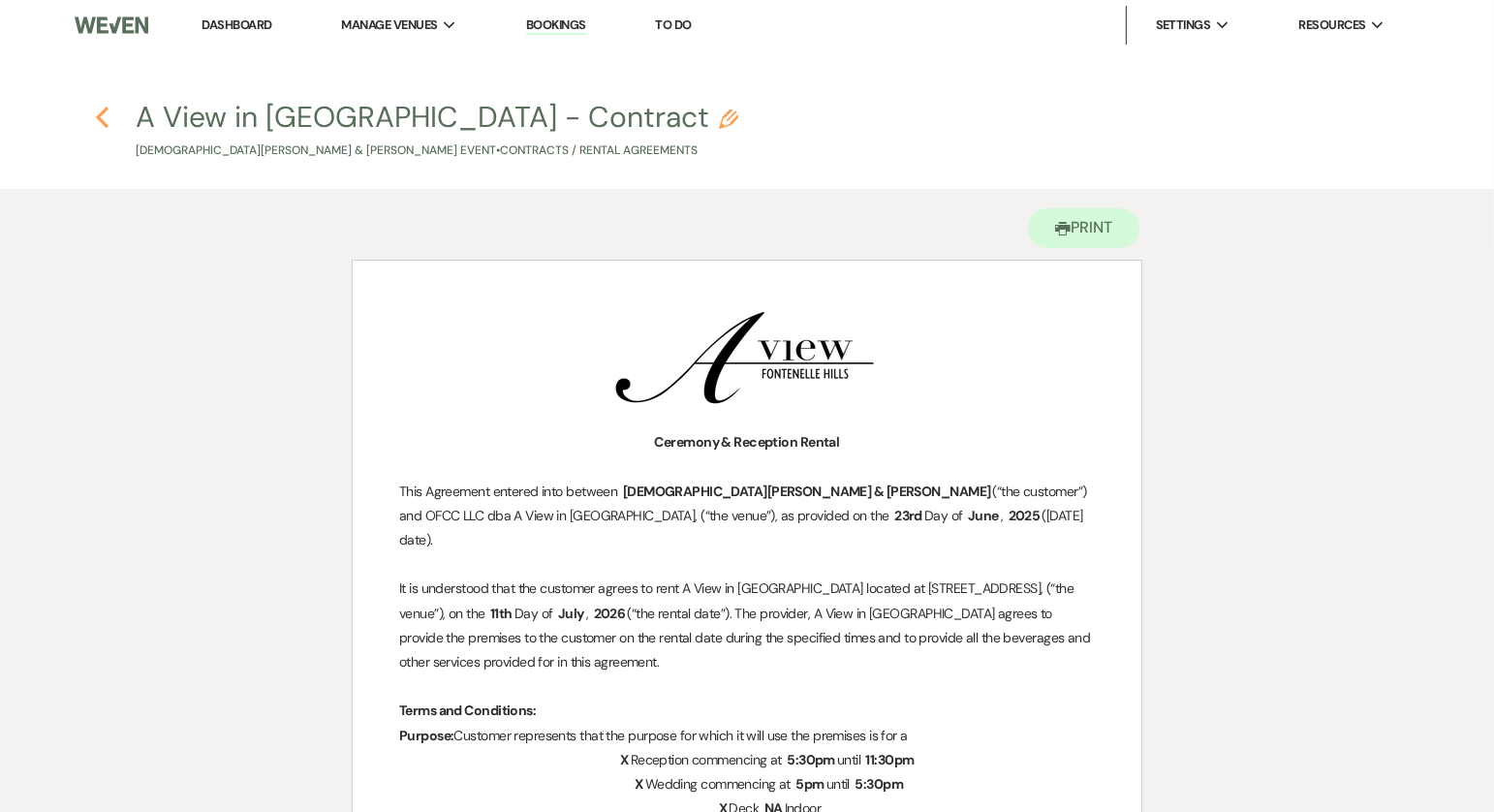
click at [105, 108] on use "button" at bounding box center [102, 117] width 13 height 22
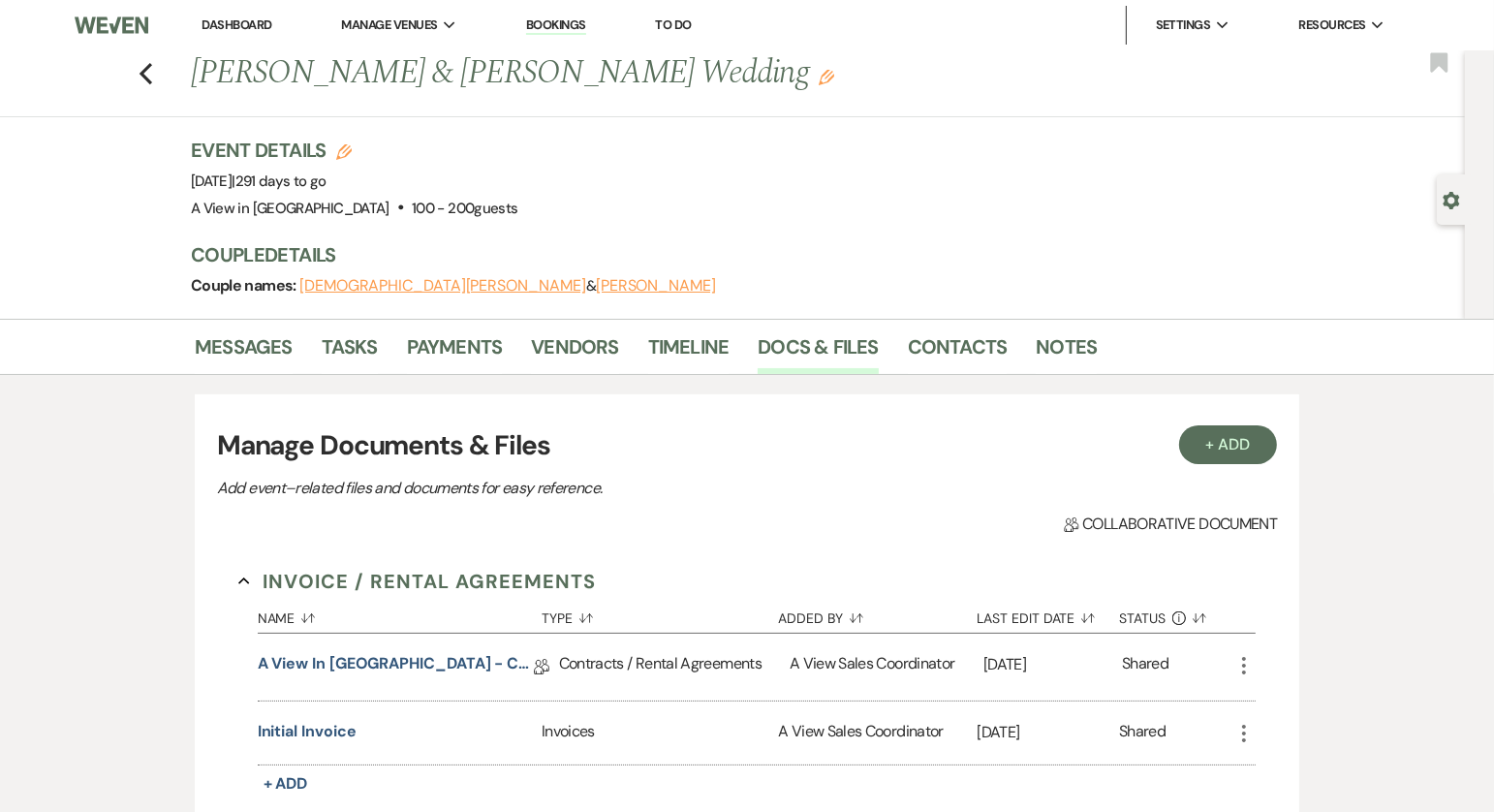
scroll to position [240, 0]
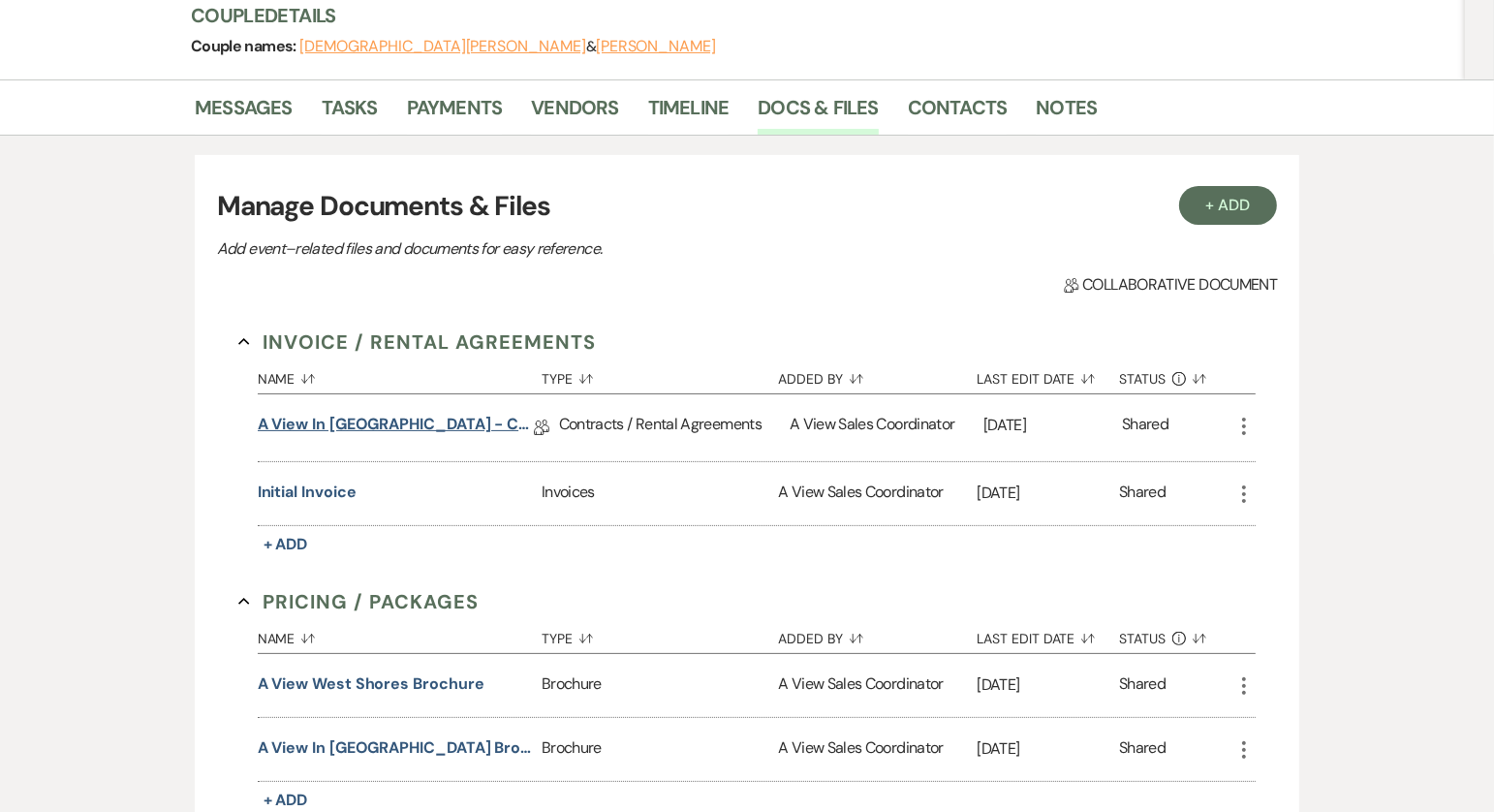
click at [410, 426] on link "A View in Fontenelle Hills - Contract" at bounding box center [396, 427] width 276 height 30
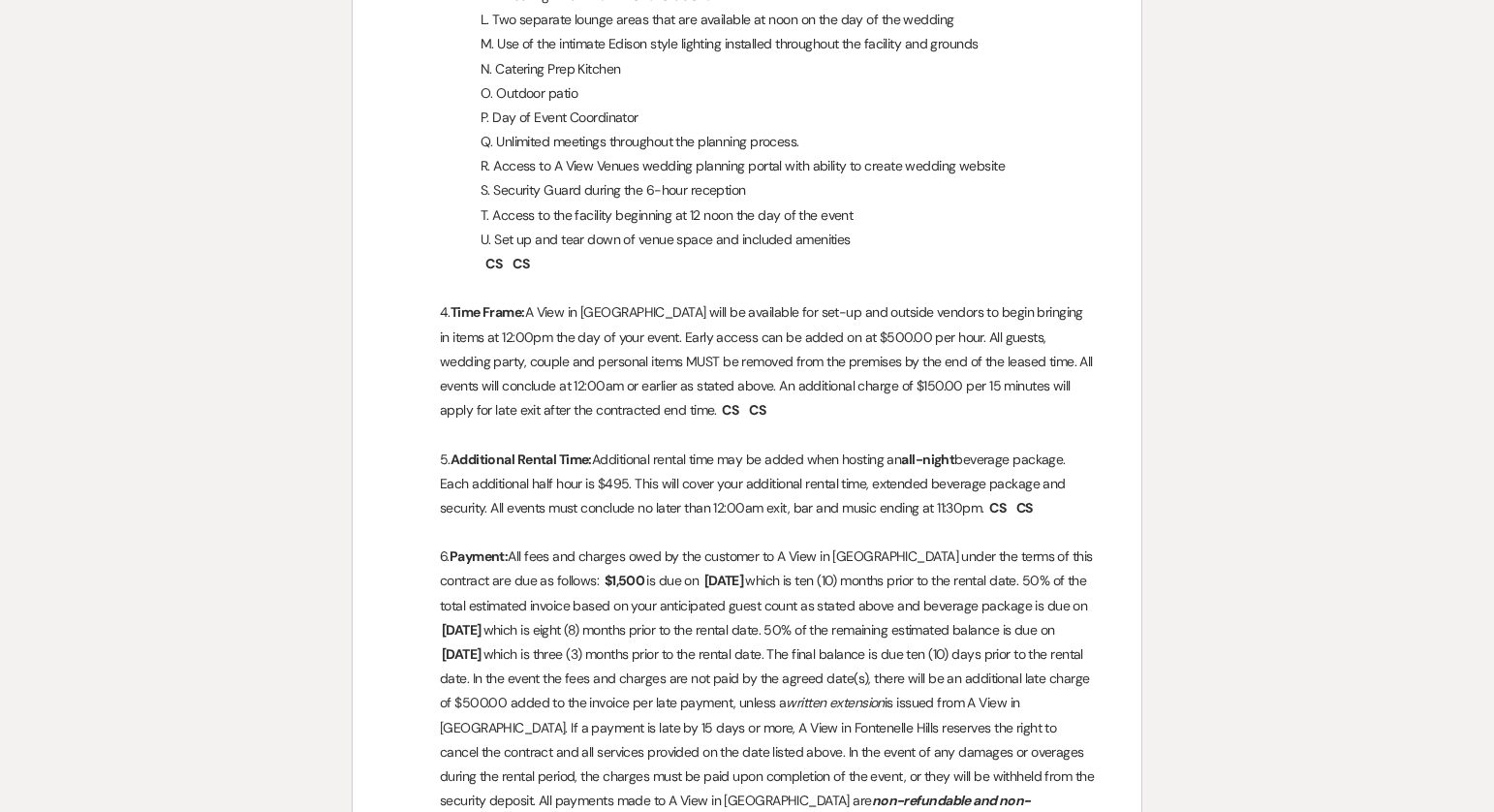
scroll to position [1572, 0]
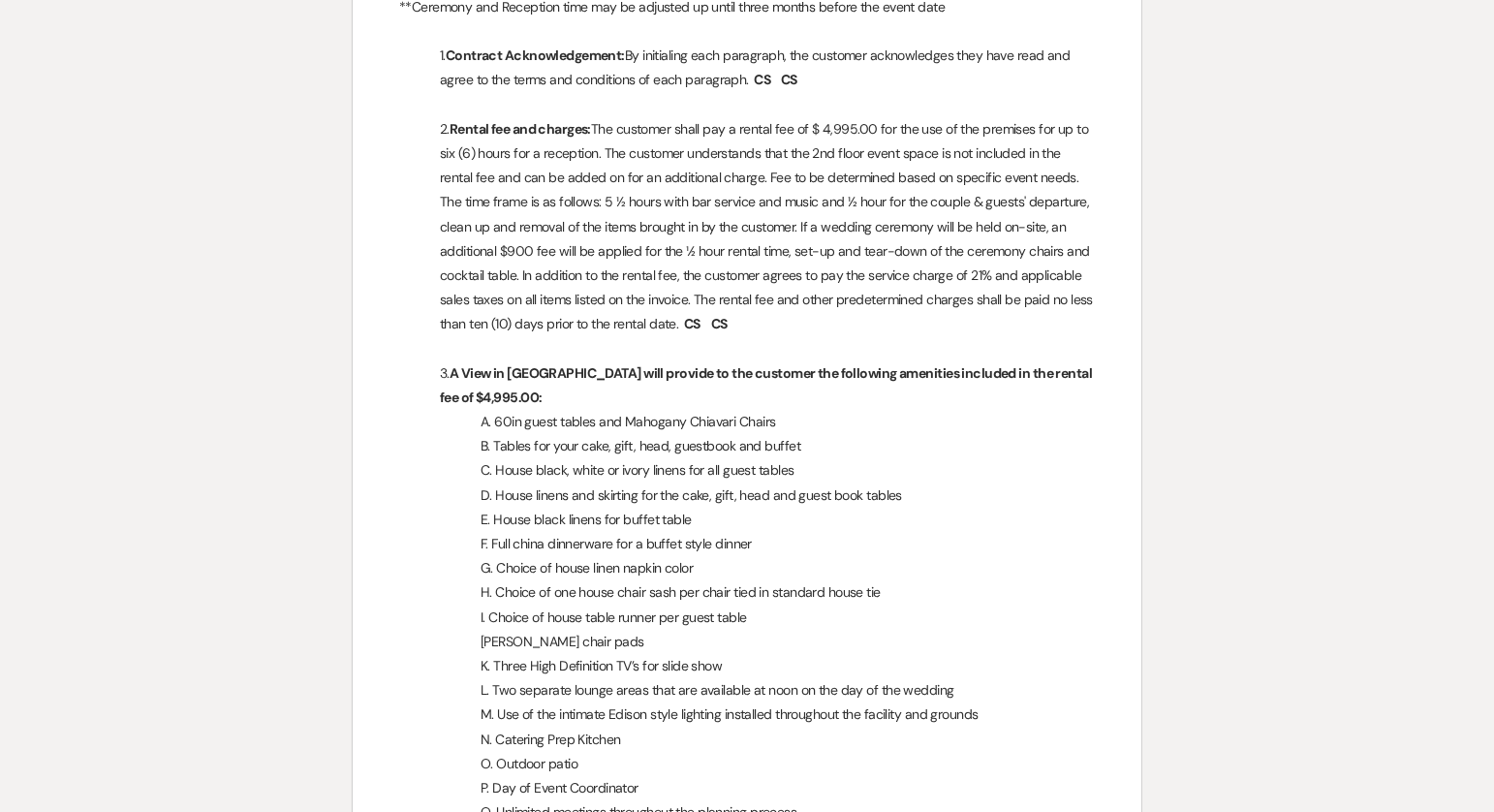
scroll to position [0, 0]
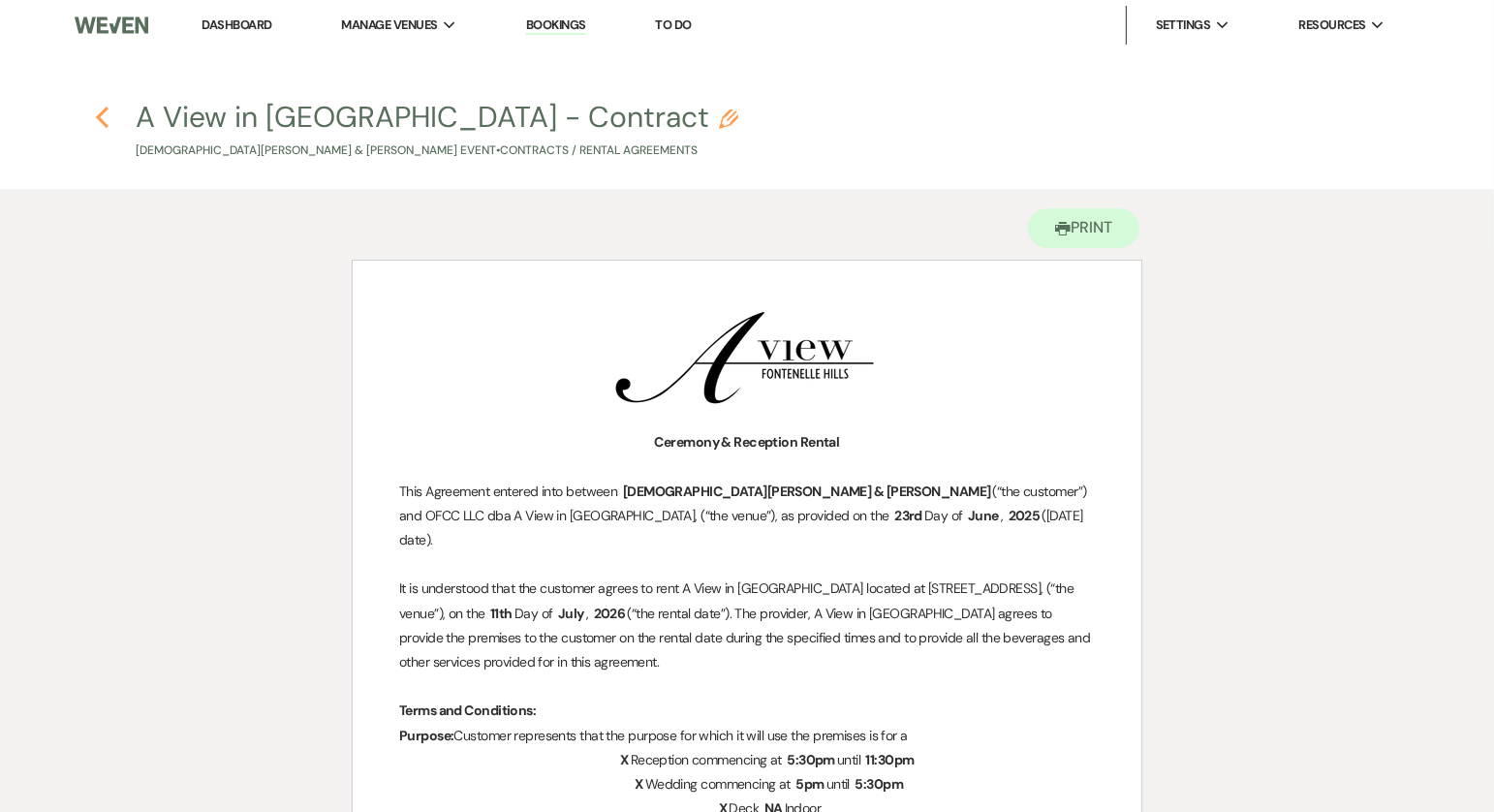
click at [109, 116] on icon "Previous" at bounding box center [102, 117] width 15 height 24
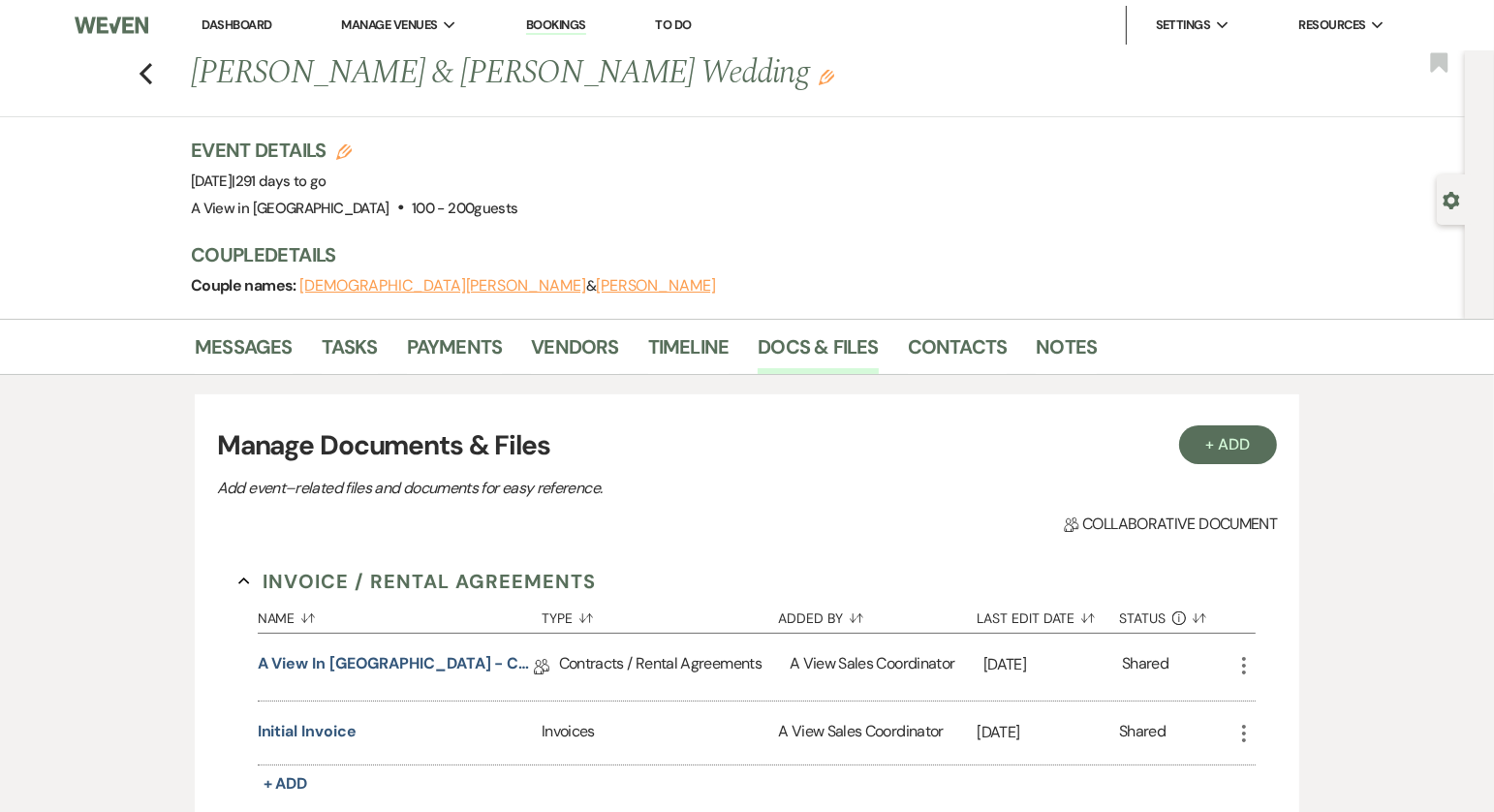
scroll to position [240, 0]
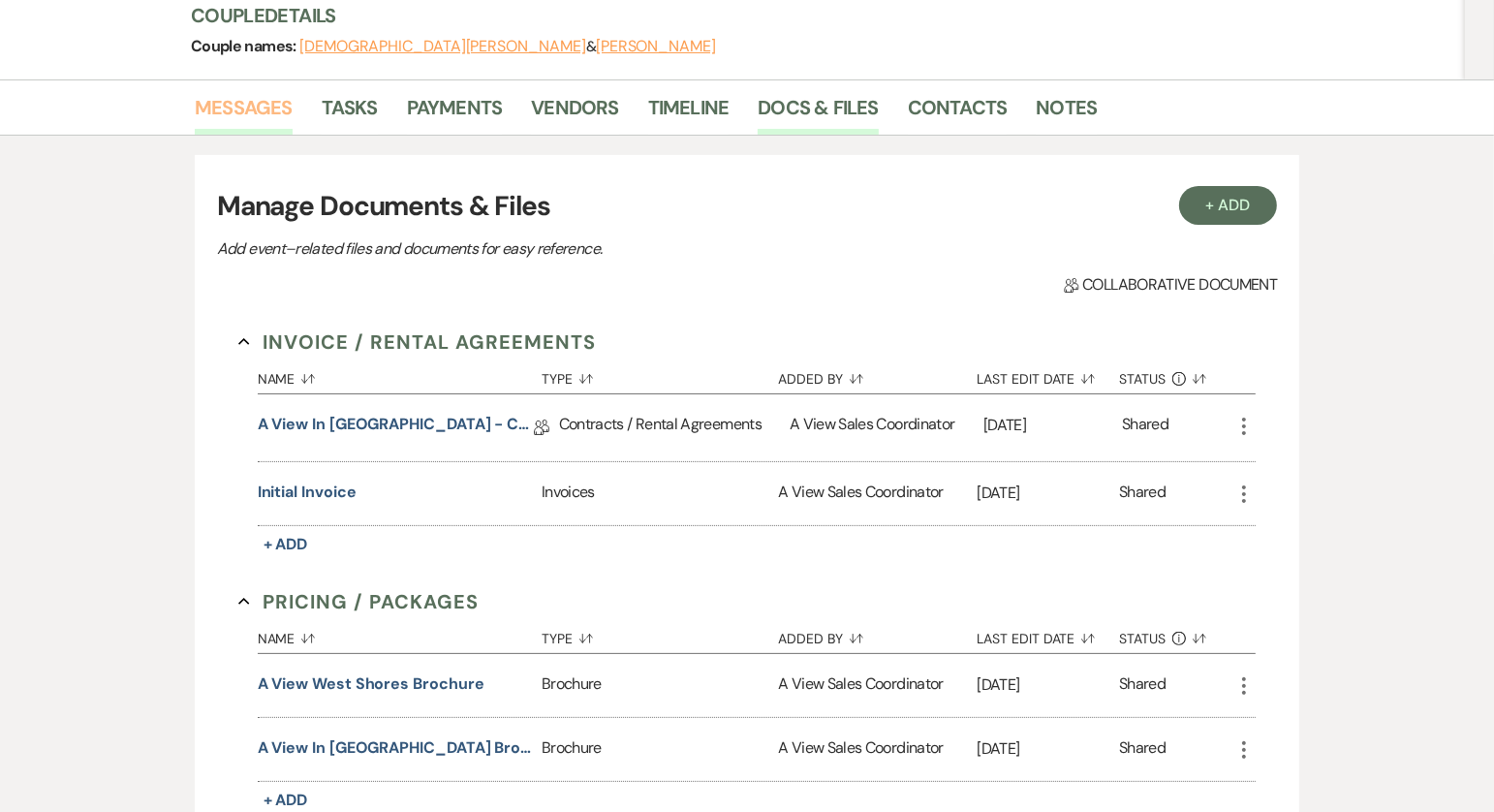
click at [261, 104] on link "Messages" at bounding box center [243, 112] width 98 height 42
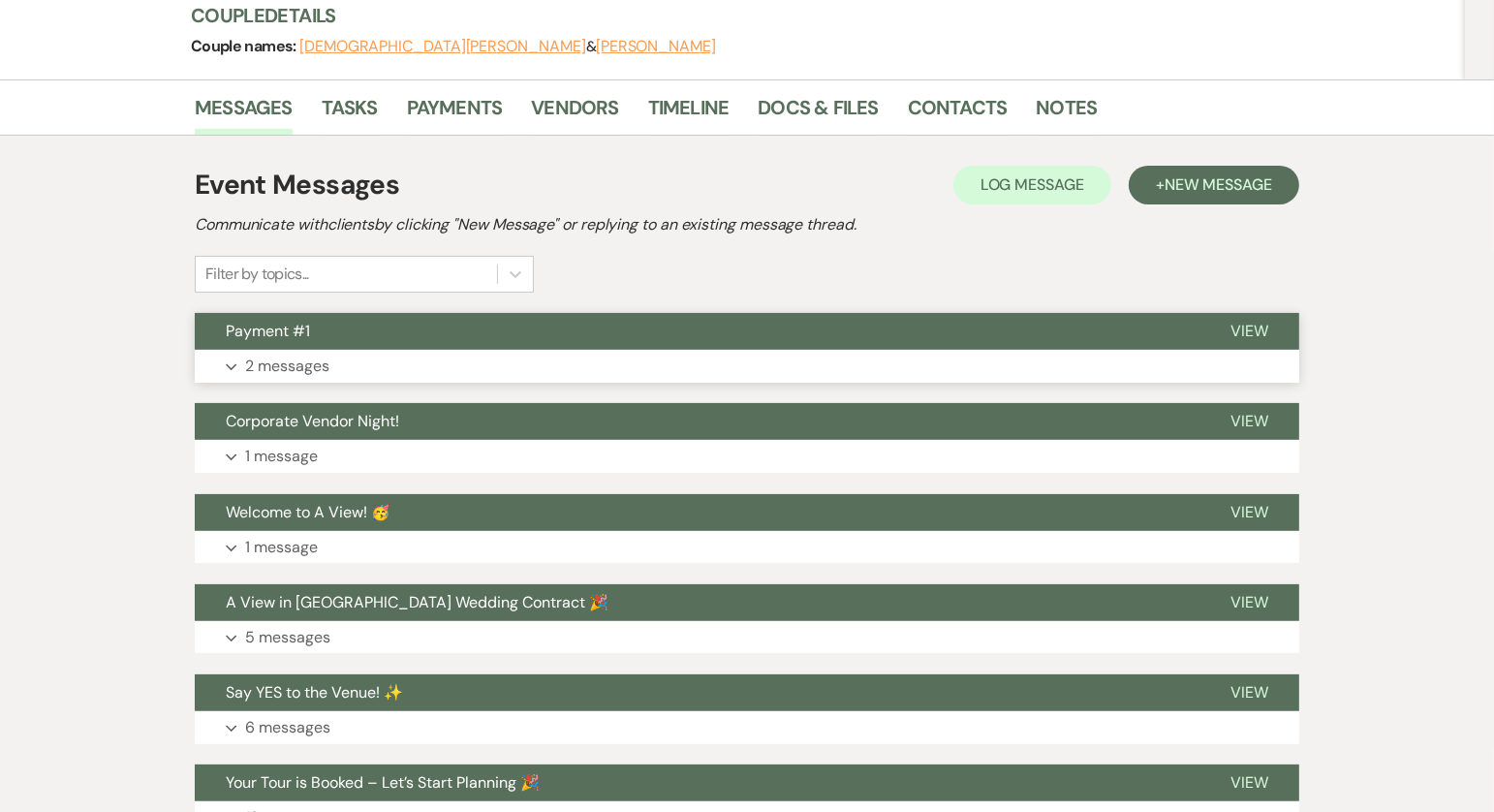
click at [526, 316] on button "Payment #1" at bounding box center [697, 331] width 1005 height 37
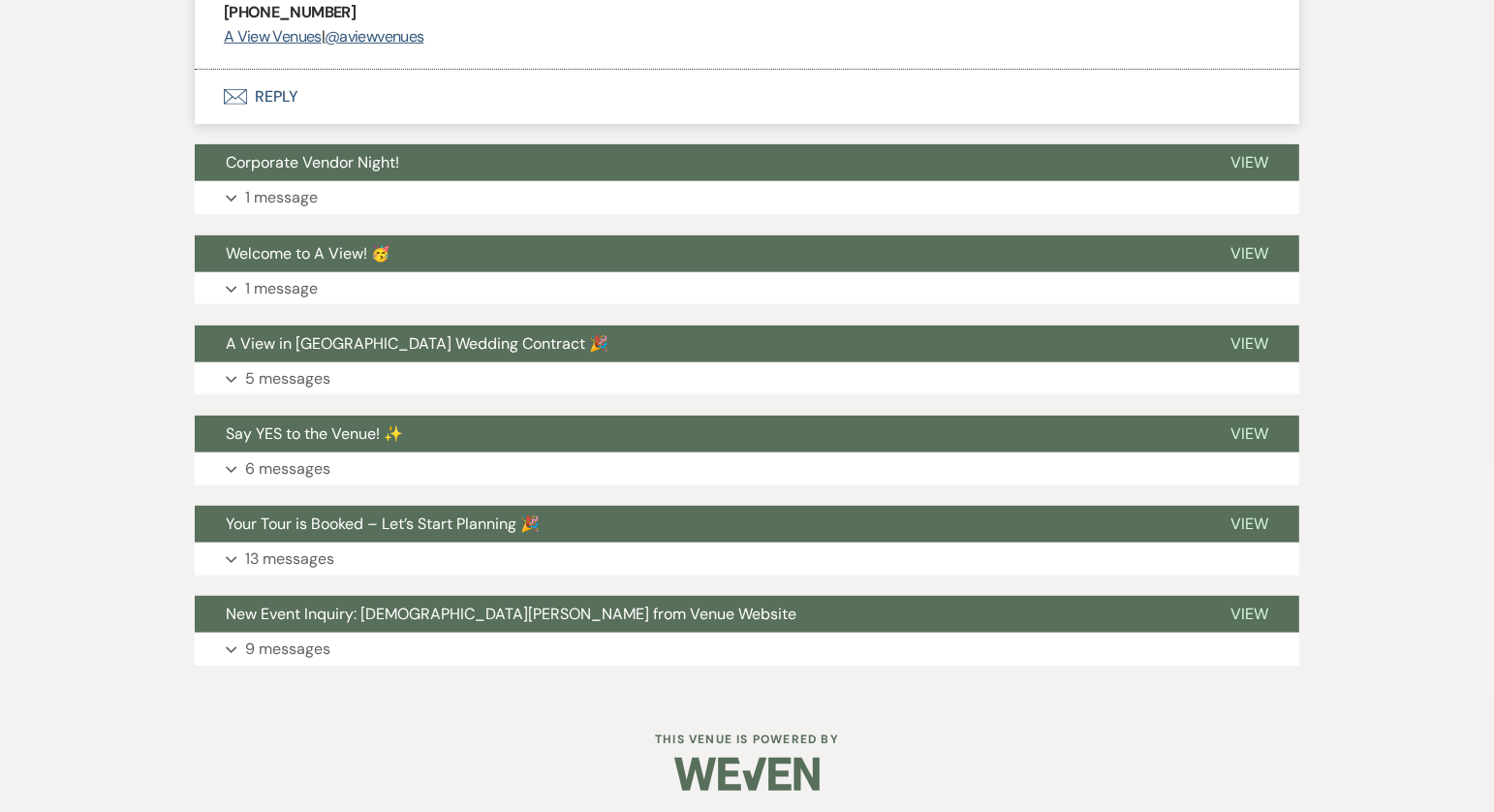
scroll to position [1018, 0]
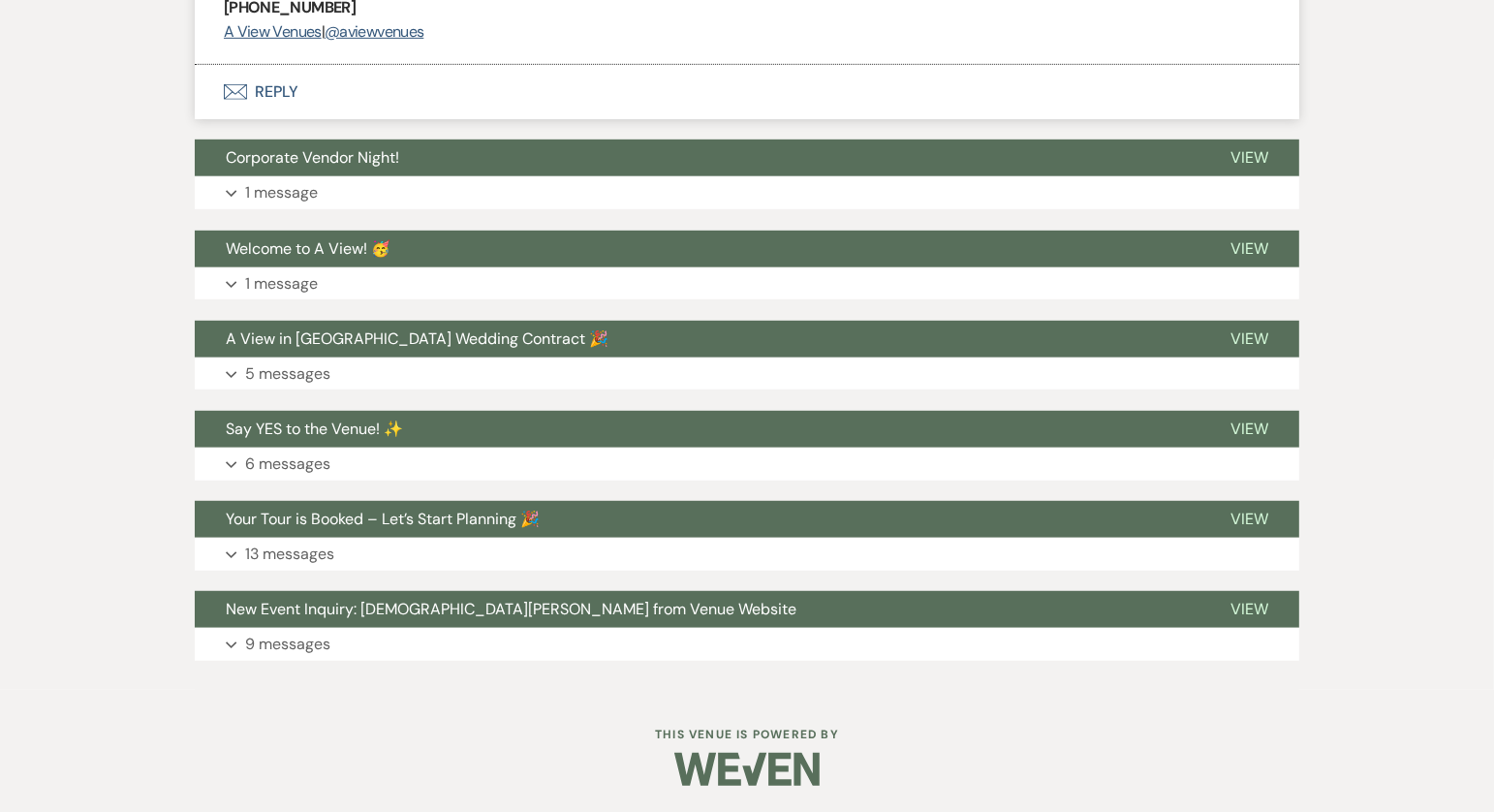
click at [318, 89] on button "Envelope Reply" at bounding box center [747, 92] width 1105 height 54
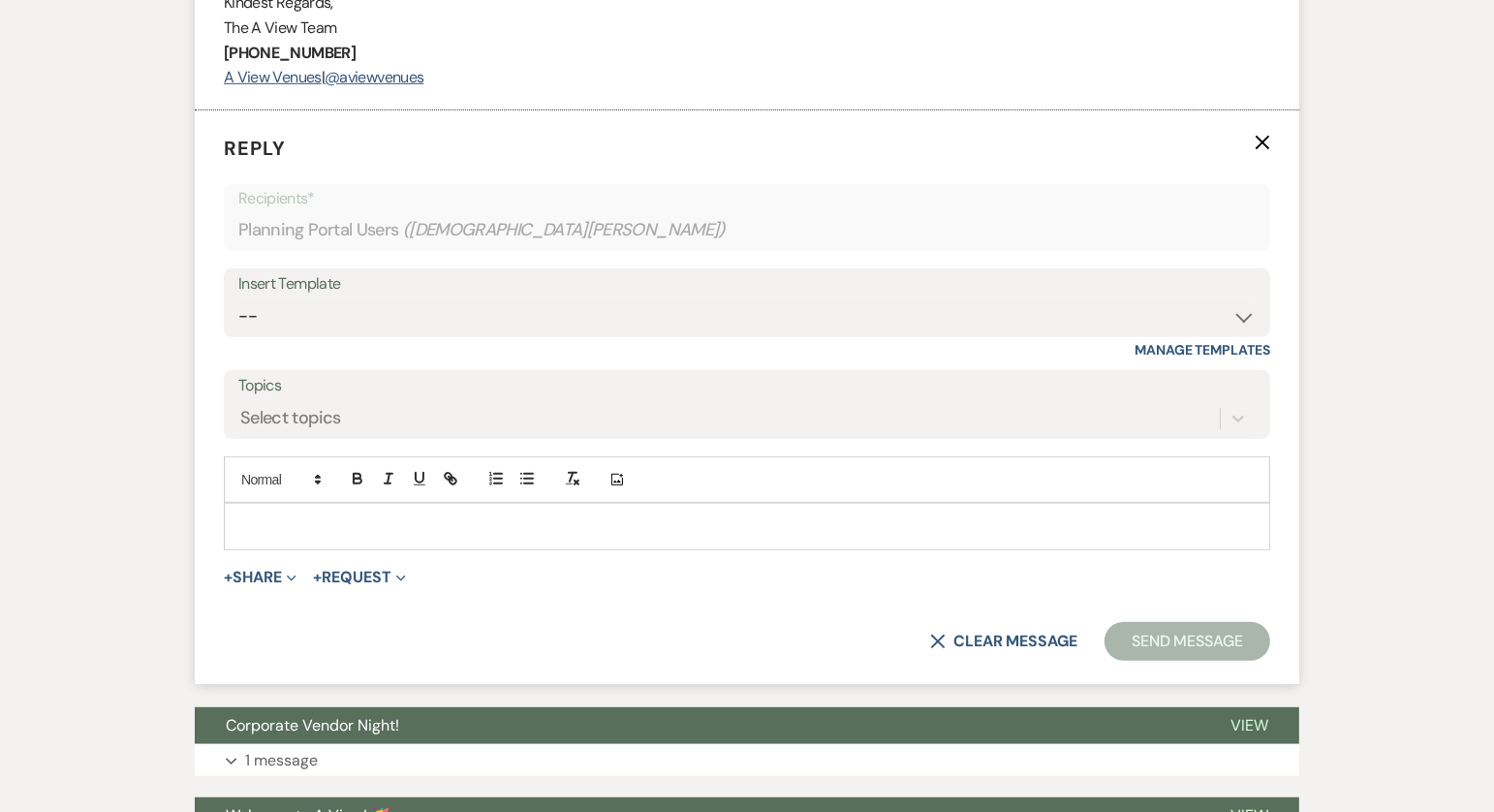
scroll to position [960, 0]
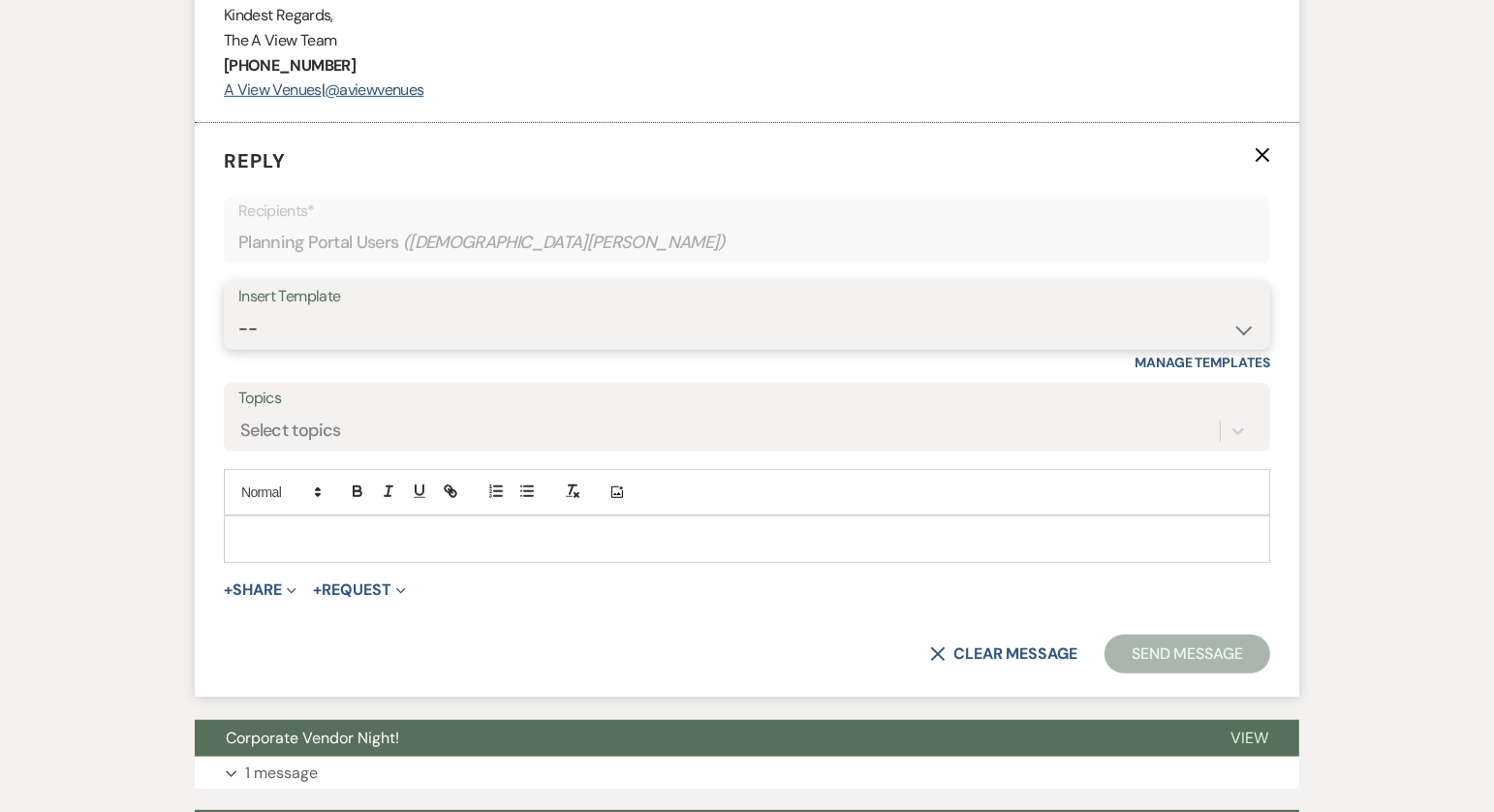
click at [379, 340] on select "-- Tour Confirmation Contract (Pre-Booked Leads) Out of office Inquiry Email Al…" at bounding box center [747, 329] width 1017 height 37
select select "3703"
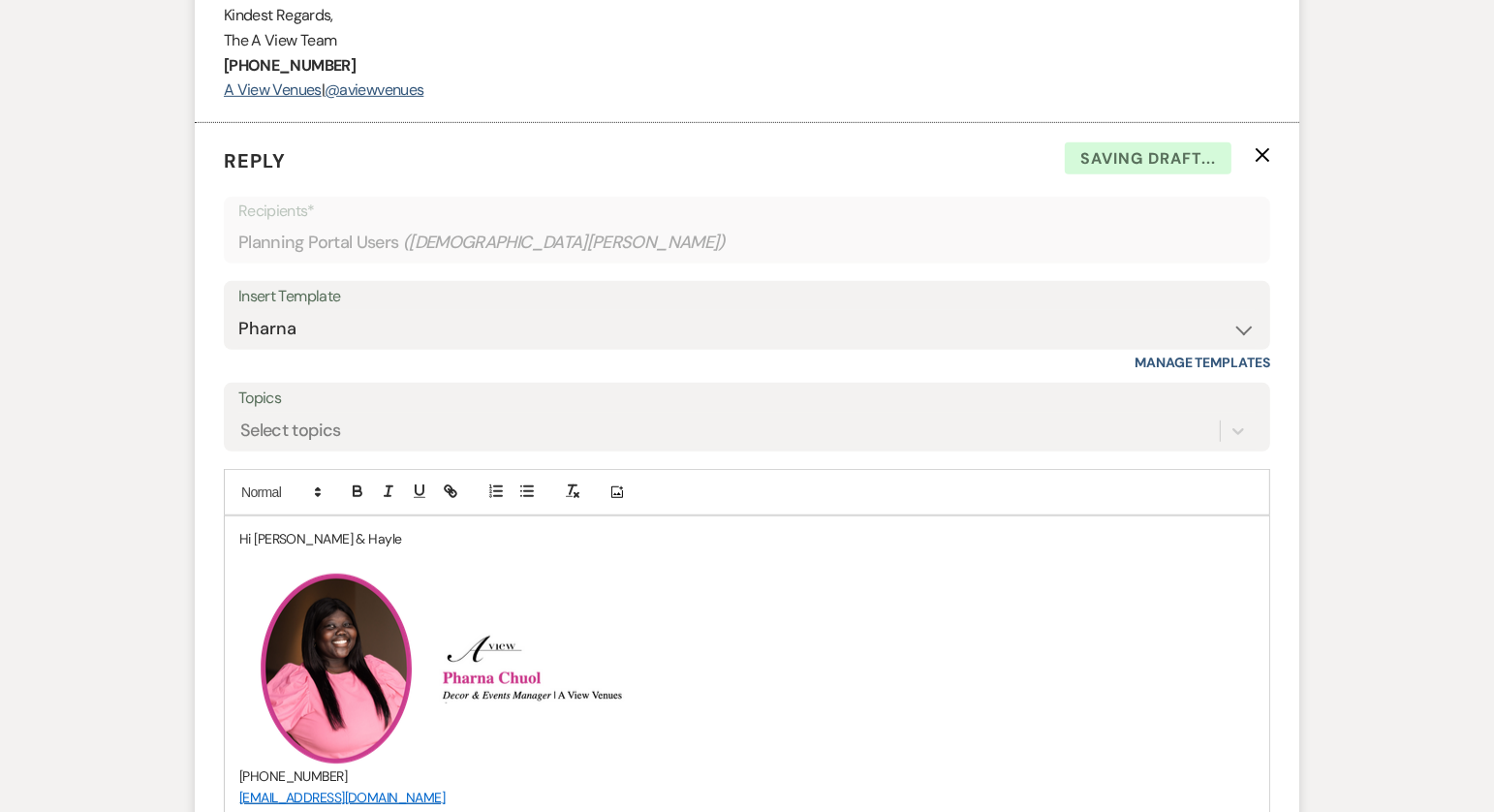
click at [381, 534] on p "Hi Christian & Hayle" at bounding box center [747, 539] width 1015 height 22
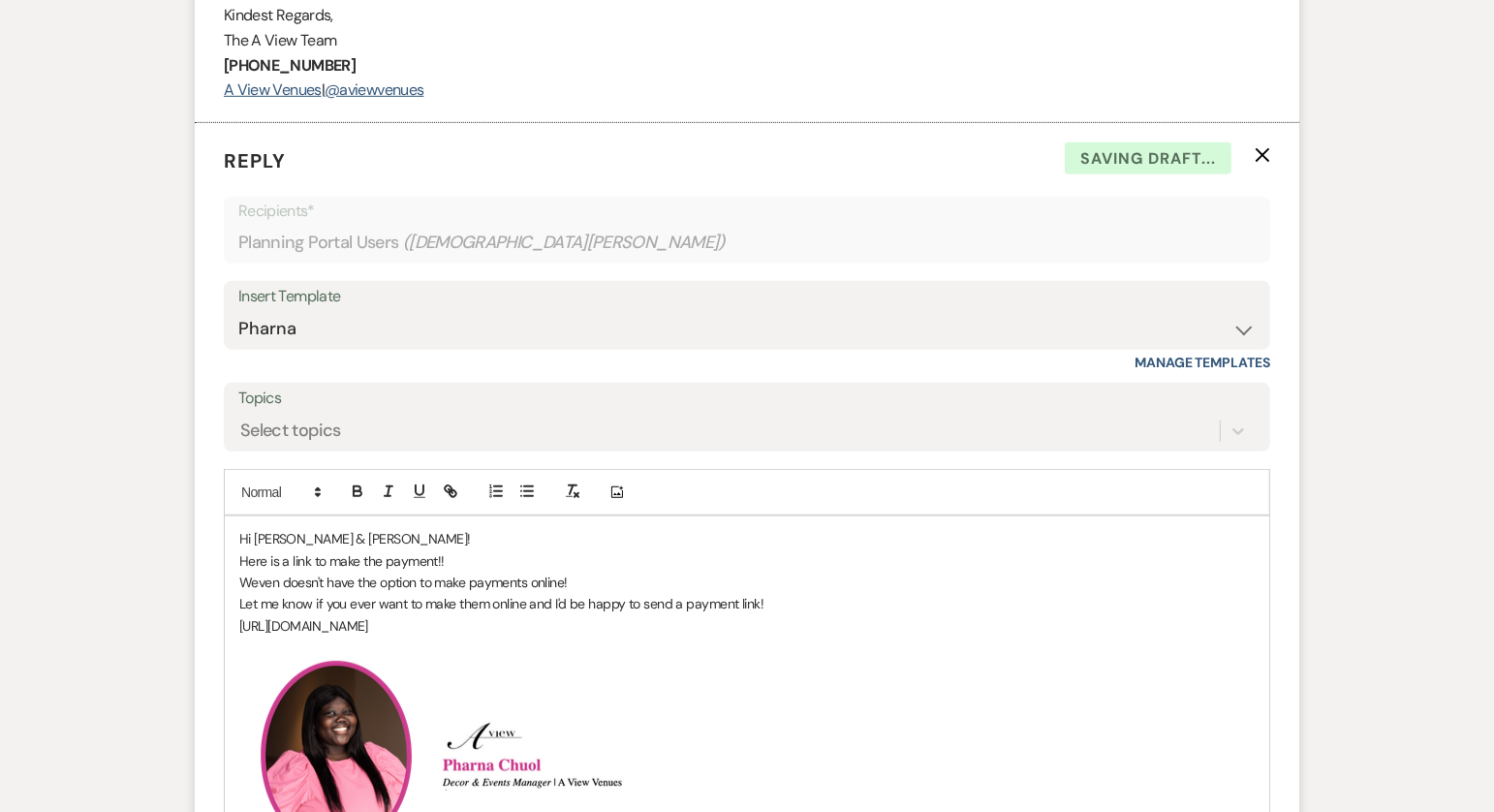
click at [781, 593] on p "Let me know if you ever want to make them online and I'd be happy to send a pay…" at bounding box center [747, 604] width 1015 height 22
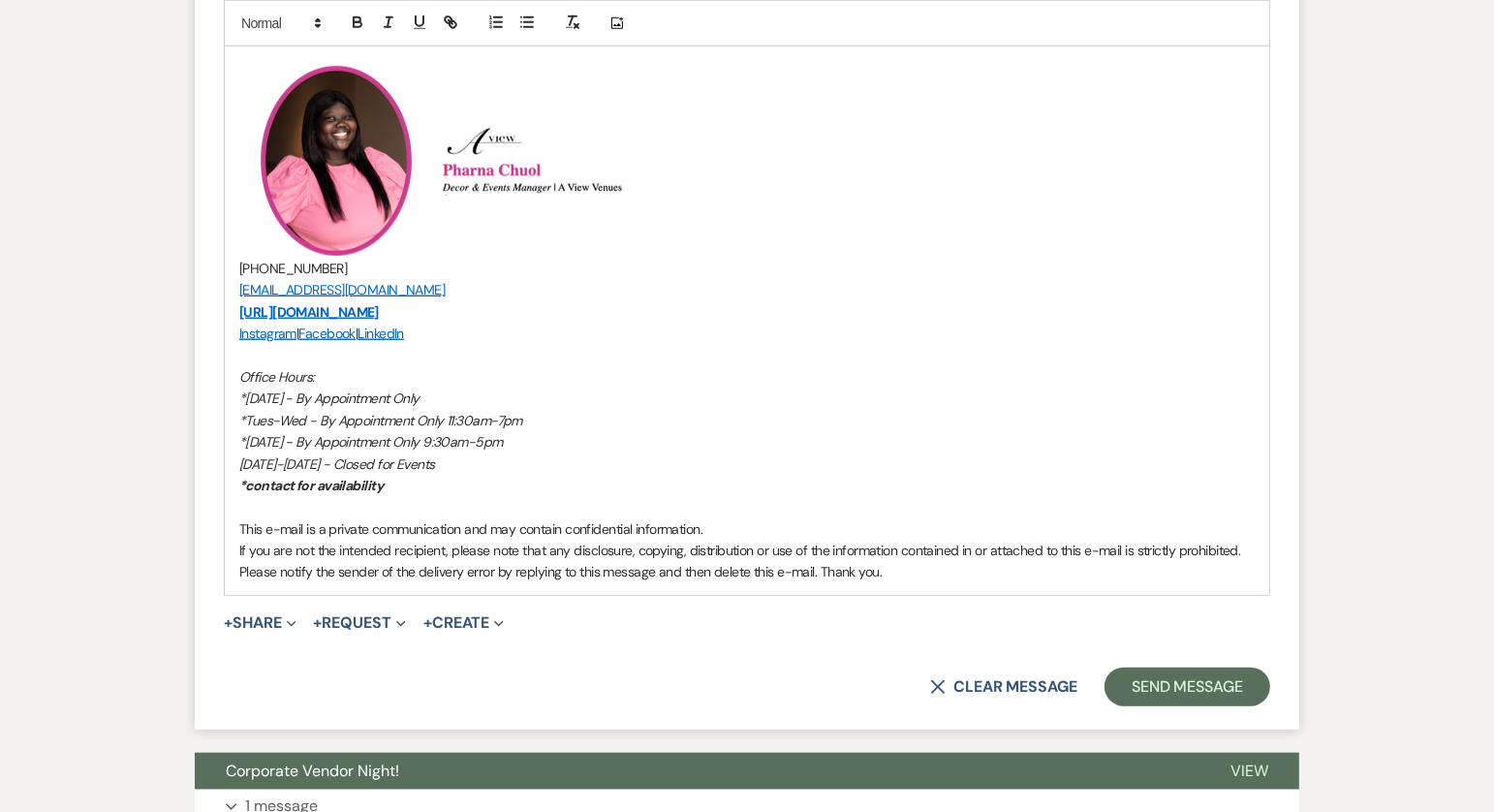
scroll to position [1643, 0]
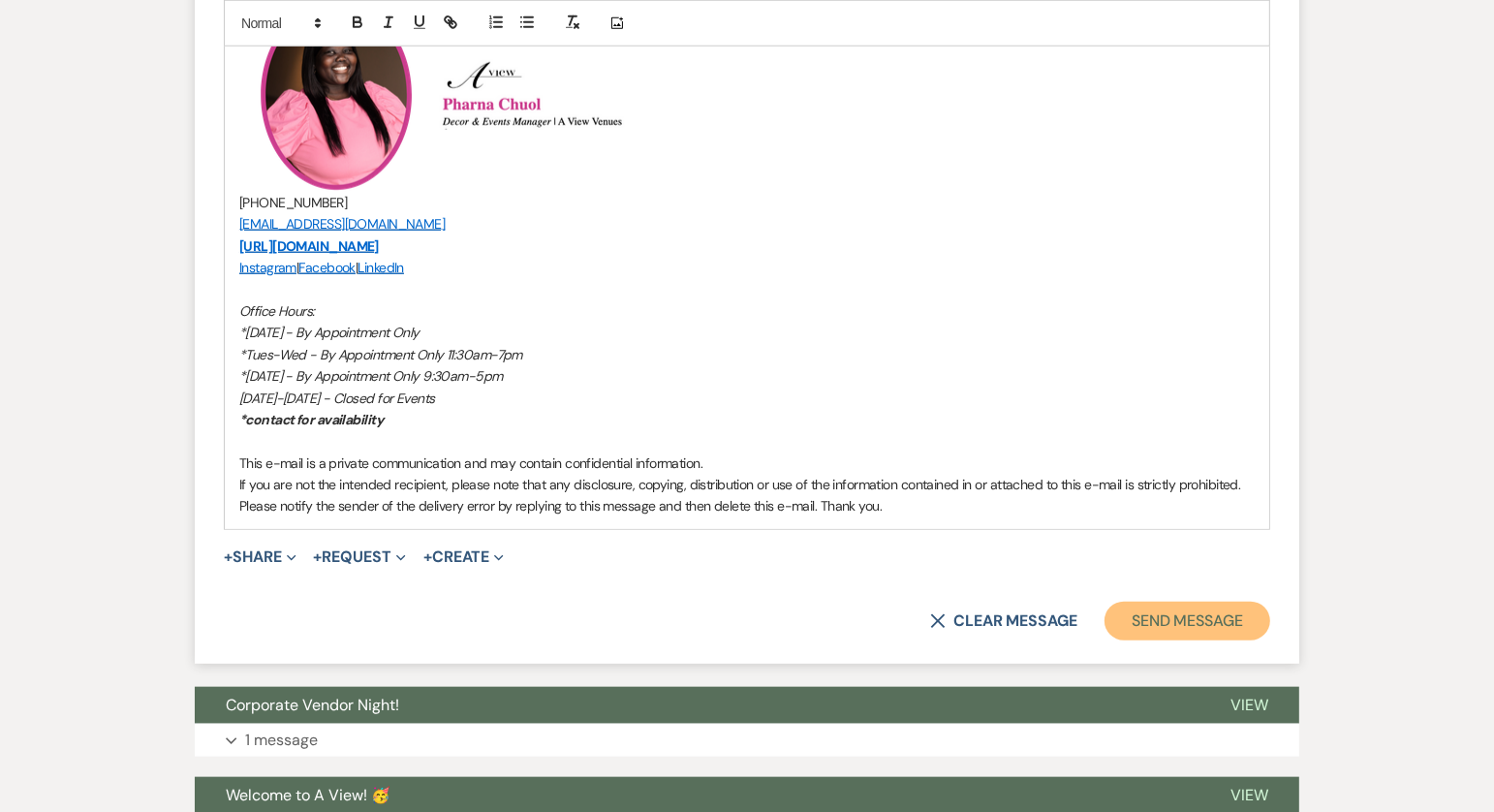
click at [1217, 621] on button "Send Message" at bounding box center [1188, 621] width 166 height 38
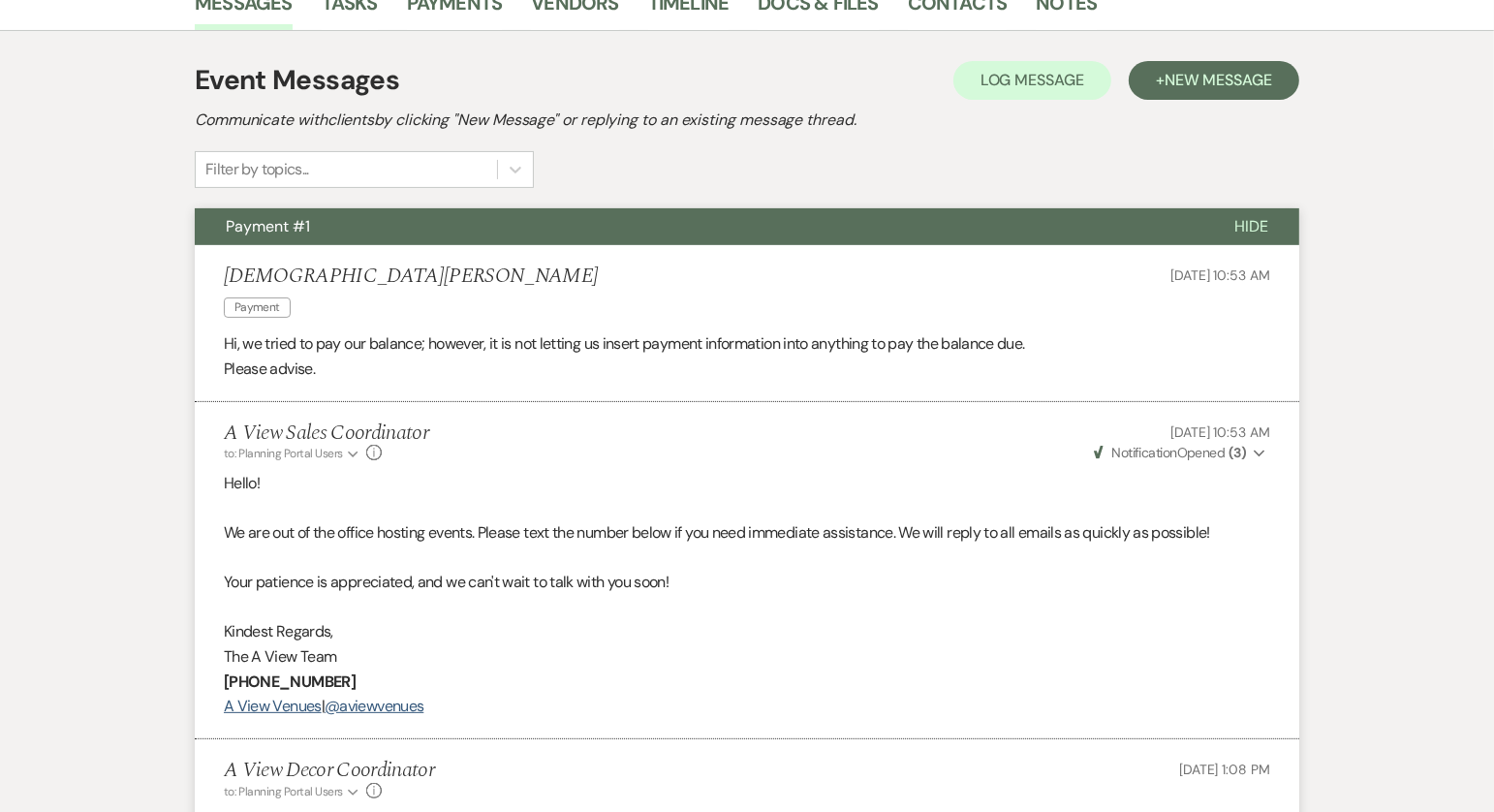
scroll to position [0, 0]
